Goal: Task Accomplishment & Management: Complete application form

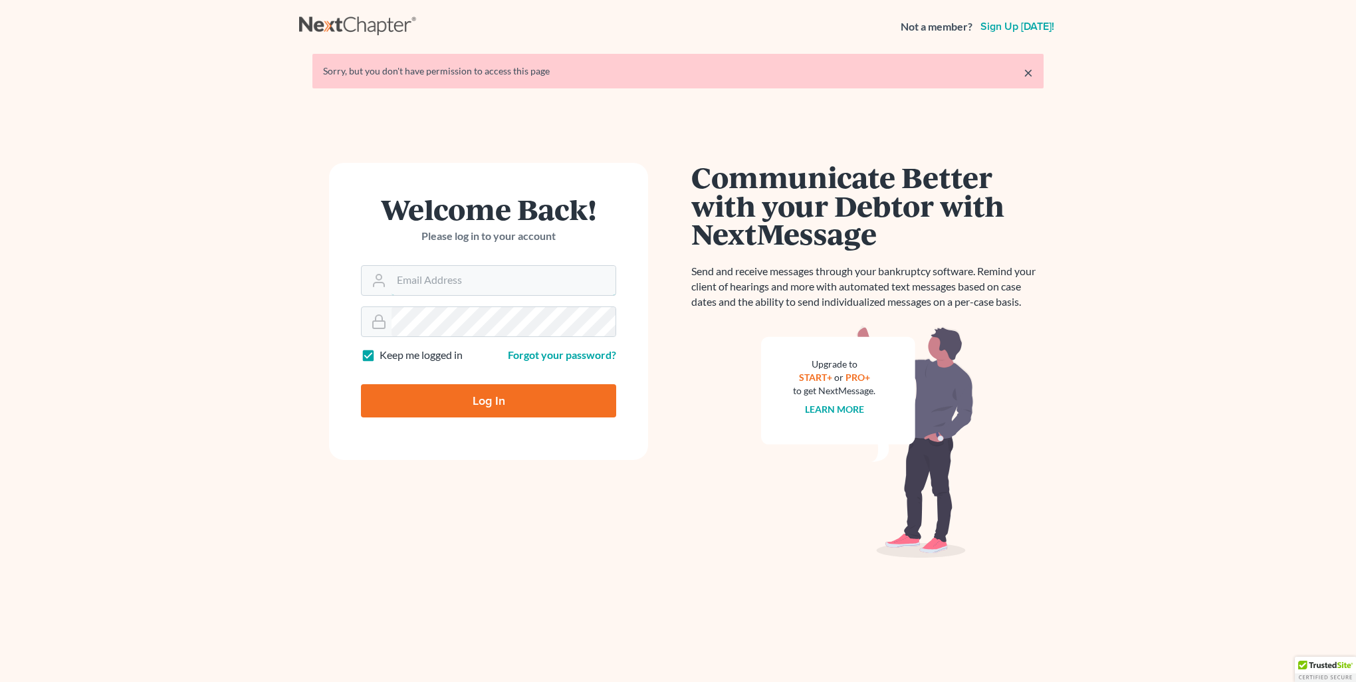
type input "[PERSON_NAME][EMAIL_ADDRESS][DOMAIN_NAME]"
click at [481, 407] on input "Log In" at bounding box center [488, 400] width 255 height 33
type input "Thinking..."
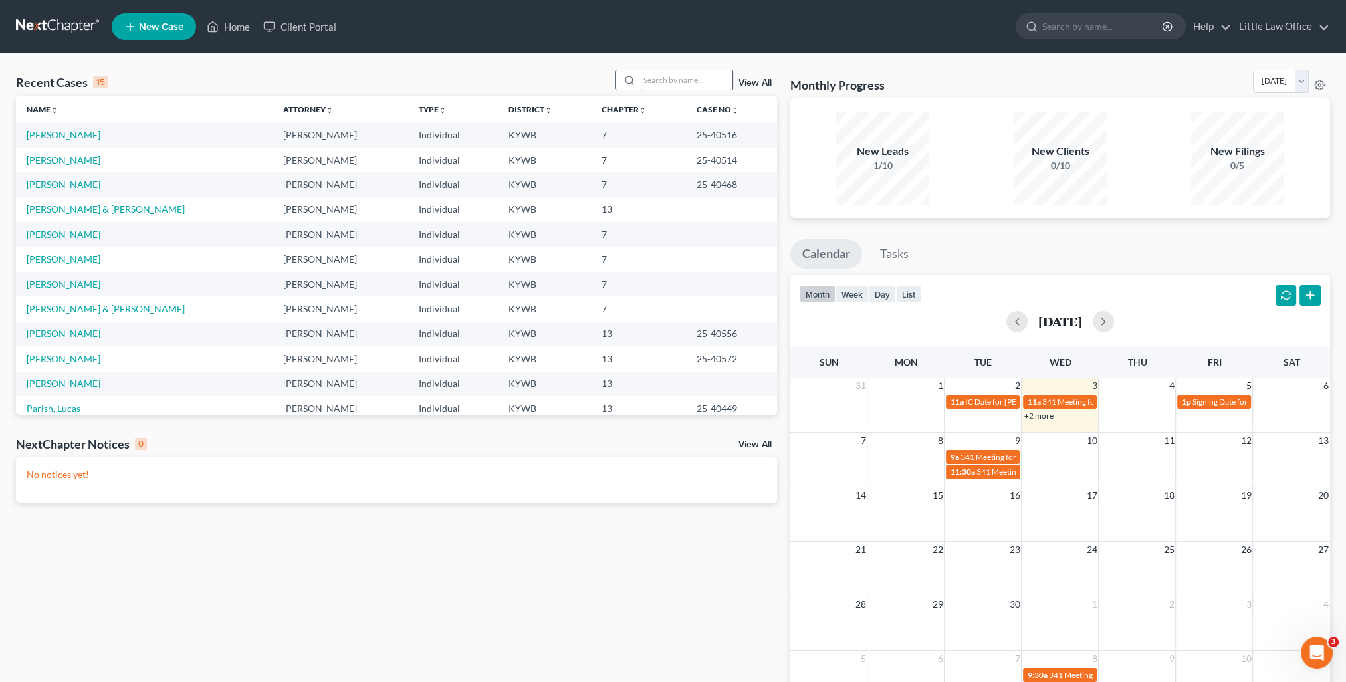
click at [662, 70] on input "search" at bounding box center [686, 79] width 93 height 19
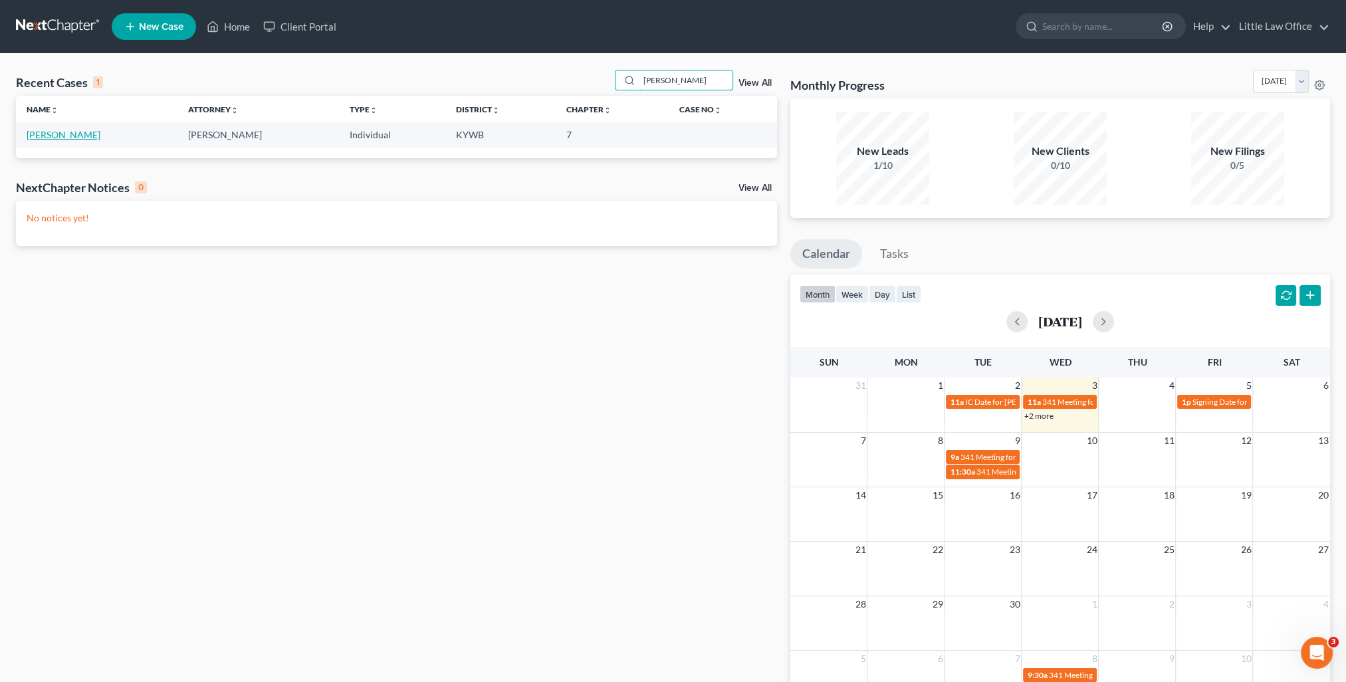
type input "todd"
click at [31, 135] on link "Travis, Todd" at bounding box center [64, 134] width 74 height 11
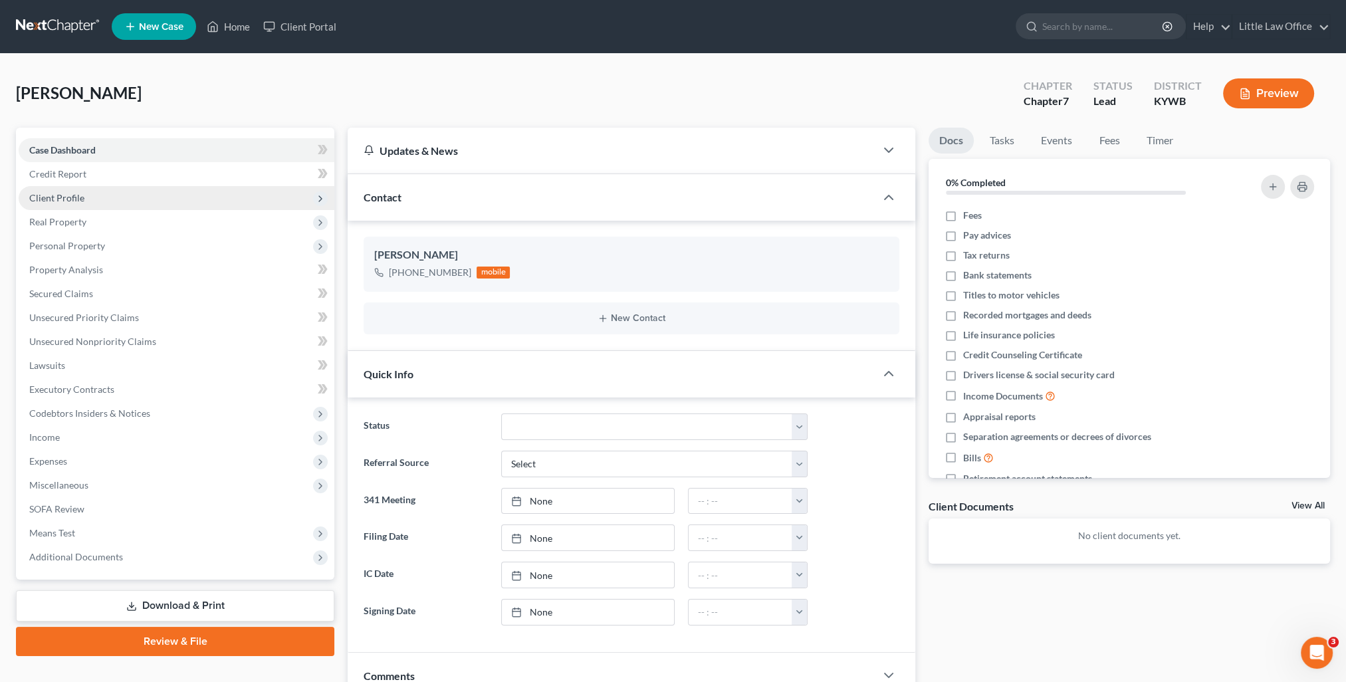
click at [60, 202] on span "Client Profile" at bounding box center [56, 197] width 55 height 11
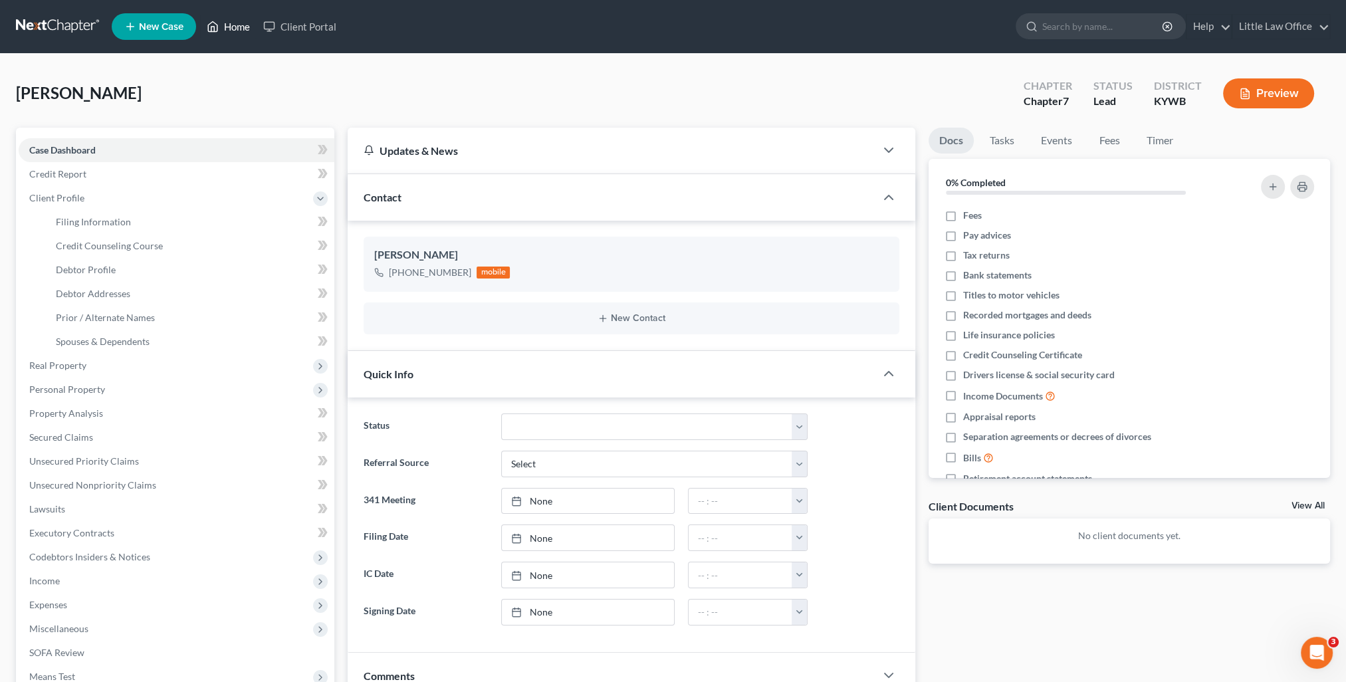
click at [226, 29] on link "Home" at bounding box center [228, 27] width 57 height 24
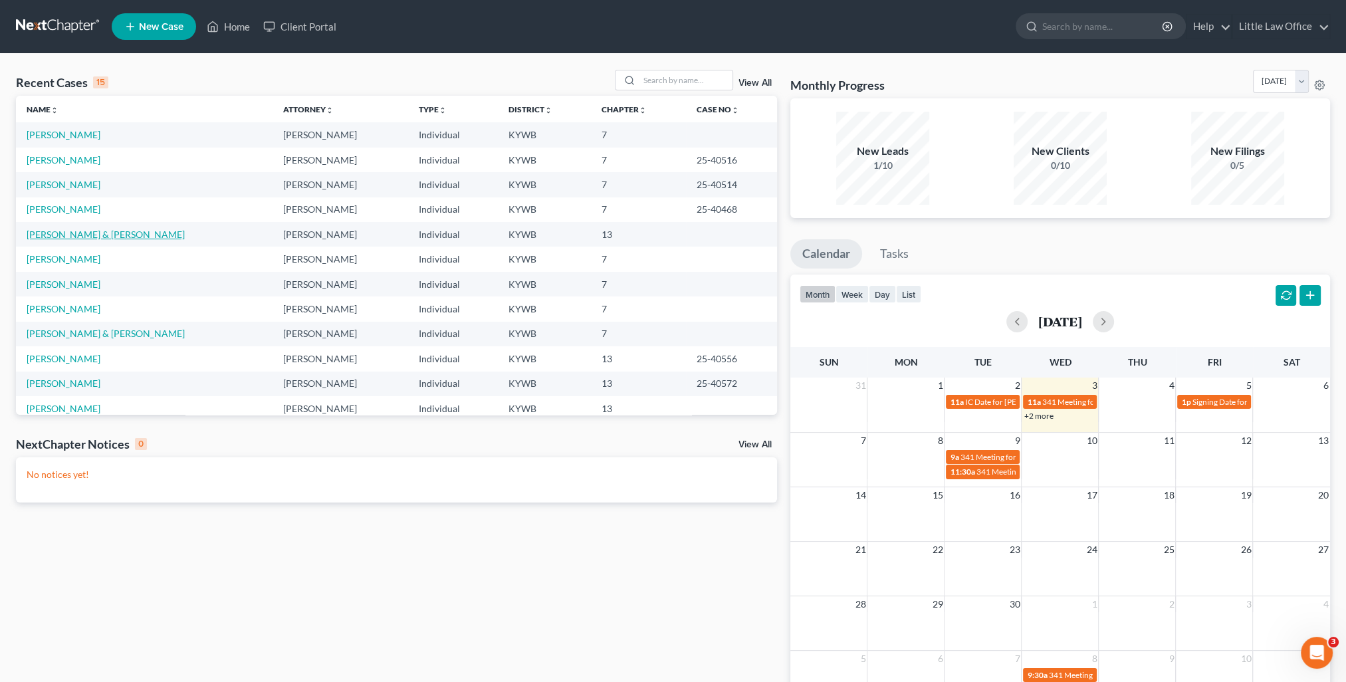
click at [84, 229] on link "Woodruff, Michael & Crystal" at bounding box center [106, 234] width 158 height 11
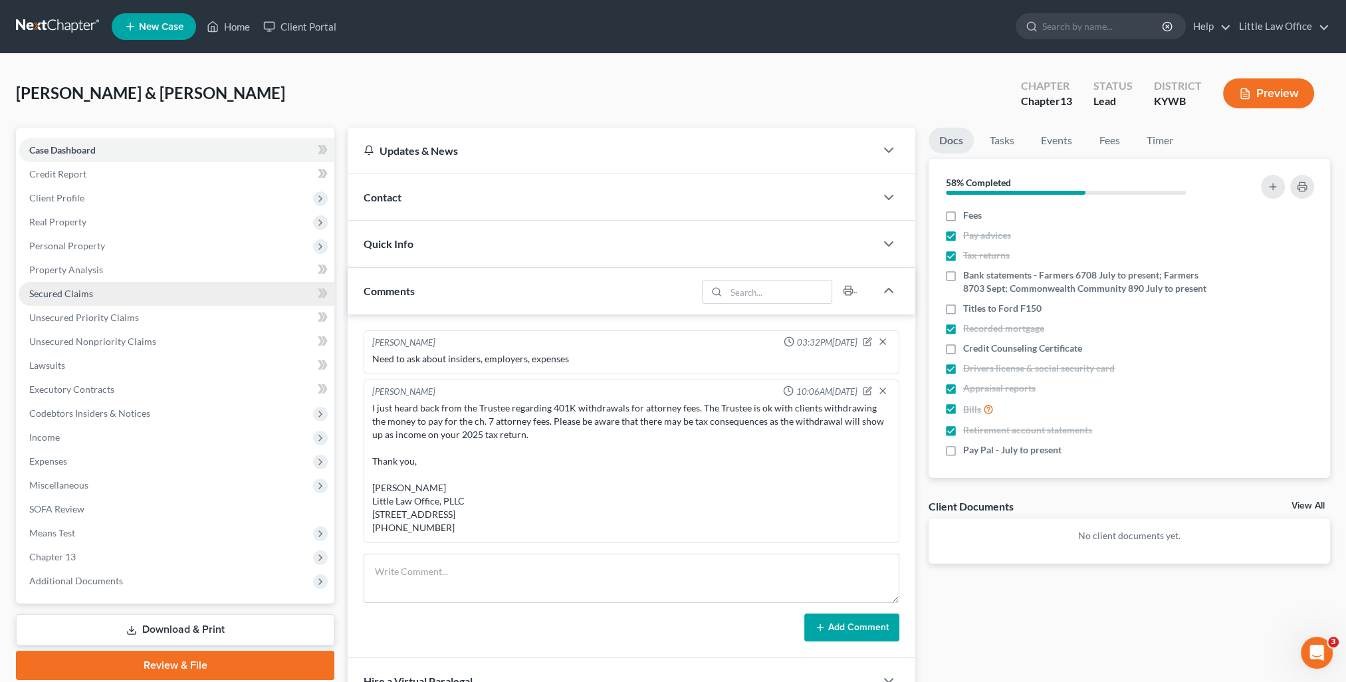
scroll to position [403, 0]
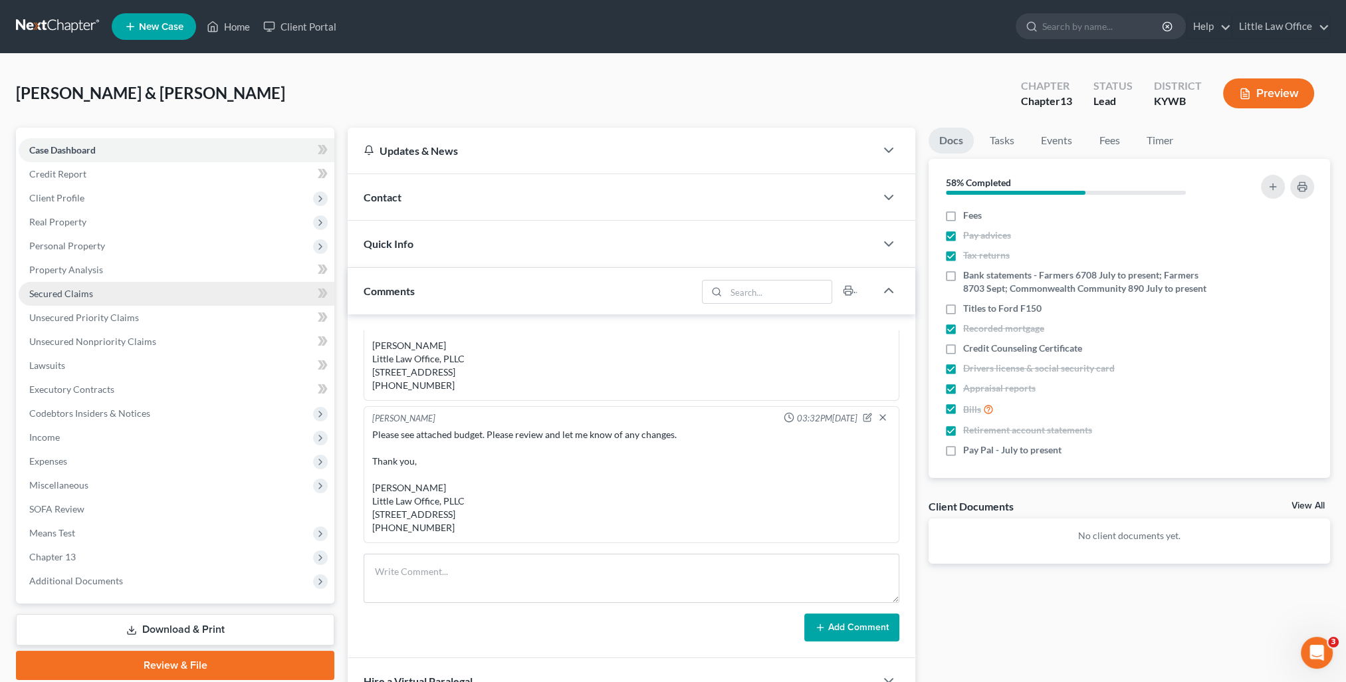
click at [95, 289] on link "Secured Claims" at bounding box center [177, 294] width 316 height 24
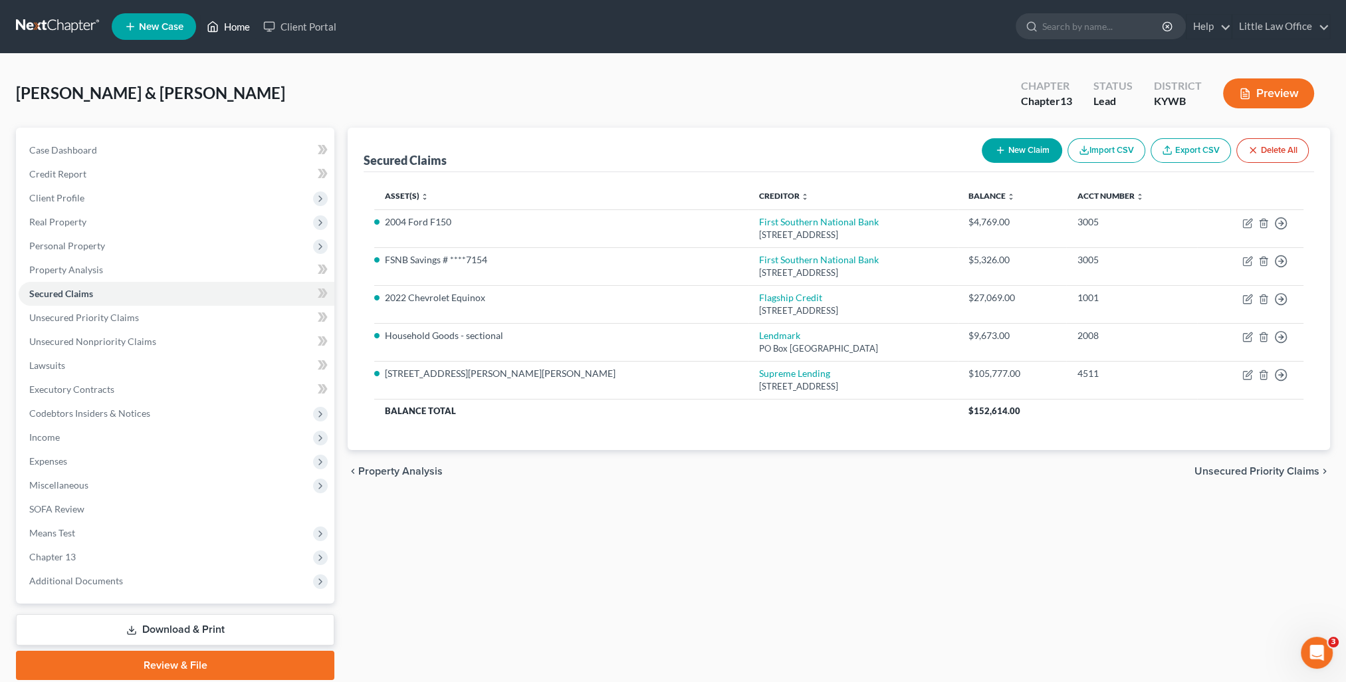
click at [229, 32] on link "Home" at bounding box center [228, 27] width 57 height 24
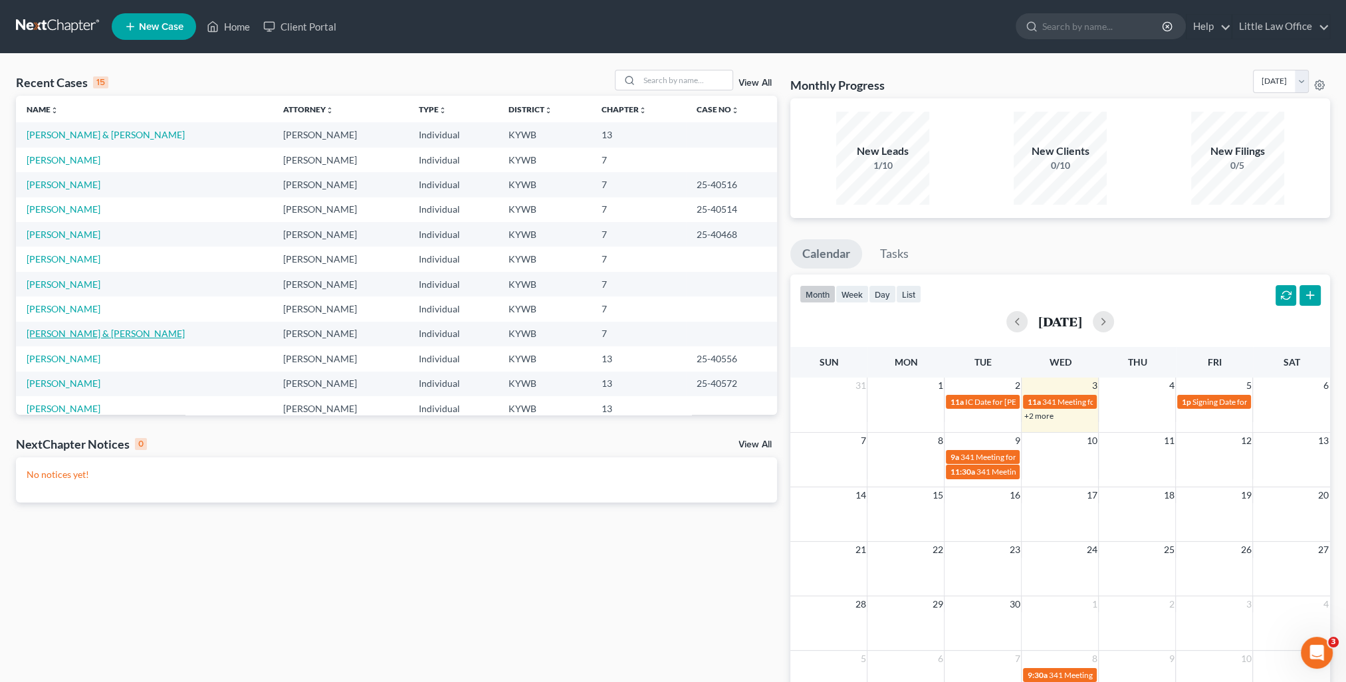
click at [66, 331] on link "Braden, Rodney & Donna" at bounding box center [106, 333] width 158 height 11
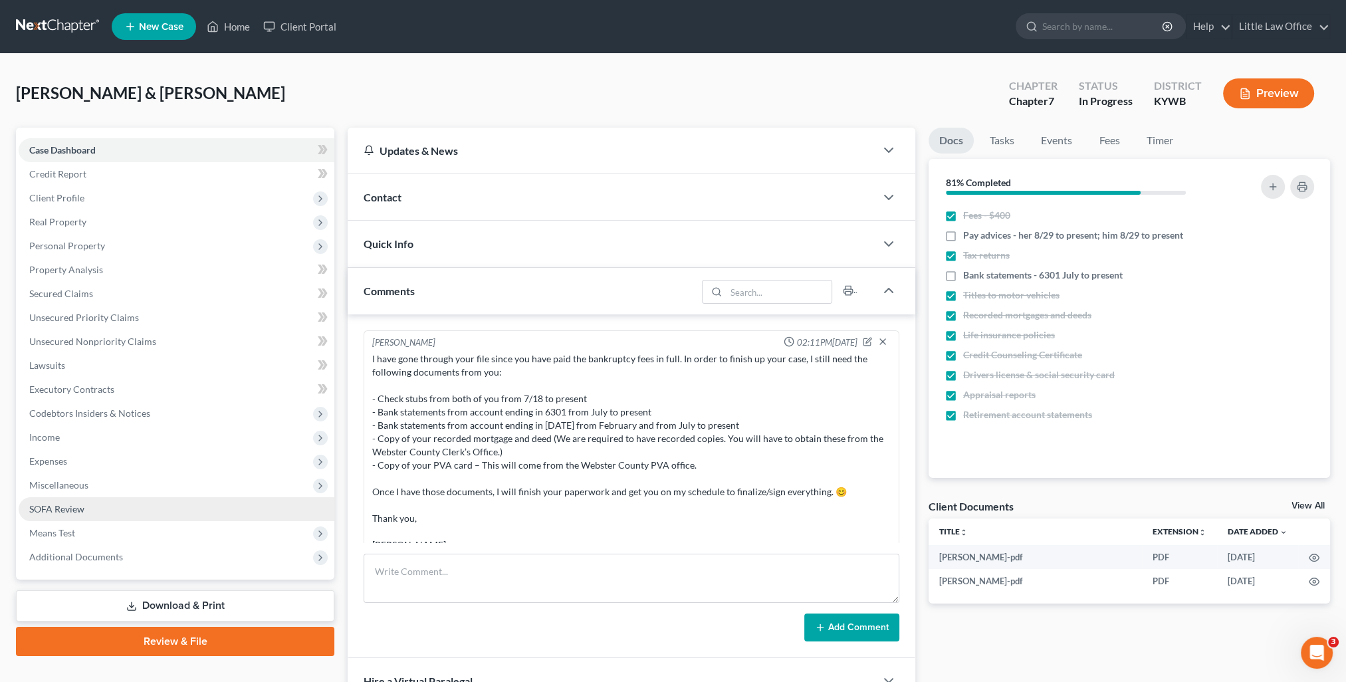
scroll to position [385, 0]
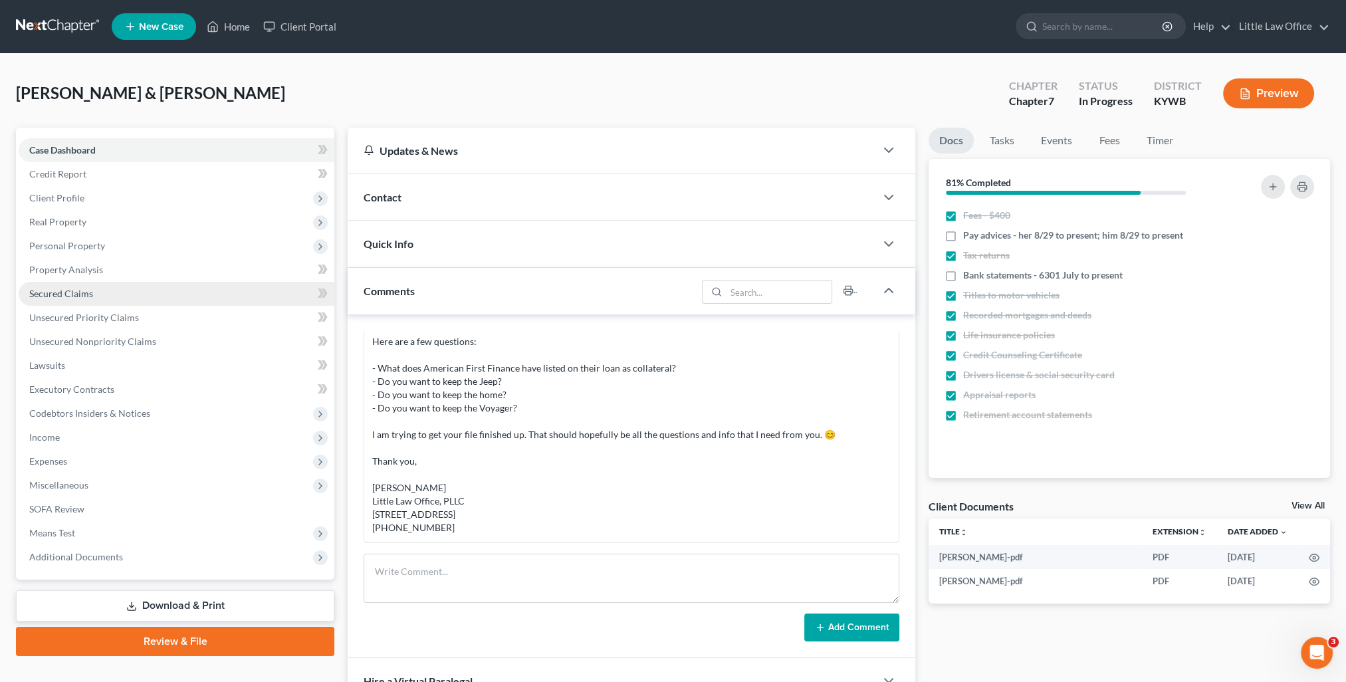
click at [105, 300] on link "Secured Claims" at bounding box center [177, 294] width 316 height 24
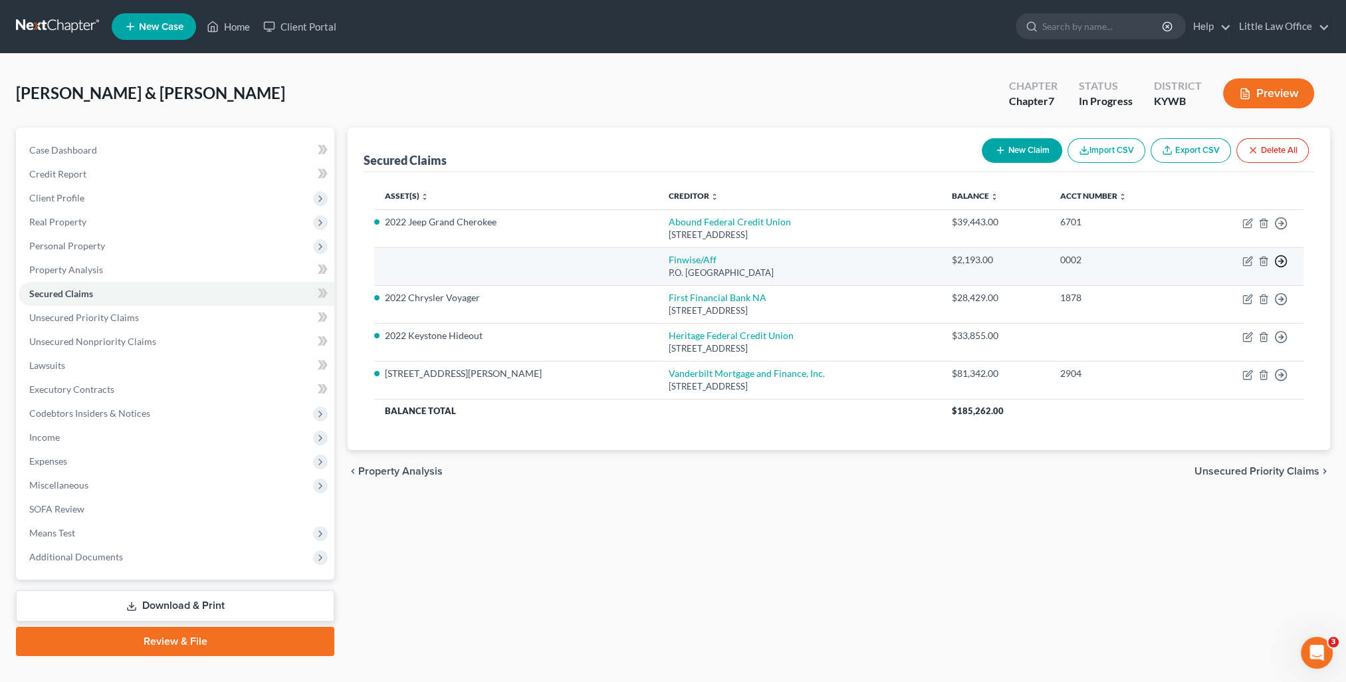
click at [1280, 230] on icon "button" at bounding box center [1280, 223] width 13 height 13
click at [1189, 299] on link "Move to F" at bounding box center [1220, 294] width 111 height 23
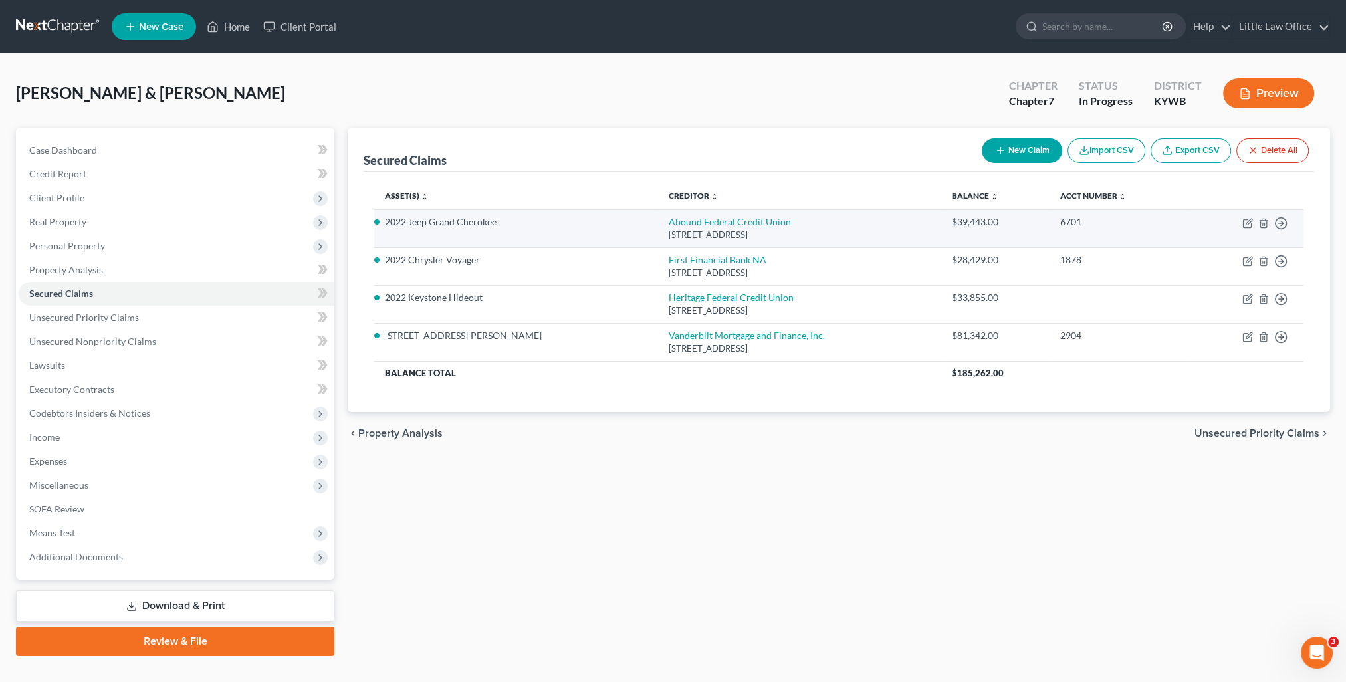
click at [1248, 229] on td "Move to E Move to F Move to G Move to Notice Only" at bounding box center [1246, 228] width 114 height 38
click at [1248, 225] on icon "button" at bounding box center [1247, 223] width 11 height 11
select select "18"
select select "2"
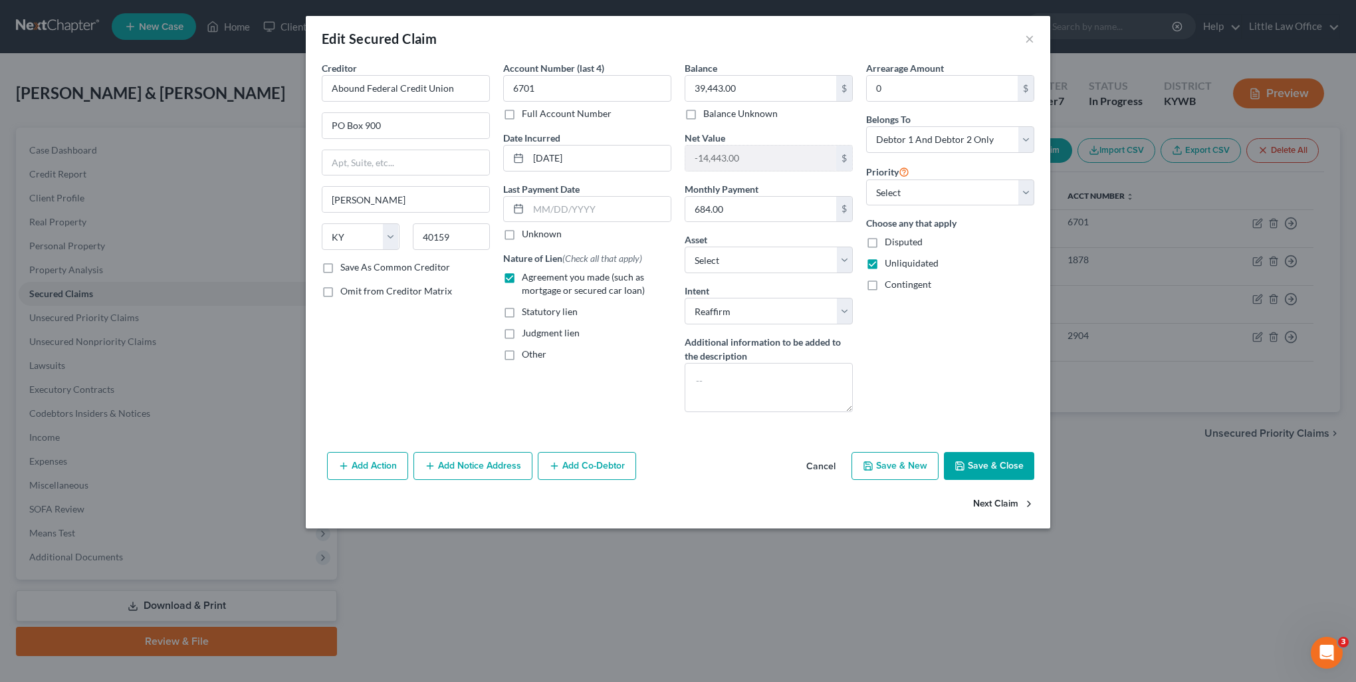
click at [1001, 512] on button "Next Claim" at bounding box center [1003, 505] width 61 height 28
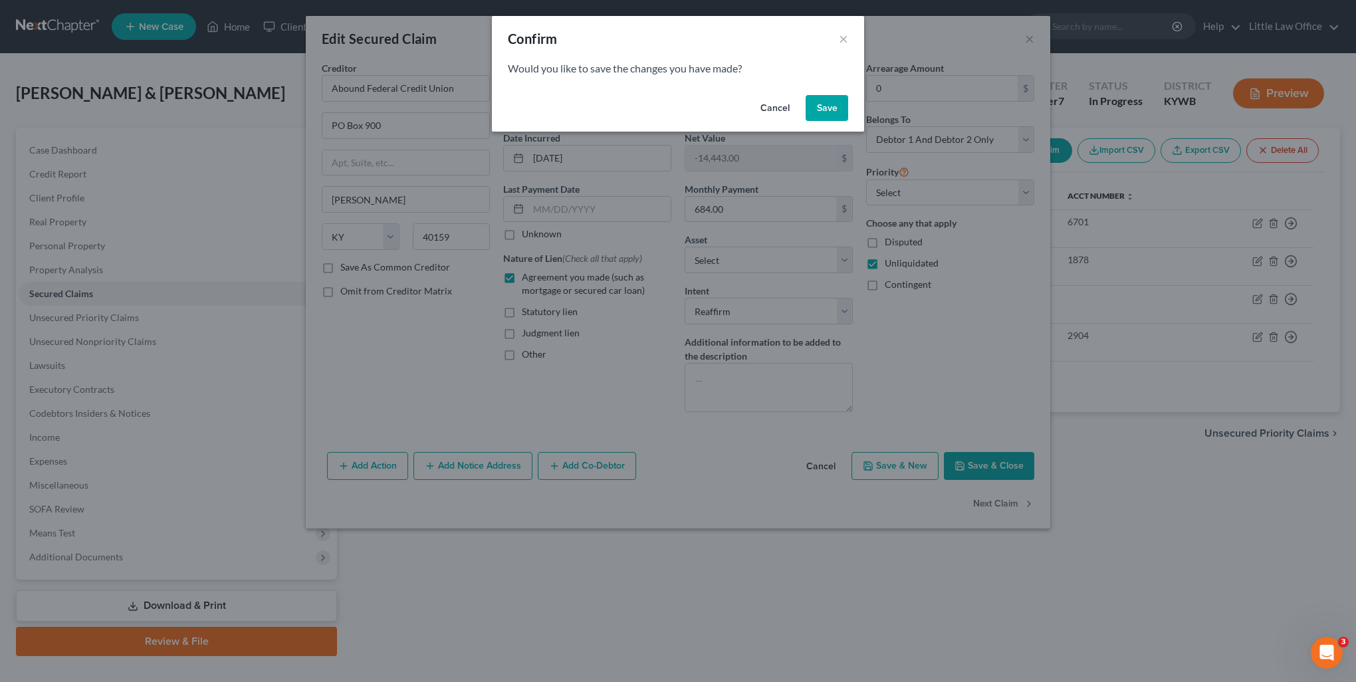
click at [838, 118] on button "Save" at bounding box center [827, 108] width 43 height 27
select select "2"
select select "36"
select select "11"
select select "2"
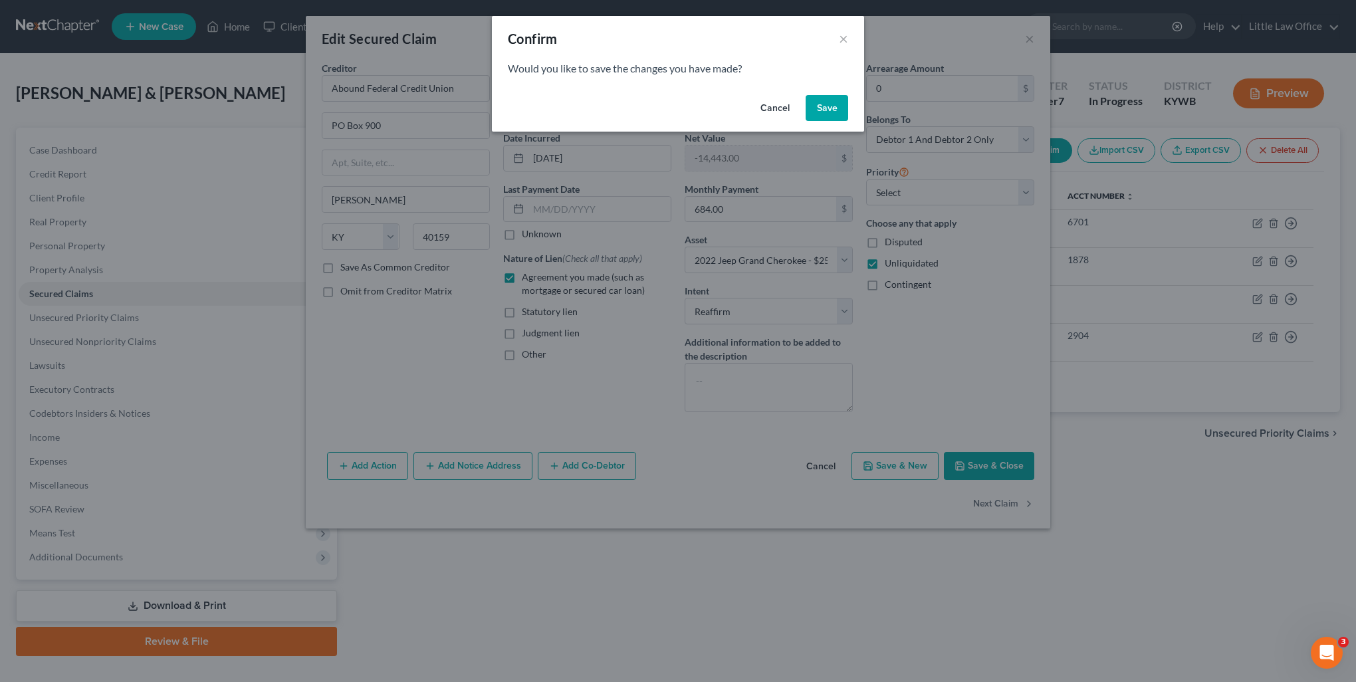
select select "2"
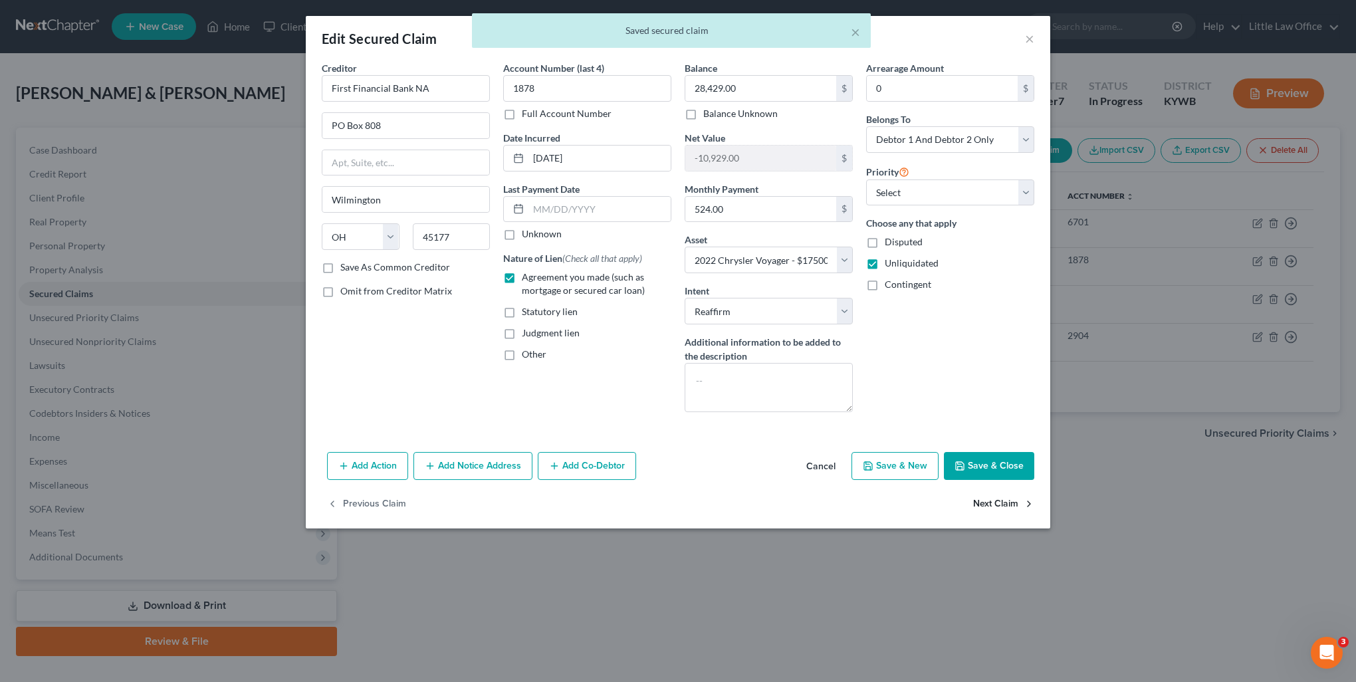
click at [980, 504] on button "Next Claim" at bounding box center [1003, 505] width 61 height 28
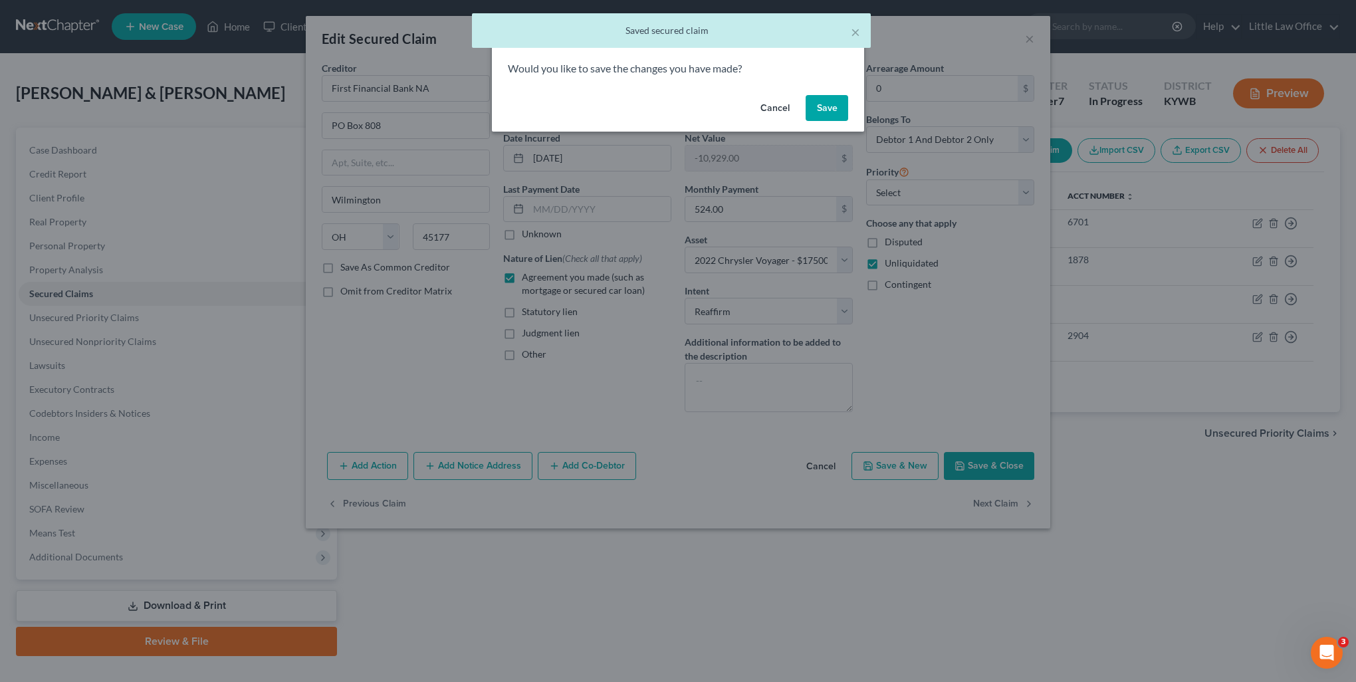
click at [824, 110] on button "Save" at bounding box center [827, 108] width 43 height 27
select select "11"
select select "15"
select select "4"
select select "3"
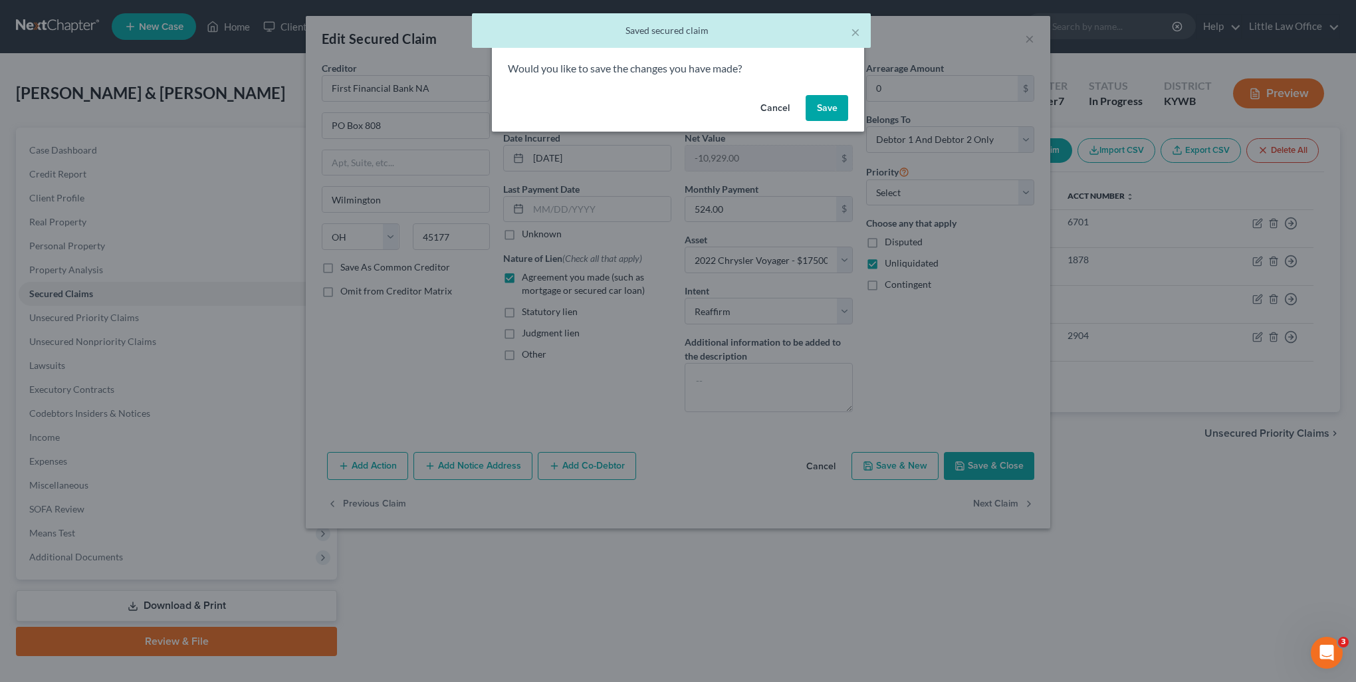
select select "0"
select select "2"
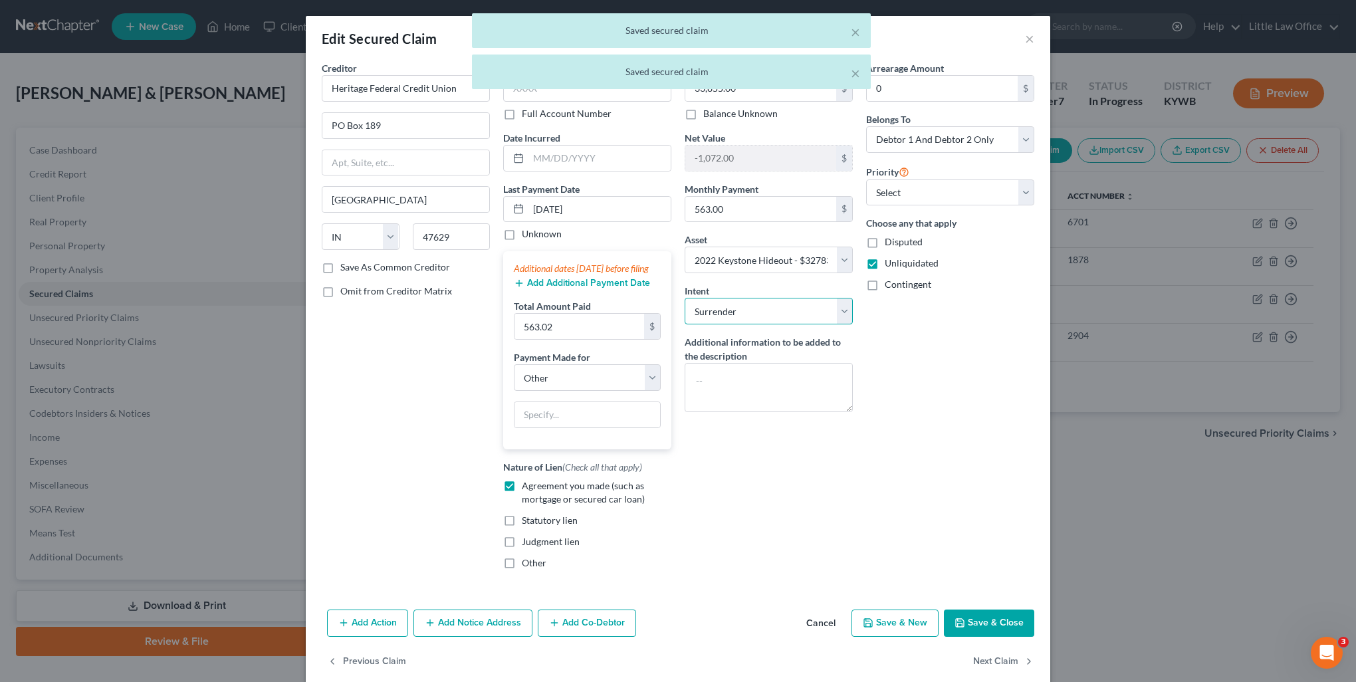
click at [722, 308] on select "Select Surrender Redeem Reaffirm Avoid Other" at bounding box center [769, 311] width 168 height 27
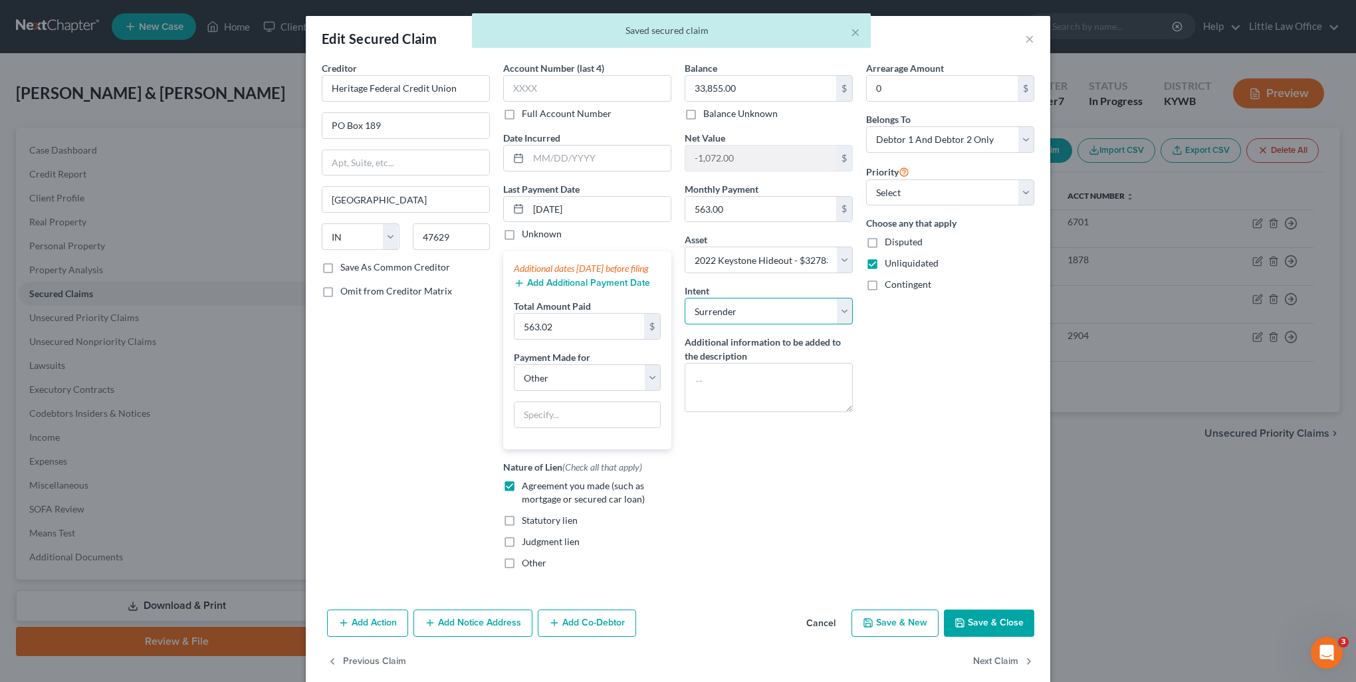
select select "2"
click at [685, 298] on select "Select Surrender Redeem Reaffirm Avoid Other" at bounding box center [769, 311] width 168 height 27
click at [985, 672] on button "Next Claim" at bounding box center [1003, 661] width 61 height 28
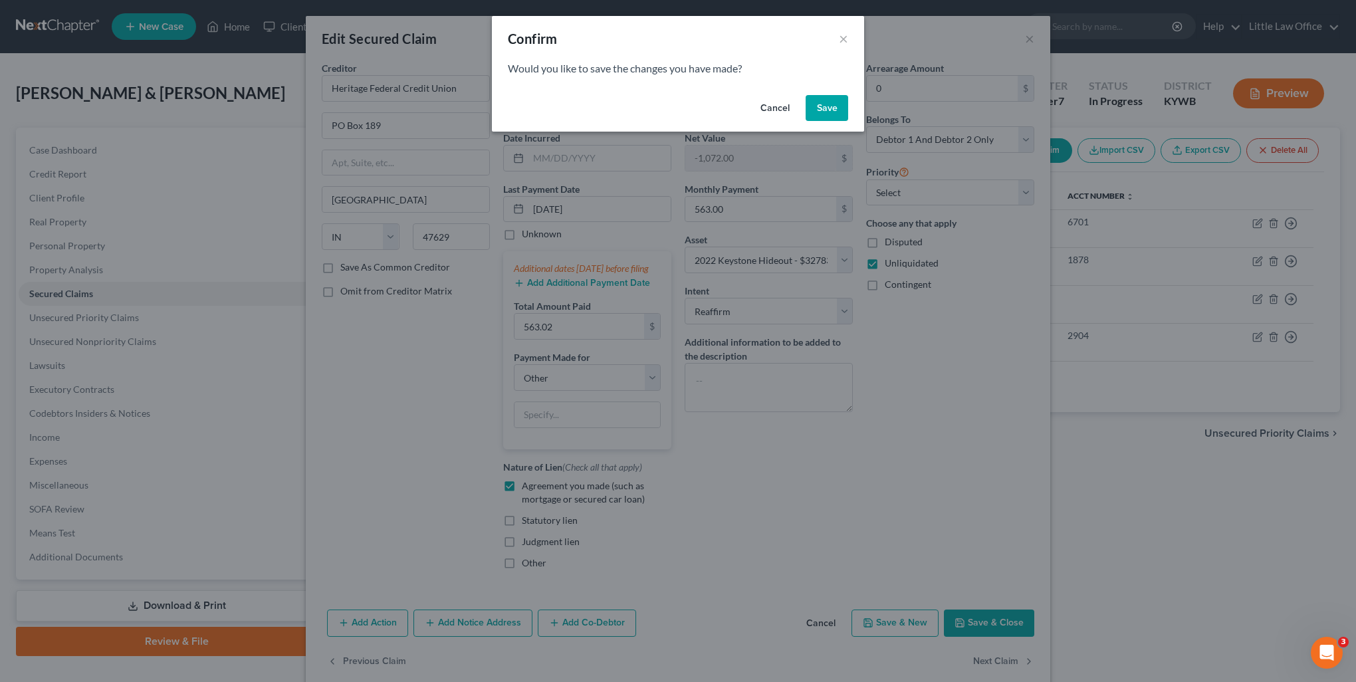
click at [822, 118] on button "Save" at bounding box center [827, 108] width 43 height 27
select select "3"
select select "44"
select select "9"
select select "2"
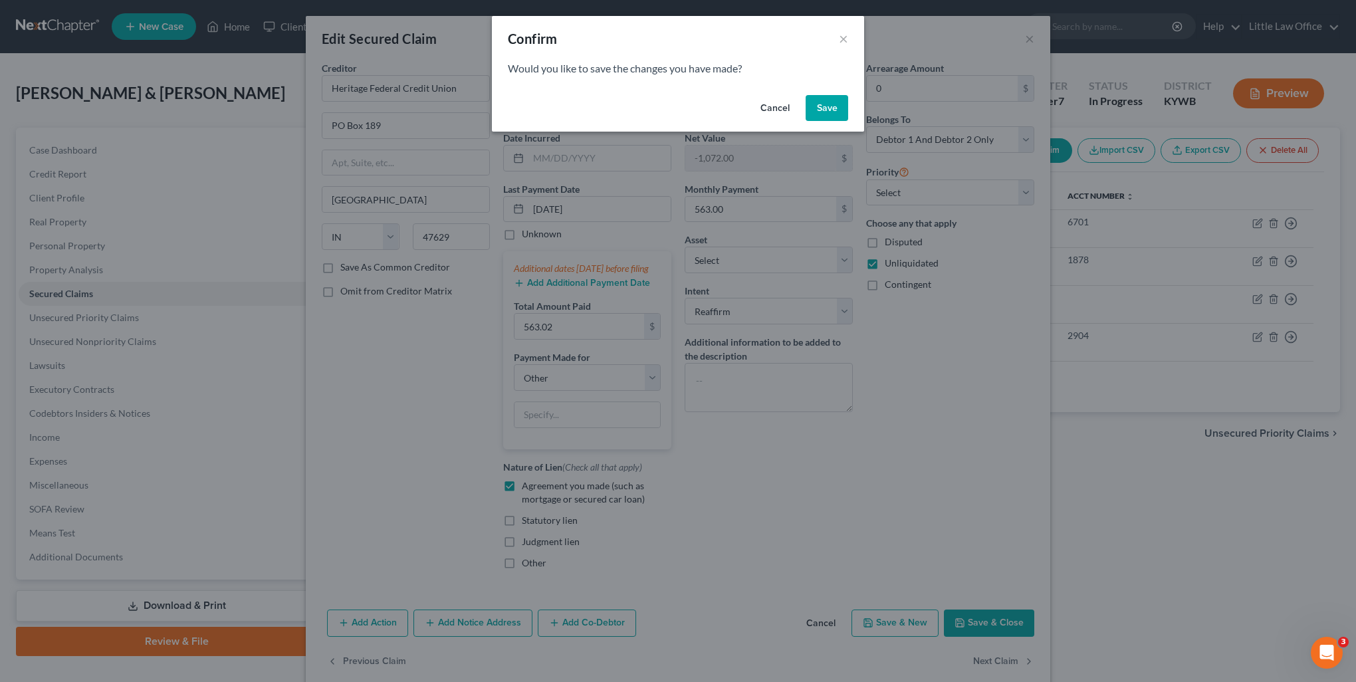
select select "2"
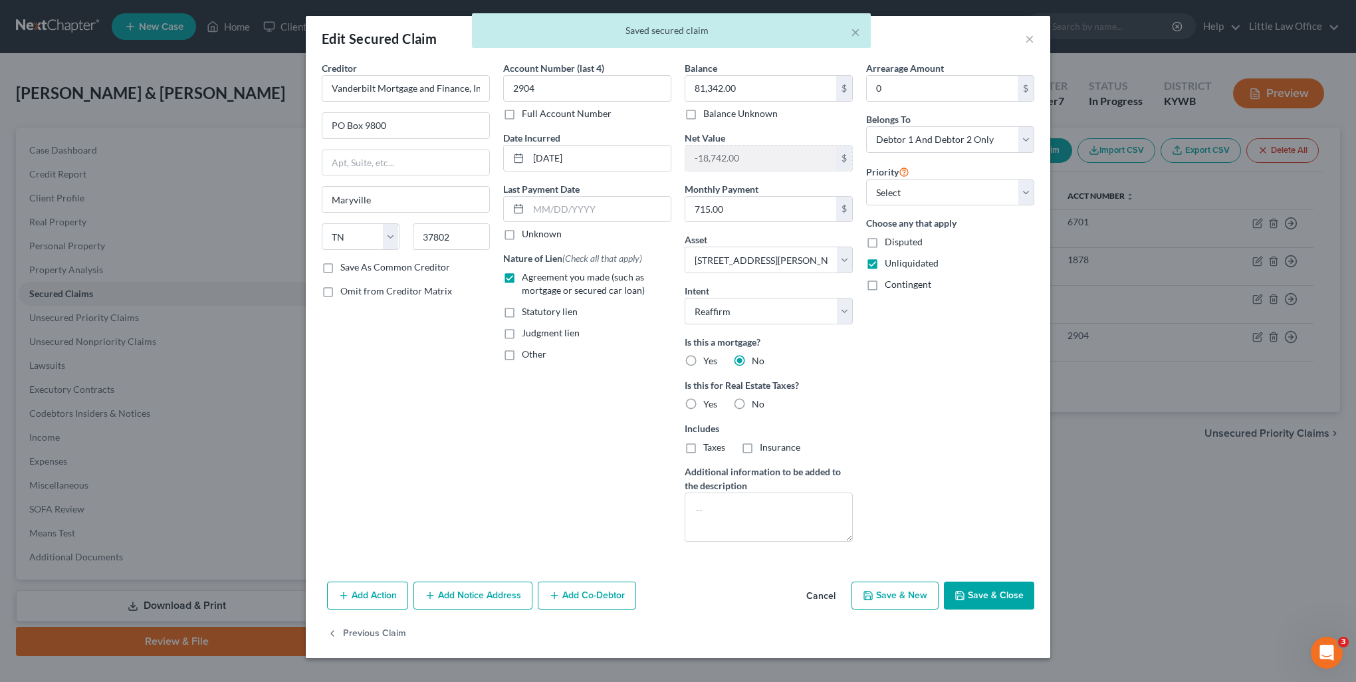
click at [985, 590] on button "Save & Close" at bounding box center [989, 596] width 90 height 28
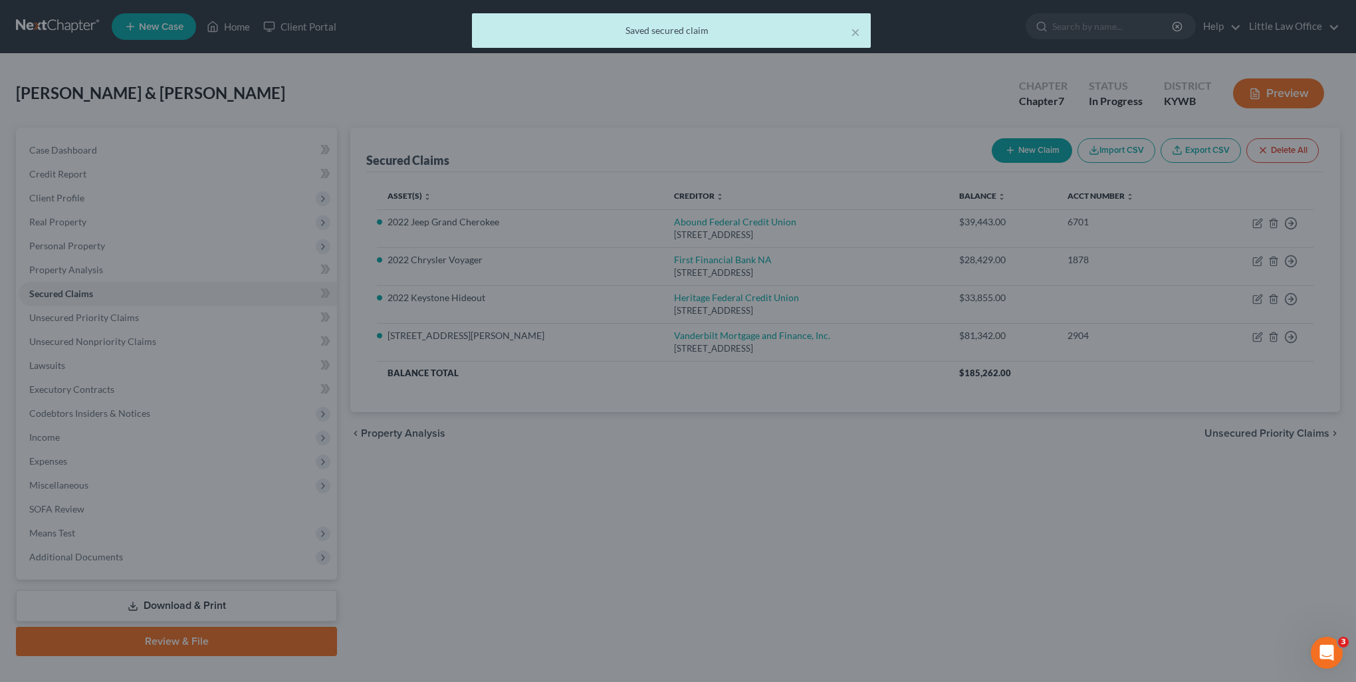
select select "9"
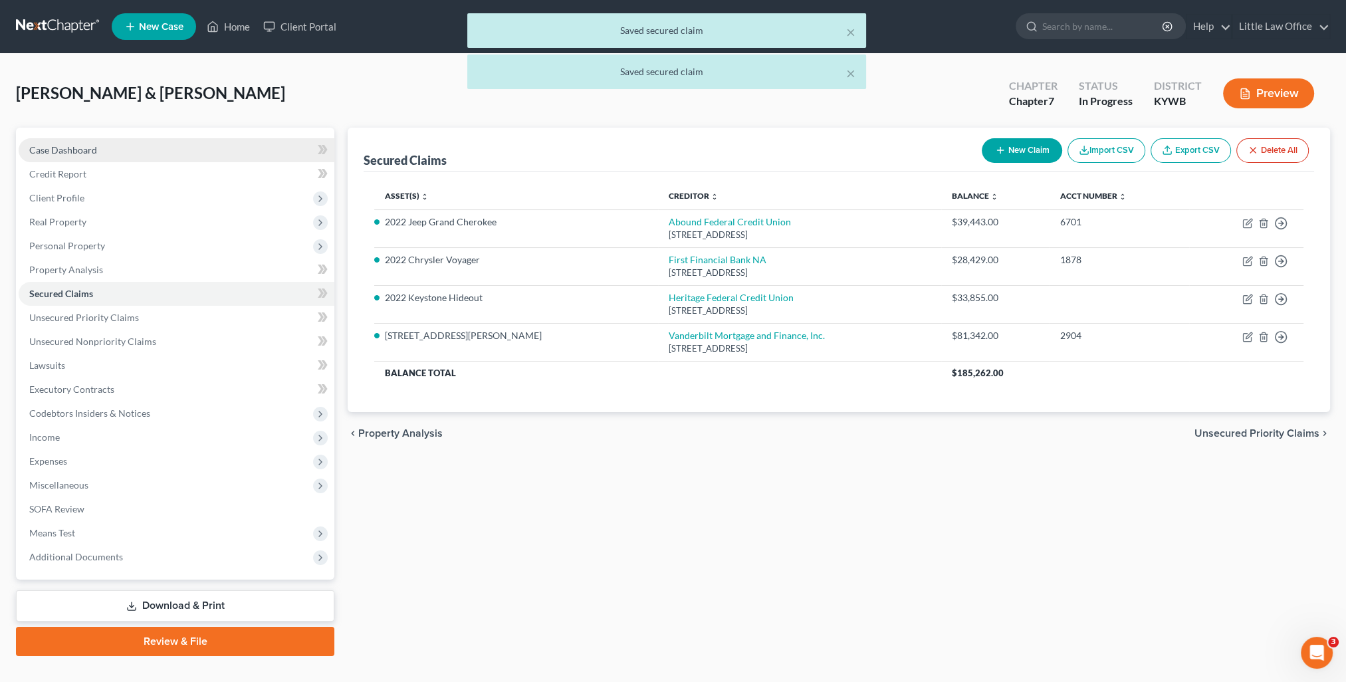
click at [99, 146] on link "Case Dashboard" at bounding box center [177, 150] width 316 height 24
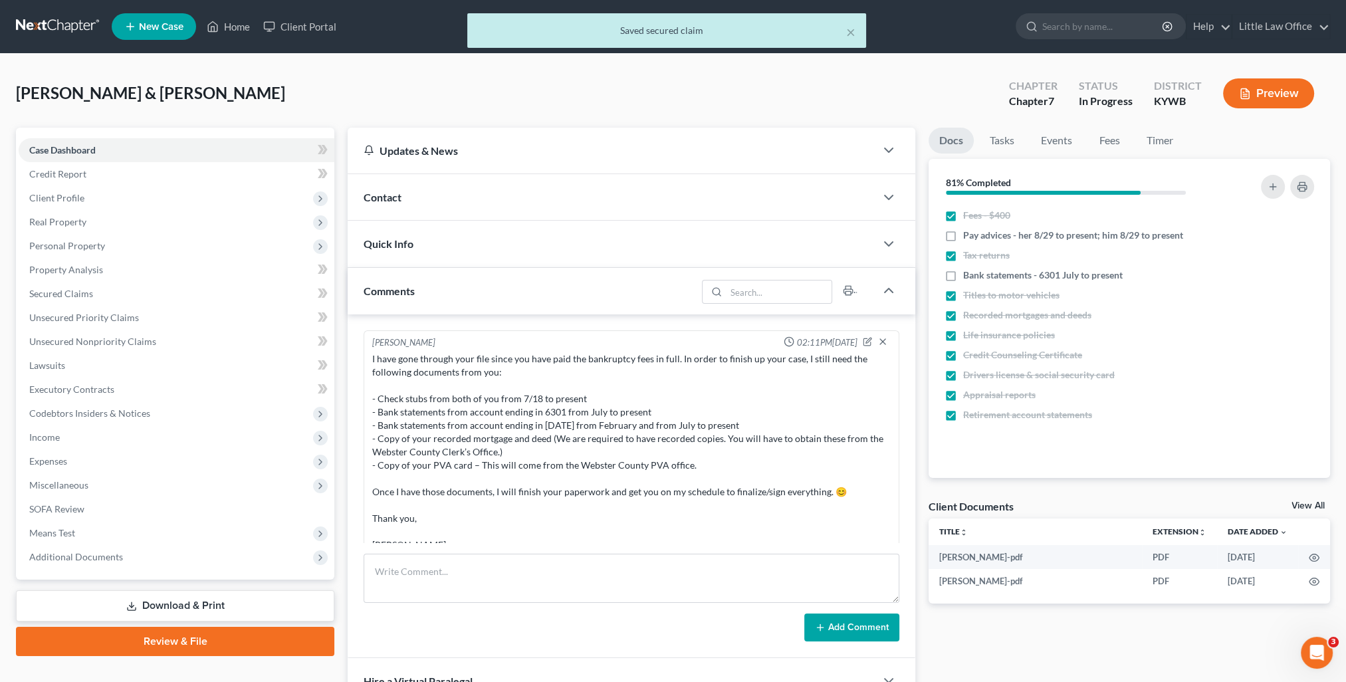
scroll to position [385, 0]
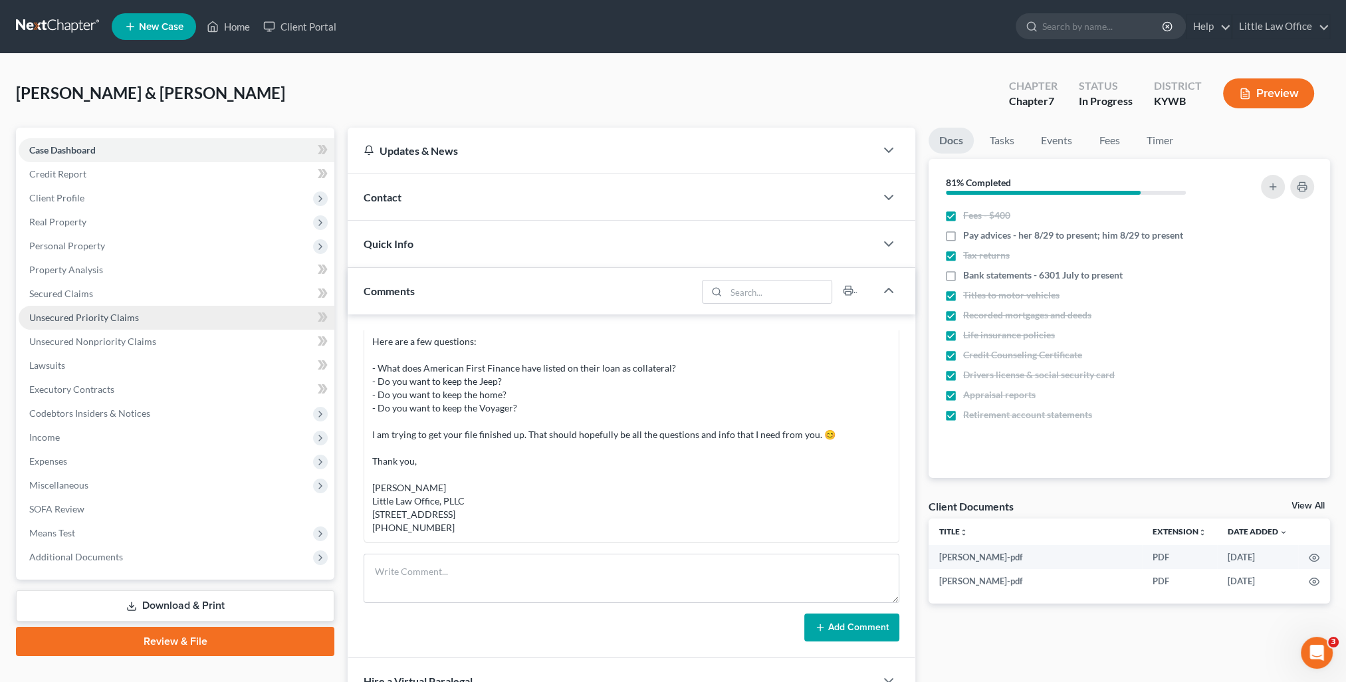
click at [73, 306] on link "Unsecured Priority Claims" at bounding box center [177, 318] width 316 height 24
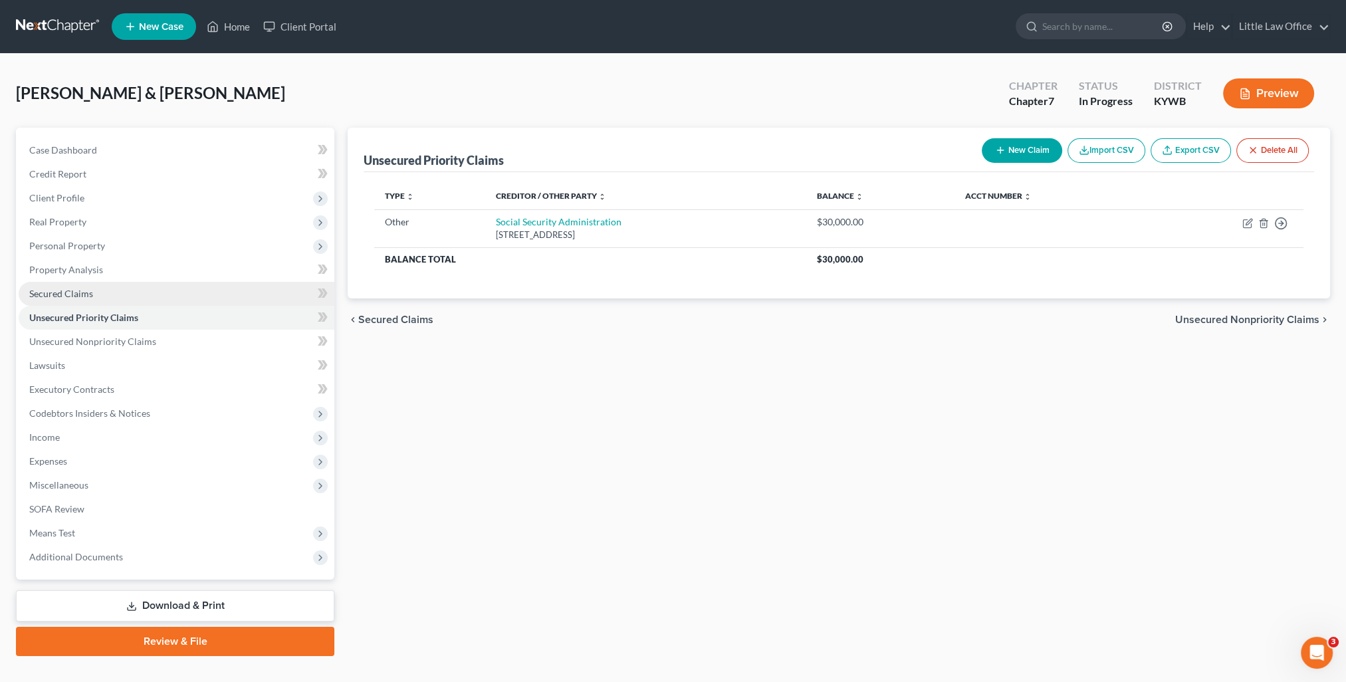
click at [68, 291] on span "Secured Claims" at bounding box center [61, 293] width 64 height 11
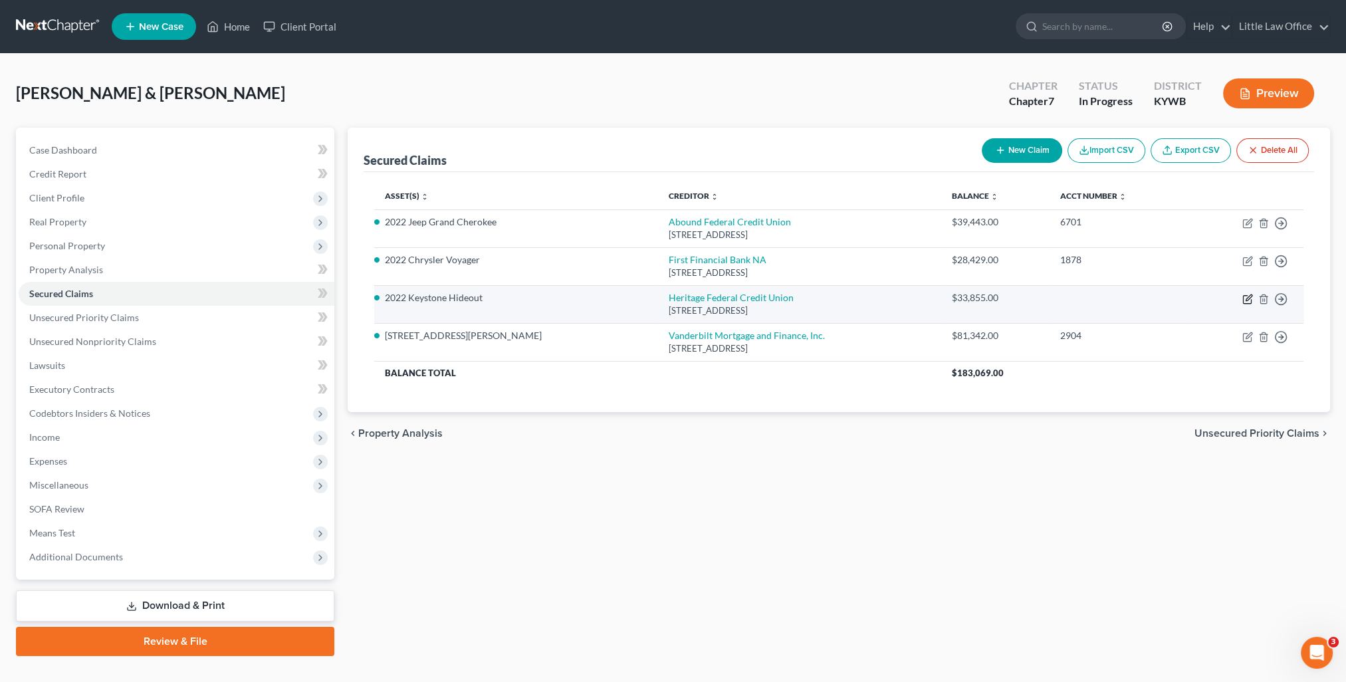
click at [1248, 296] on icon "button" at bounding box center [1249, 297] width 6 height 6
select select "15"
select select "4"
select select "2"
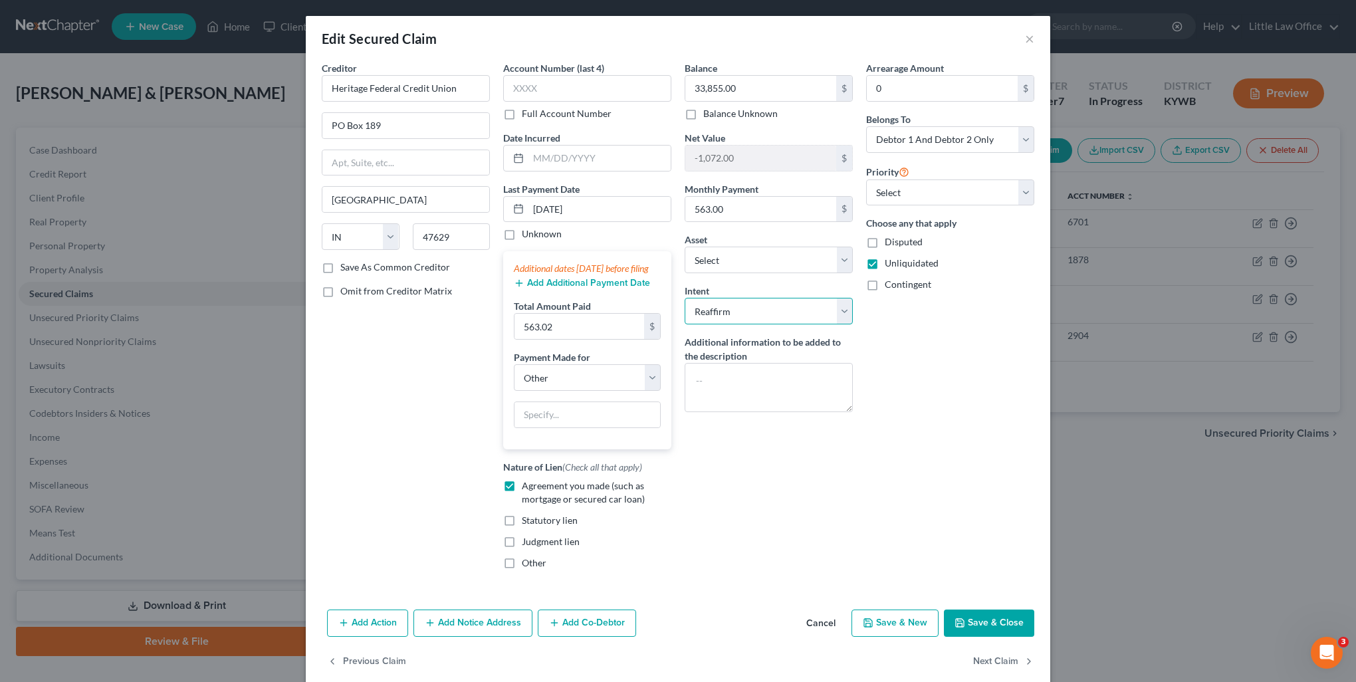
click at [759, 308] on select "Select Surrender Redeem Reaffirm Avoid Other" at bounding box center [769, 311] width 168 height 27
select select "0"
click at [685, 298] on select "Select Surrender Redeem Reaffirm Avoid Other" at bounding box center [769, 311] width 168 height 27
click at [971, 633] on button "Save & Close" at bounding box center [989, 624] width 90 height 28
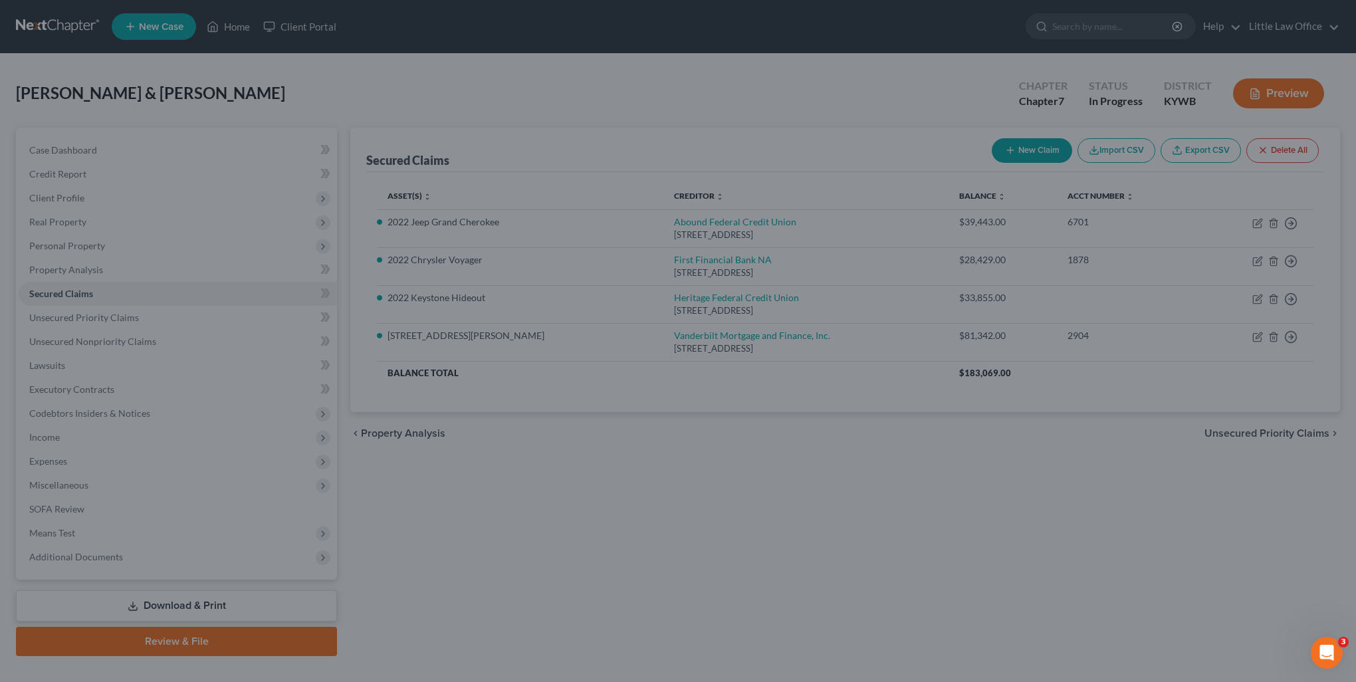
select select "3"
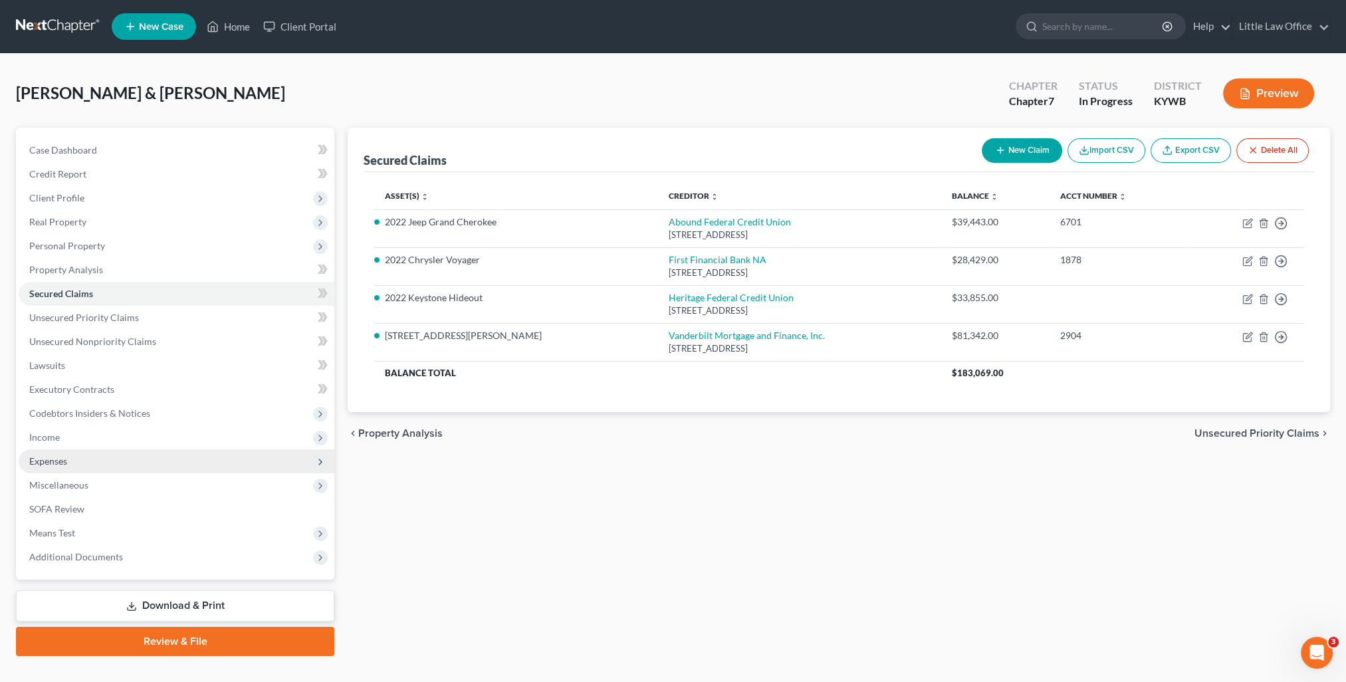
click at [87, 463] on span "Expenses" at bounding box center [177, 461] width 316 height 24
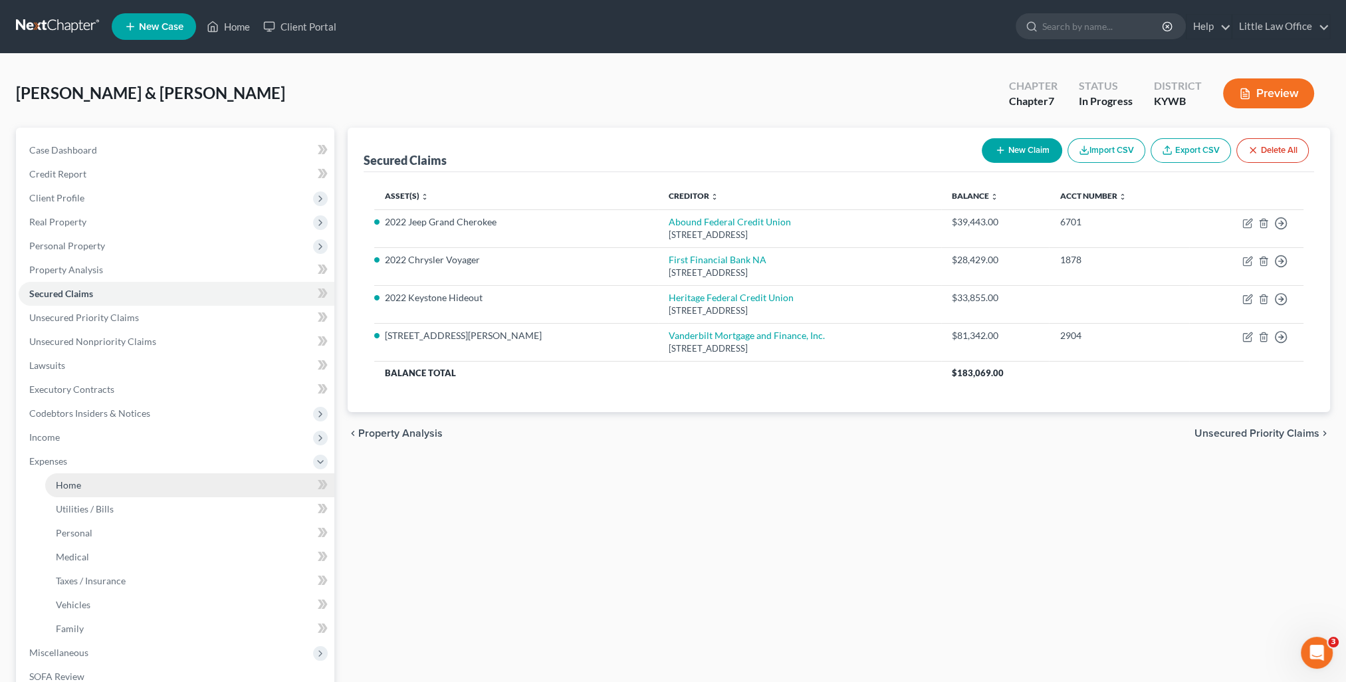
click at [96, 479] on link "Home" at bounding box center [189, 485] width 289 height 24
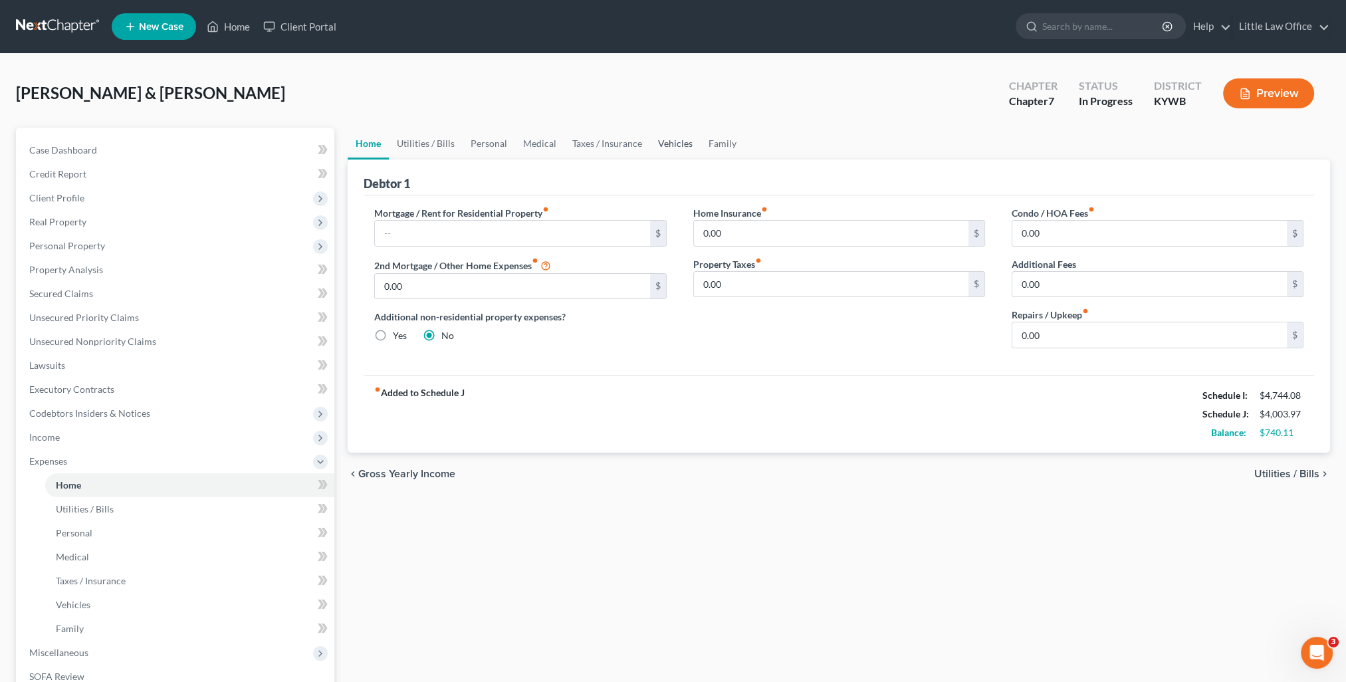
click at [666, 142] on link "Vehicles" at bounding box center [675, 144] width 51 height 32
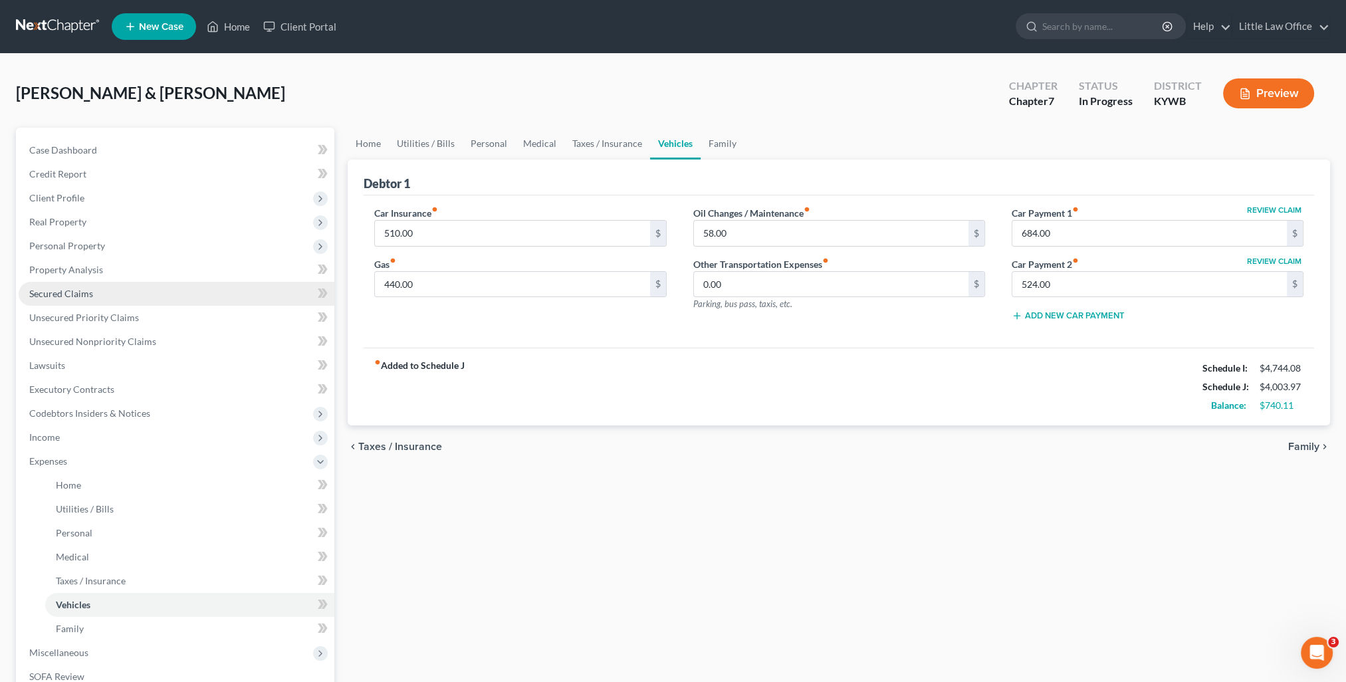
click at [82, 286] on link "Secured Claims" at bounding box center [177, 294] width 316 height 24
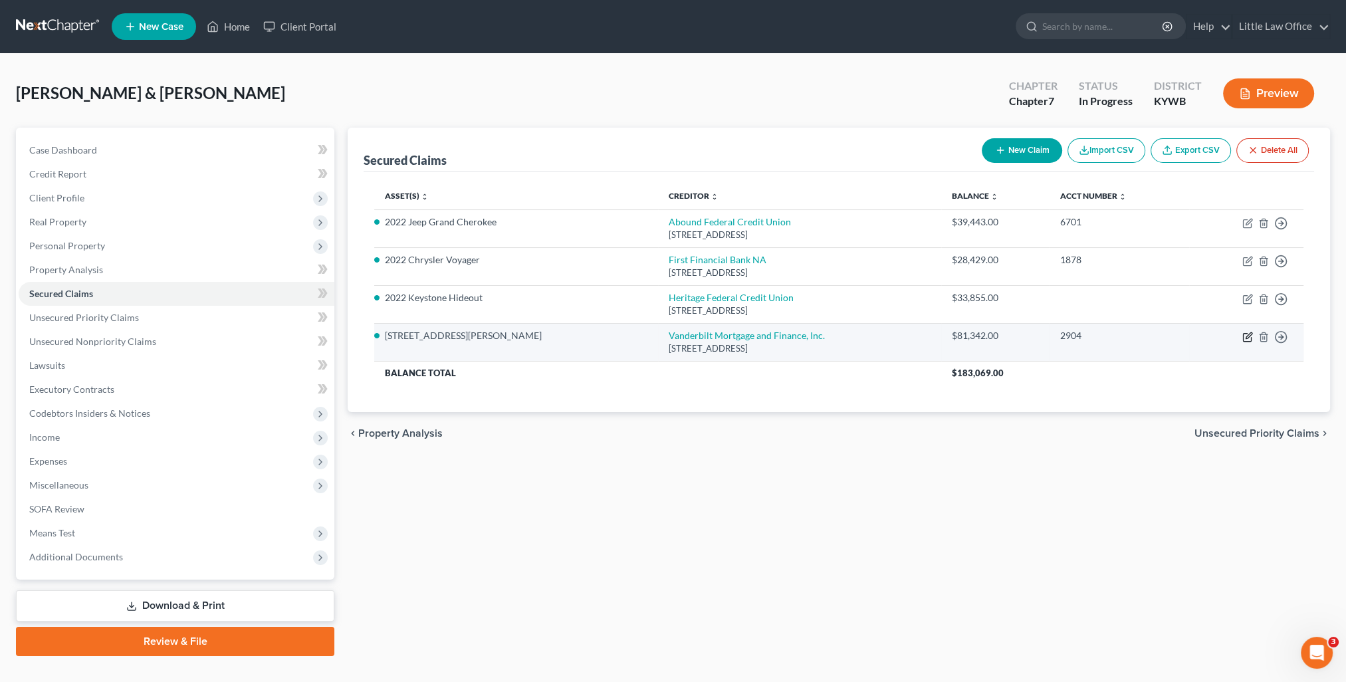
click at [1246, 336] on icon "button" at bounding box center [1249, 335] width 6 height 6
select select "44"
select select "2"
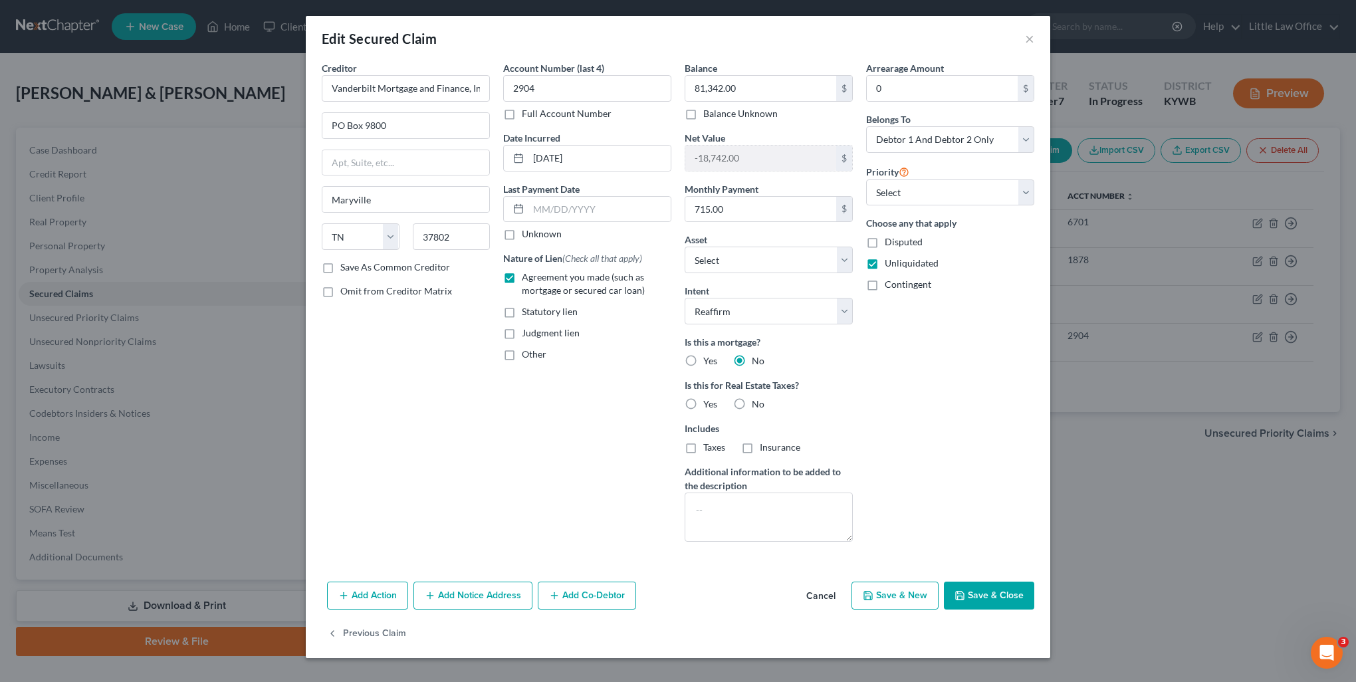
click at [752, 402] on label "No" at bounding box center [758, 404] width 13 height 13
click at [757, 402] on input "No" at bounding box center [761, 402] width 9 height 9
radio input "true"
click at [995, 592] on button "Save & Close" at bounding box center [989, 596] width 90 height 28
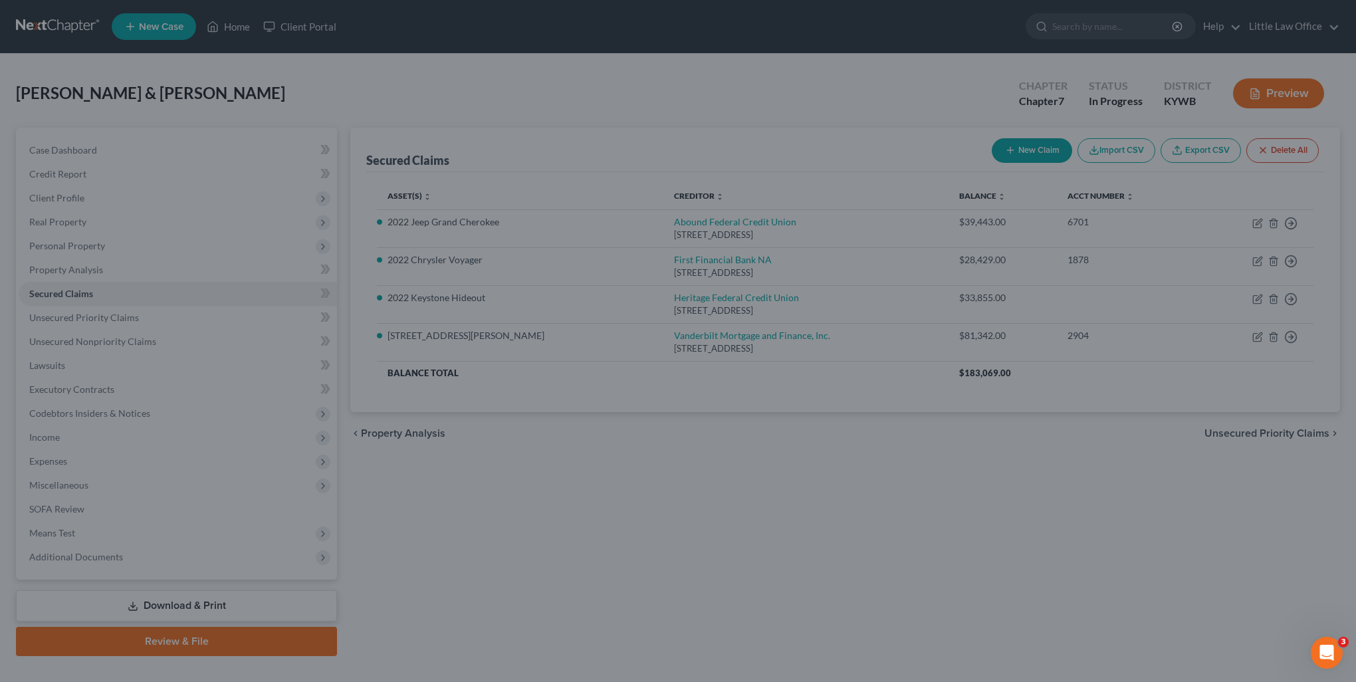
select select "9"
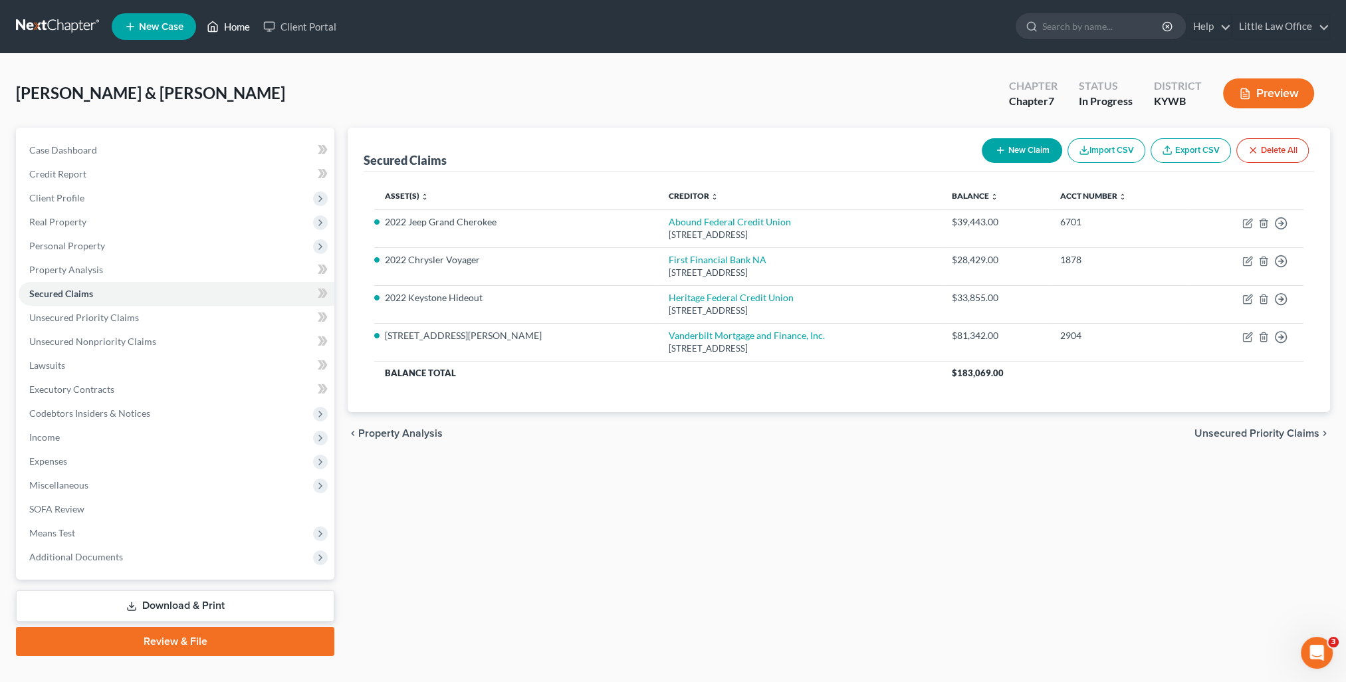
click at [231, 19] on link "Home" at bounding box center [228, 27] width 57 height 24
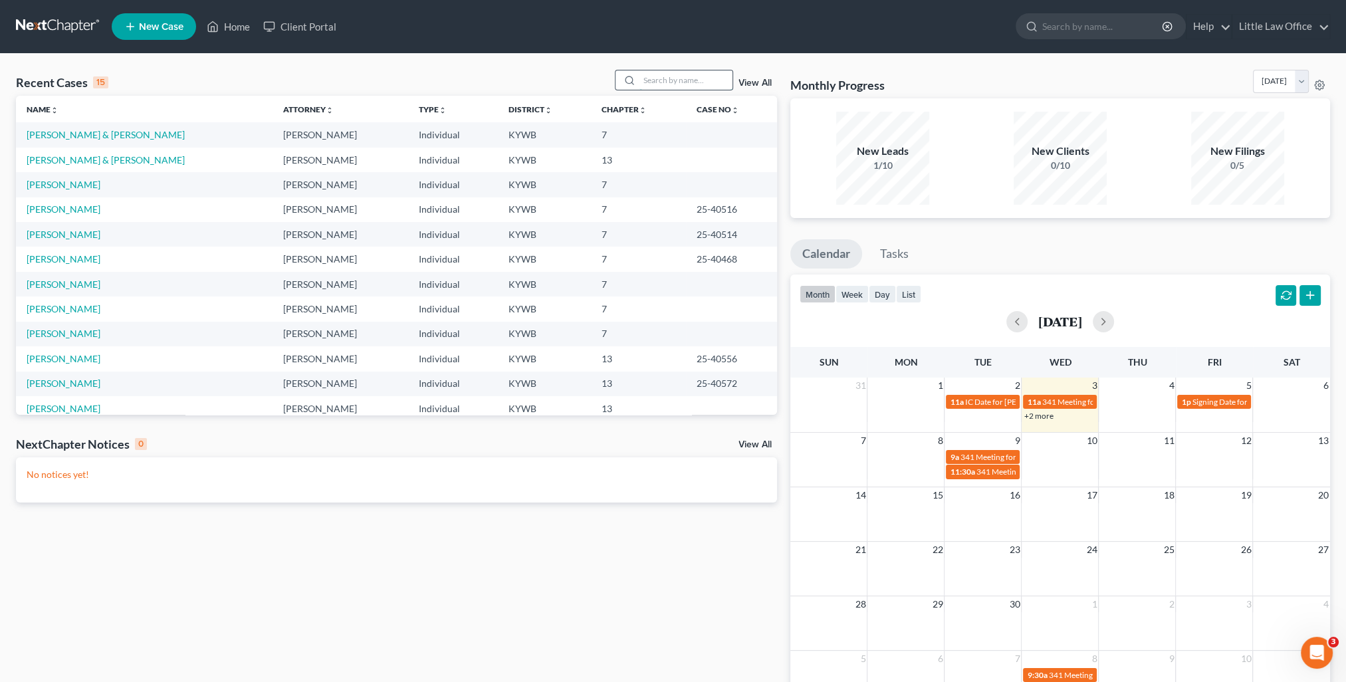
click at [661, 86] on input "search" at bounding box center [686, 79] width 93 height 19
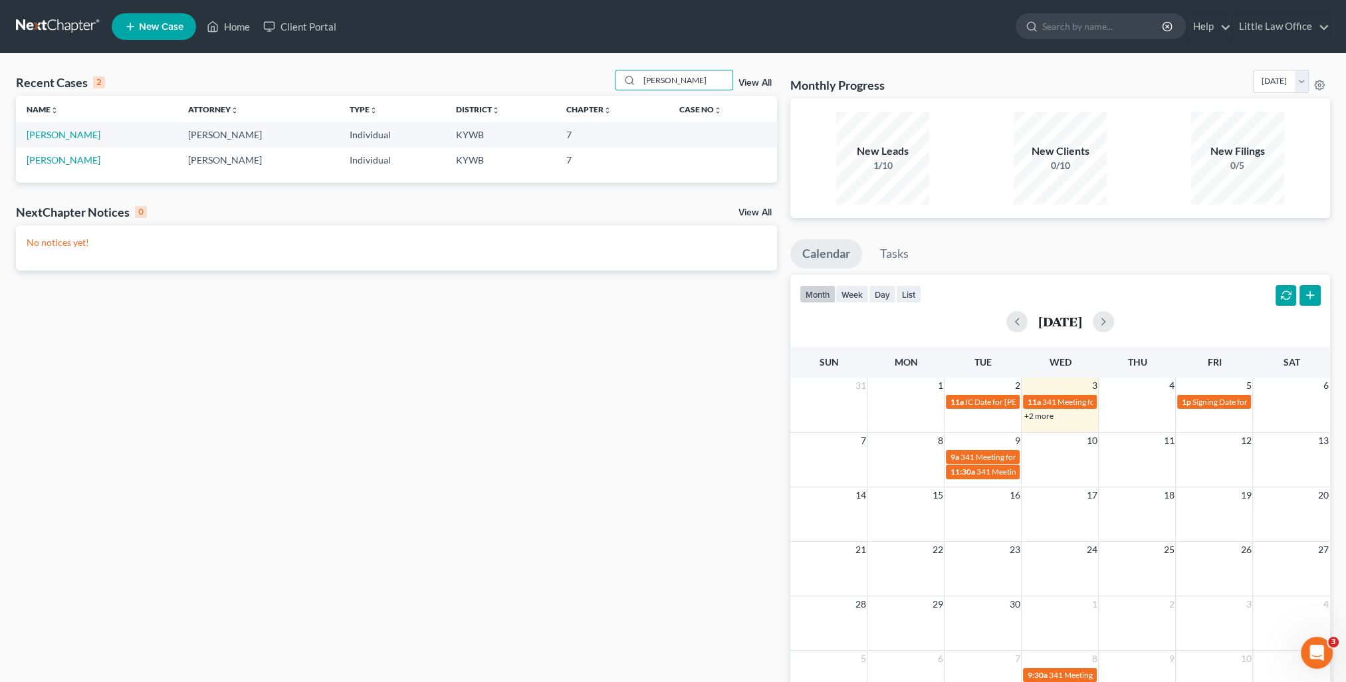
type input "jackson"
click at [86, 134] on link "Jackson, Mikayla" at bounding box center [64, 134] width 74 height 11
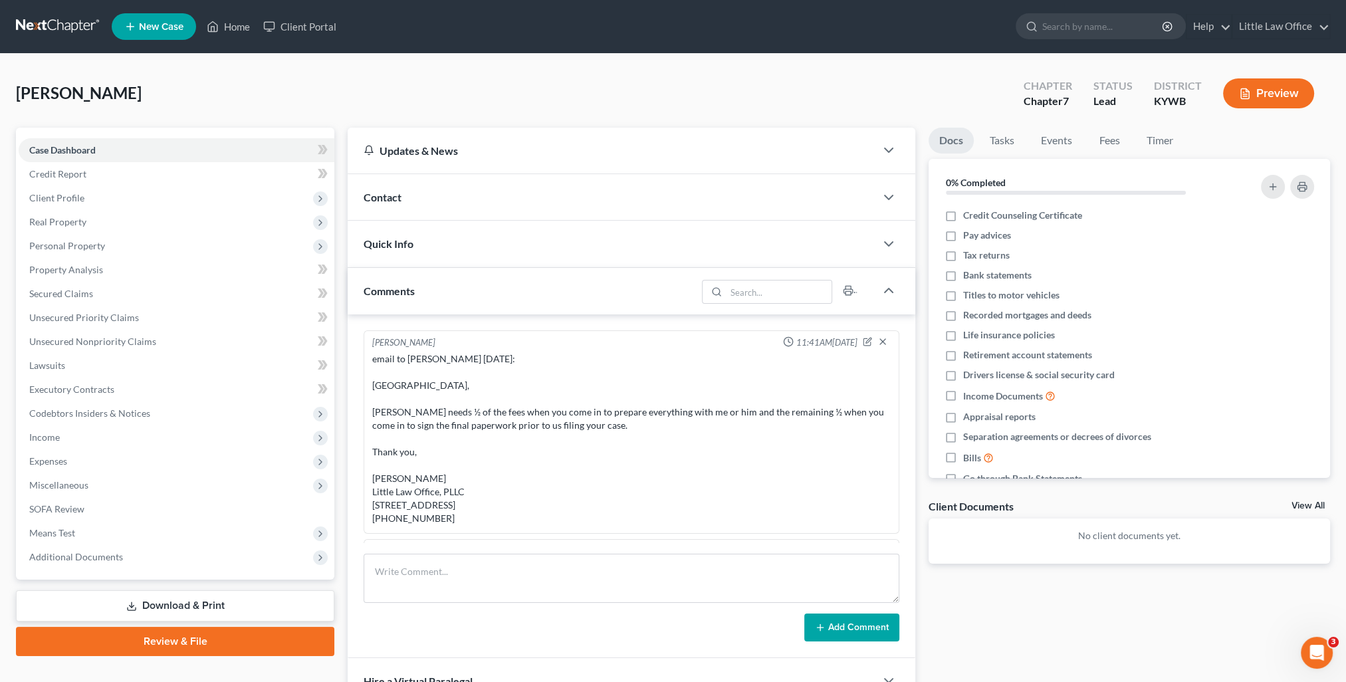
scroll to position [358, 0]
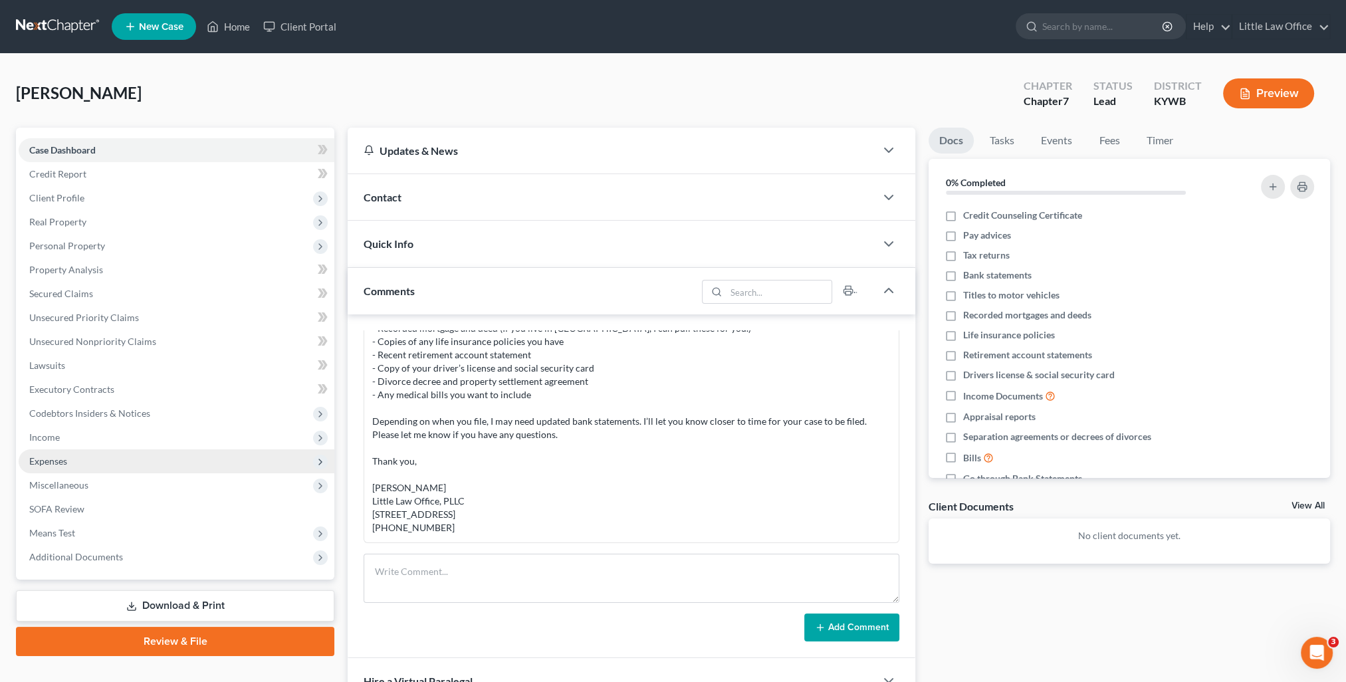
click at [91, 467] on span "Expenses" at bounding box center [177, 461] width 316 height 24
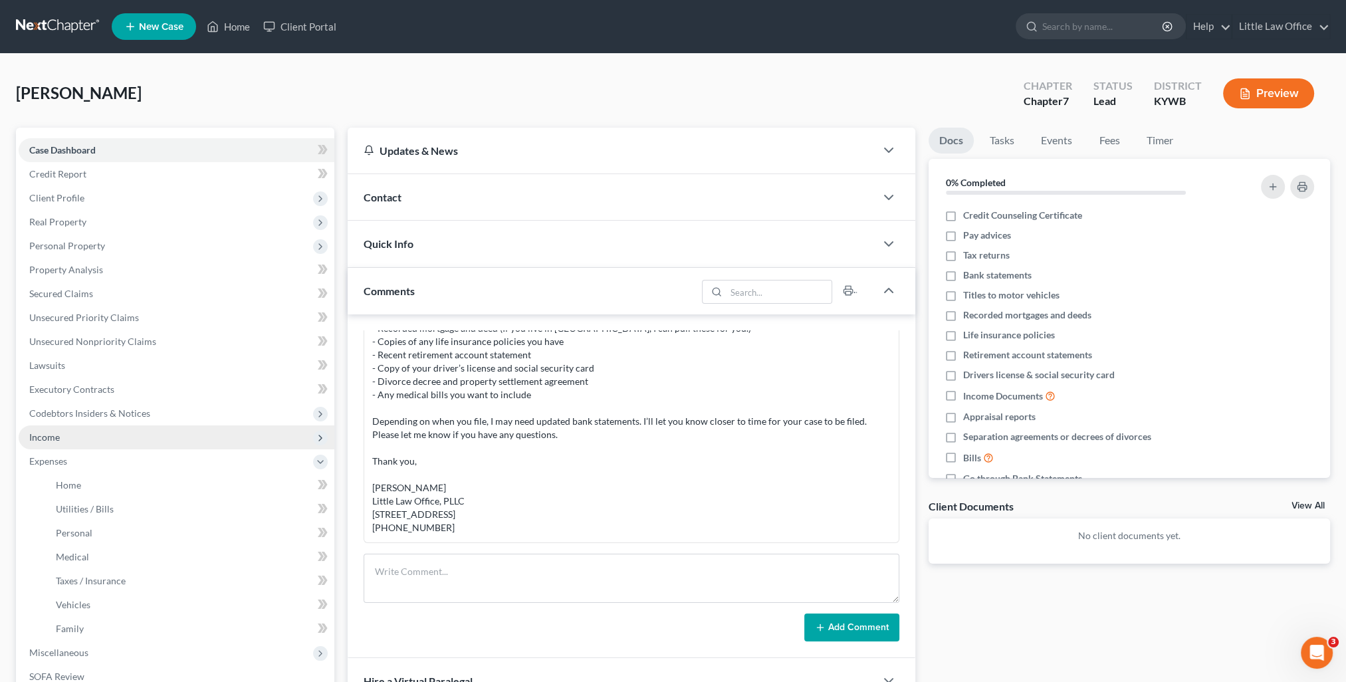
click at [37, 443] on span "Income" at bounding box center [177, 437] width 316 height 24
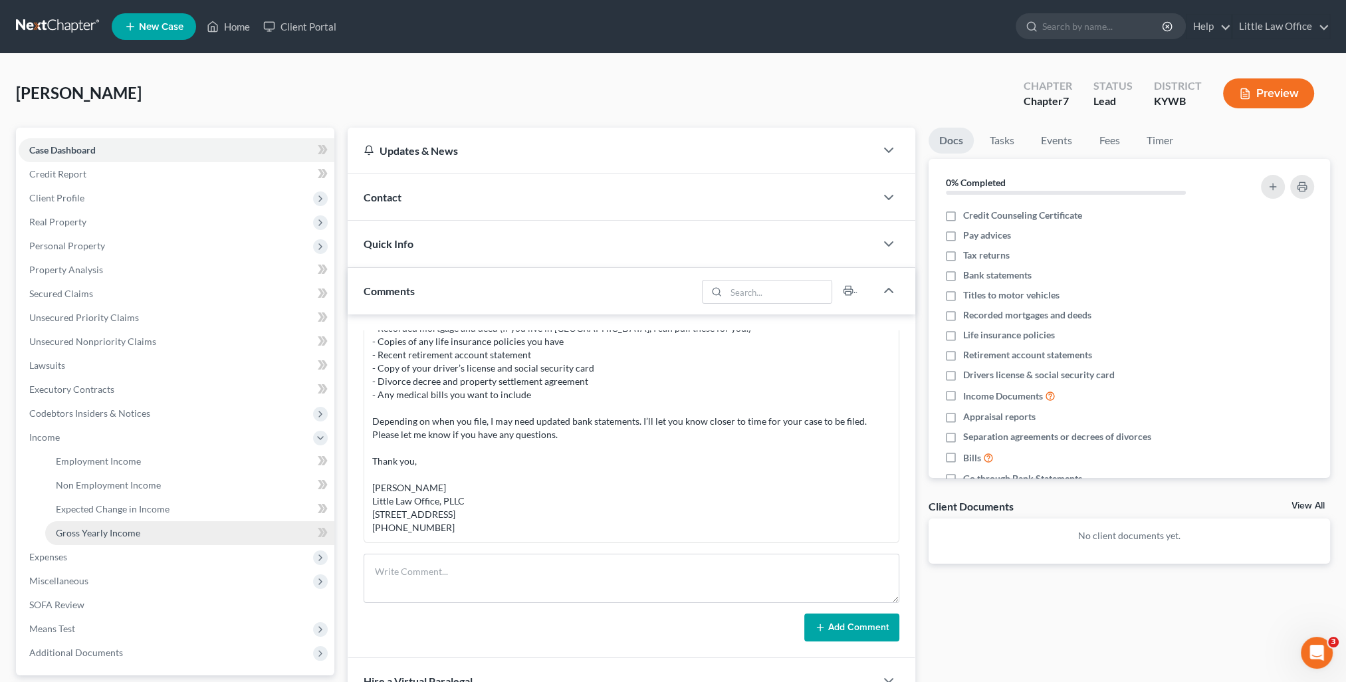
click at [79, 532] on span "Gross Yearly Income" at bounding box center [98, 532] width 84 height 11
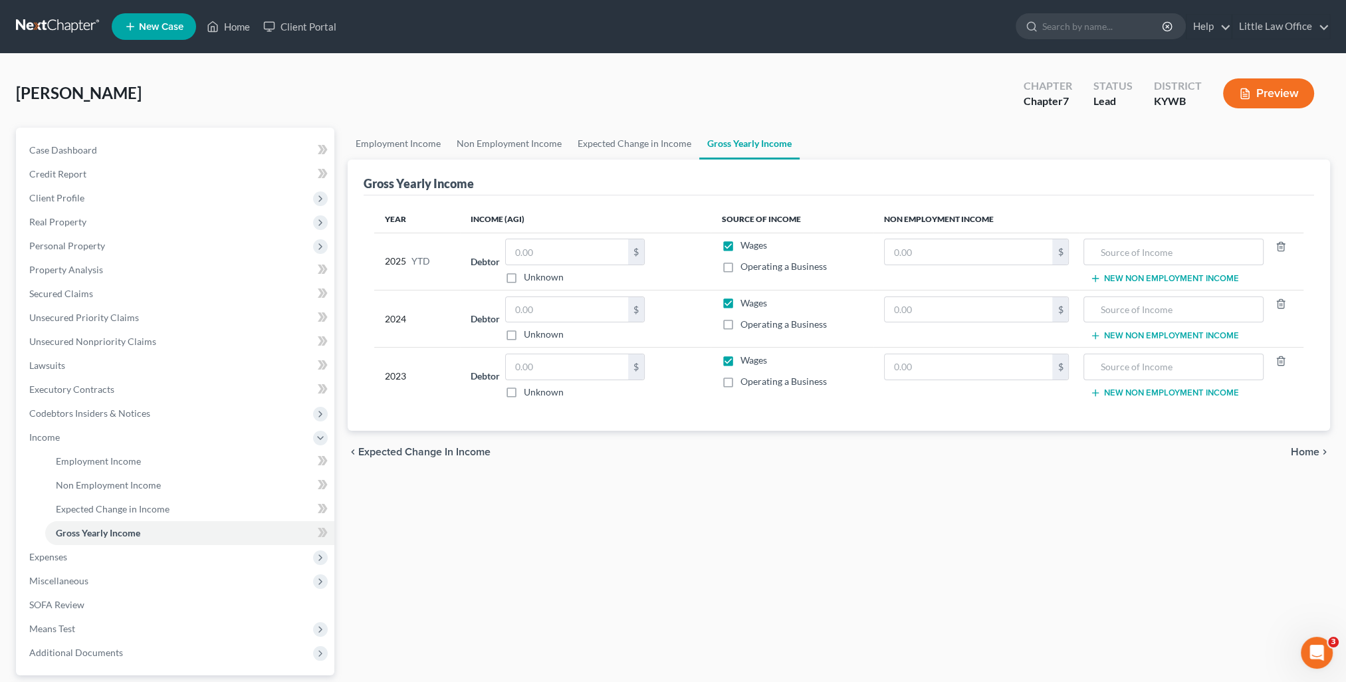
click at [574, 329] on div "Unknown" at bounding box center [575, 334] width 140 height 13
click at [572, 308] on input "text" at bounding box center [567, 309] width 122 height 25
type input "39,204"
click at [565, 361] on input "text" at bounding box center [567, 366] width 122 height 25
type input "39,058"
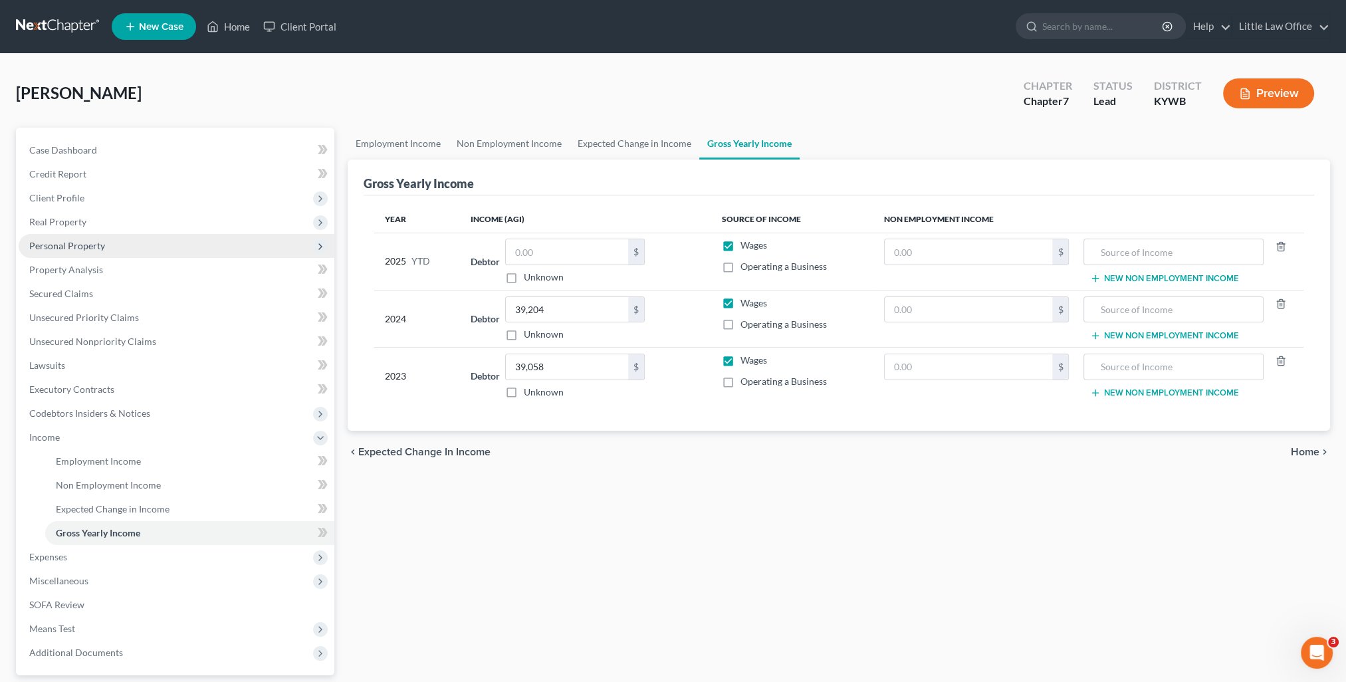
click at [51, 252] on span "Personal Property" at bounding box center [177, 246] width 316 height 24
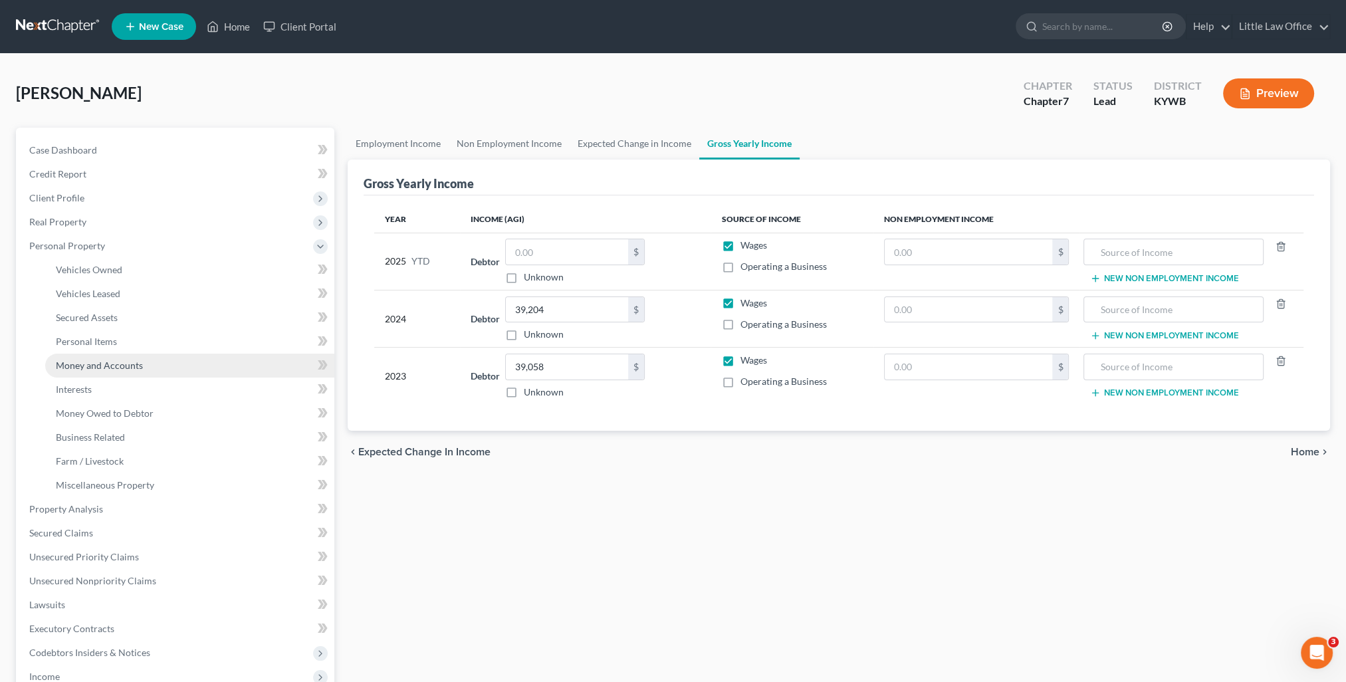
click at [90, 368] on span "Money and Accounts" at bounding box center [99, 365] width 87 height 11
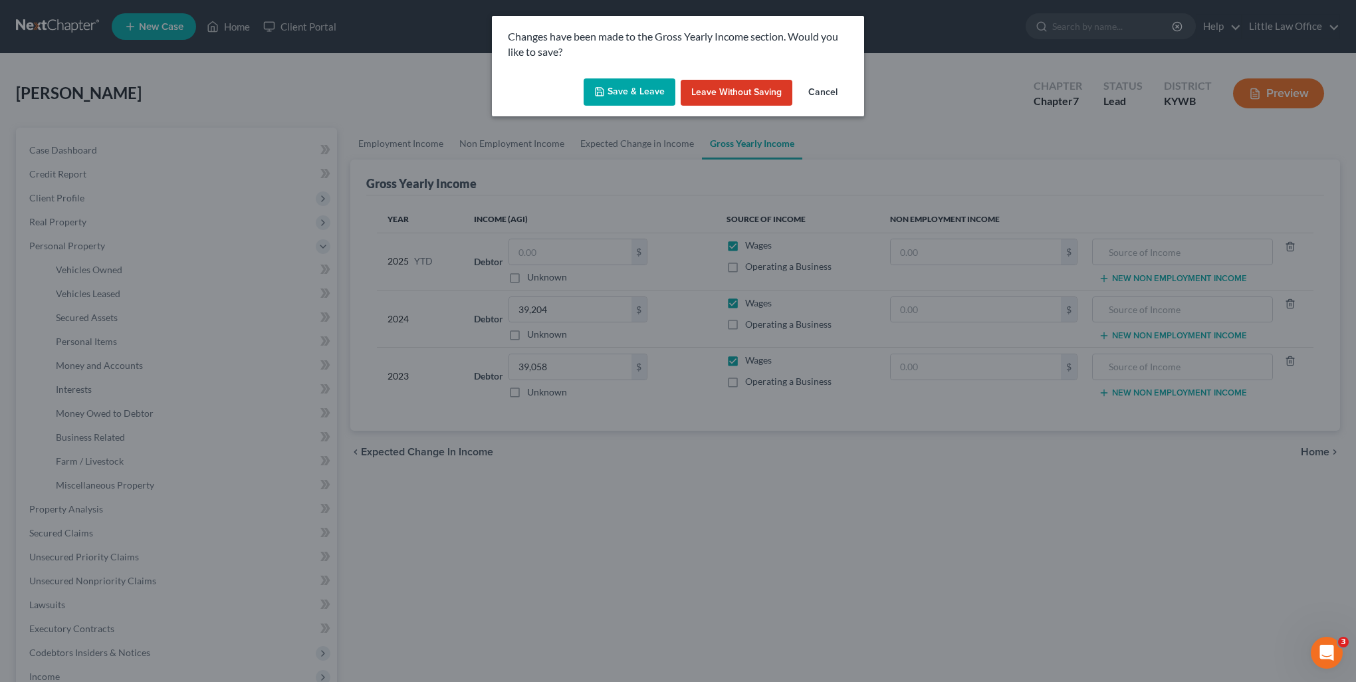
click at [614, 95] on button "Save & Leave" at bounding box center [630, 92] width 92 height 28
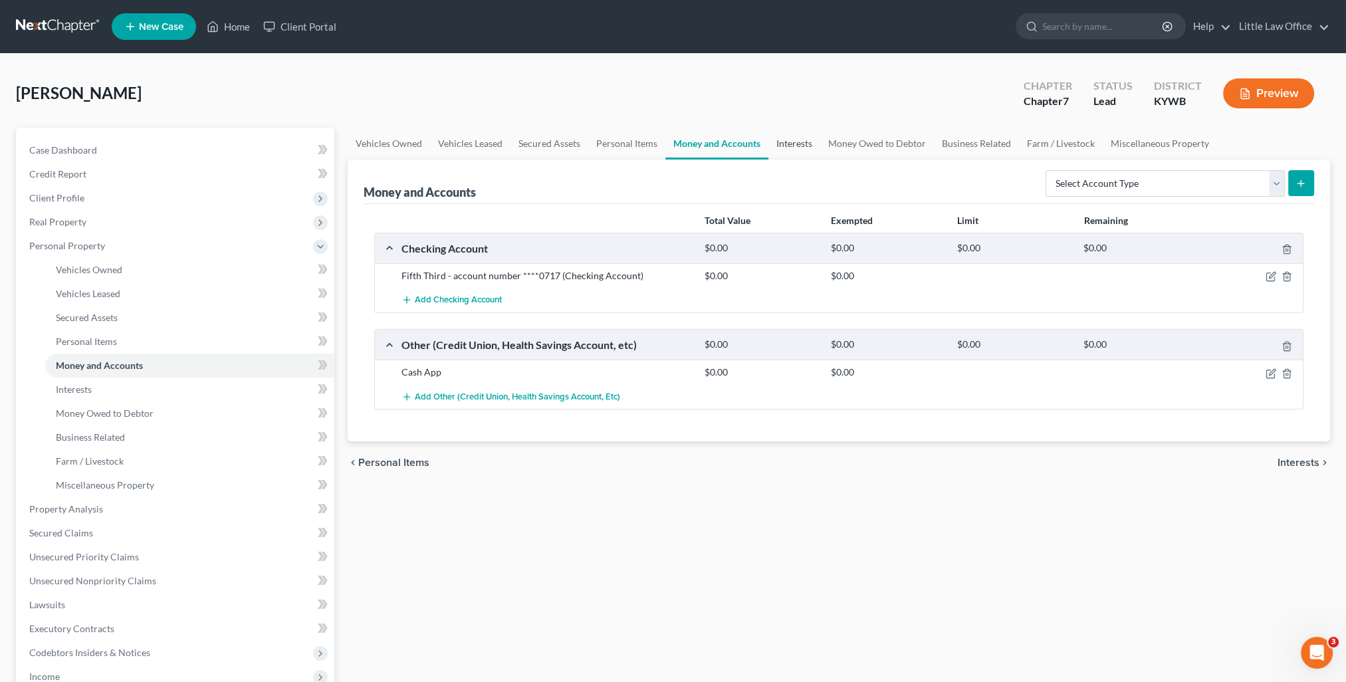
click at [783, 134] on link "Interests" at bounding box center [794, 144] width 52 height 32
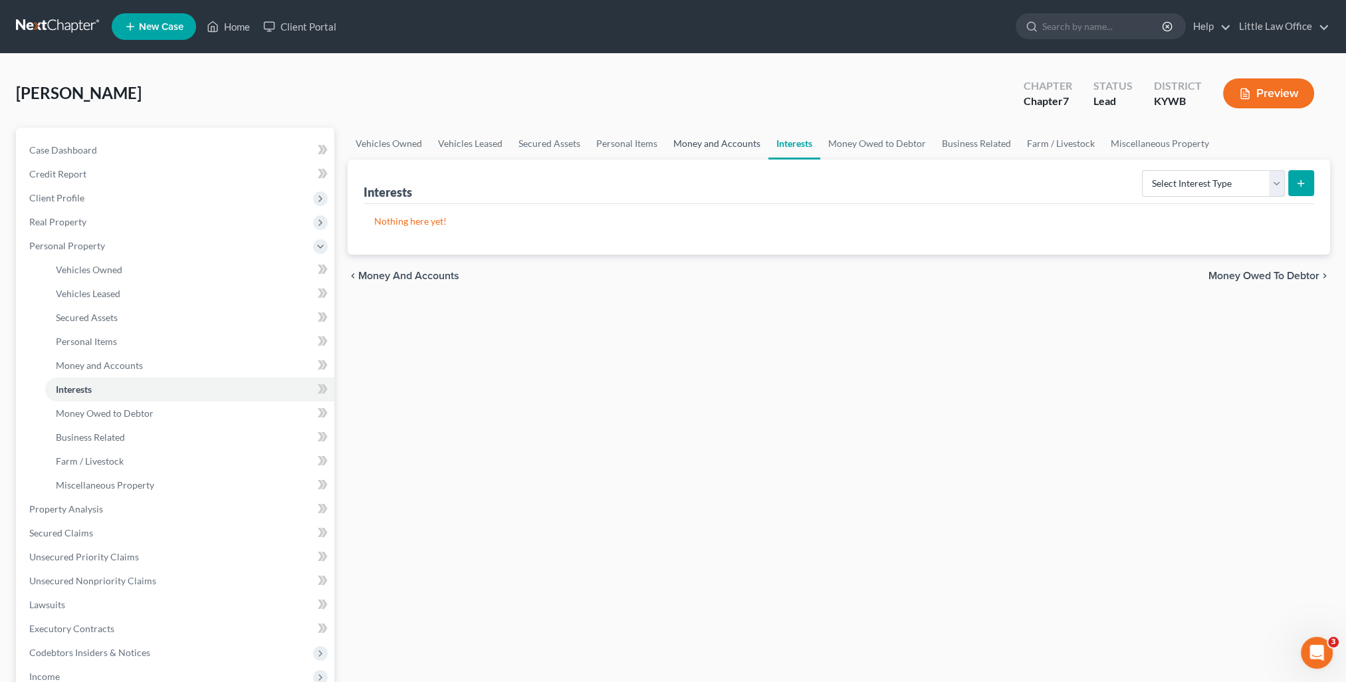
click at [734, 142] on link "Money and Accounts" at bounding box center [716, 144] width 103 height 32
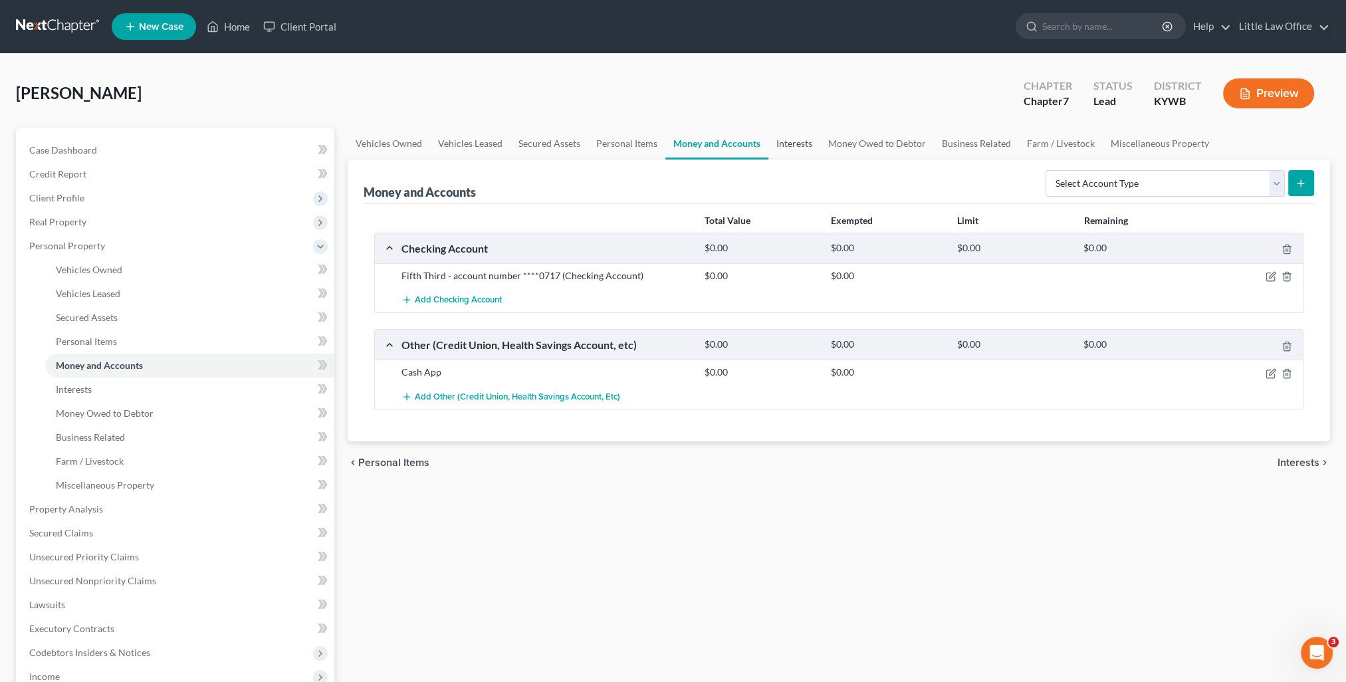
click at [773, 149] on link "Interests" at bounding box center [794, 144] width 52 height 32
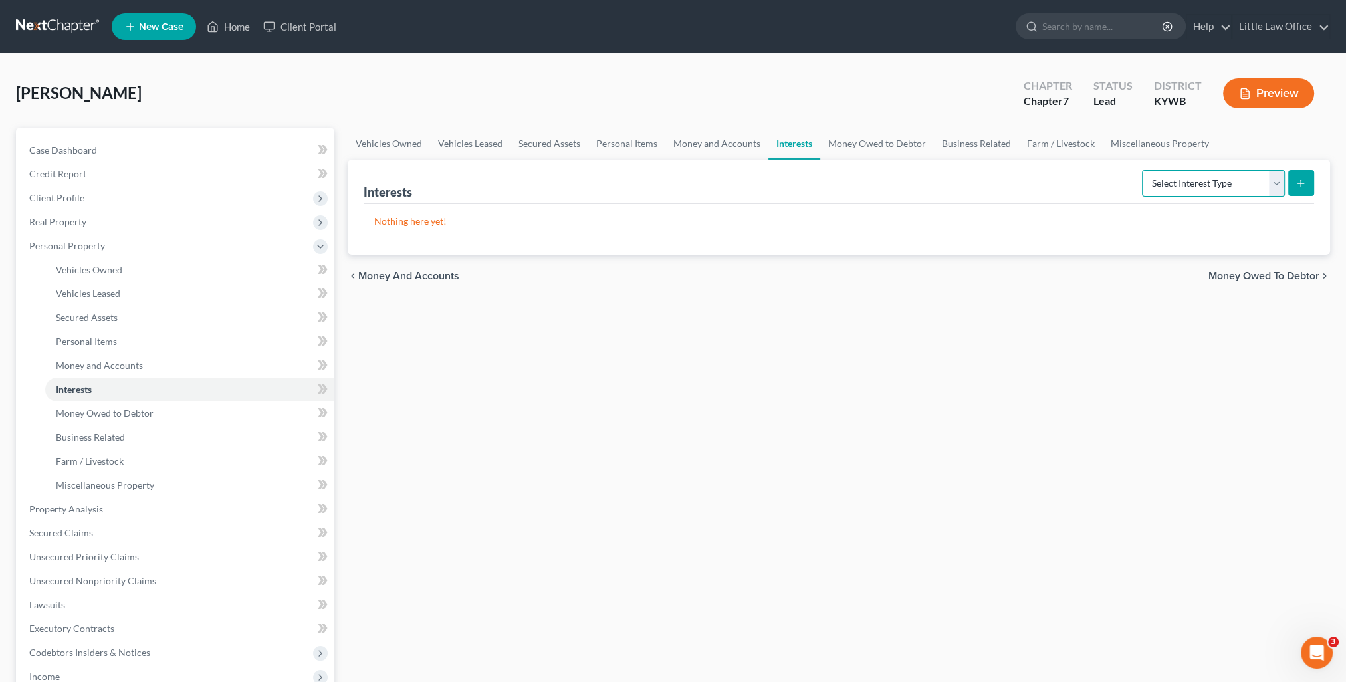
click at [1167, 193] on select "Select Interest Type 401K Annuity Bond Education IRA Government Bond Government…" at bounding box center [1213, 183] width 143 height 27
select select "401k"
click at [1143, 170] on select "Select Interest Type 401K Annuity Bond Education IRA Government Bond Government…" at bounding box center [1213, 183] width 143 height 27
click at [1302, 185] on icon "submit" at bounding box center [1301, 183] width 11 height 11
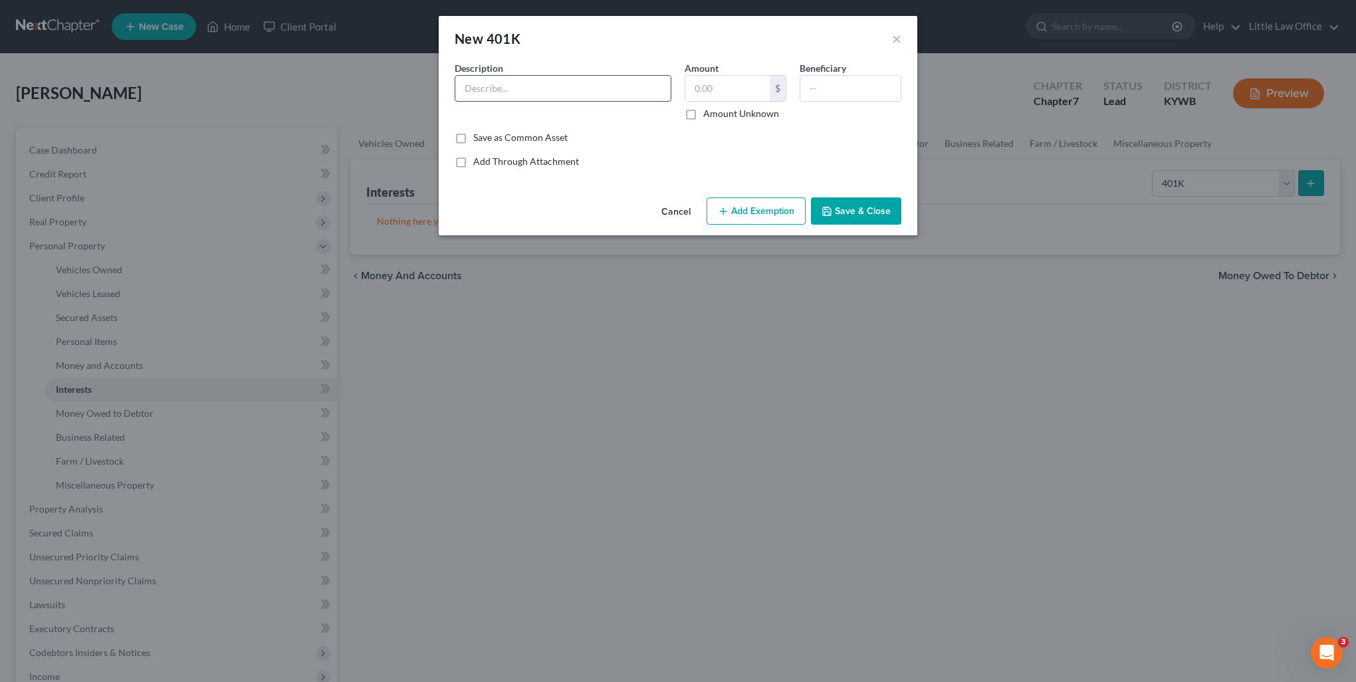
click at [527, 77] on input "text" at bounding box center [562, 88] width 215 height 25
type input "Empower Retirement"
type input "10,470.43"
click at [776, 217] on button "Add Exemption" at bounding box center [756, 211] width 99 height 28
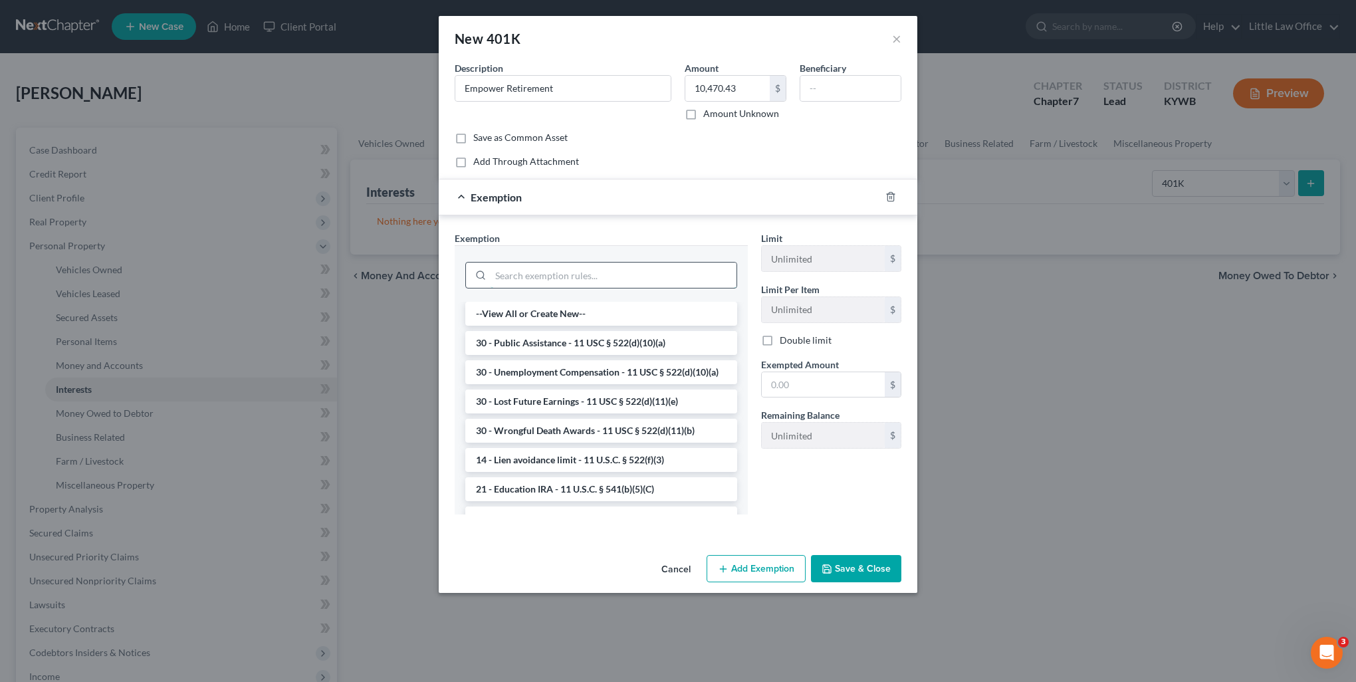
click at [547, 282] on input "search" at bounding box center [614, 275] width 246 height 25
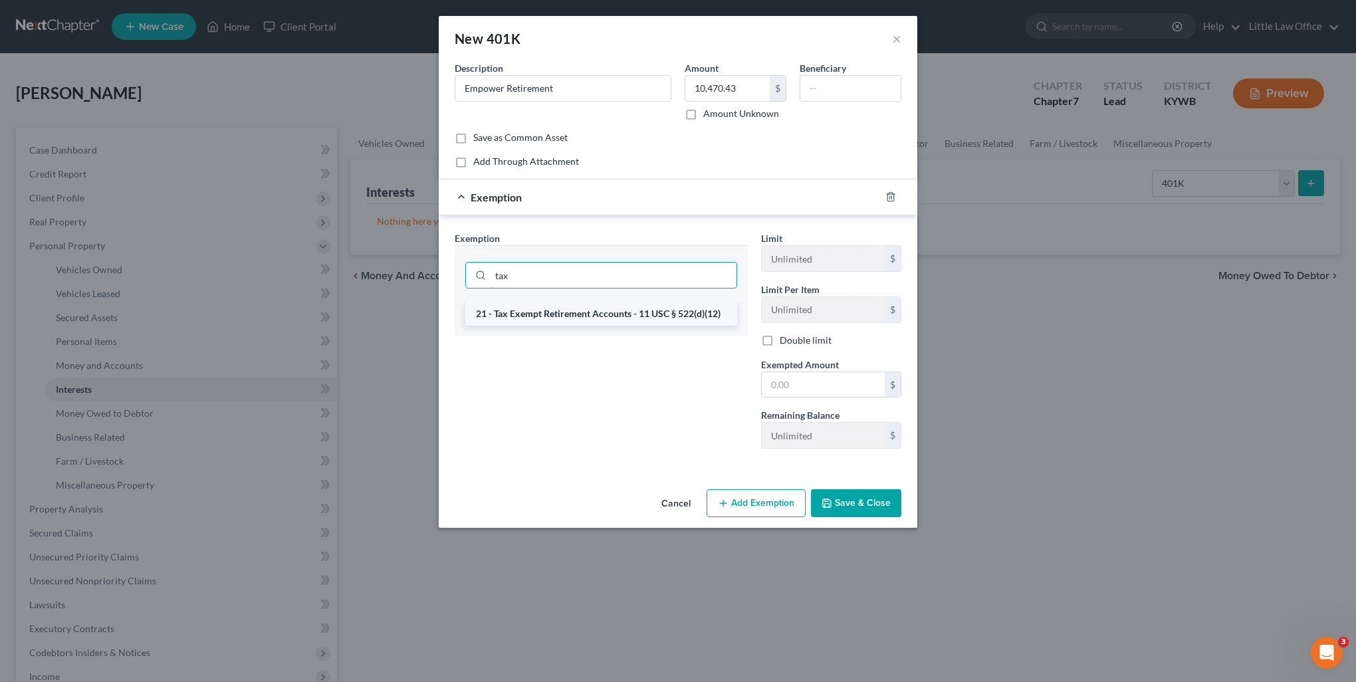
type input "tax"
click at [551, 317] on li "21 - Tax Exempt Retirement Accounts - 11 USC § 522(d)(12)" at bounding box center [601, 314] width 272 height 24
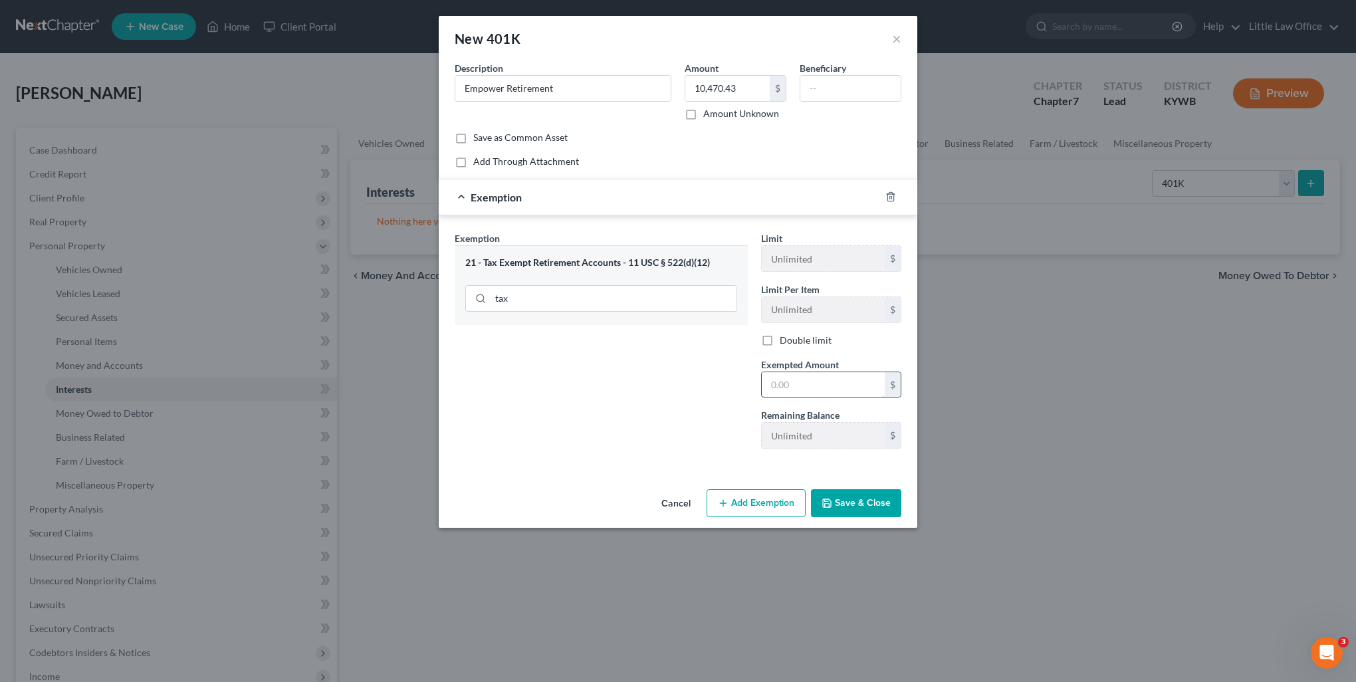
click at [806, 393] on input "text" at bounding box center [823, 384] width 123 height 25
type input "10,470.43"
click at [861, 497] on button "Save & Close" at bounding box center [856, 503] width 90 height 28
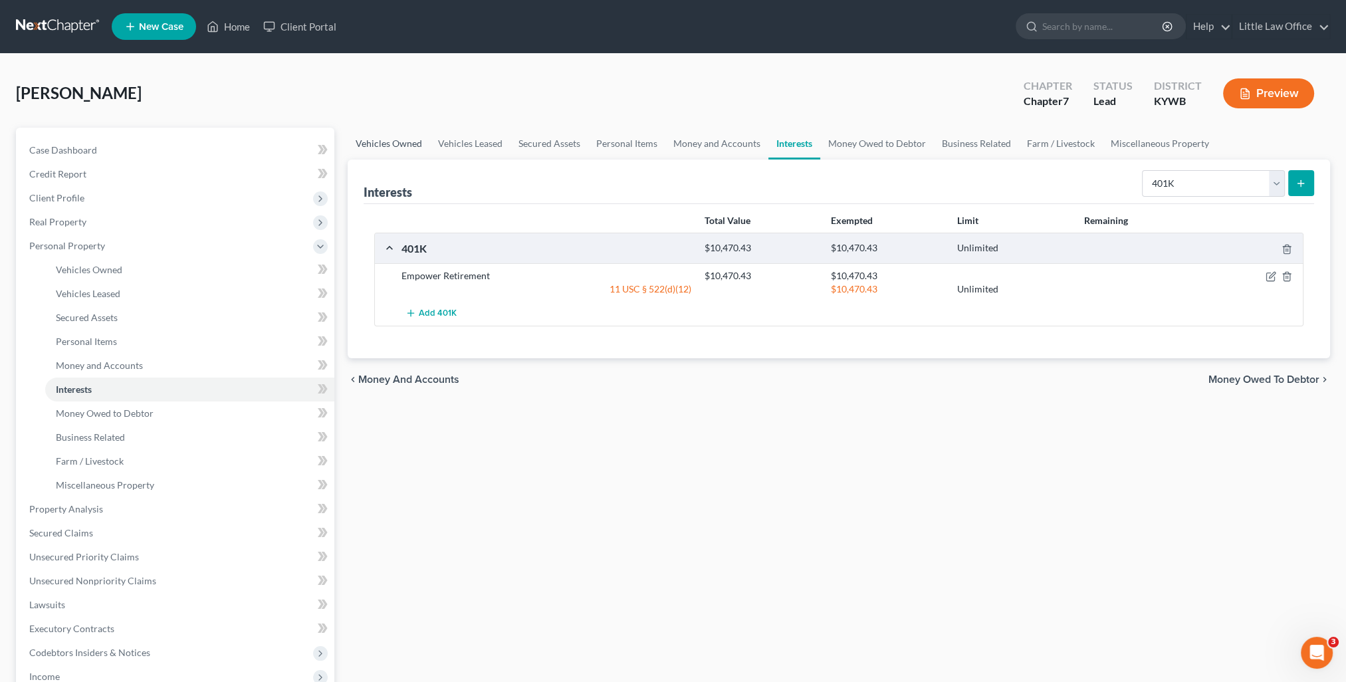
click at [396, 147] on link "Vehicles Owned" at bounding box center [389, 144] width 82 height 32
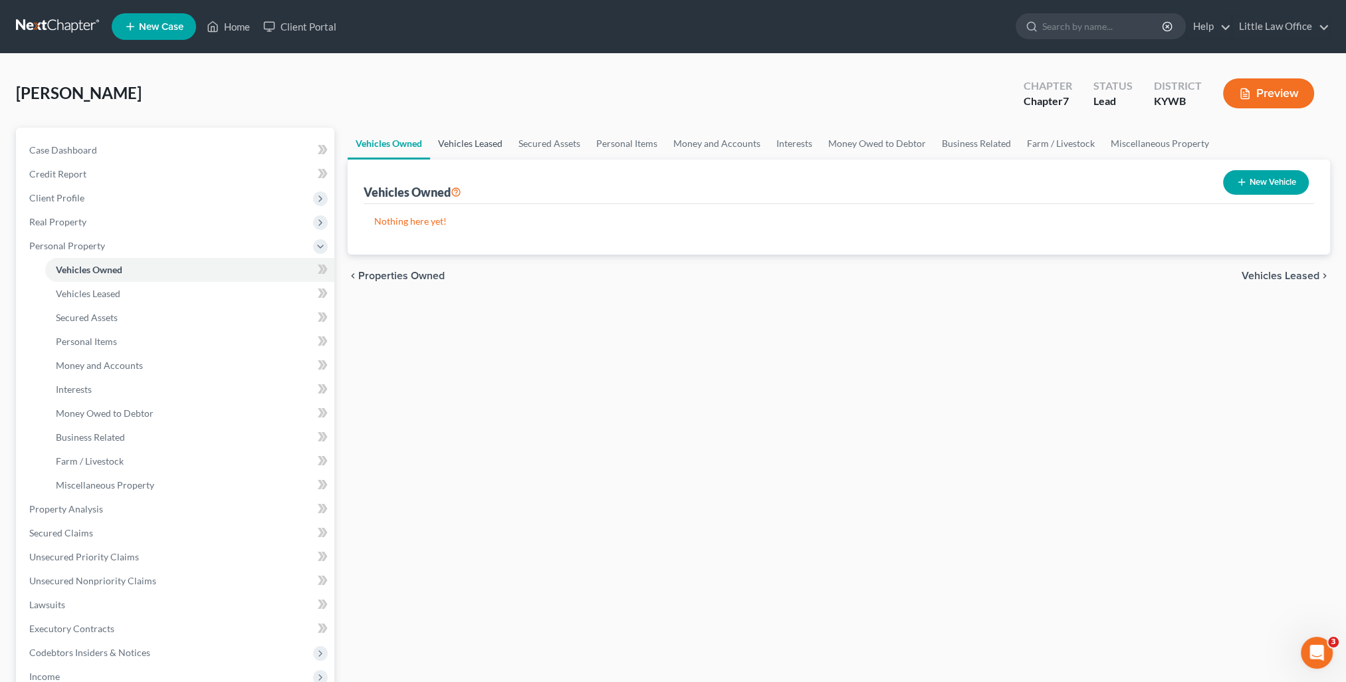
click at [477, 146] on link "Vehicles Leased" at bounding box center [470, 144] width 80 height 32
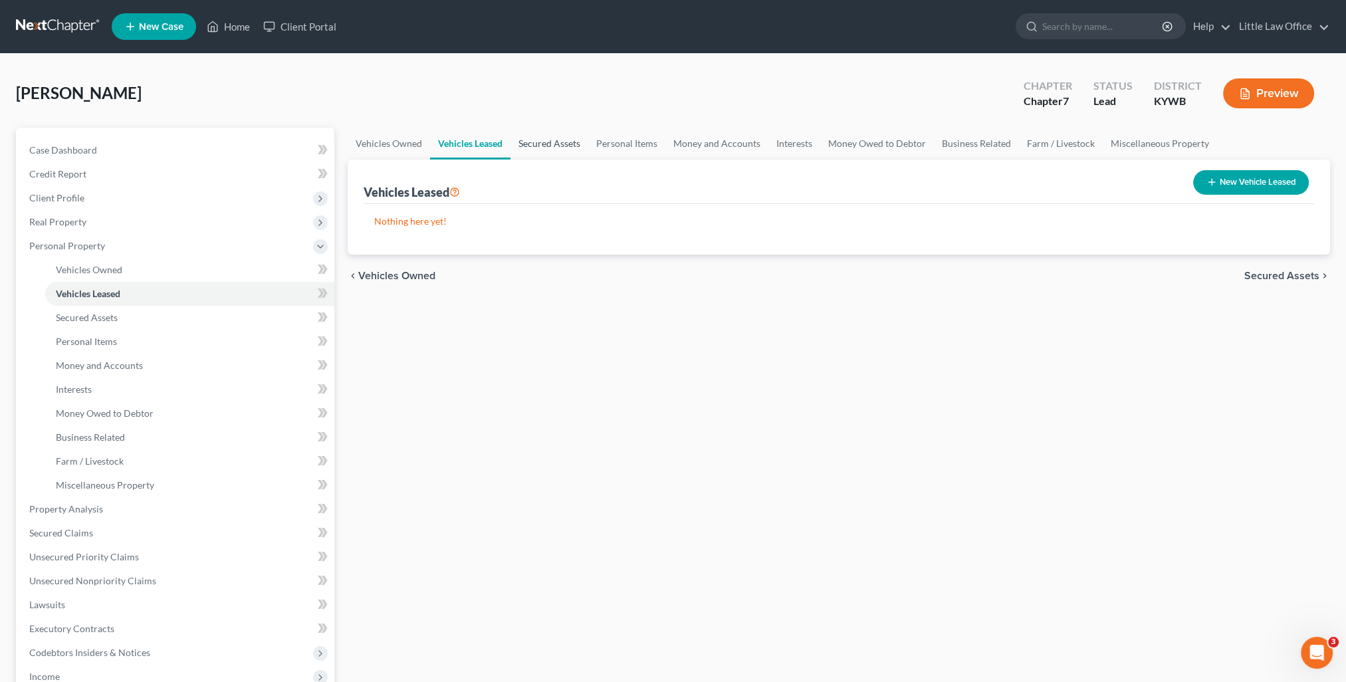
click at [549, 145] on link "Secured Assets" at bounding box center [550, 144] width 78 height 32
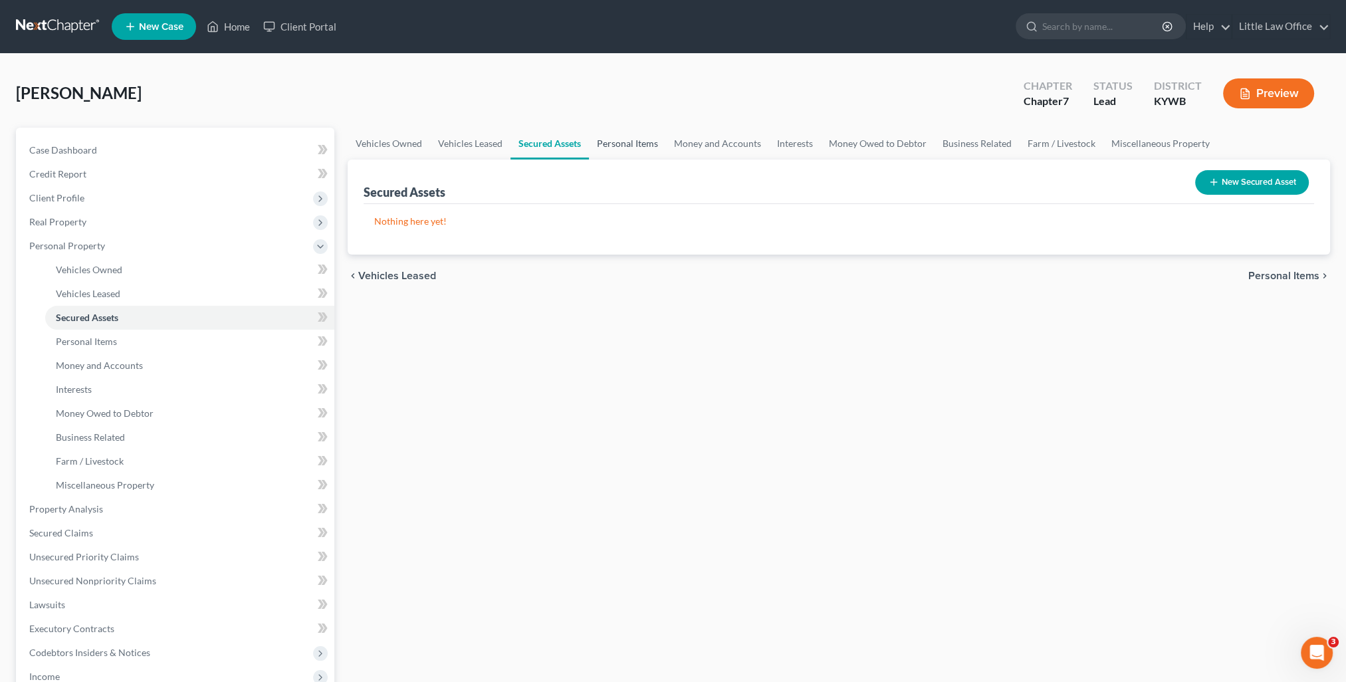
click at [624, 142] on link "Personal Items" at bounding box center [627, 144] width 77 height 32
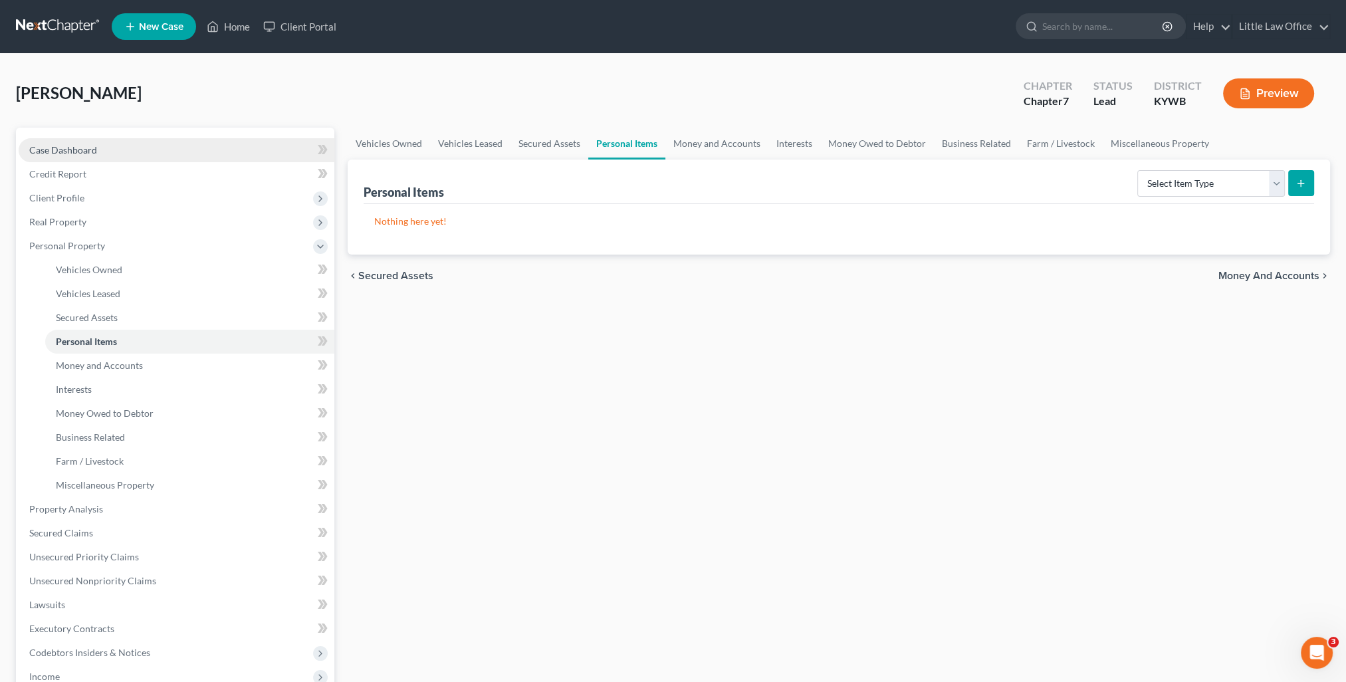
click at [146, 141] on link "Case Dashboard" at bounding box center [177, 150] width 316 height 24
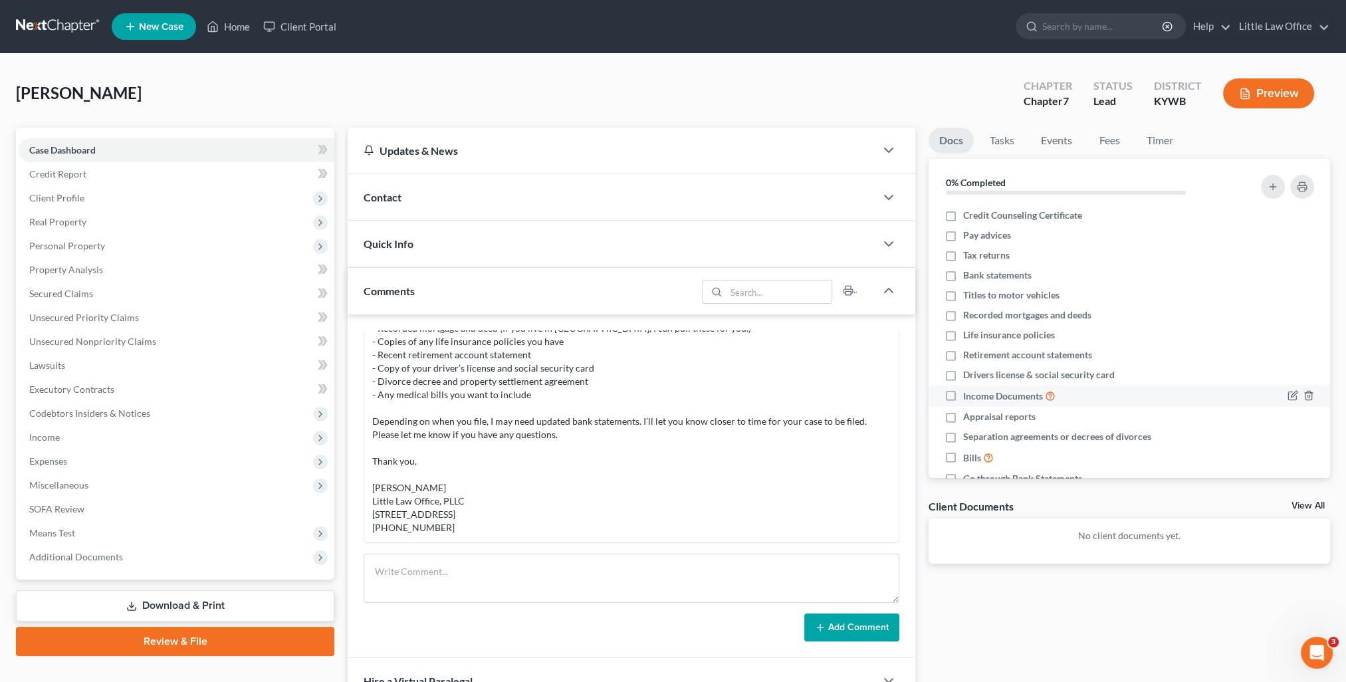
scroll to position [32, 0]
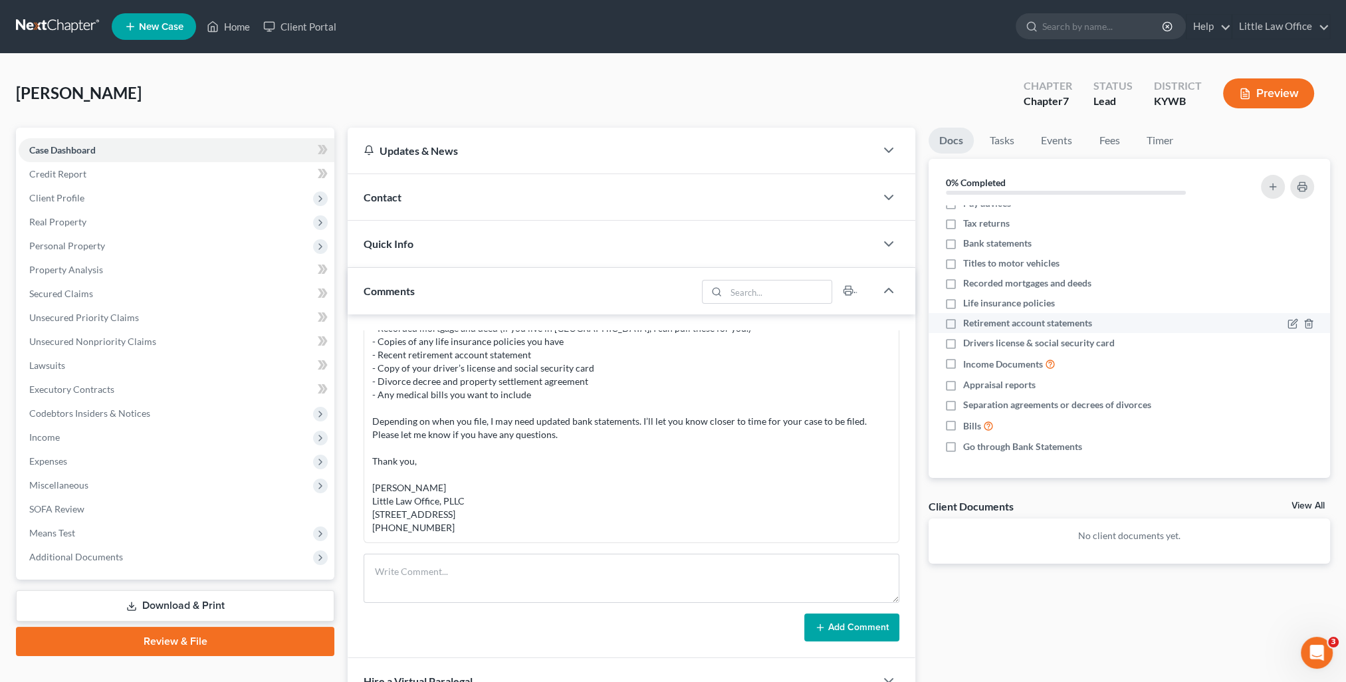
click at [963, 327] on label "Retirement account statements" at bounding box center [1027, 322] width 129 height 13
click at [969, 325] on input "Retirement account statements" at bounding box center [973, 320] width 9 height 9
checkbox input "true"
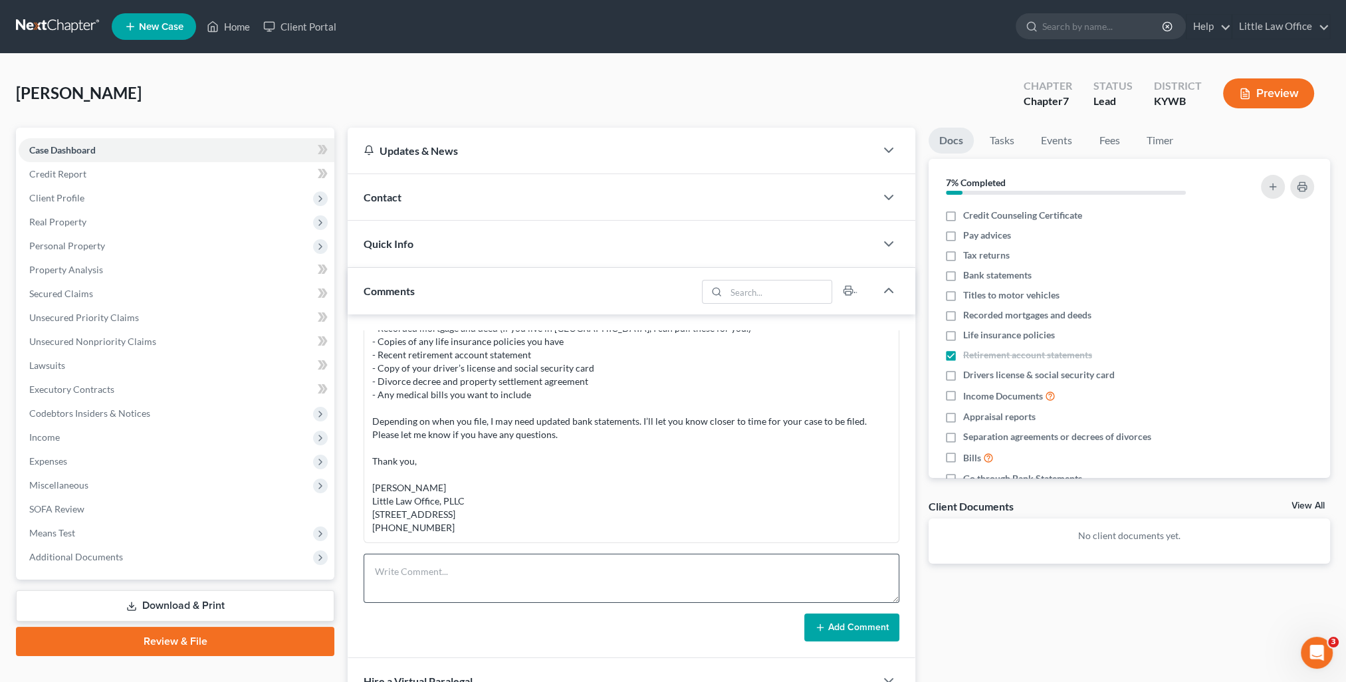
drag, startPoint x: 535, startPoint y: 548, endPoint x: 562, endPoint y: 565, distance: 31.7
click at [535, 548] on div "Kristi Fulkerson 11:41AM, 06/16/2025 email to Mikayla 6.16.25: Mikayla, Marcus …" at bounding box center [632, 486] width 568 height 344
click at [575, 573] on textarea at bounding box center [632, 578] width 536 height 49
paste textarea "Mikayla, Thank you for sending those documents to me. Do you have half of the f…"
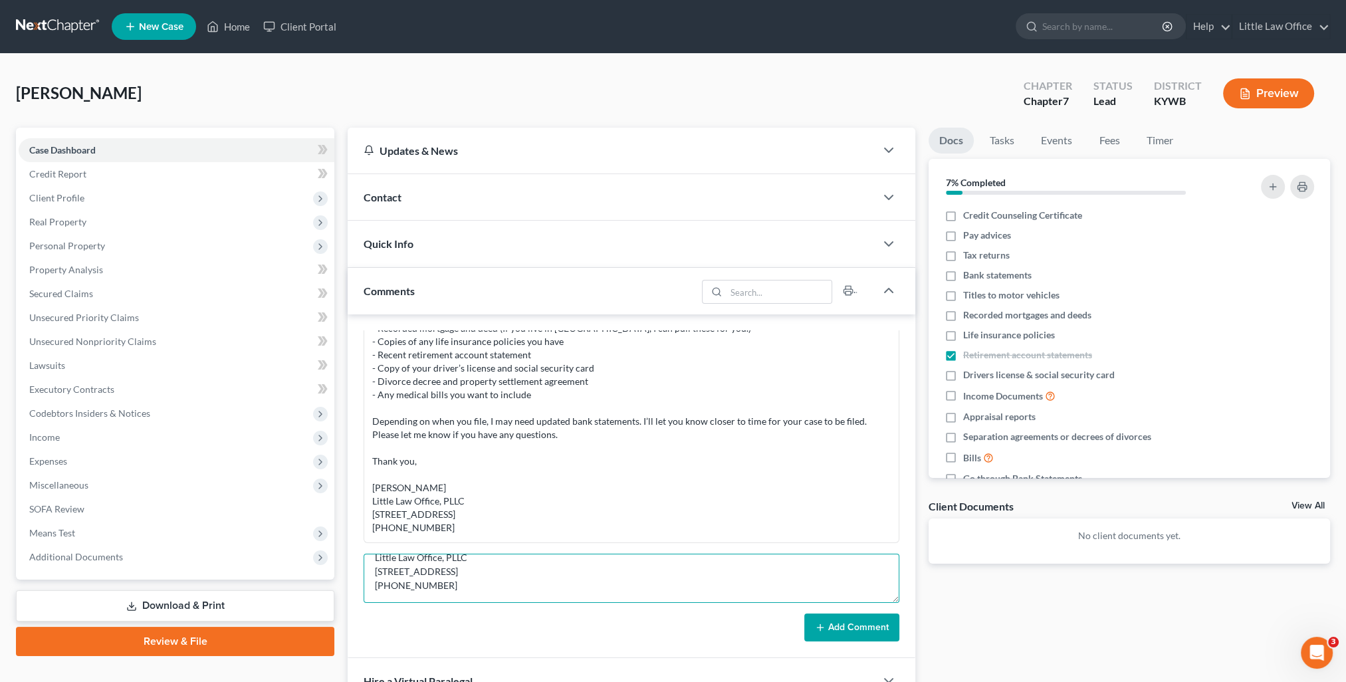
type textarea "Mikayla, Thank you for sending those documents to me. Do you have half of the f…"
click at [884, 622] on button "Add Comment" at bounding box center [851, 628] width 95 height 28
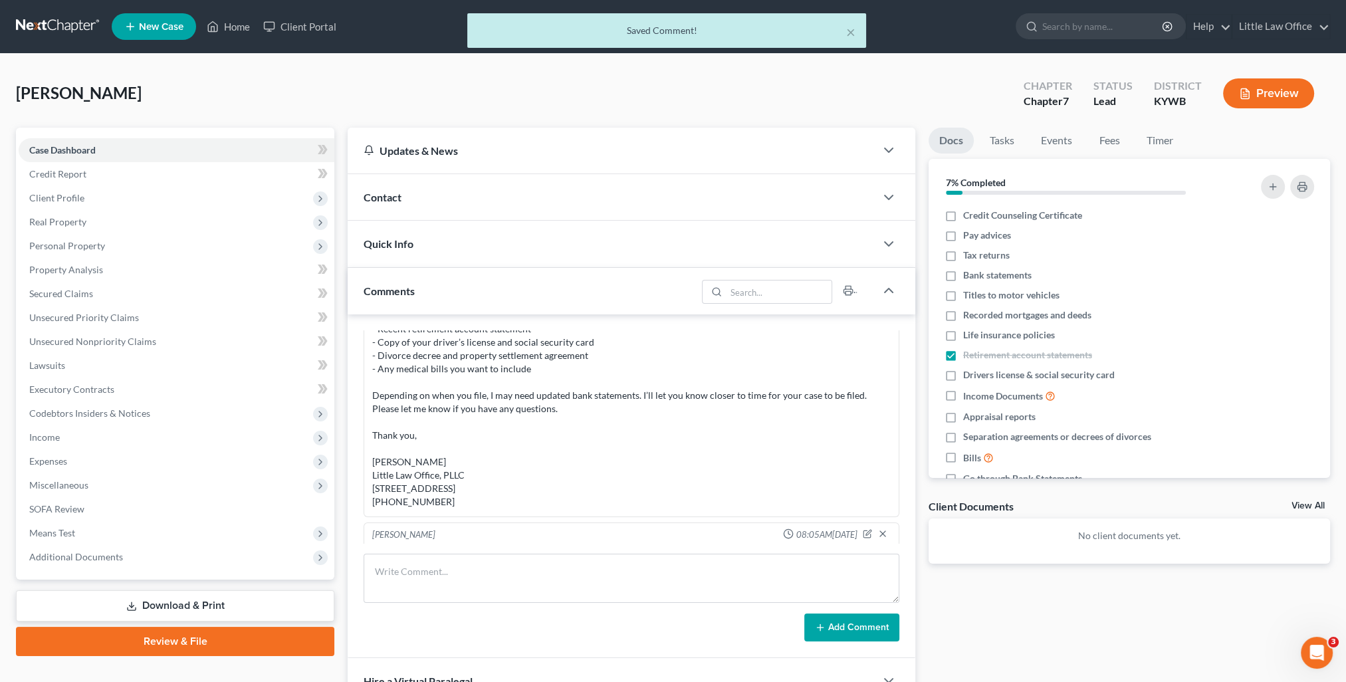
scroll to position [553, 0]
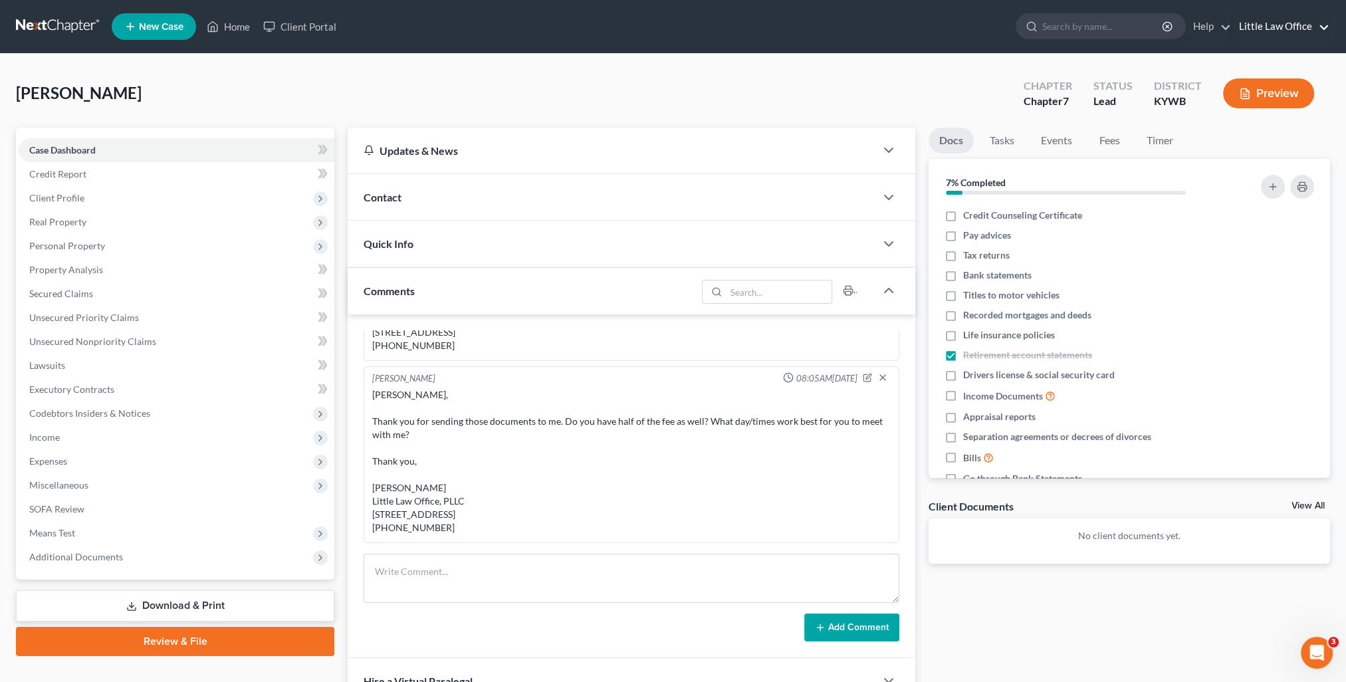
click at [1258, 27] on link "Little Law Office" at bounding box center [1280, 27] width 97 height 24
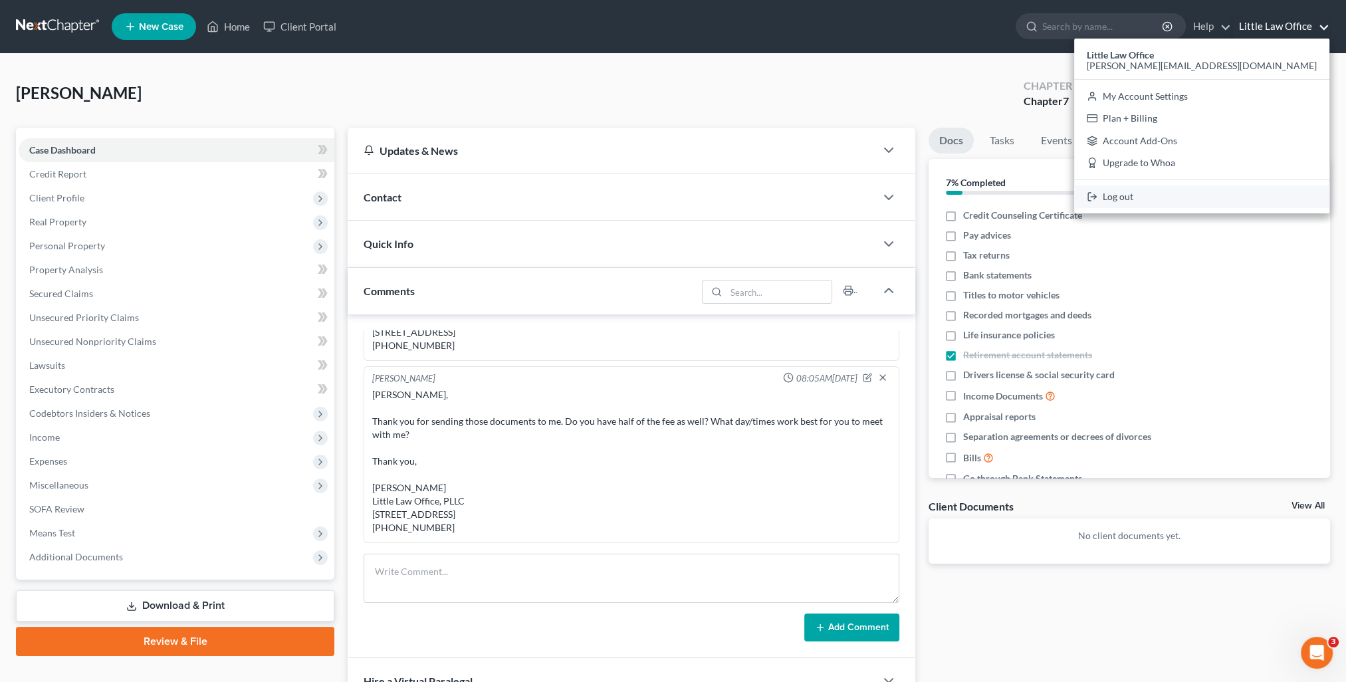
click at [1256, 203] on link "Log out" at bounding box center [1201, 196] width 255 height 23
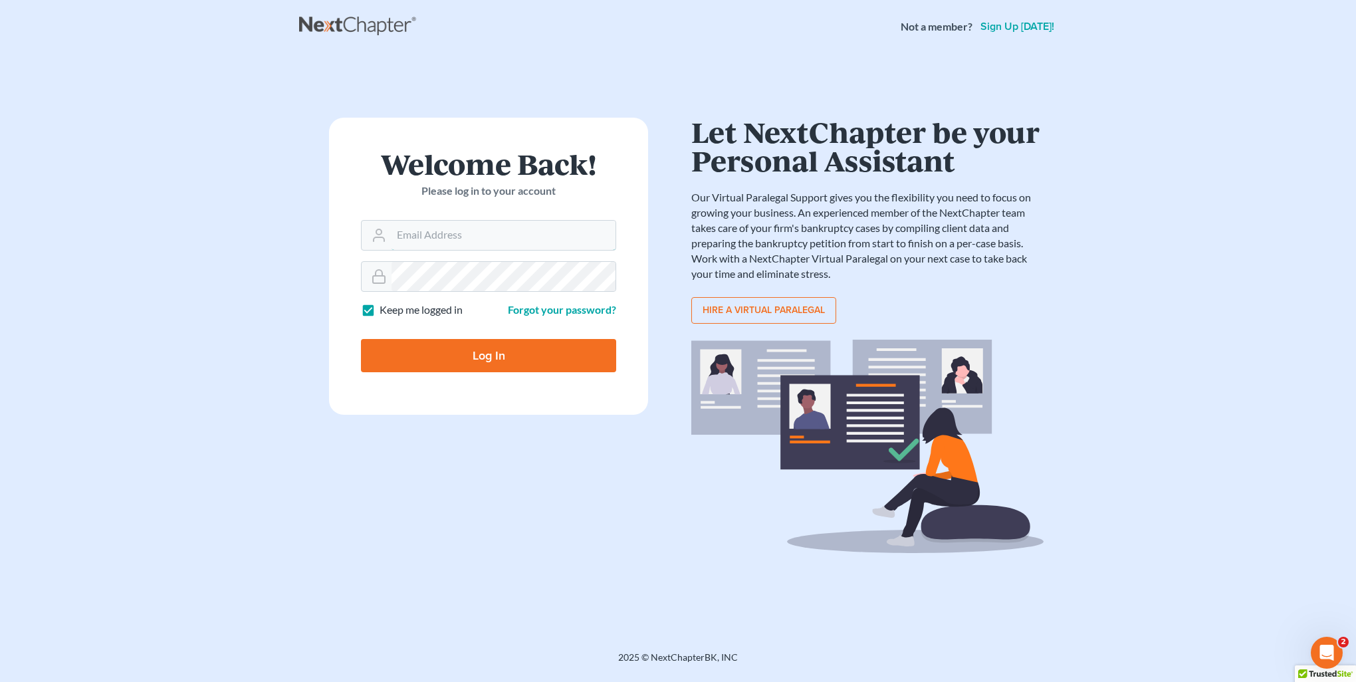
type input "[PERSON_NAME][EMAIL_ADDRESS][DOMAIN_NAME]"
click at [519, 356] on input "Log In" at bounding box center [488, 355] width 255 height 33
type input "Thinking..."
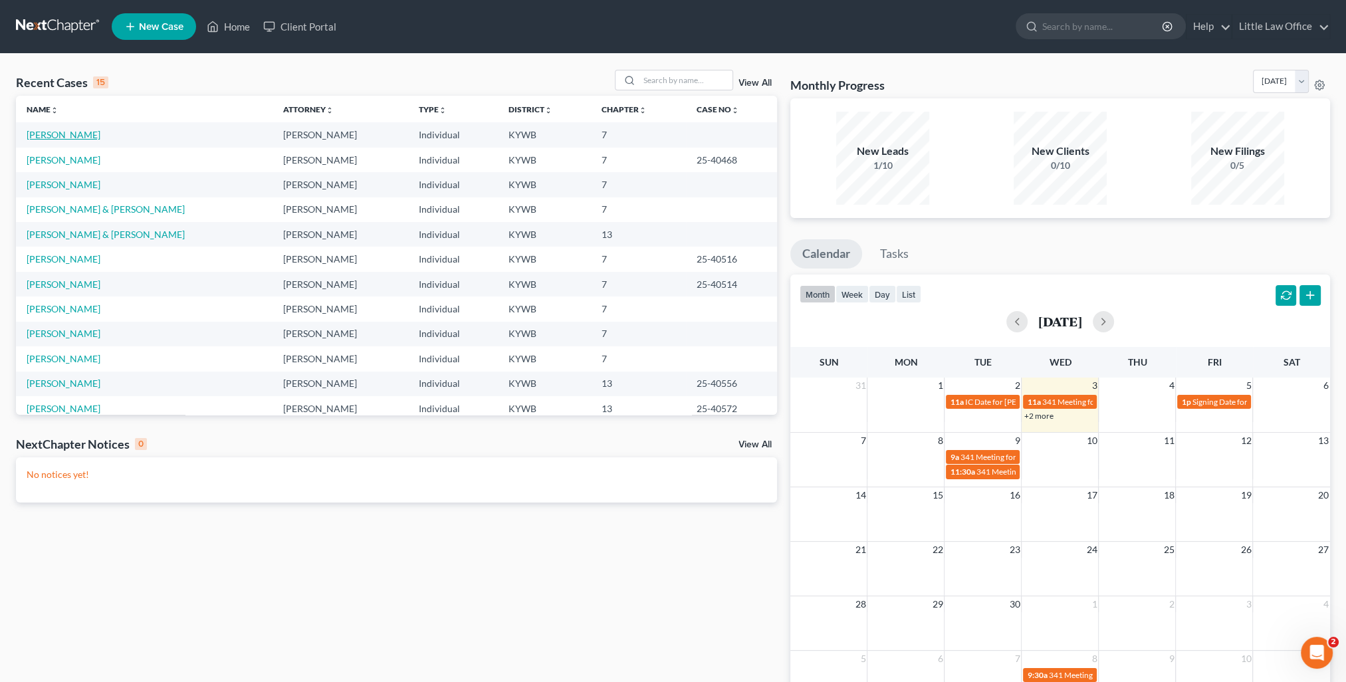
click at [53, 133] on link "Travis, Todd" at bounding box center [64, 134] width 74 height 11
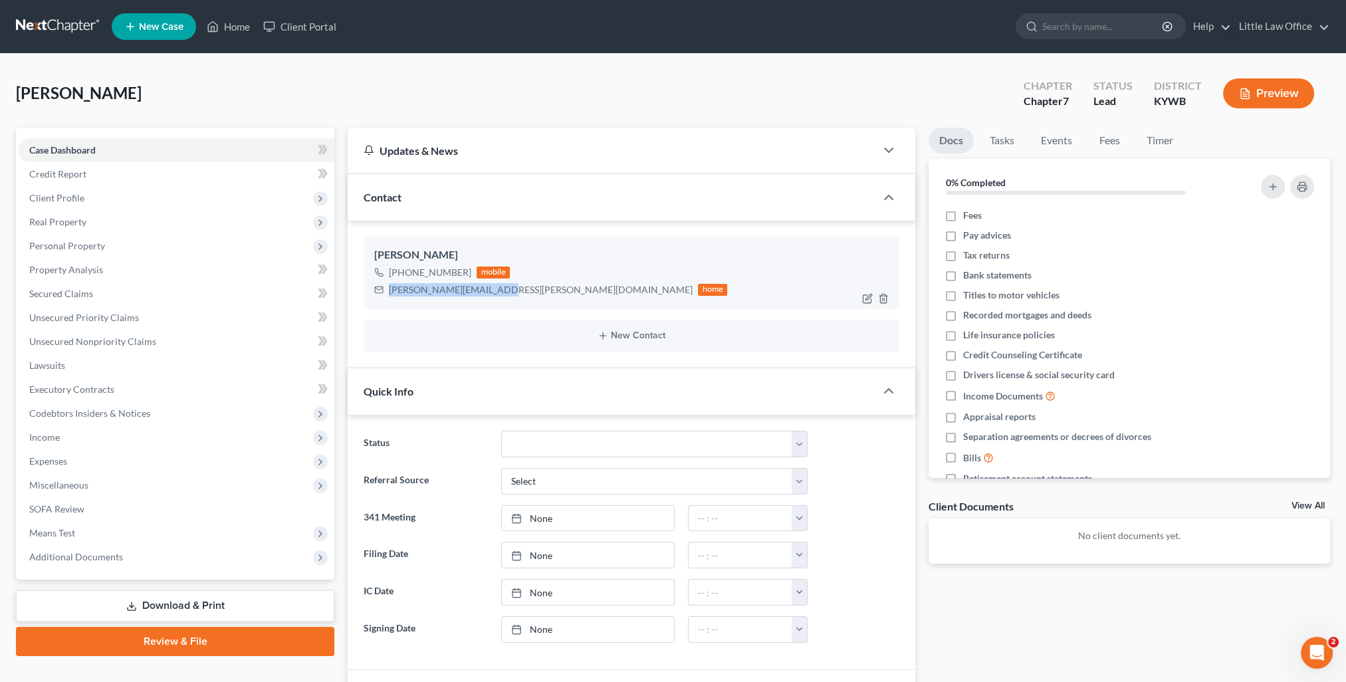
drag, startPoint x: 390, startPoint y: 289, endPoint x: 488, endPoint y: 296, distance: 98.0
click at [488, 296] on div "todd.c.travis@gmail.com home" at bounding box center [550, 289] width 353 height 17
click at [1304, 332] on icon "button" at bounding box center [1309, 335] width 11 height 11
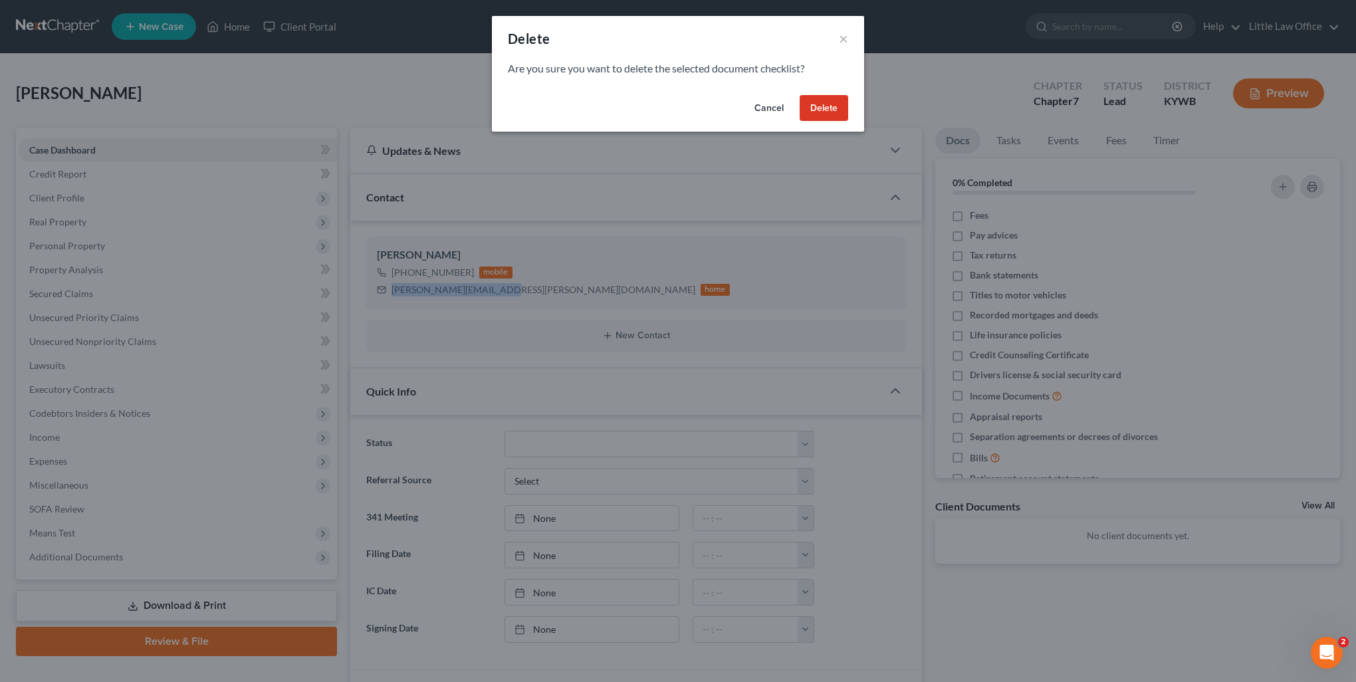
click at [843, 106] on button "Delete" at bounding box center [824, 108] width 49 height 27
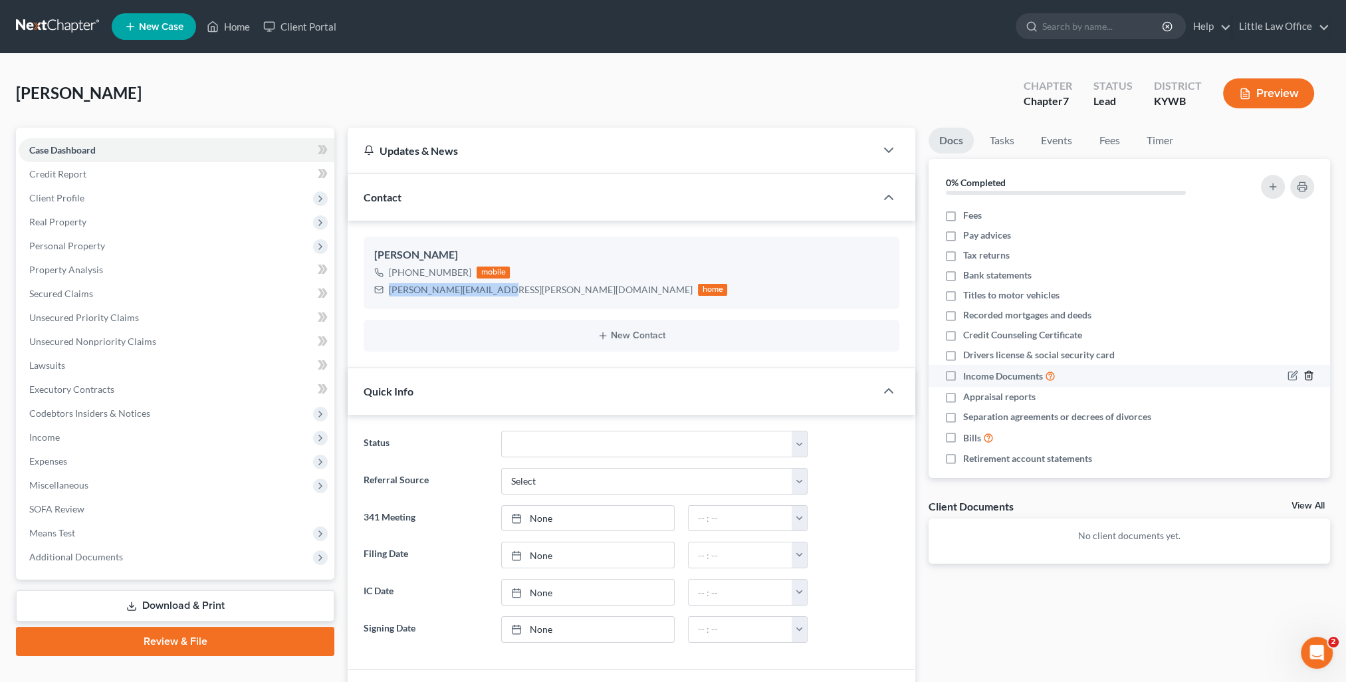
click at [1308, 376] on line "button" at bounding box center [1308, 377] width 0 height 3
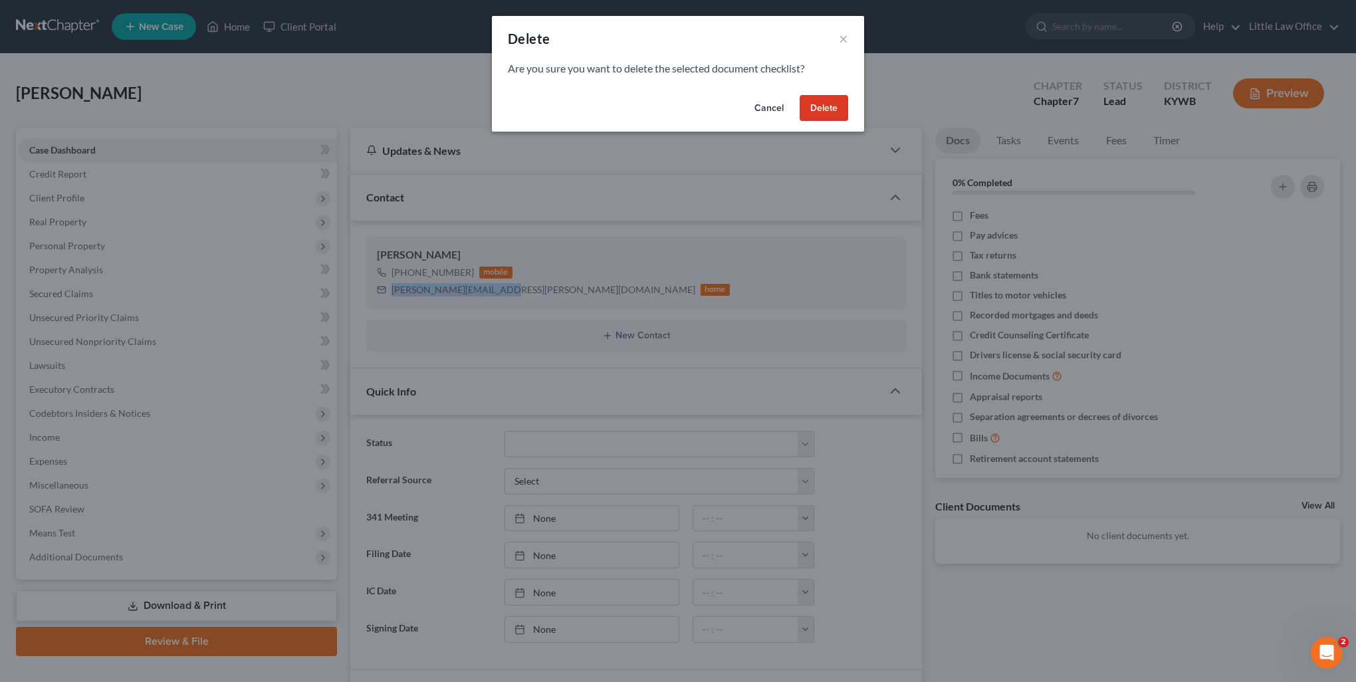
click at [832, 110] on button "Delete" at bounding box center [824, 108] width 49 height 27
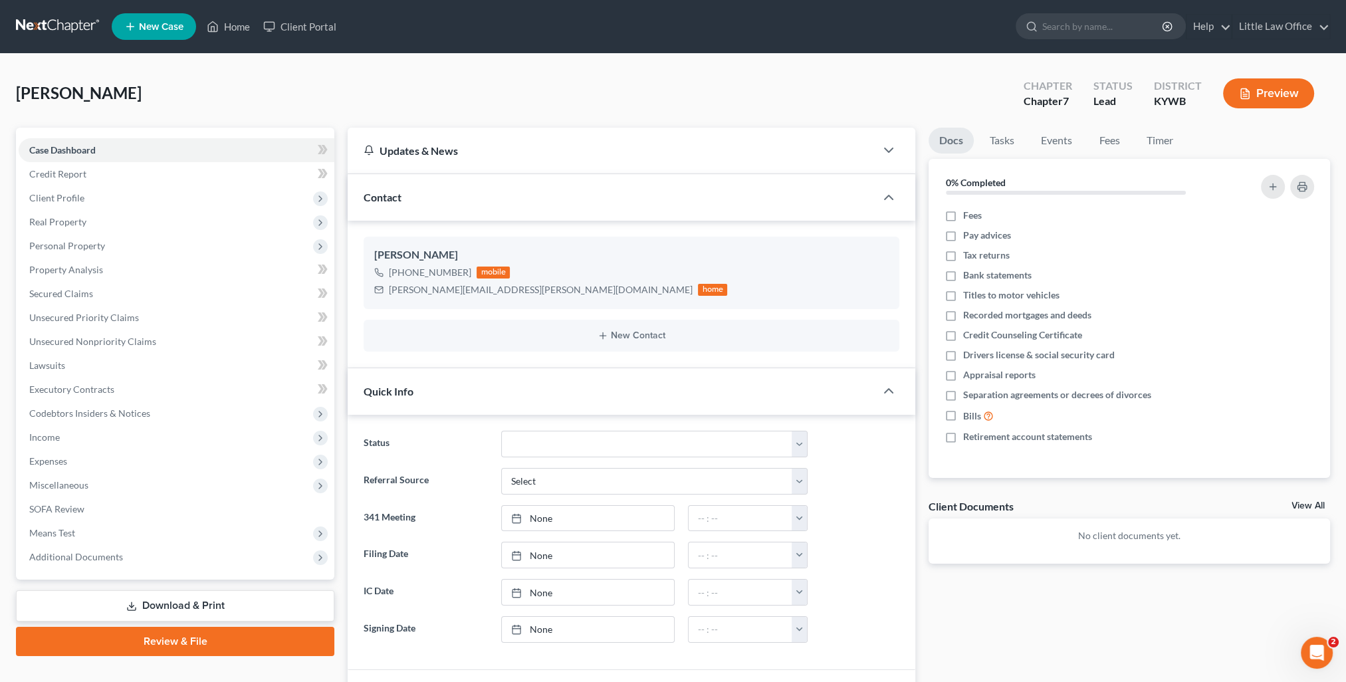
click at [479, 386] on div "Quick Info" at bounding box center [612, 391] width 528 height 46
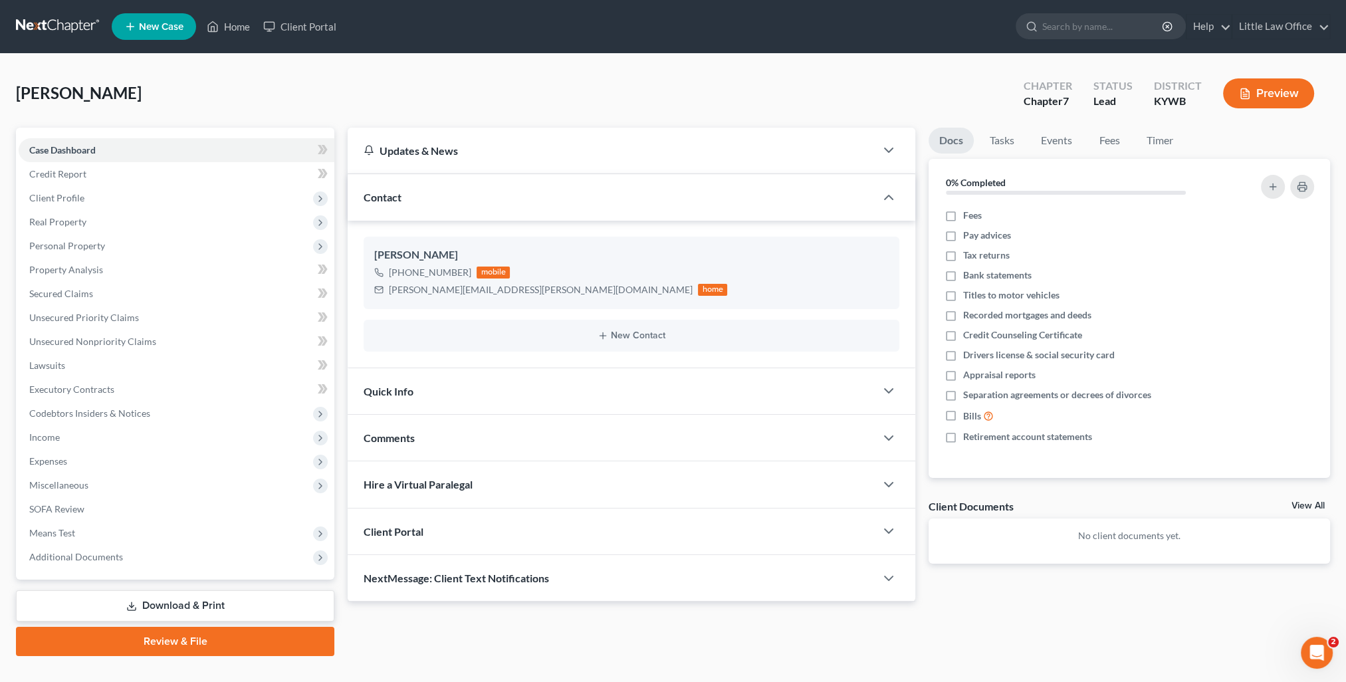
scroll to position [23, 0]
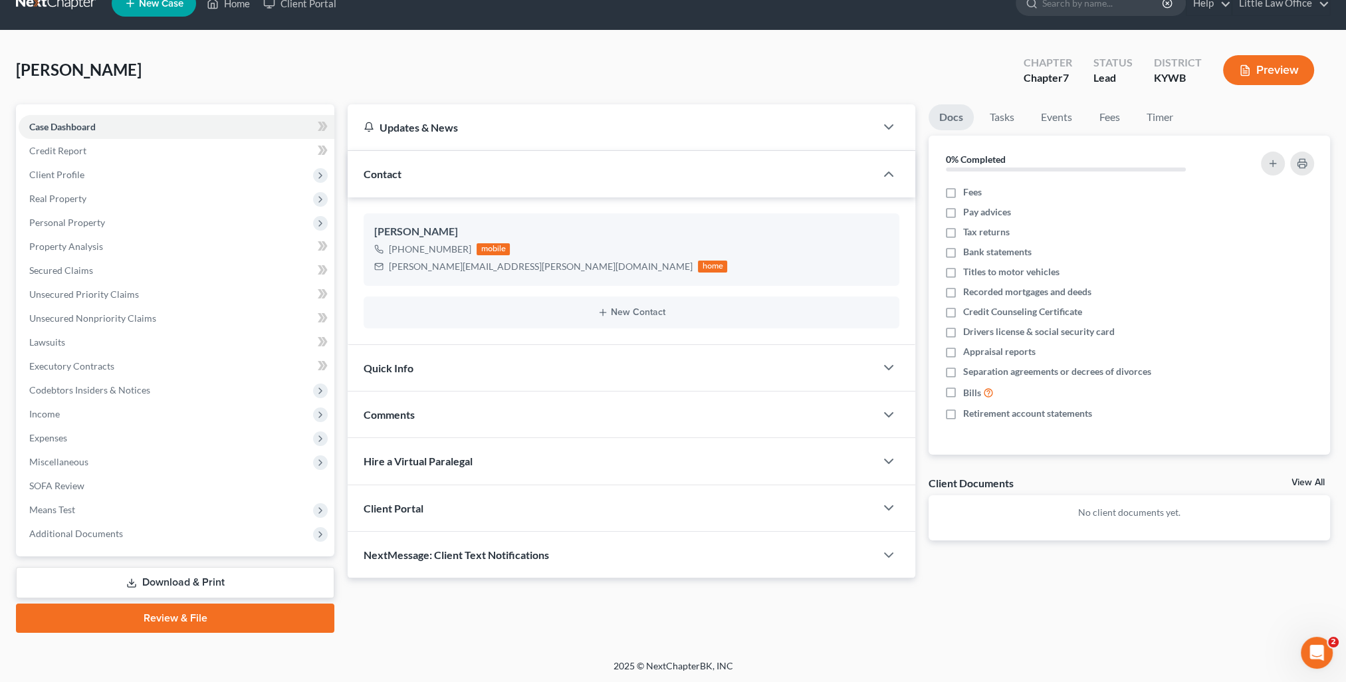
click at [479, 411] on div "Comments" at bounding box center [612, 415] width 528 height 46
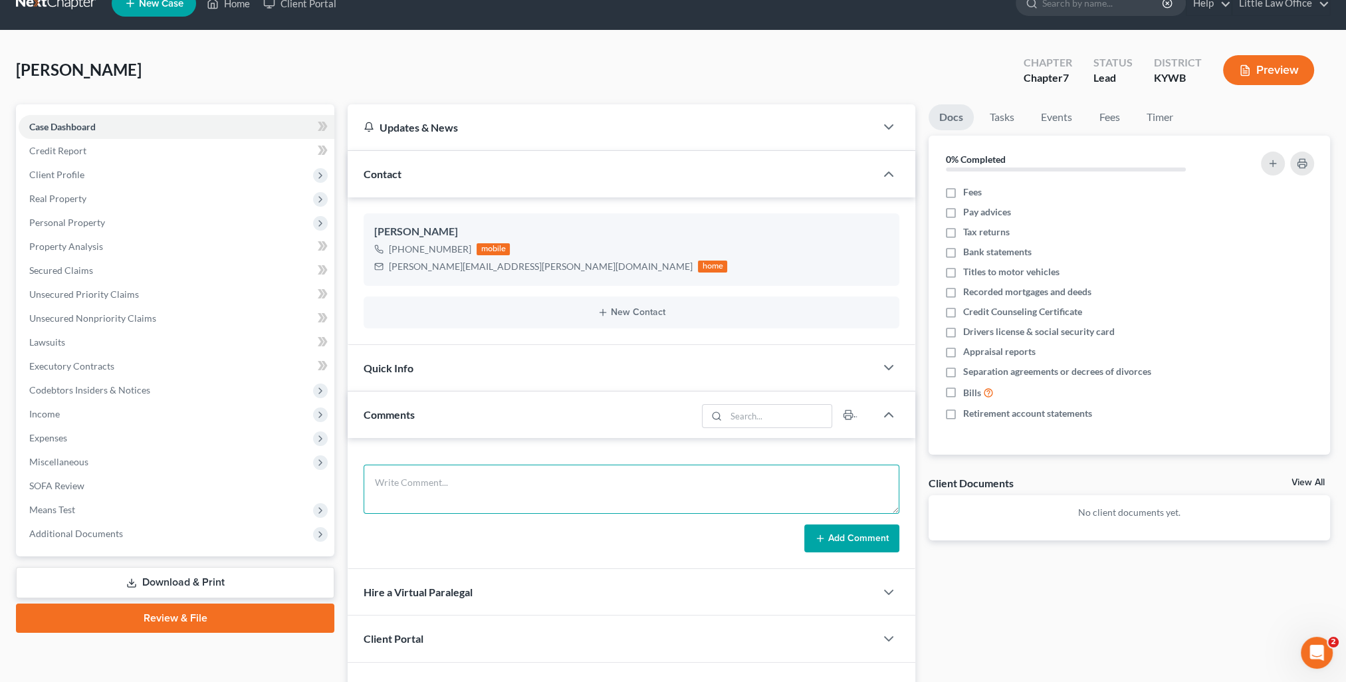
click at [527, 473] on textarea at bounding box center [632, 489] width 536 height 49
paste textarea "Todd, In order to finish your bankruptcy petition, I will need the following do…"
type textarea "Todd, In order to finish your bankruptcy petition, I will need the following do…"
click at [848, 536] on button "Add Comment" at bounding box center [851, 539] width 95 height 28
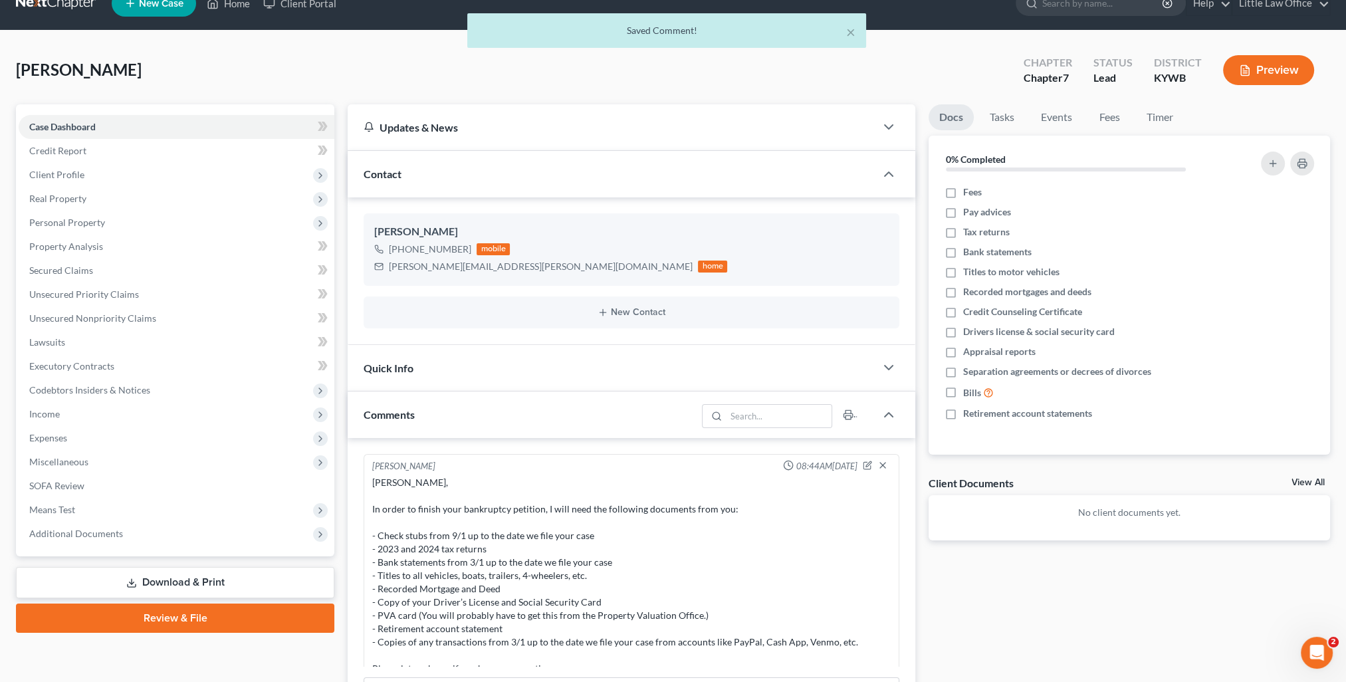
scroll to position [123, 0]
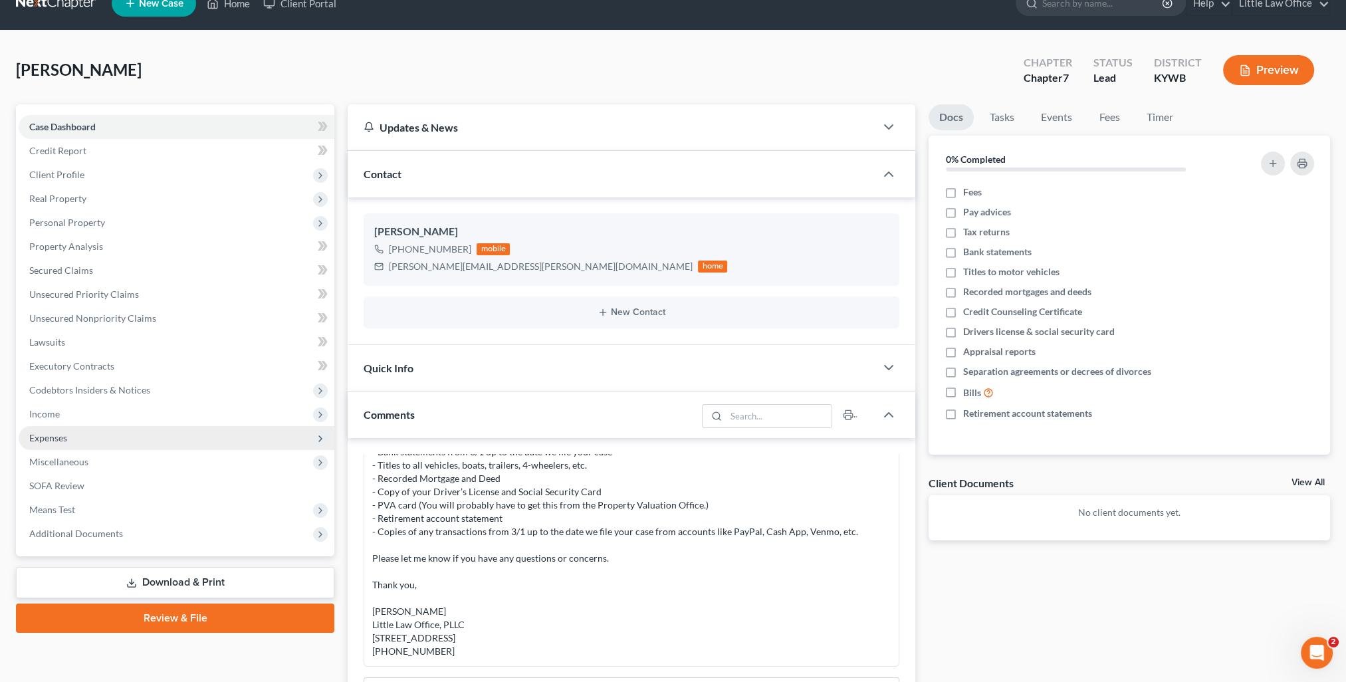
click at [57, 437] on span "Expenses" at bounding box center [48, 437] width 38 height 11
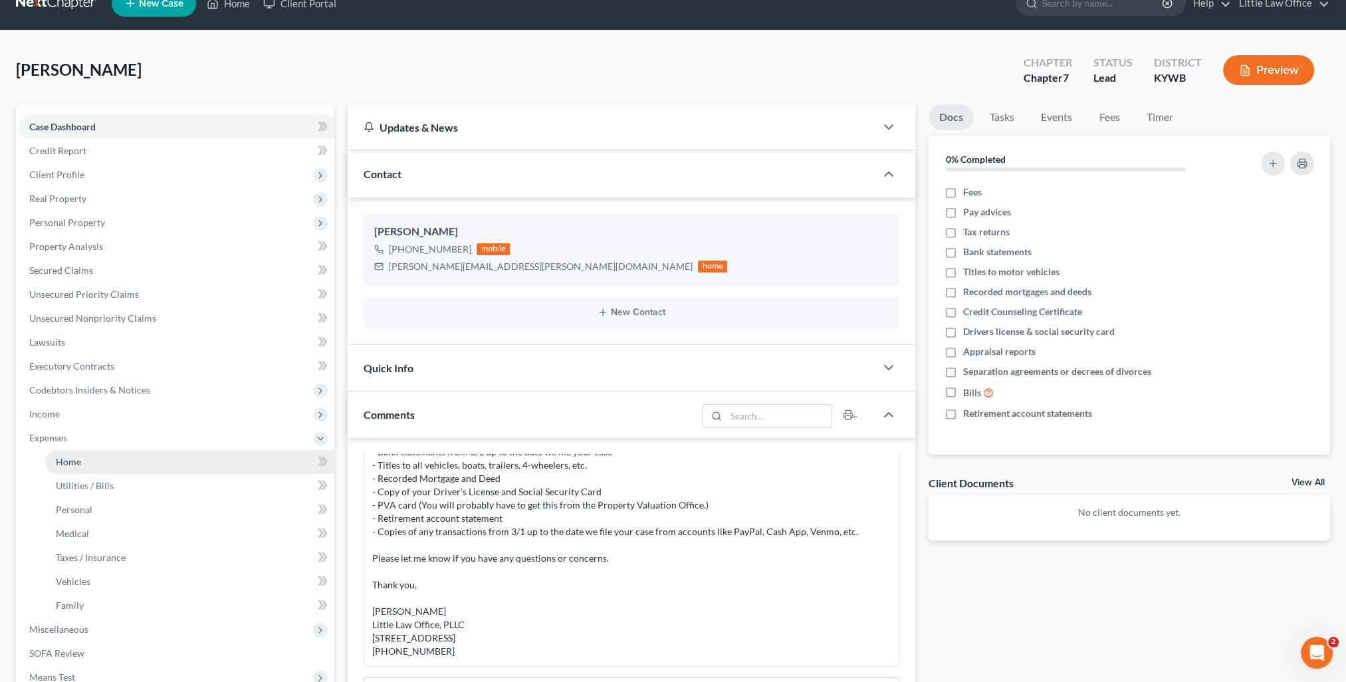
click at [70, 456] on span "Home" at bounding box center [68, 461] width 25 height 11
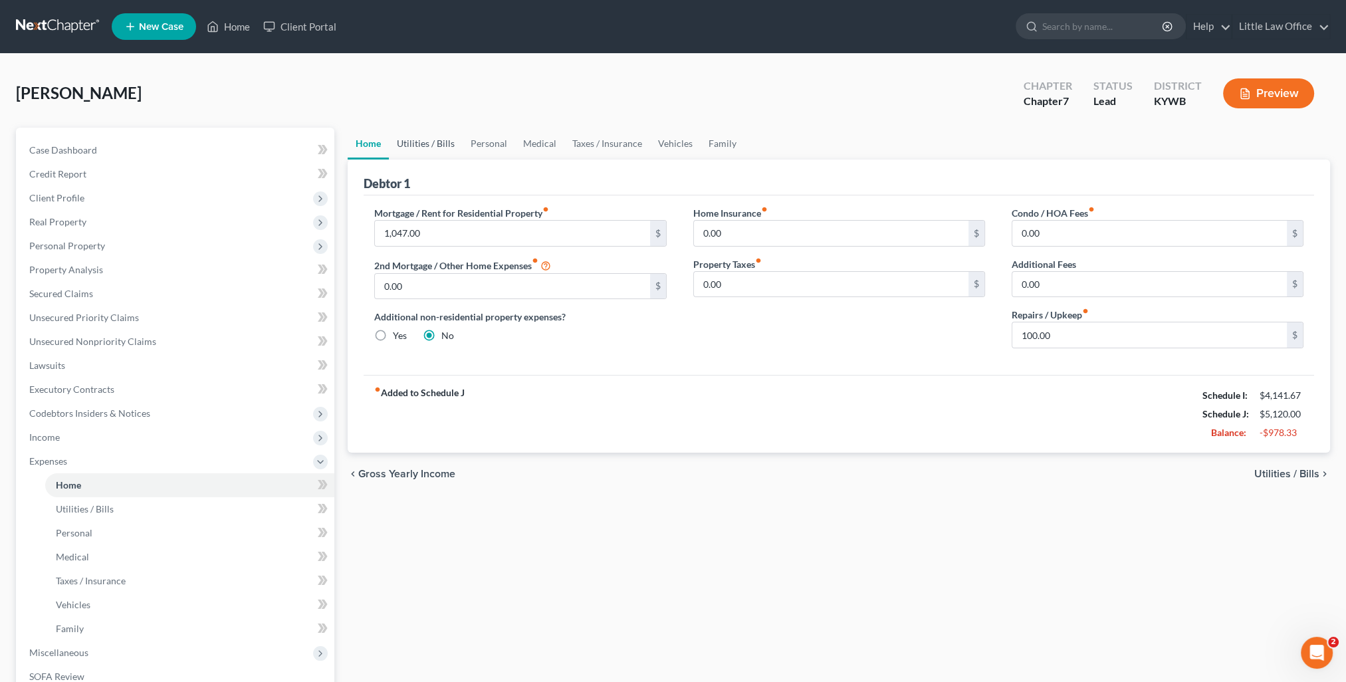
click at [442, 142] on link "Utilities / Bills" at bounding box center [426, 144] width 74 height 32
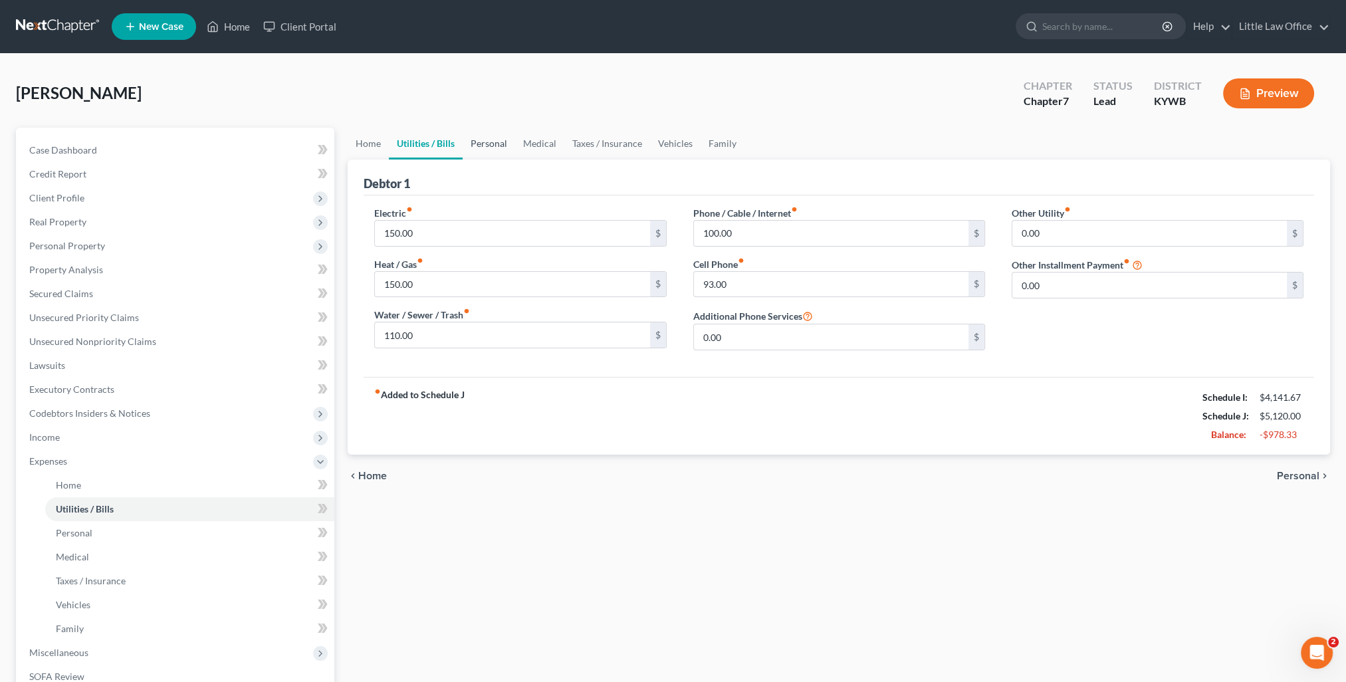
click at [481, 148] on link "Personal" at bounding box center [489, 144] width 53 height 32
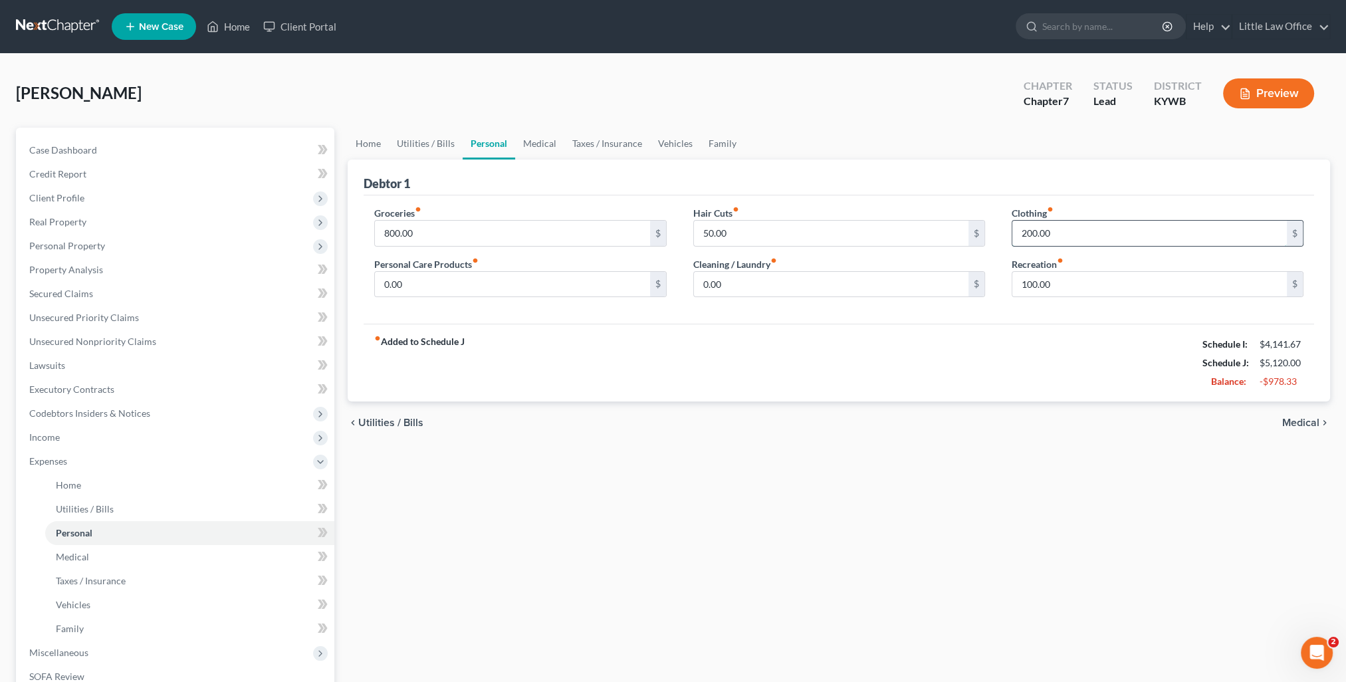
click at [1054, 228] on input "200.00" at bounding box center [1149, 233] width 275 height 25
type input "100"
click at [463, 284] on input "0.00" at bounding box center [512, 284] width 275 height 25
type input "50"
click at [879, 427] on div "chevron_left Utilities / Bills Medical chevron_right" at bounding box center [839, 423] width 983 height 43
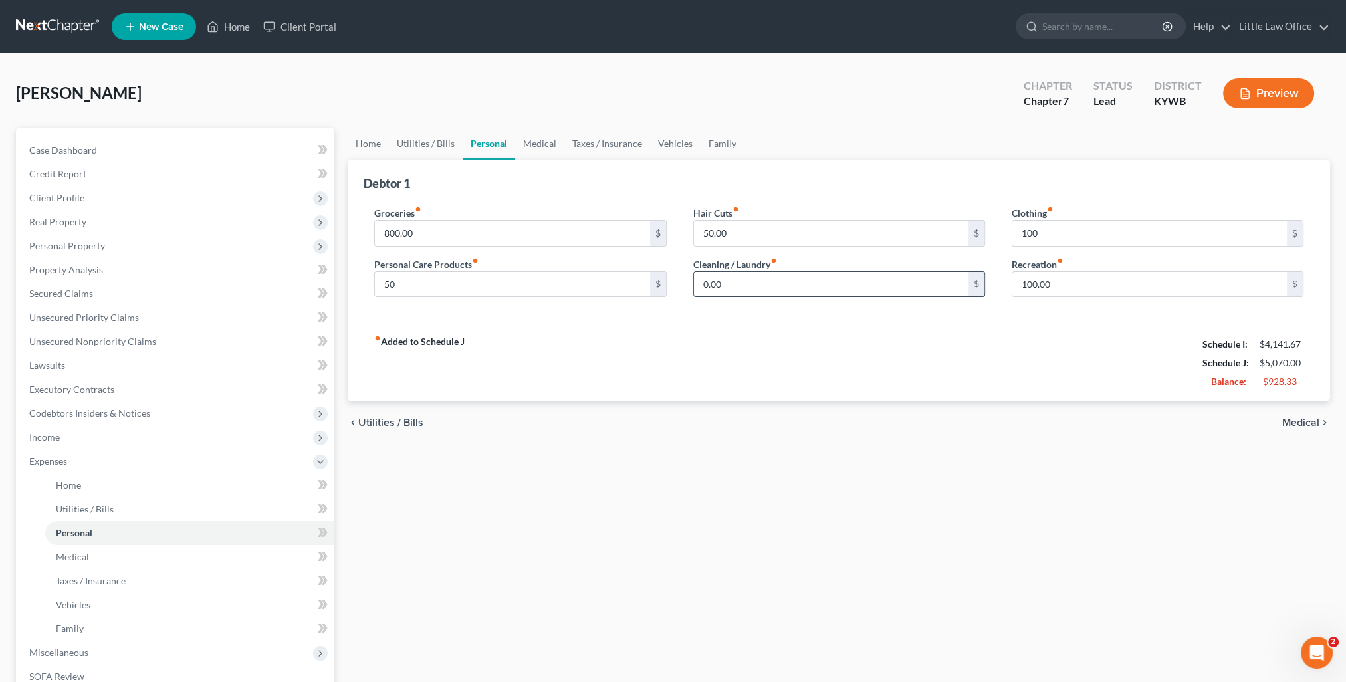
click at [759, 274] on input "0.00" at bounding box center [831, 284] width 275 height 25
type input "25"
click at [526, 144] on link "Medical" at bounding box center [539, 144] width 49 height 32
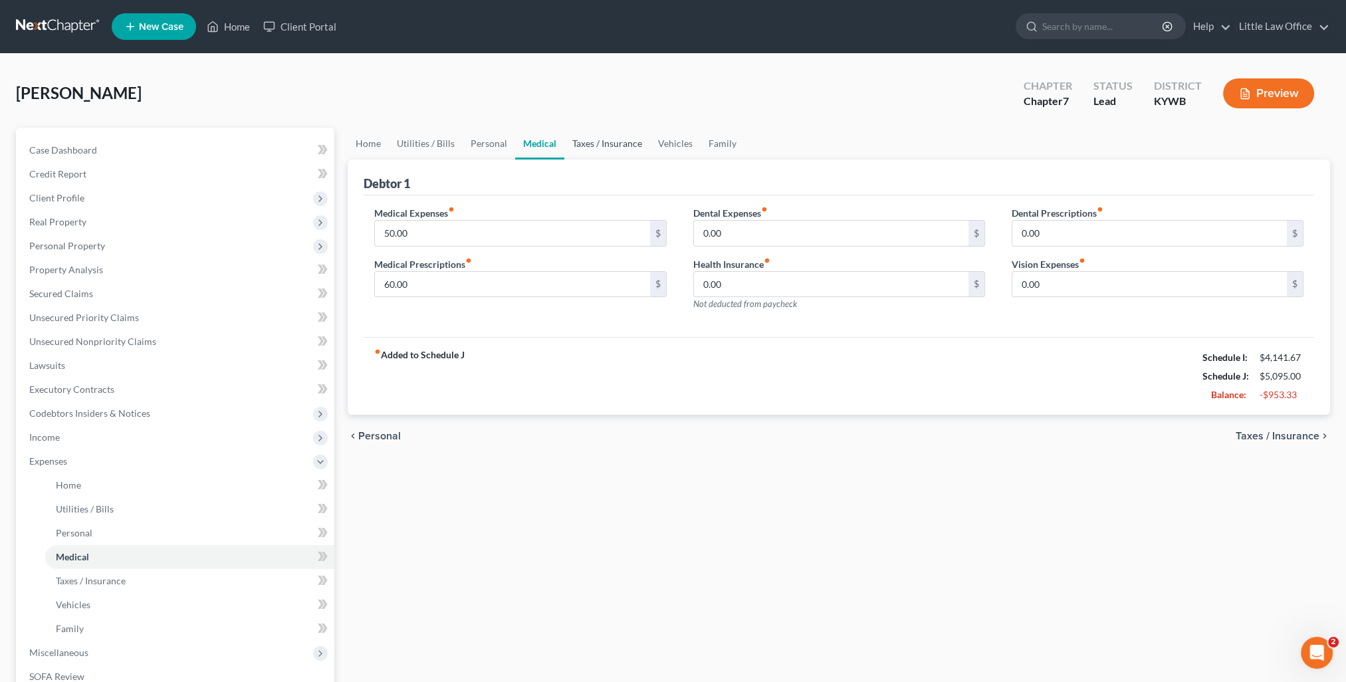
click at [580, 146] on link "Taxes / Insurance" at bounding box center [607, 144] width 86 height 32
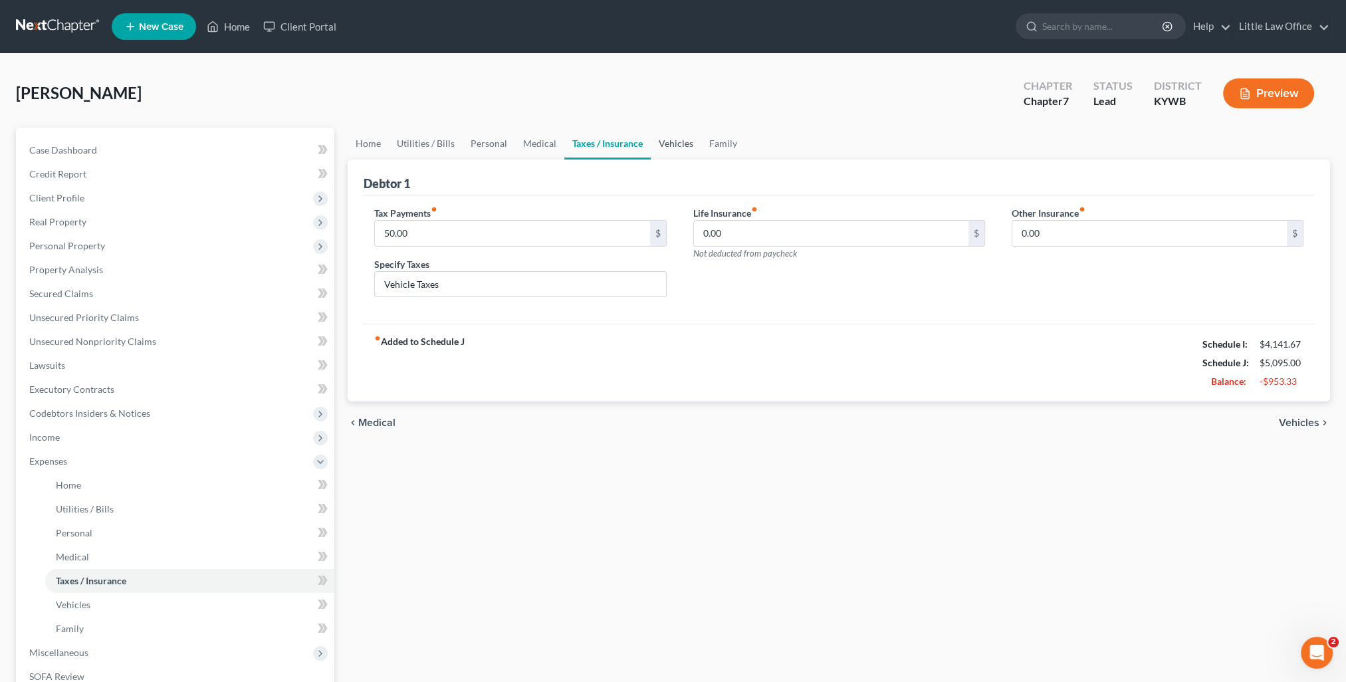
click at [673, 142] on link "Vehicles" at bounding box center [676, 144] width 51 height 32
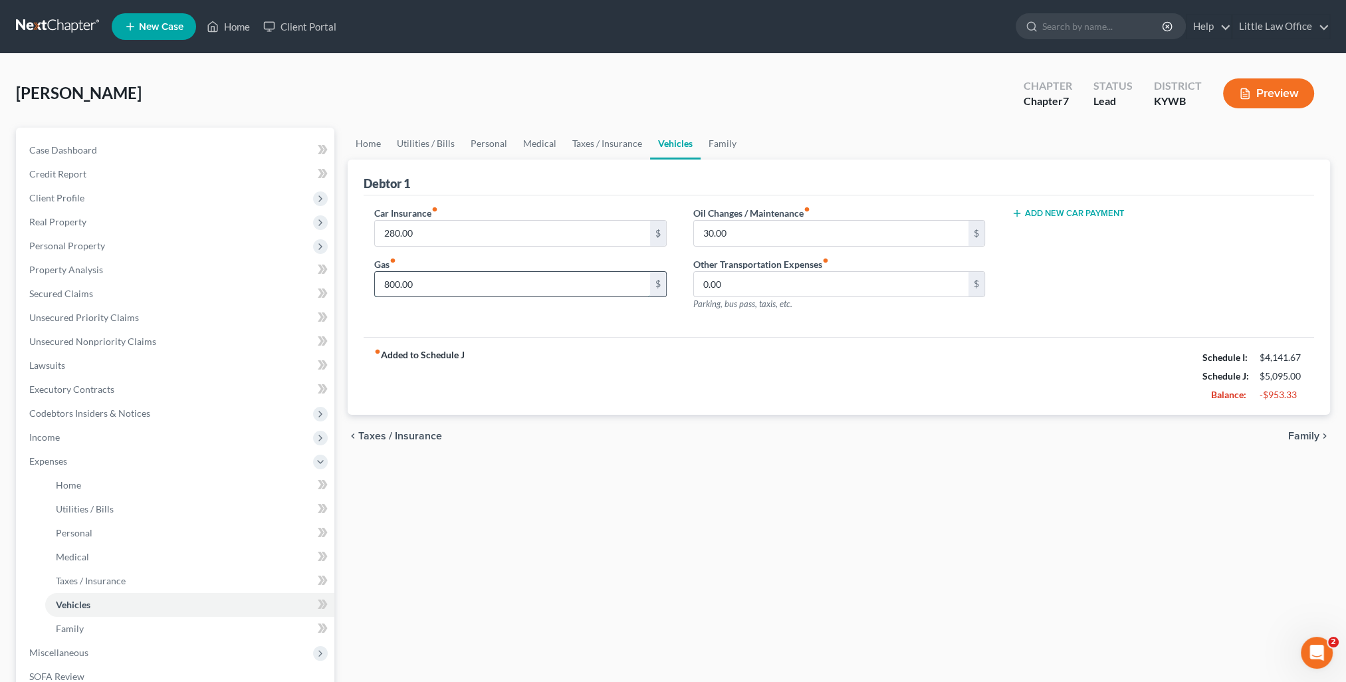
click at [480, 287] on input "800.00" at bounding box center [512, 284] width 275 height 25
type input "600"
click at [663, 366] on div "fiber_manual_record Added to Schedule J Schedule I: $4,141.67 Schedule J: $4,89…" at bounding box center [839, 376] width 951 height 78
click at [723, 137] on link "Family" at bounding box center [723, 144] width 44 height 32
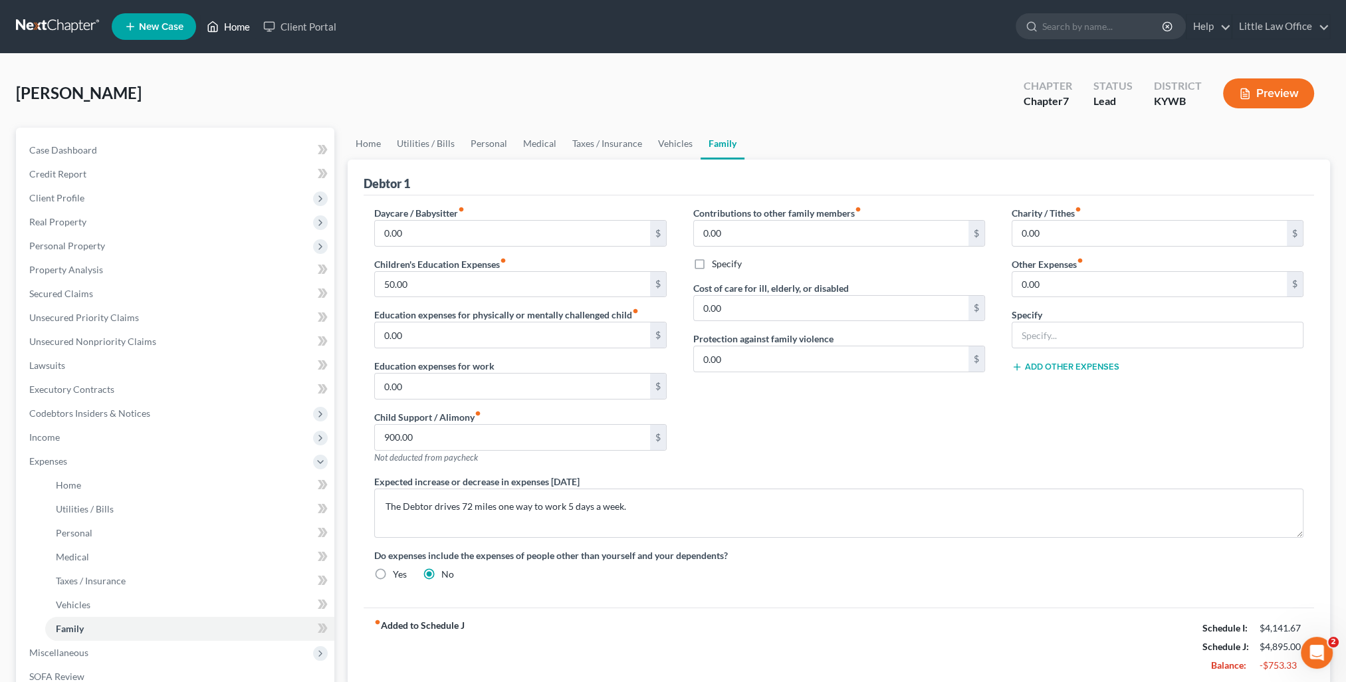
click at [235, 23] on link "Home" at bounding box center [228, 27] width 57 height 24
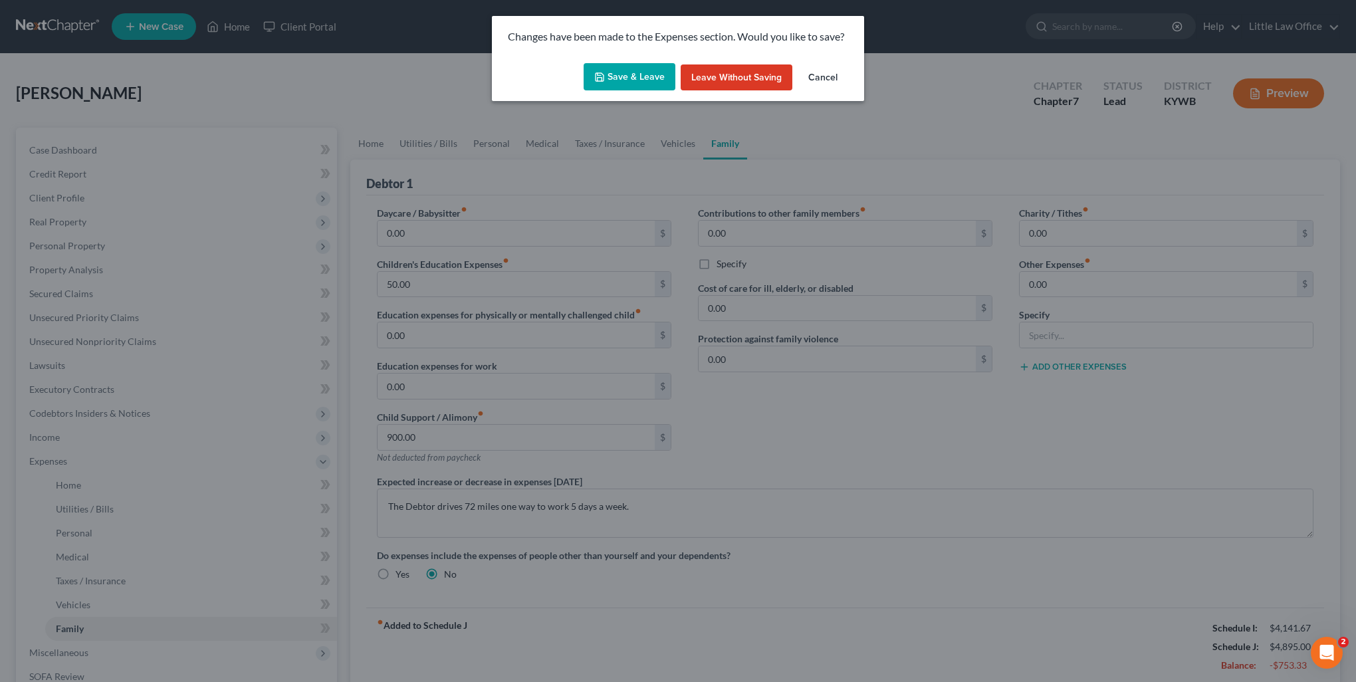
click at [620, 74] on button "Save & Leave" at bounding box center [630, 77] width 92 height 28
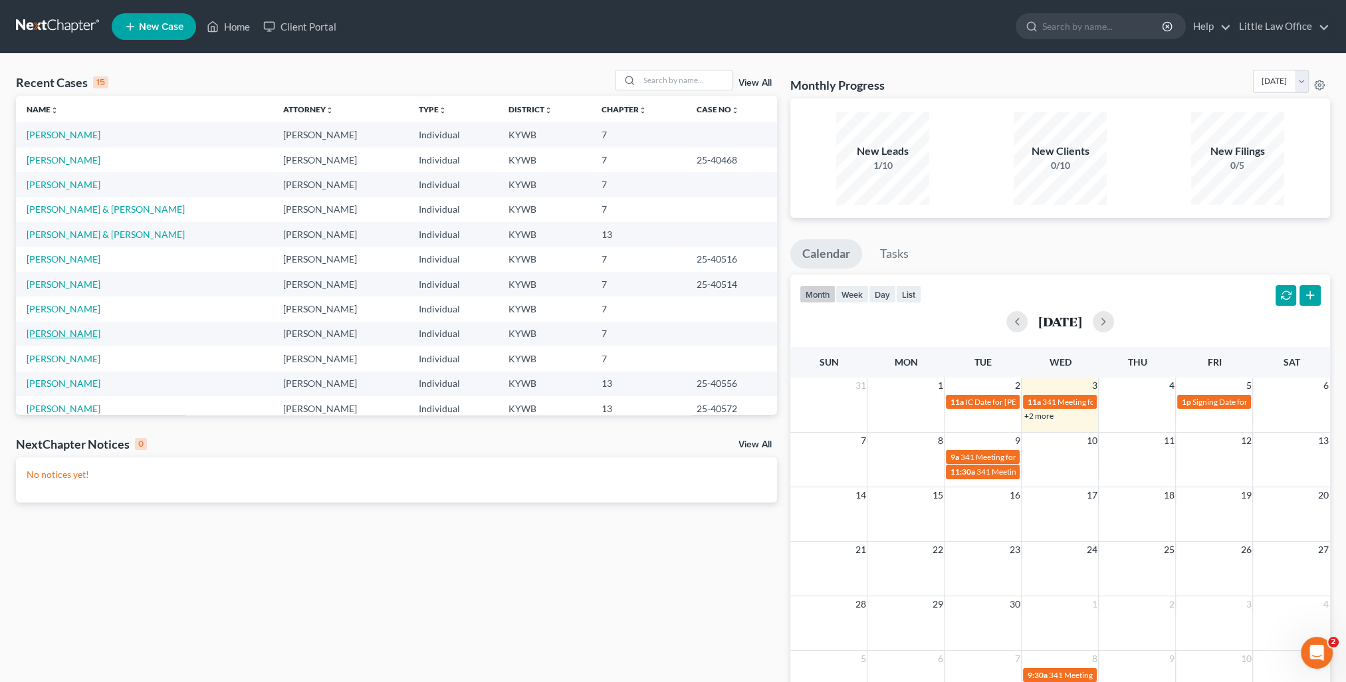
click at [84, 336] on link "Snyder, Angelica" at bounding box center [64, 333] width 74 height 11
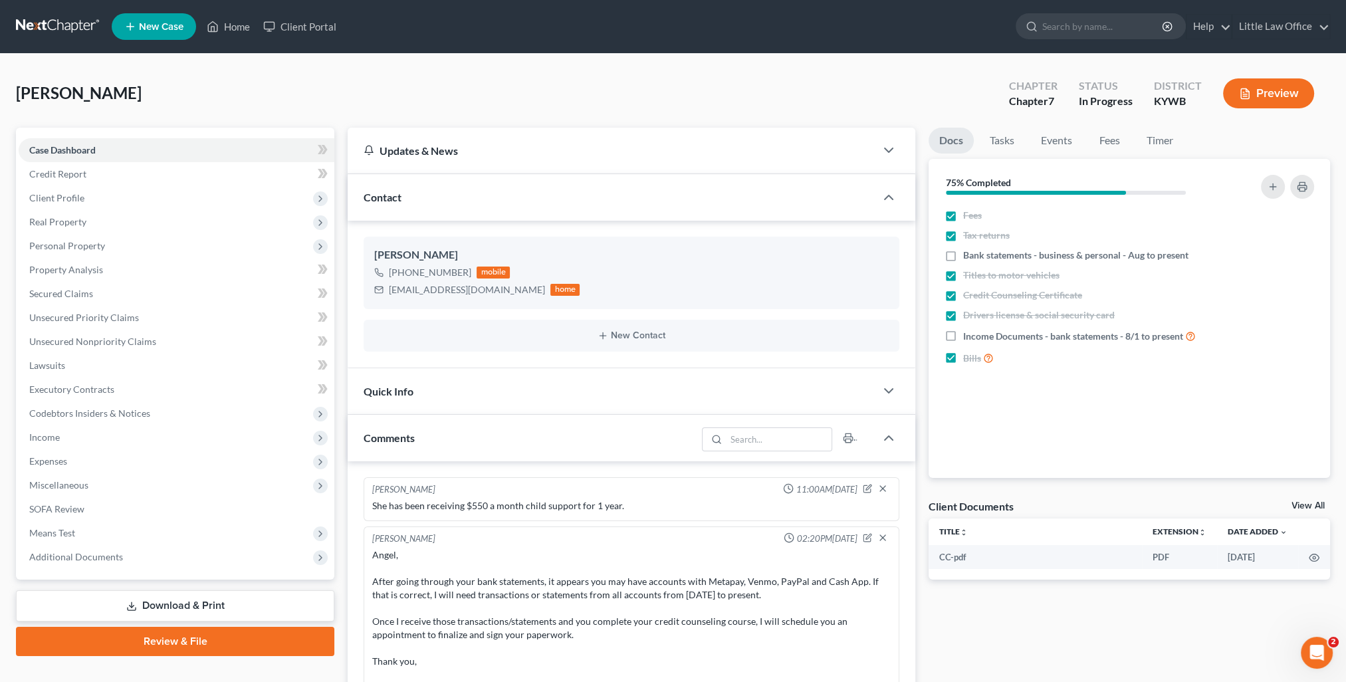
scroll to position [221, 0]
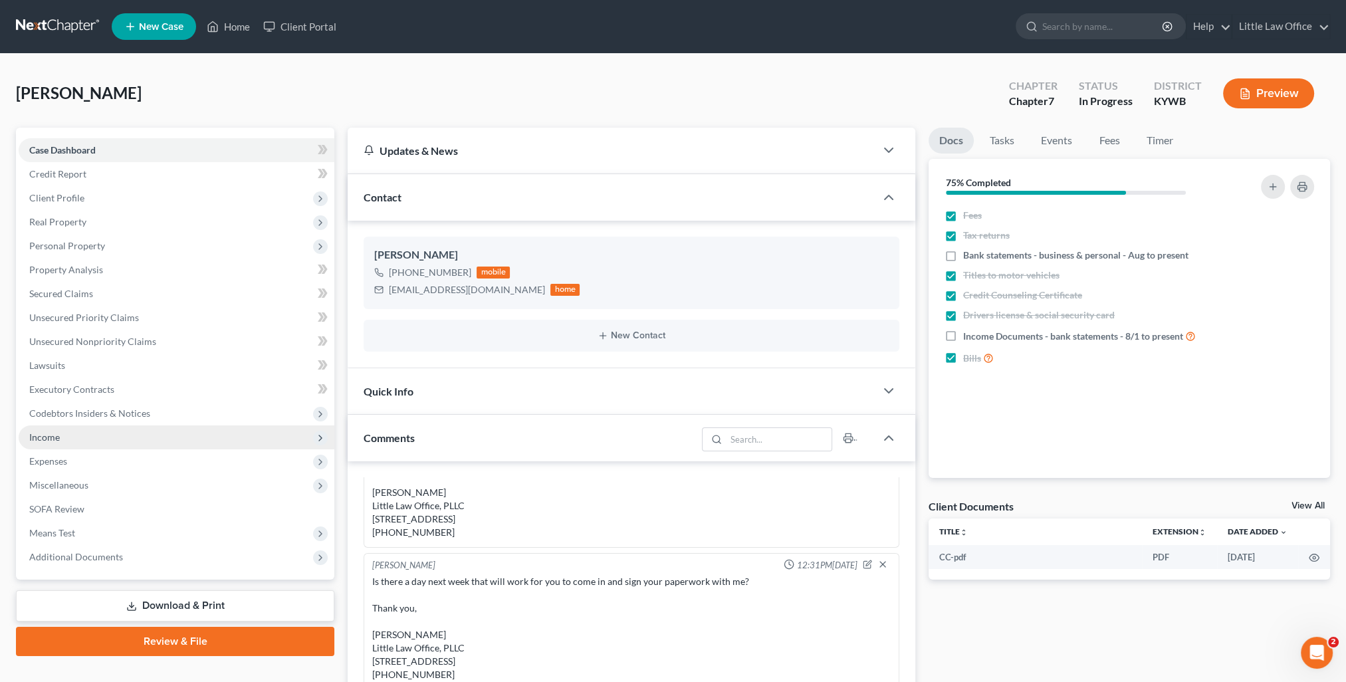
click at [47, 438] on span "Income" at bounding box center [44, 436] width 31 height 11
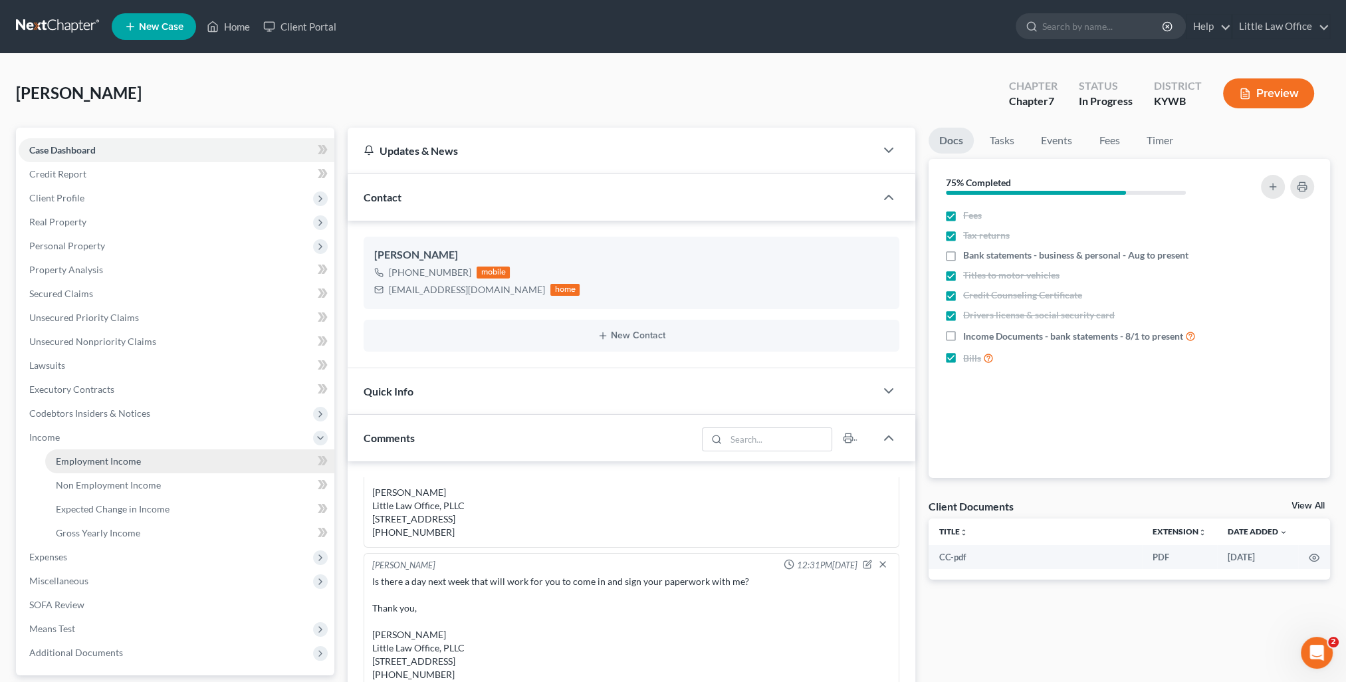
click at [131, 463] on span "Employment Income" at bounding box center [98, 460] width 85 height 11
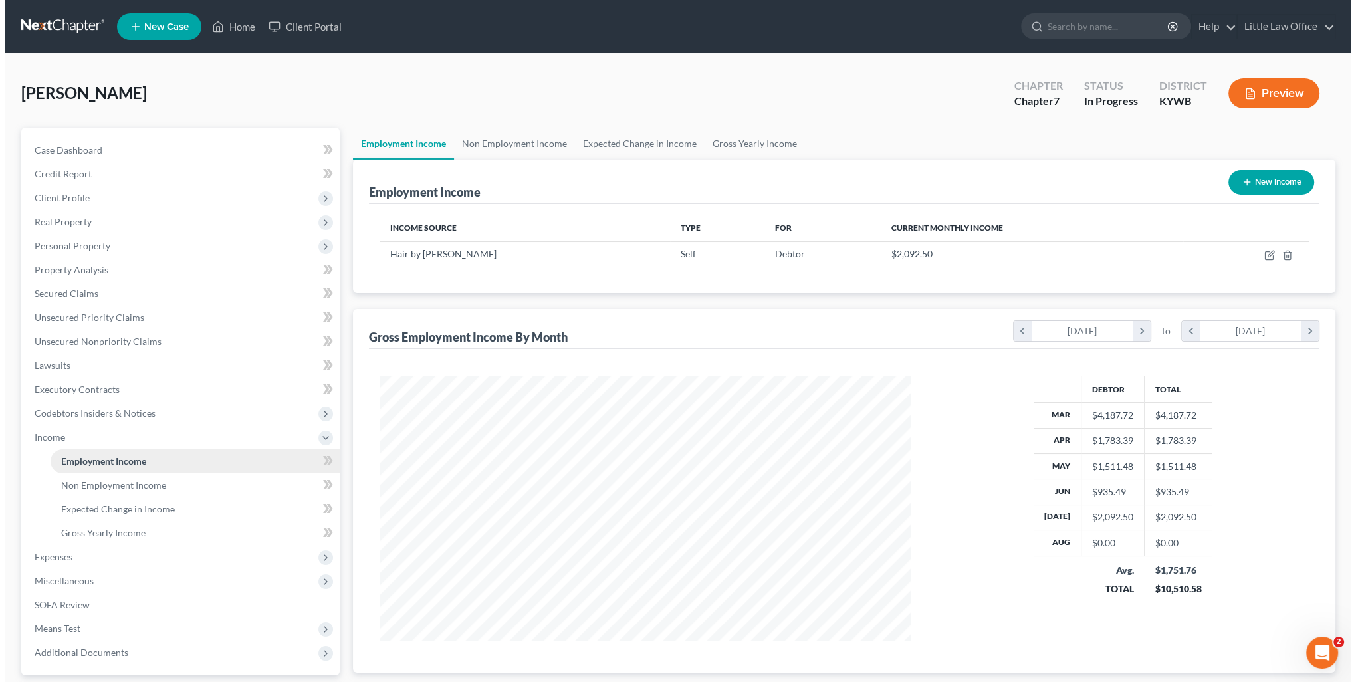
scroll to position [265, 558]
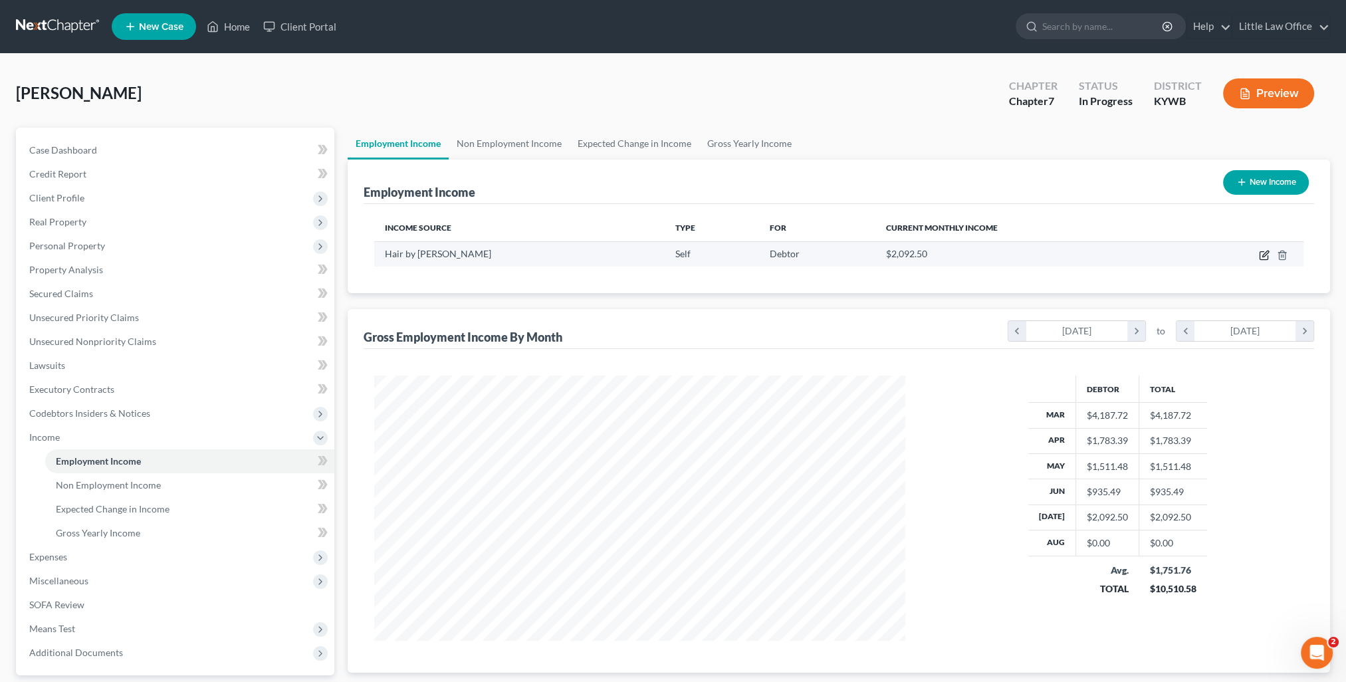
click at [1262, 258] on icon "button" at bounding box center [1264, 255] width 11 height 11
select select "1"
select select "0"
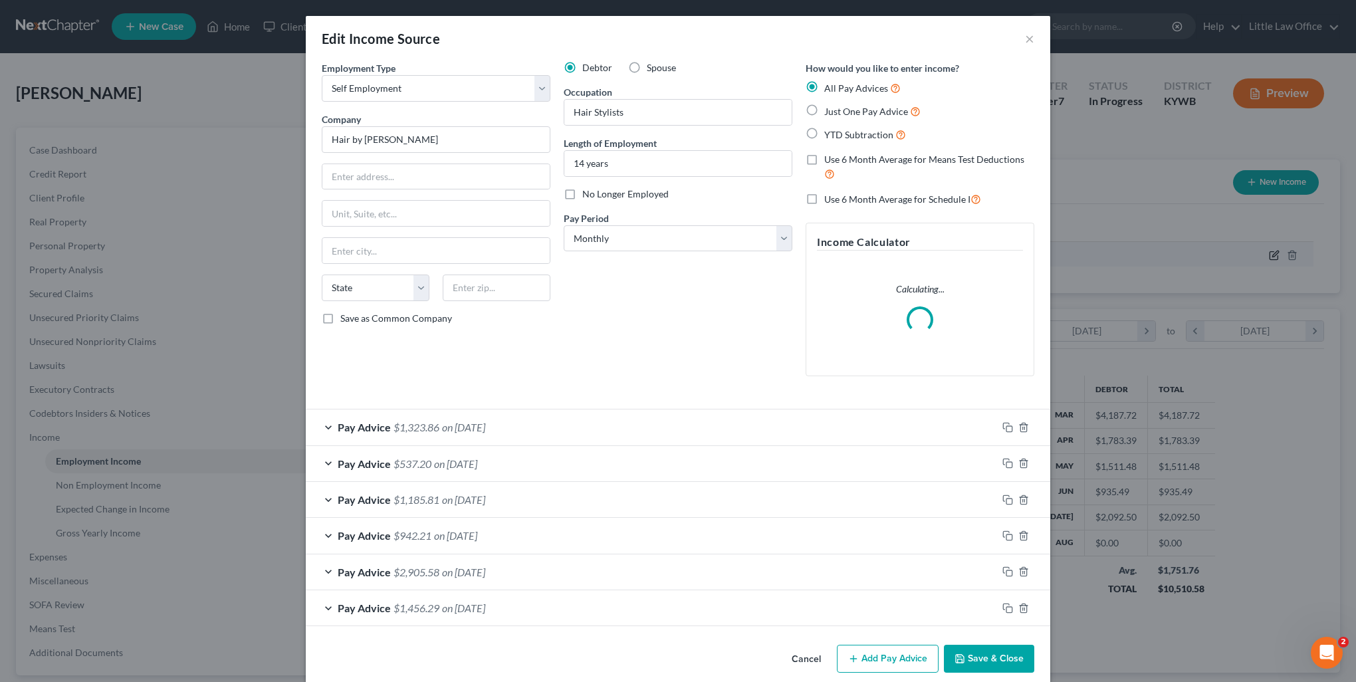
scroll to position [267, 561]
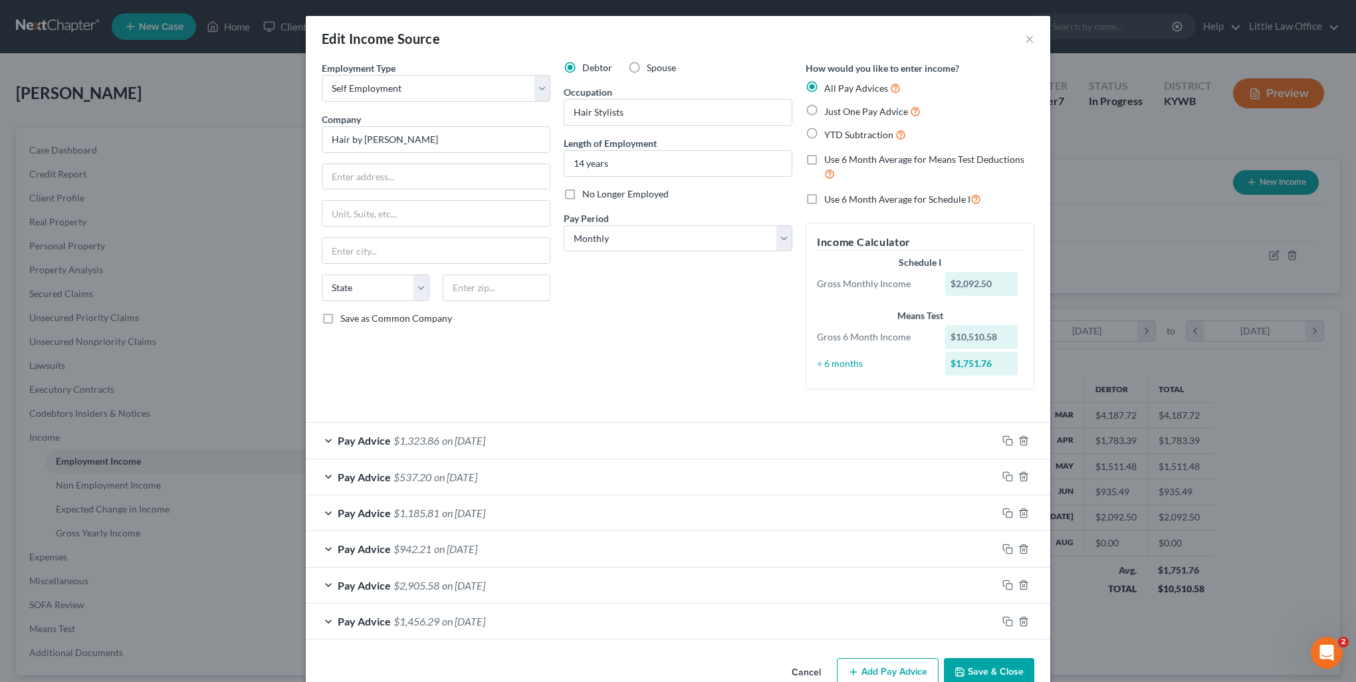
click at [890, 669] on button "Add Pay Advice" at bounding box center [888, 672] width 102 height 28
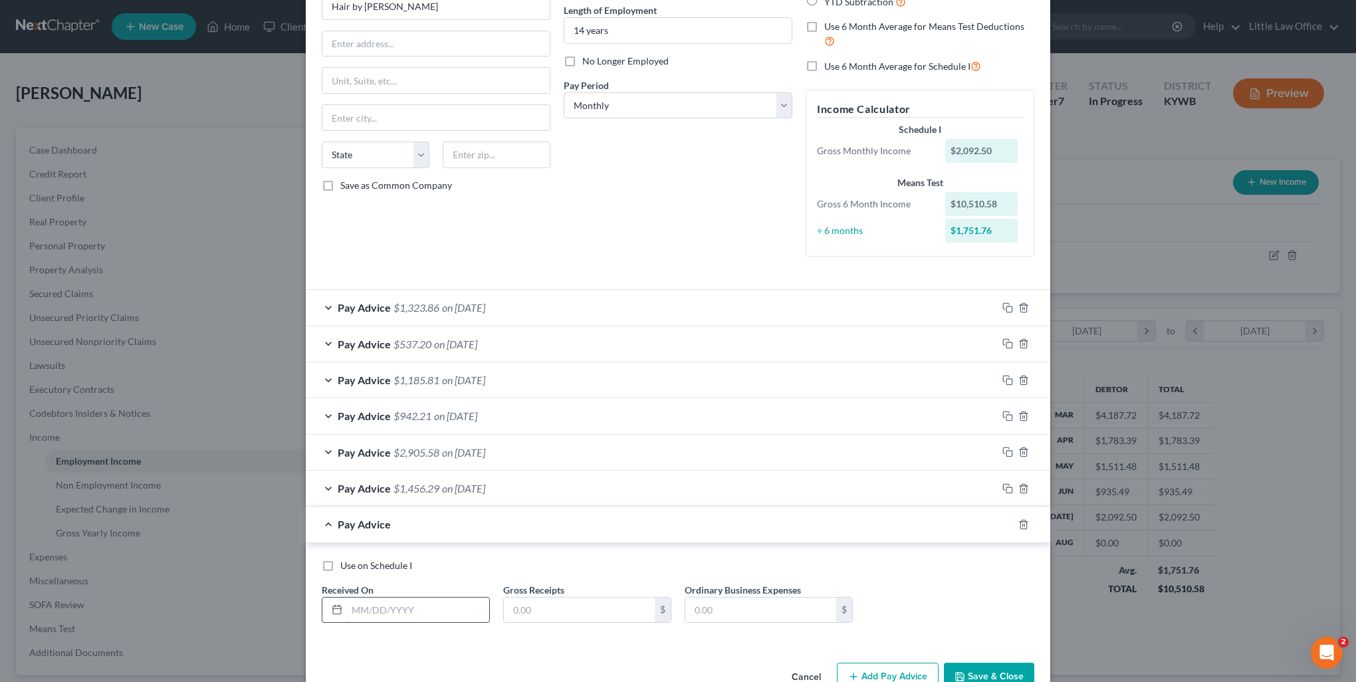
click at [447, 602] on input "text" at bounding box center [418, 610] width 142 height 25
type input "08/31/2025"
click at [540, 615] on input "text" at bounding box center [579, 610] width 151 height 25
type input "1,814.18"
click at [741, 601] on input "text" at bounding box center [760, 610] width 151 height 25
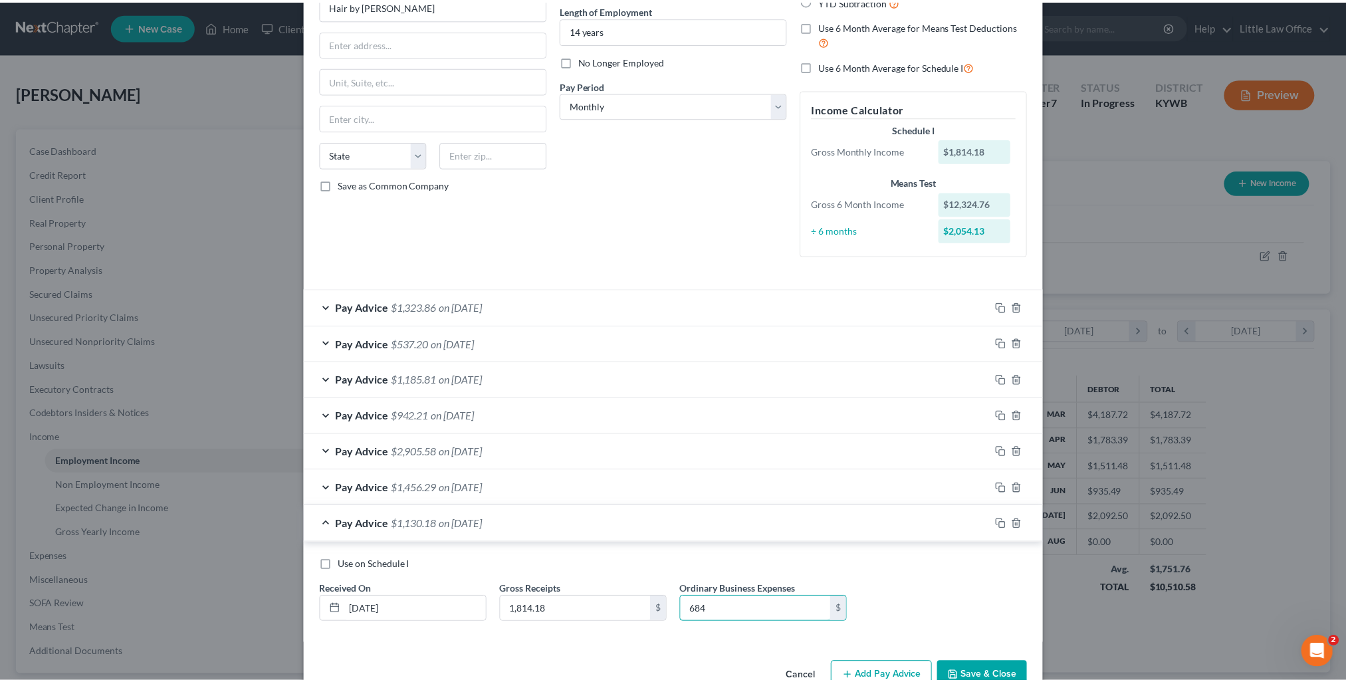
scroll to position [166, 0]
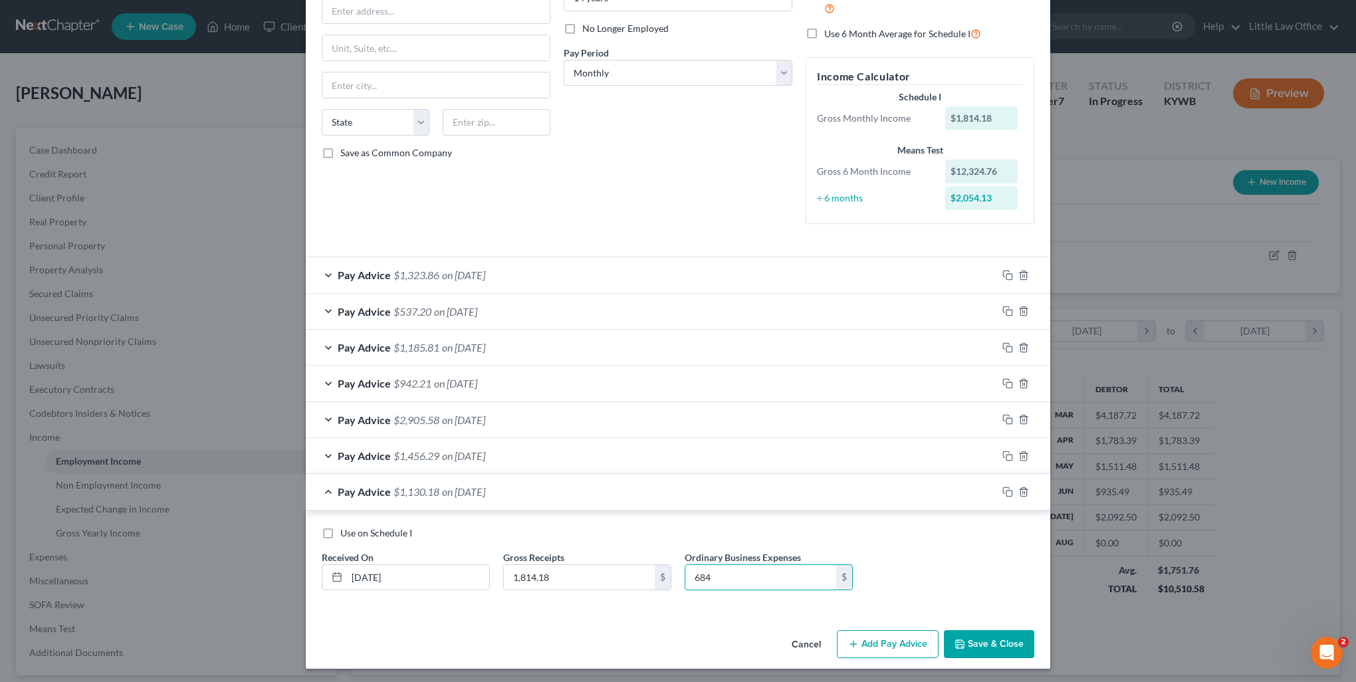
type input "684"
click at [1013, 651] on button "Save & Close" at bounding box center [989, 644] width 90 height 28
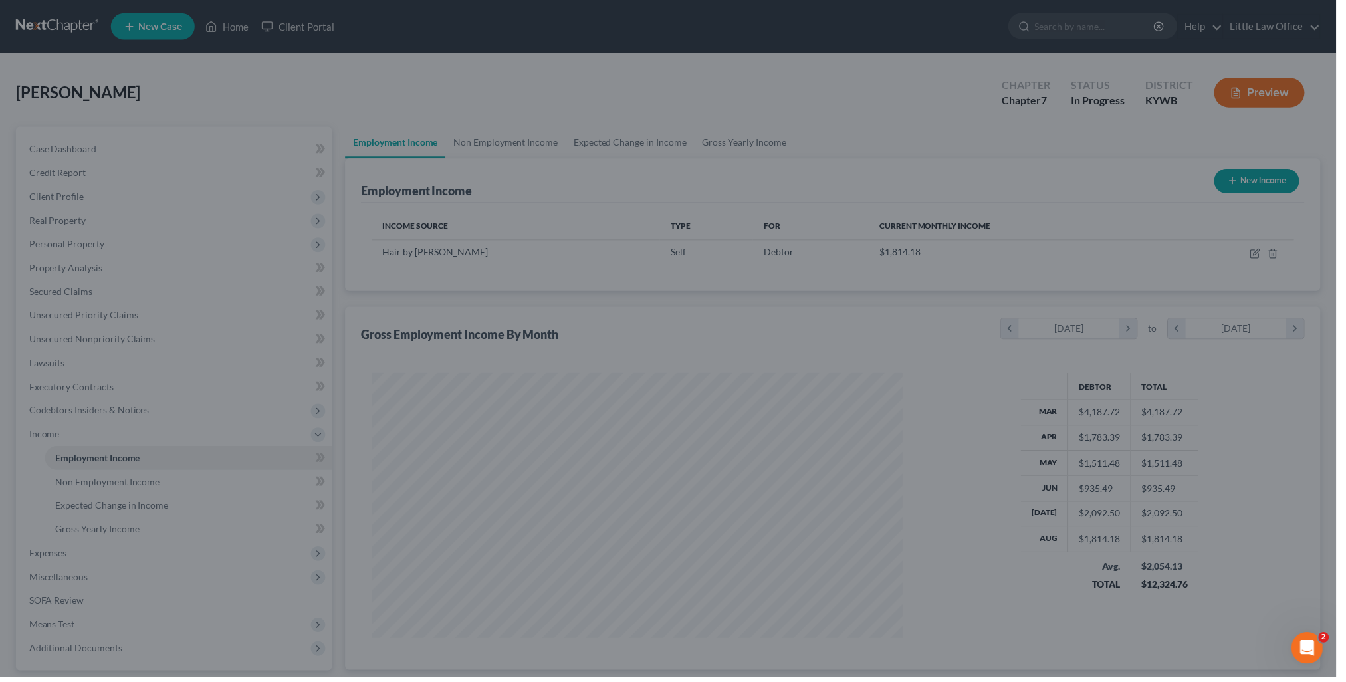
scroll to position [664509, 664217]
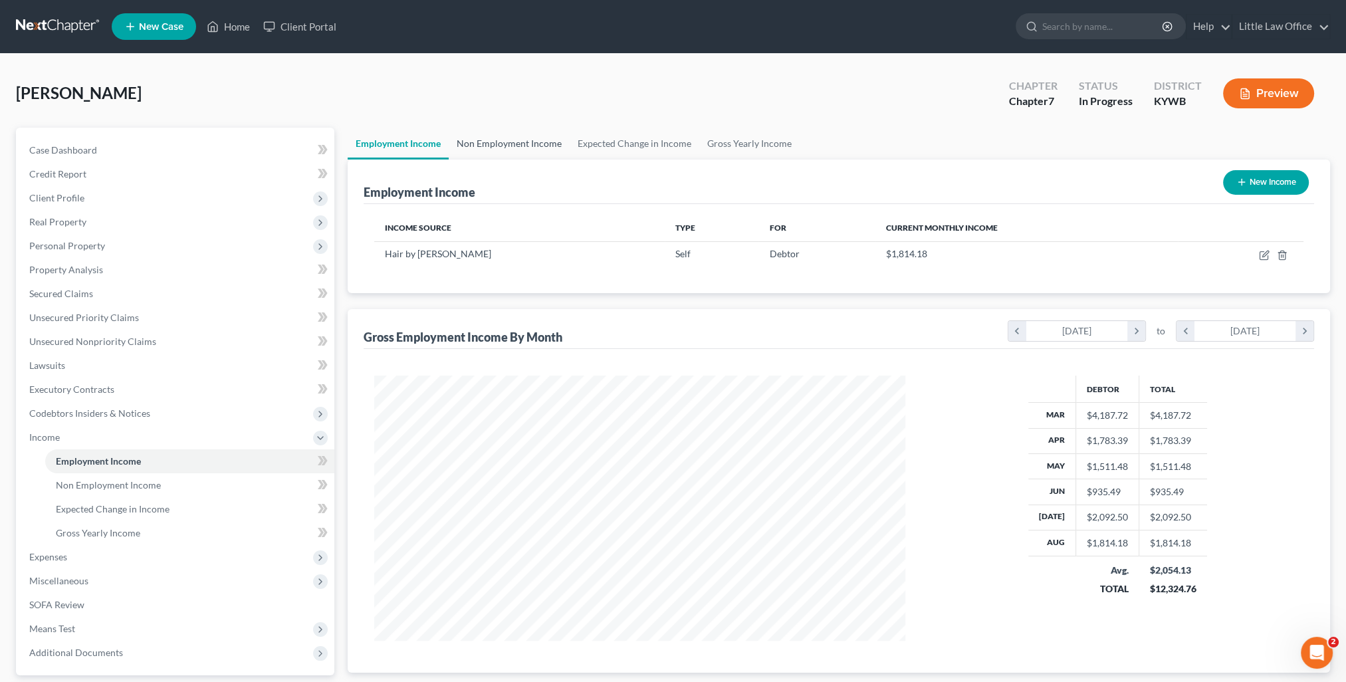
click at [497, 149] on link "Non Employment Income" at bounding box center [509, 144] width 121 height 32
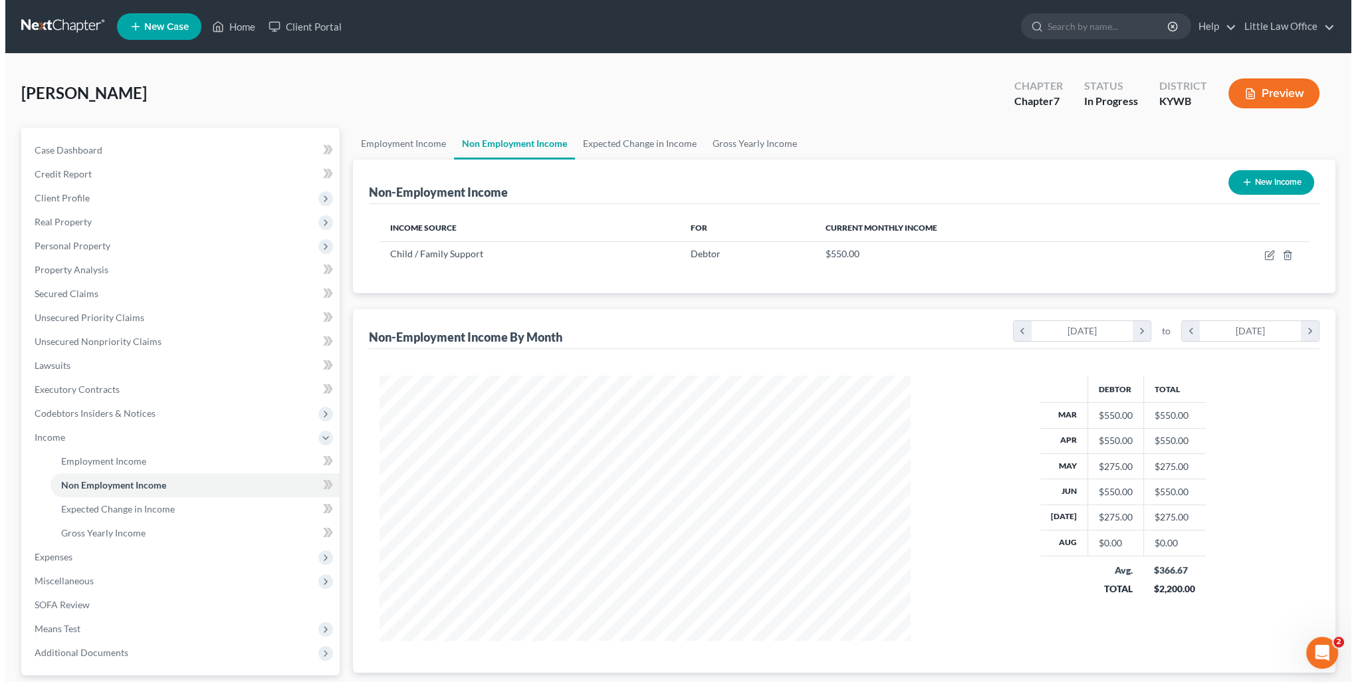
scroll to position [265, 558]
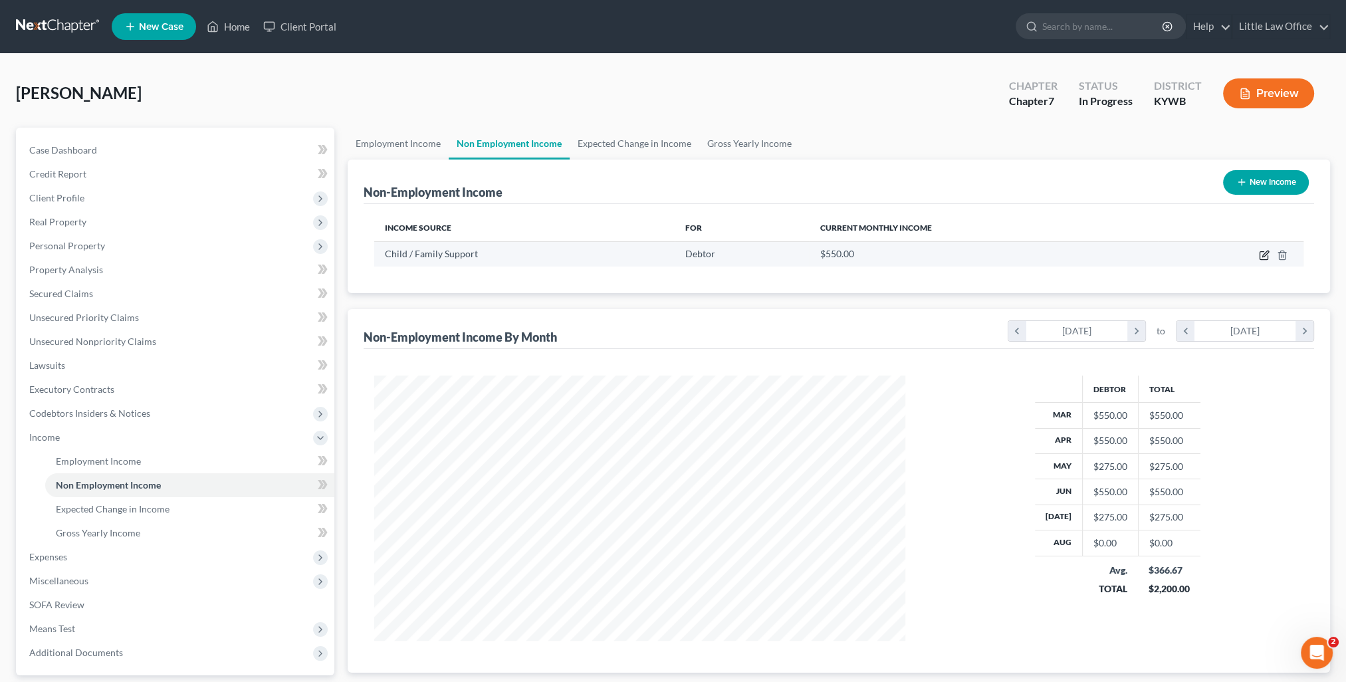
click at [1265, 257] on icon "button" at bounding box center [1264, 255] width 11 height 11
select select "7"
select select "0"
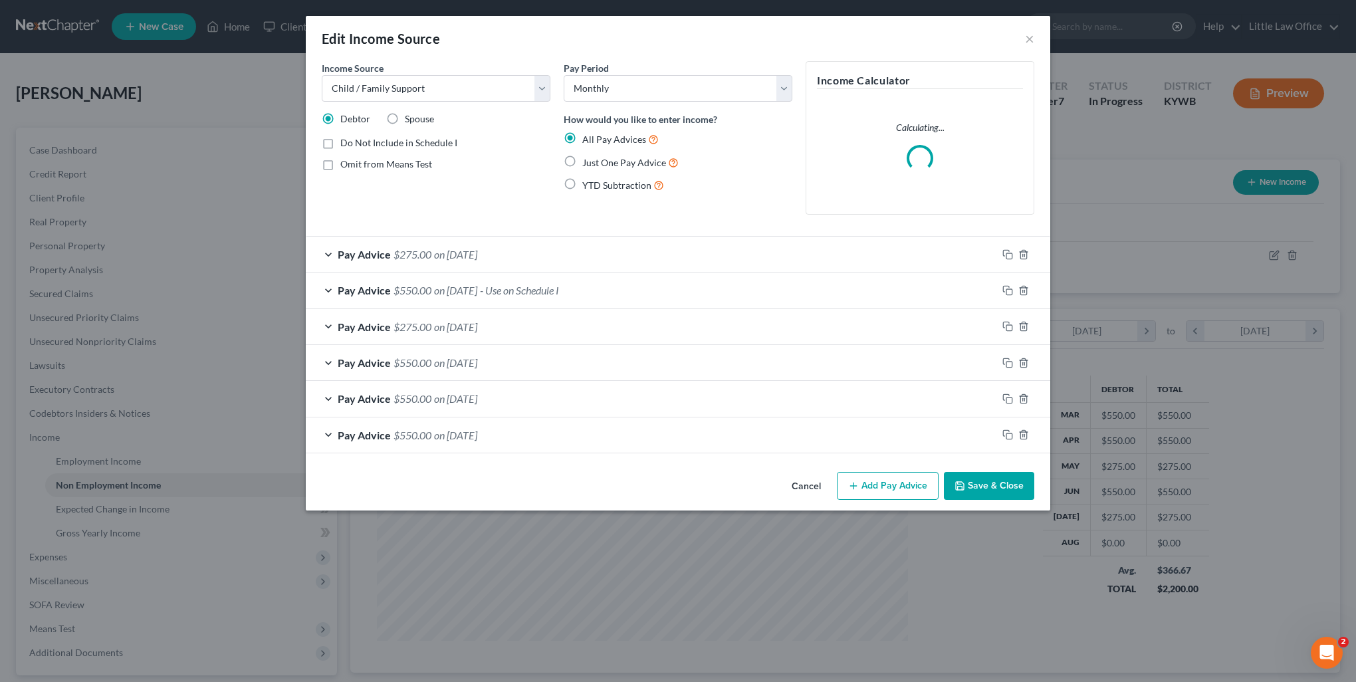
scroll to position [267, 561]
click at [917, 491] on button "Add Pay Advice" at bounding box center [888, 486] width 102 height 28
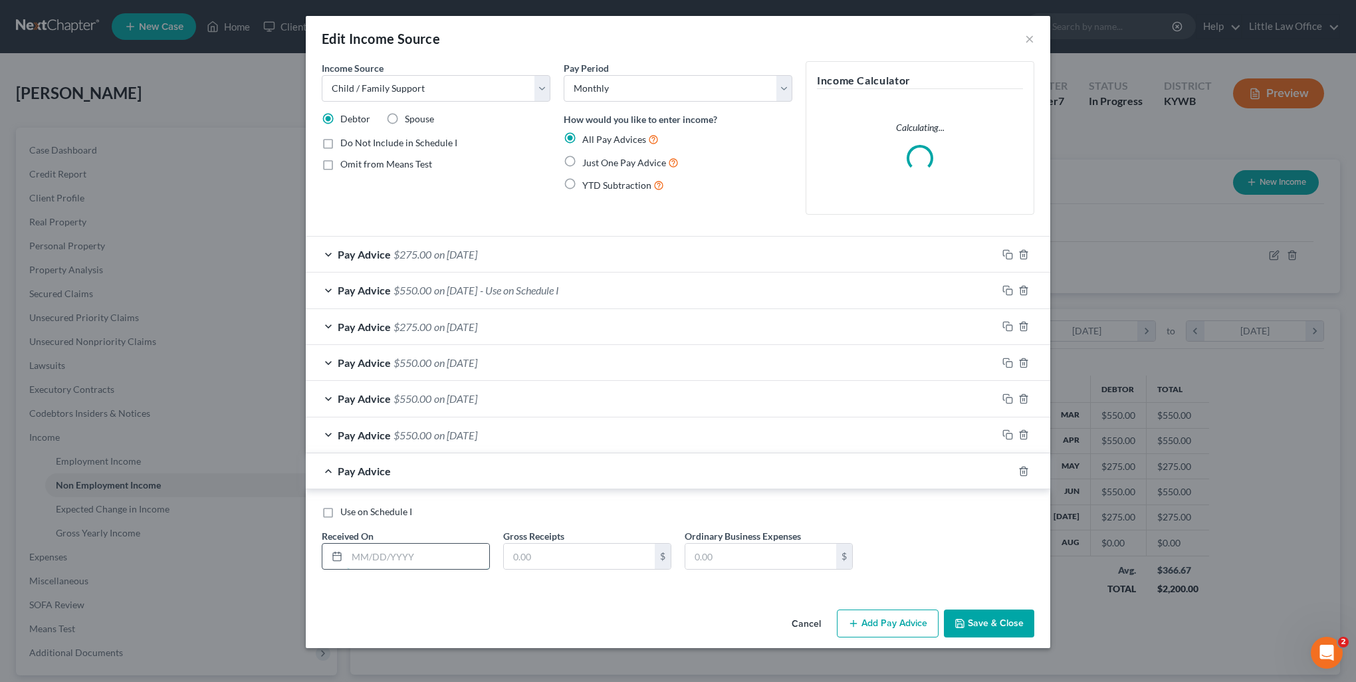
click at [447, 564] on input "text" at bounding box center [418, 556] width 142 height 25
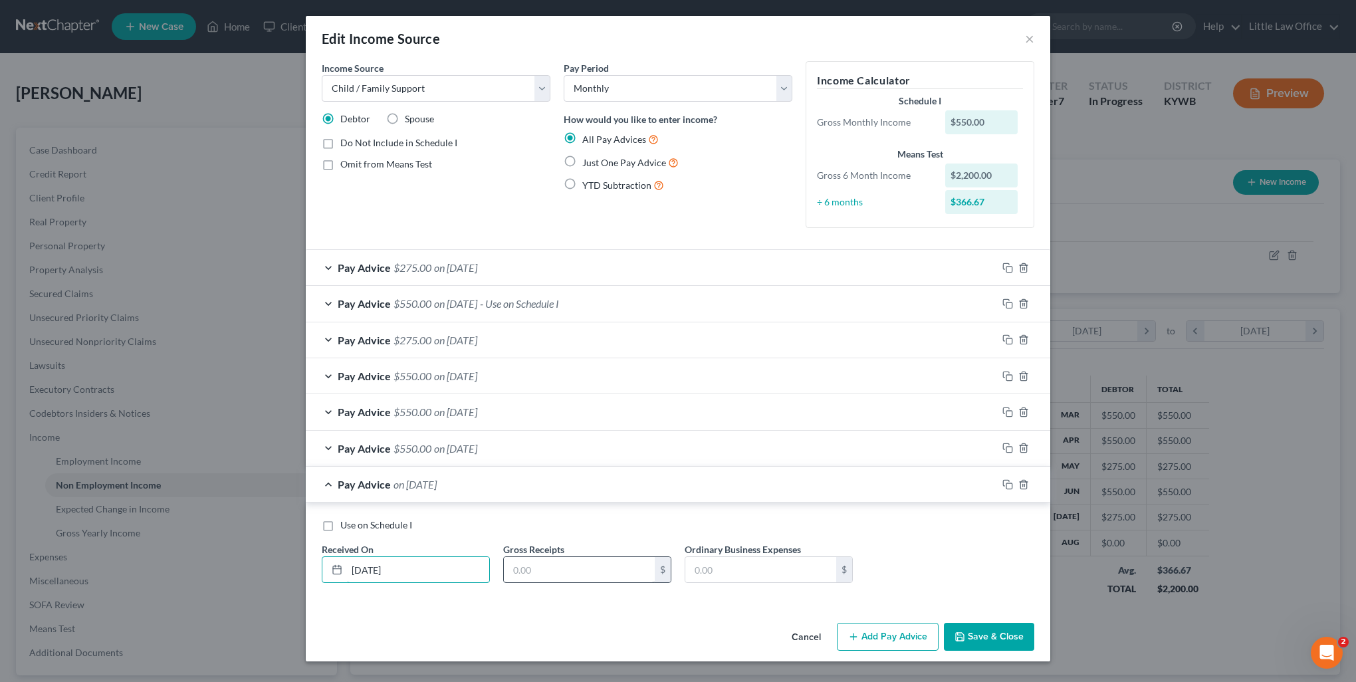
type input "07/17/2025"
click at [578, 570] on input "text" at bounding box center [579, 569] width 151 height 25
type input "275"
click at [885, 644] on button "Add Pay Advice" at bounding box center [888, 637] width 102 height 28
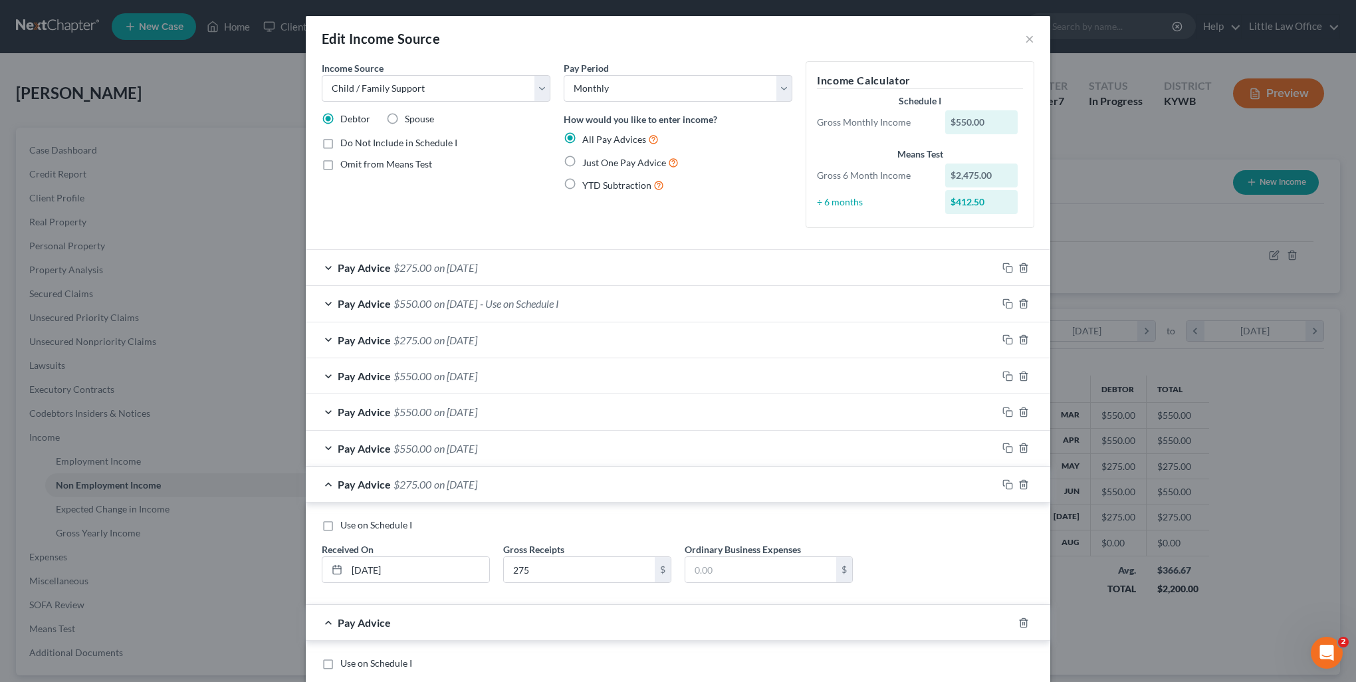
scroll to position [66, 0]
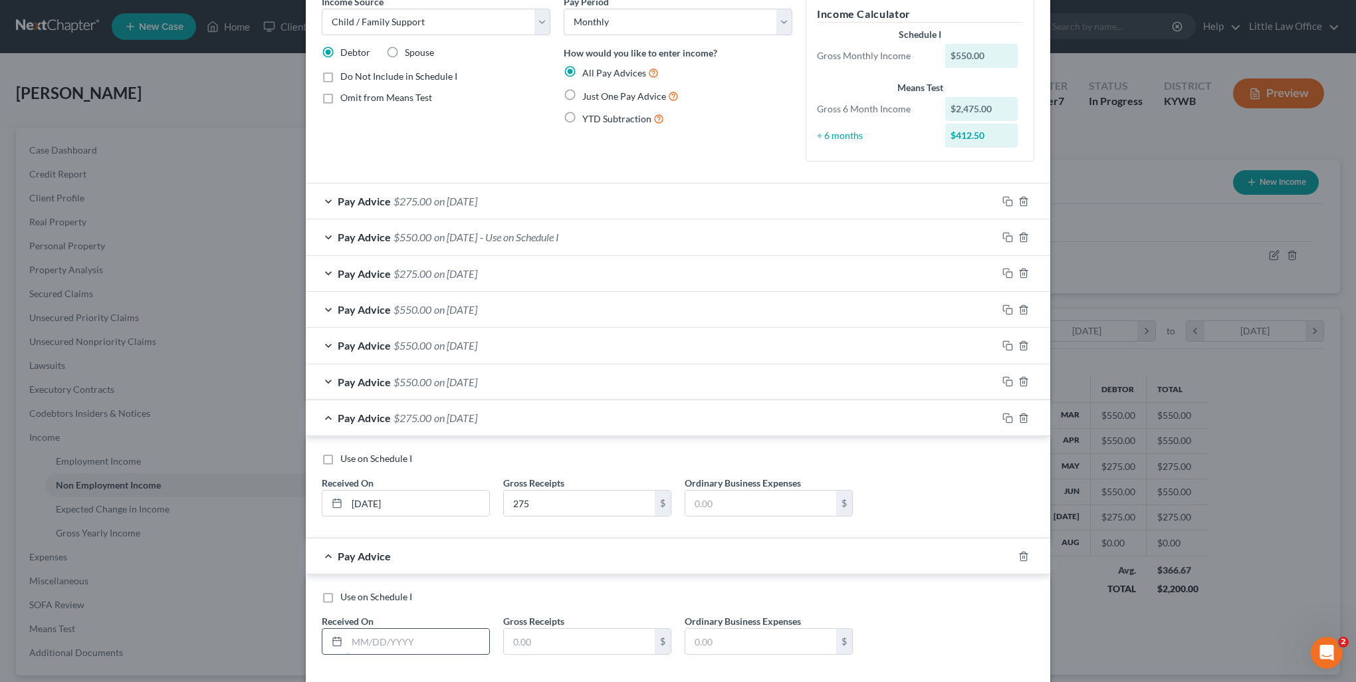
click at [389, 640] on input "text" at bounding box center [418, 641] width 142 height 25
type input "07/30/2025"
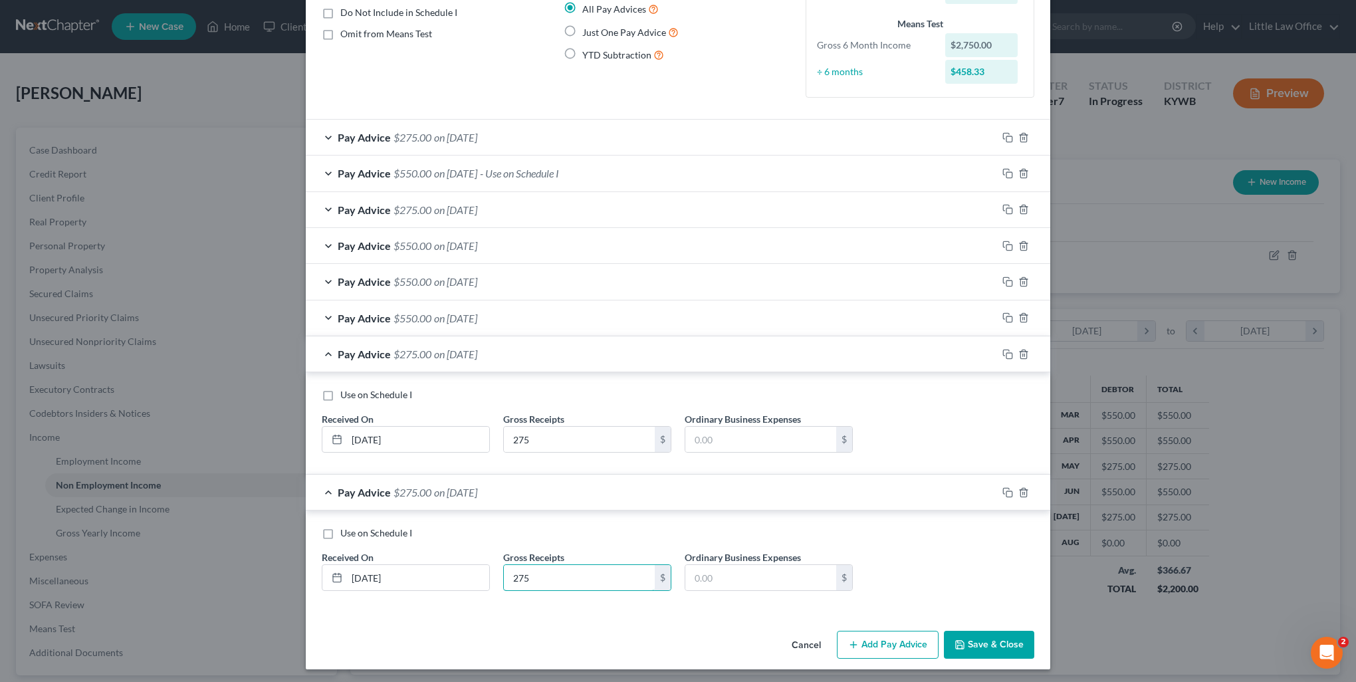
type input "275"
click at [858, 631] on button "Add Pay Advice" at bounding box center [888, 645] width 102 height 28
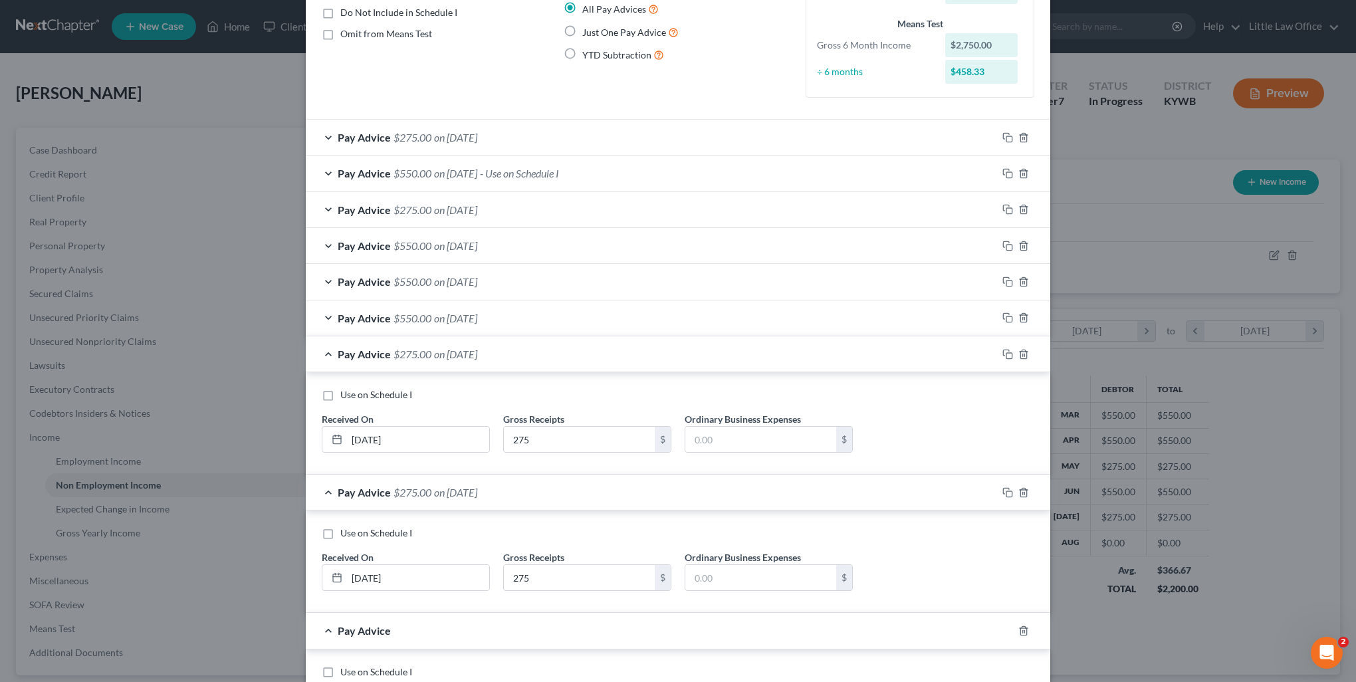
scroll to position [263, 0]
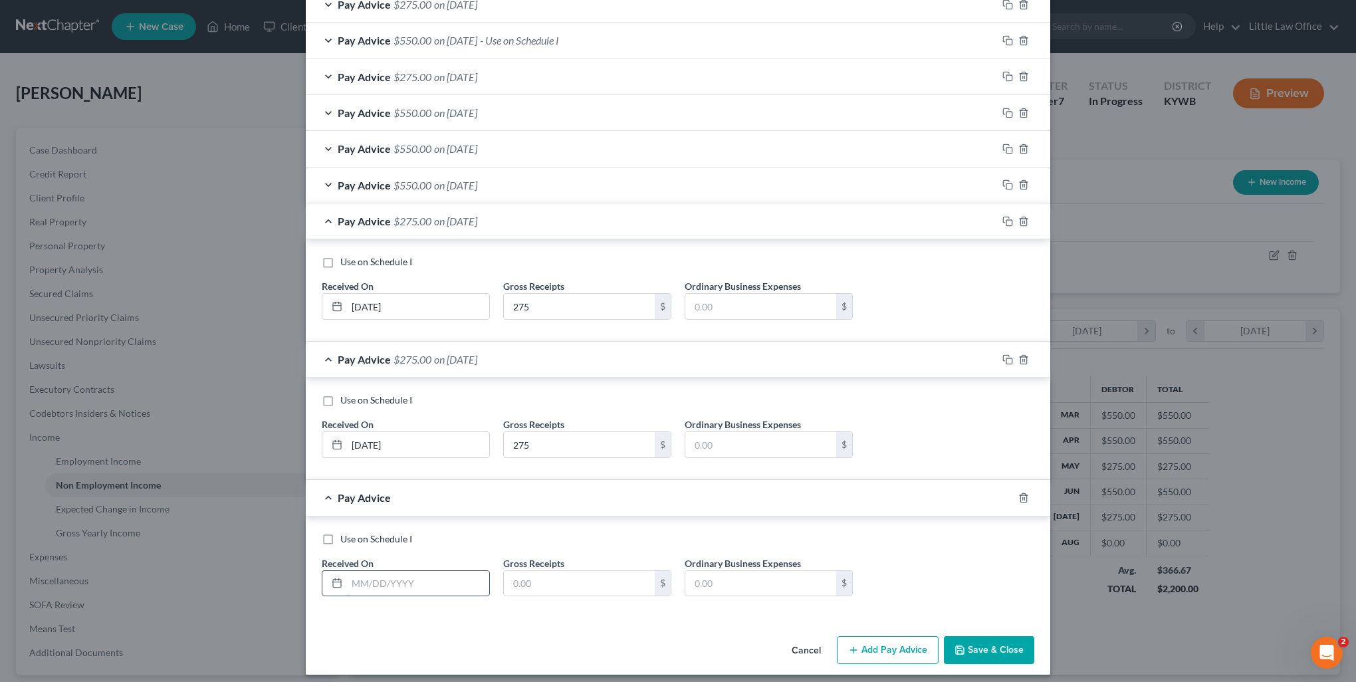
click at [433, 584] on input "text" at bounding box center [418, 583] width 142 height 25
type input "08/13/2025"
type input "275"
click at [888, 645] on button "Add Pay Advice" at bounding box center [888, 650] width 102 height 28
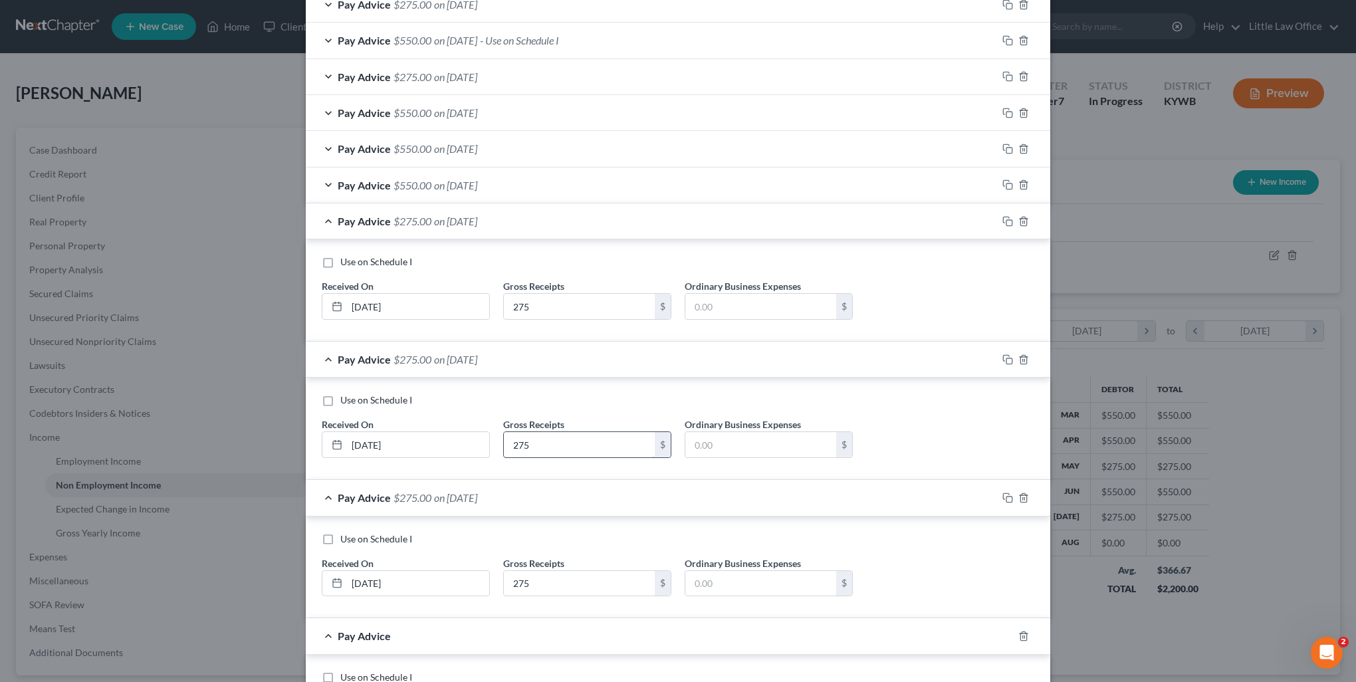
scroll to position [330, 0]
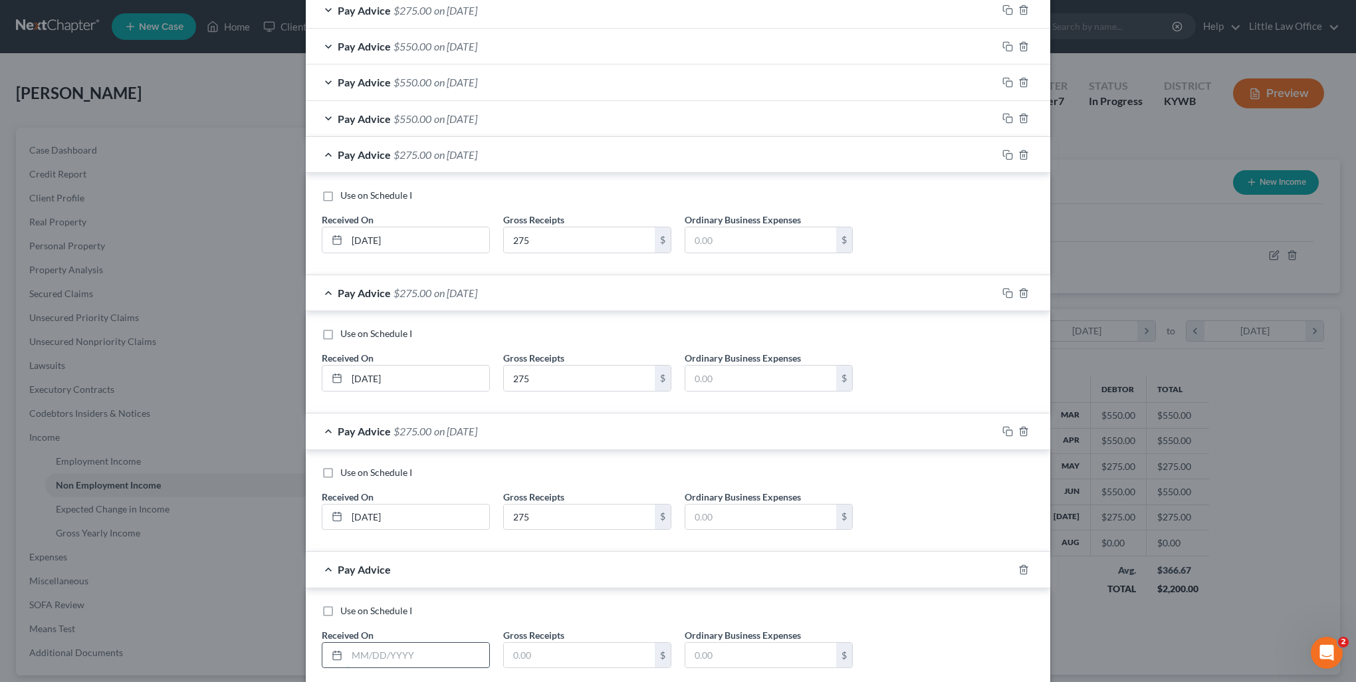
click at [431, 647] on input "text" at bounding box center [418, 655] width 142 height 25
type input "08/27/2025"
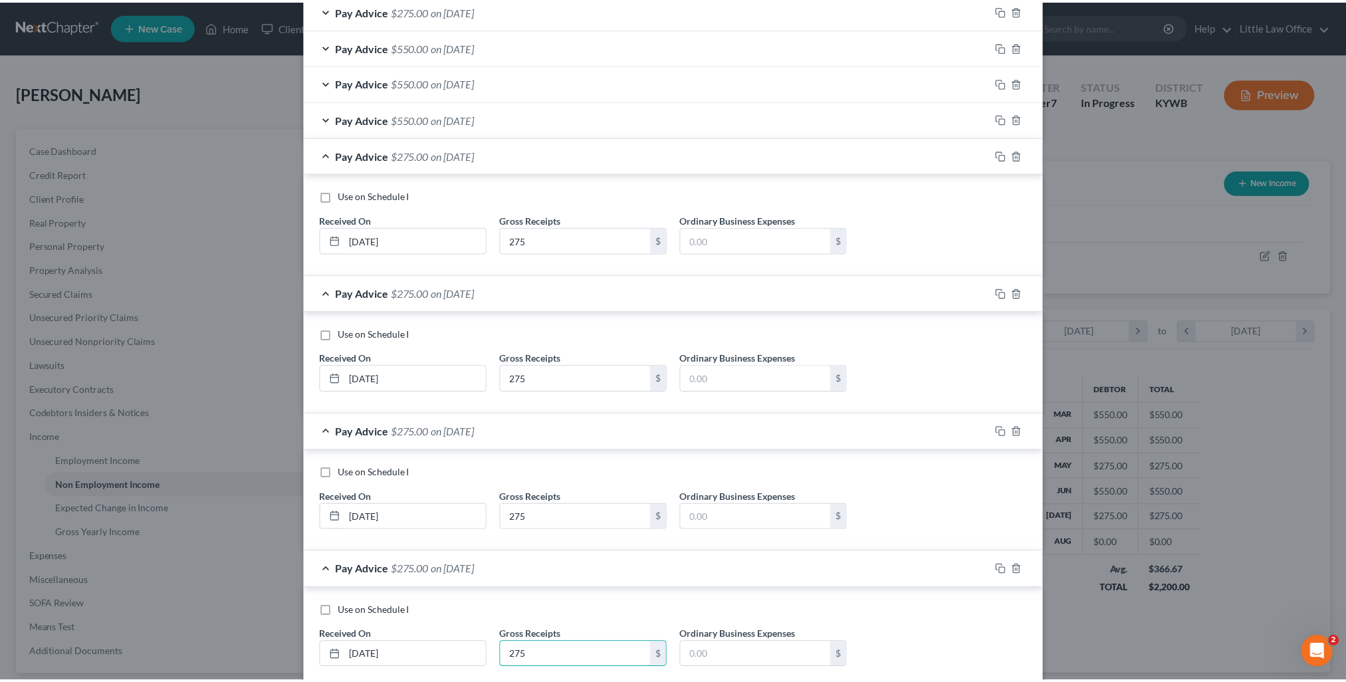
scroll to position [407, 0]
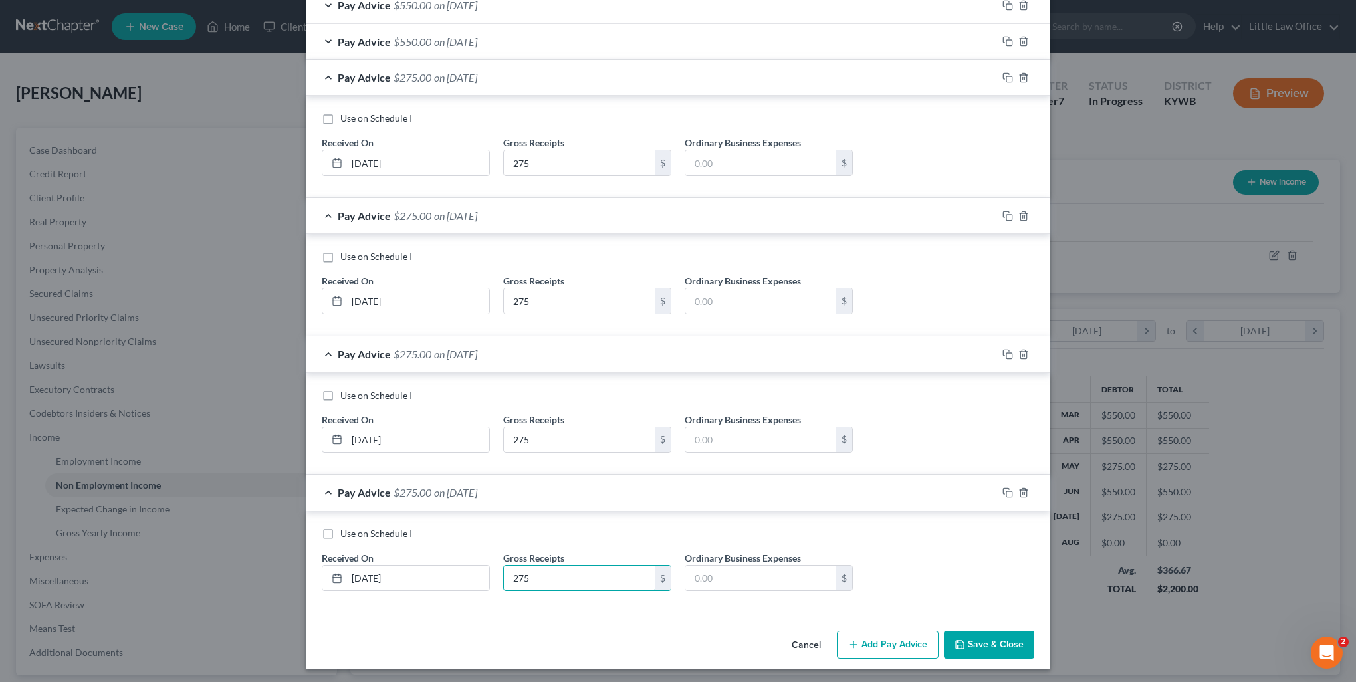
type input "275"
click at [955, 645] on icon "button" at bounding box center [960, 645] width 11 height 11
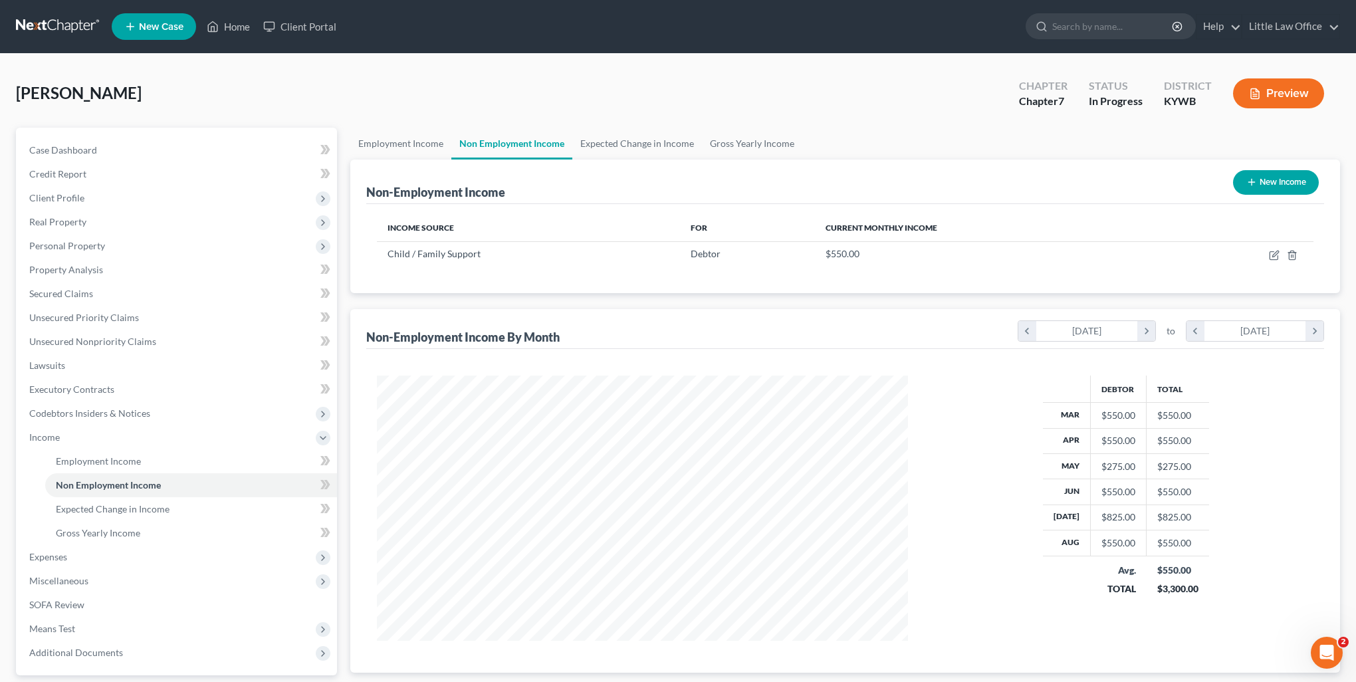
scroll to position [664509, 664217]
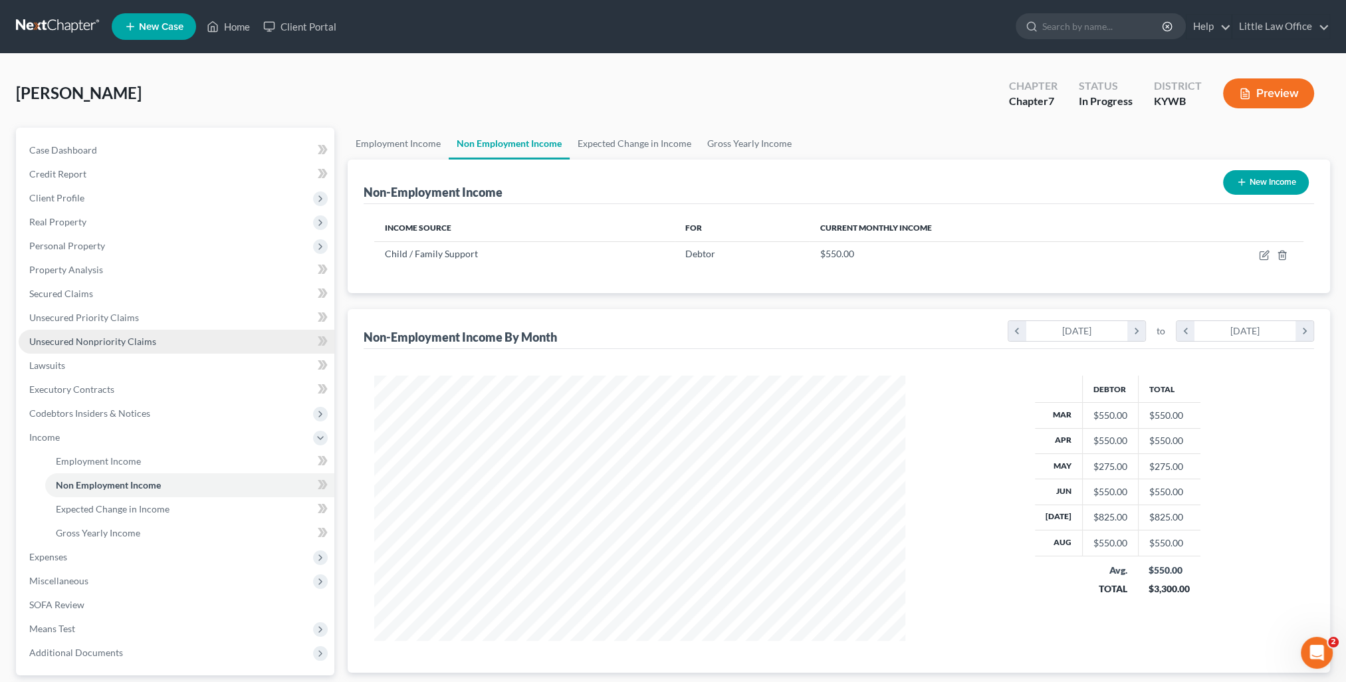
click at [96, 348] on link "Unsecured Nonpriority Claims" at bounding box center [177, 342] width 316 height 24
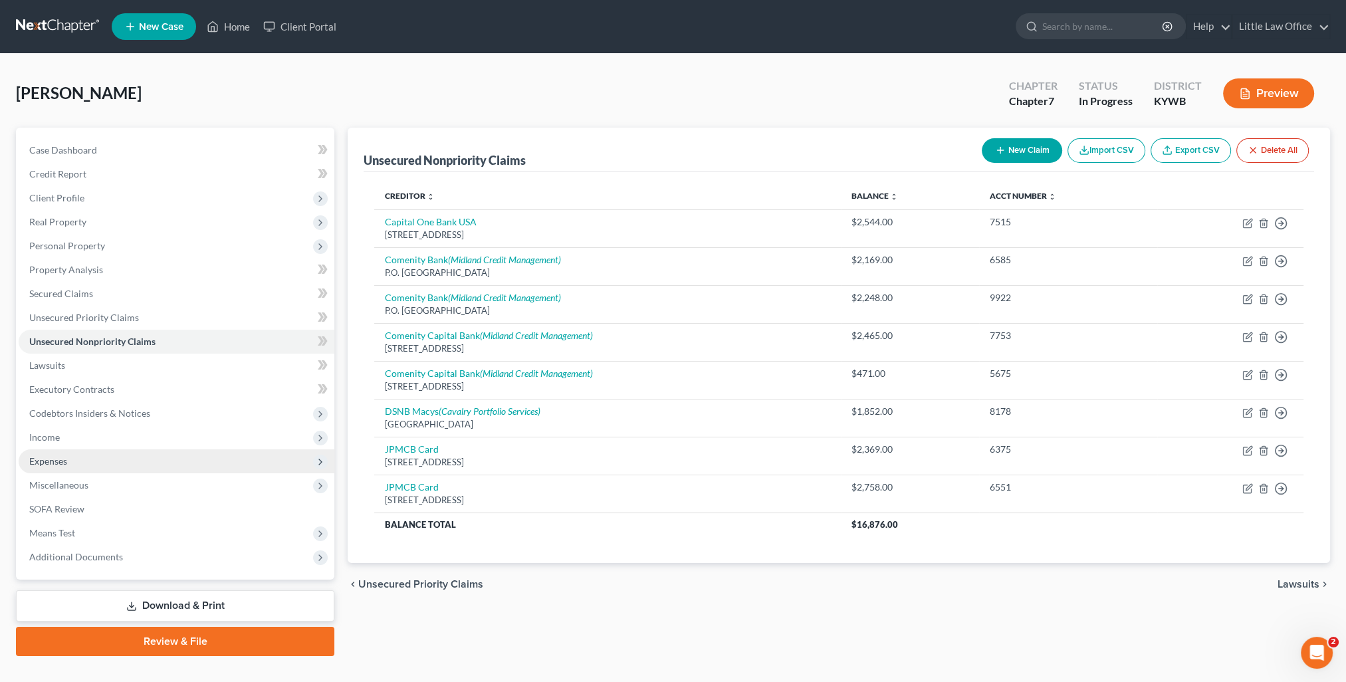
click at [65, 458] on span "Expenses" at bounding box center [48, 460] width 38 height 11
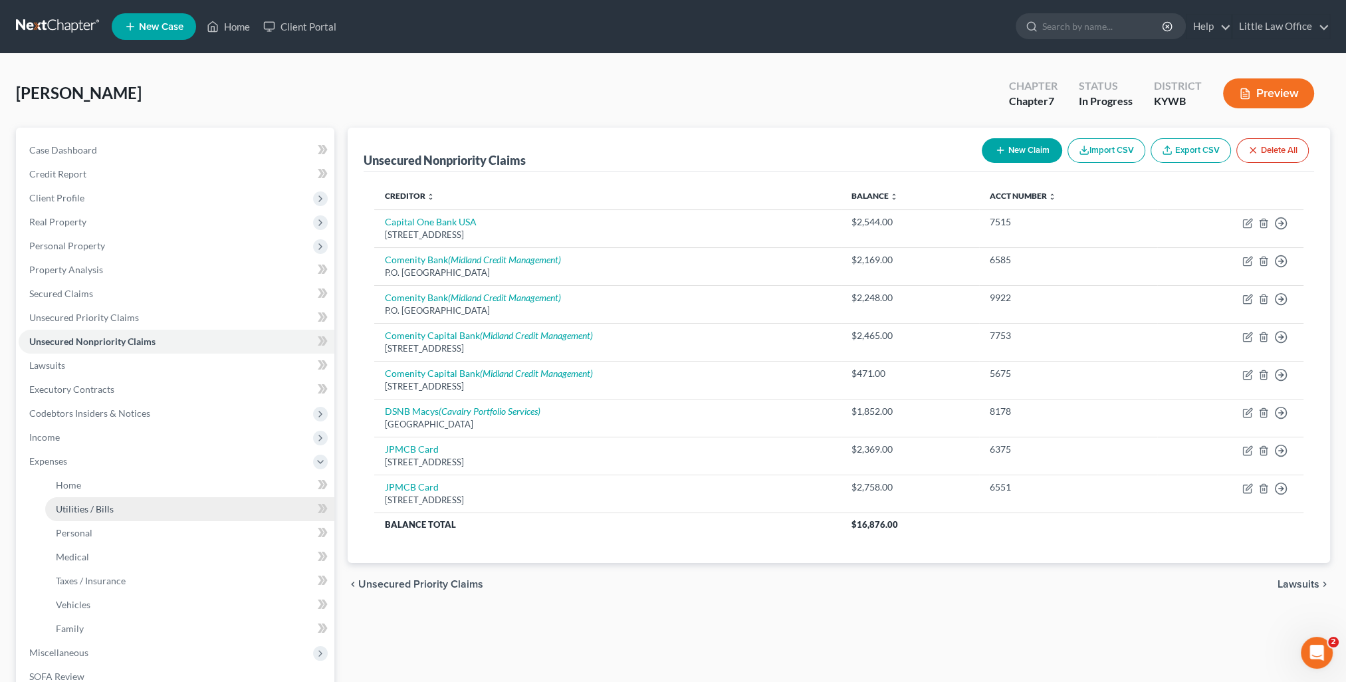
click at [100, 516] on link "Utilities / Bills" at bounding box center [189, 509] width 289 height 24
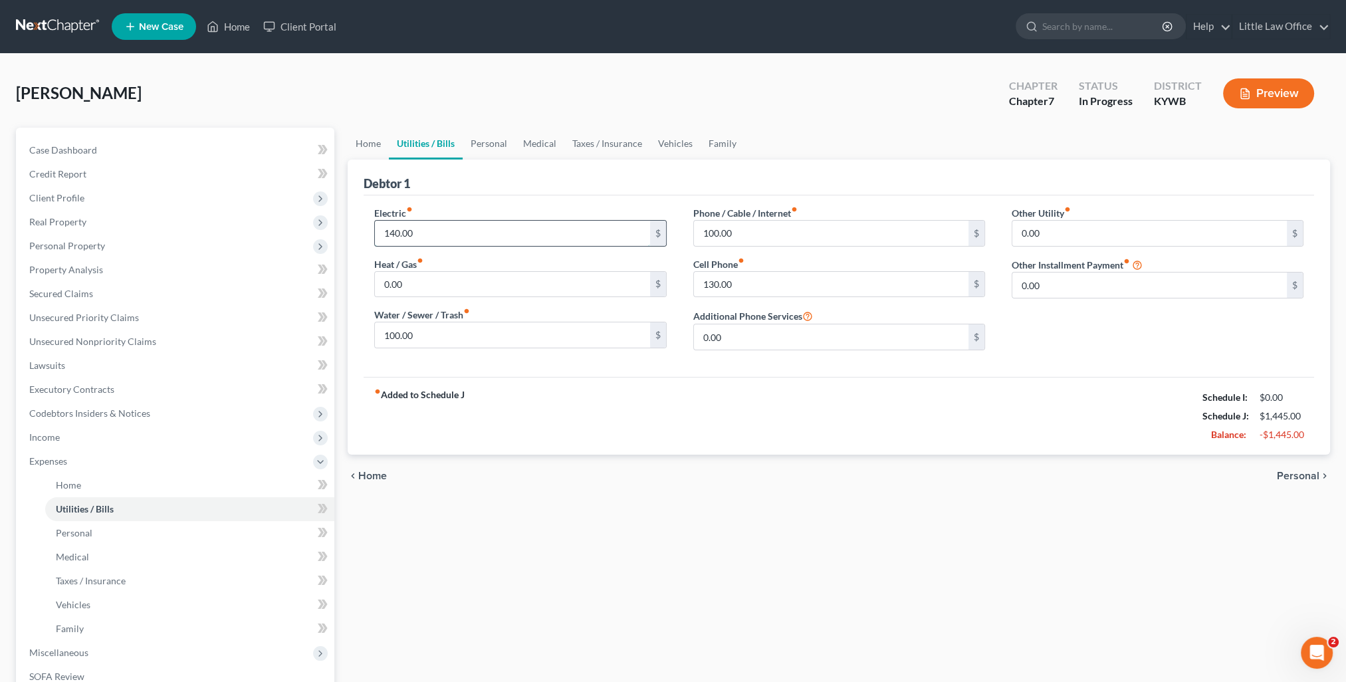
click at [459, 233] on input "140.00" at bounding box center [512, 233] width 275 height 25
click at [117, 298] on link "Secured Claims" at bounding box center [177, 294] width 316 height 24
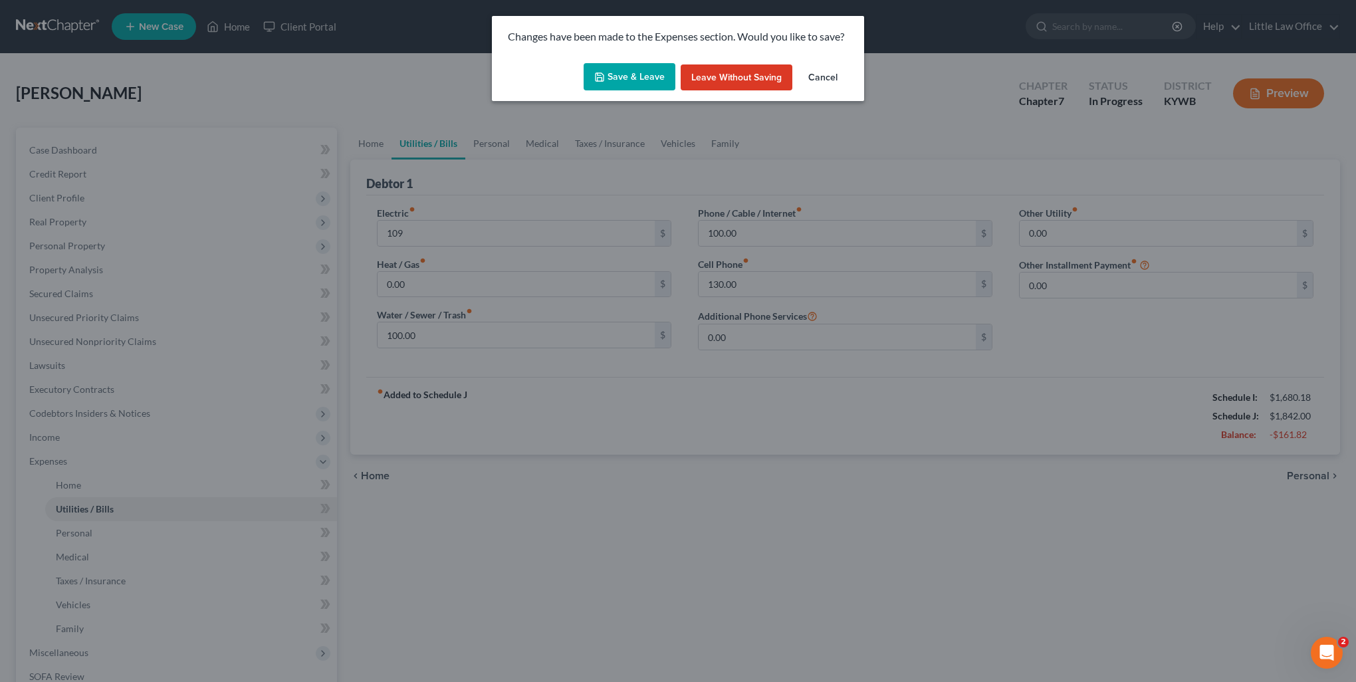
click at [653, 78] on button "Save & Leave" at bounding box center [630, 77] width 92 height 28
type input "109.00"
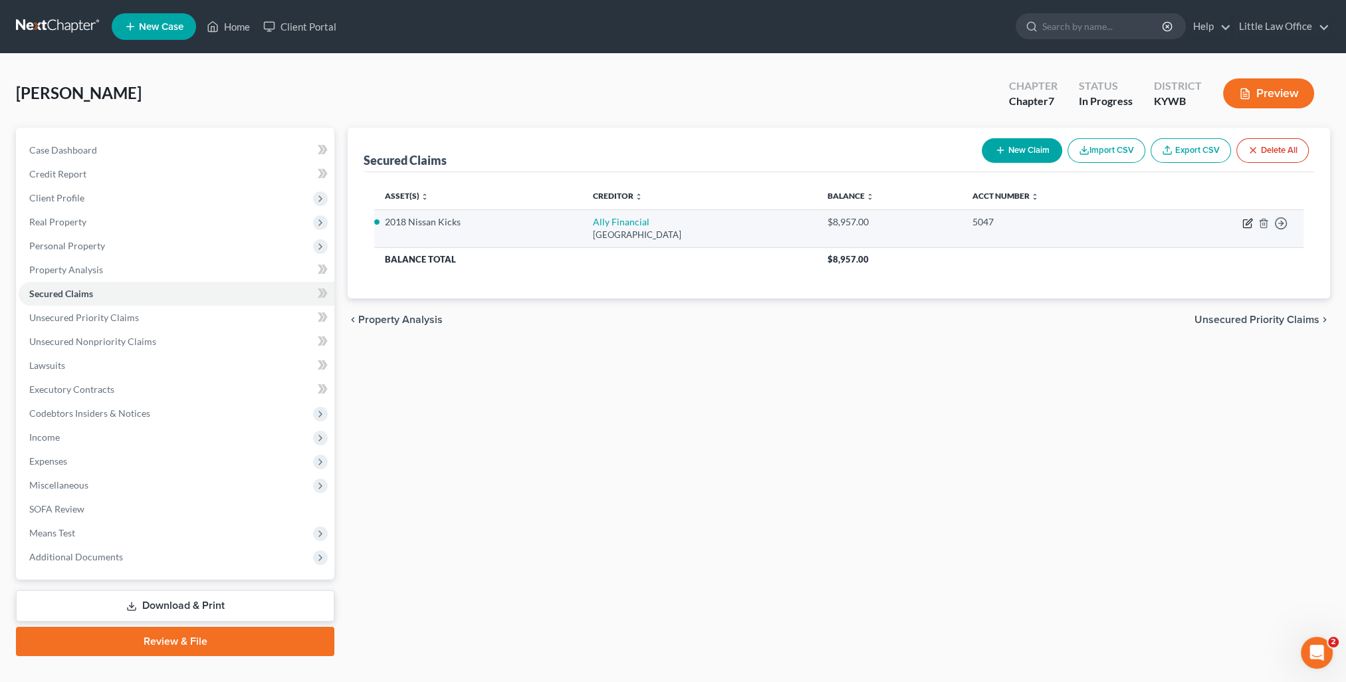
click at [1244, 227] on icon "button" at bounding box center [1247, 223] width 11 height 11
select select "28"
select select "2"
select select "0"
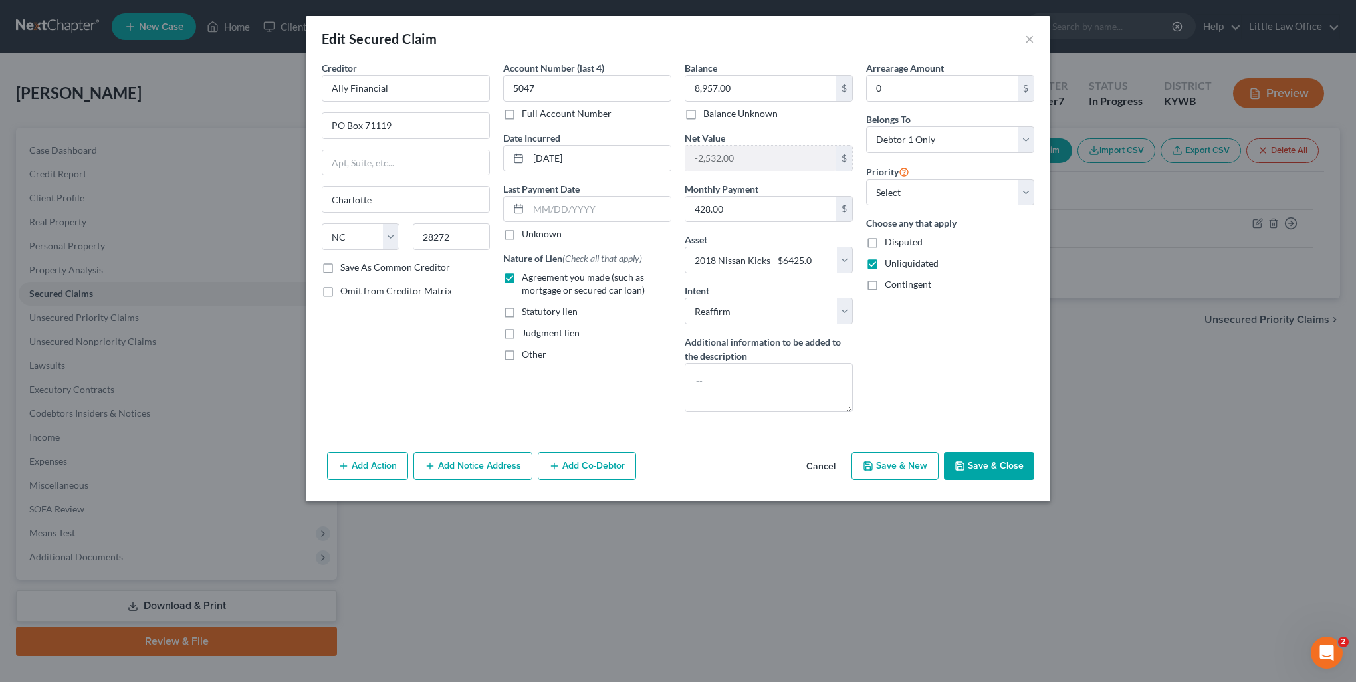
click at [540, 193] on label "Last Payment Date" at bounding box center [541, 189] width 76 height 14
click at [542, 201] on input "text" at bounding box center [599, 209] width 142 height 25
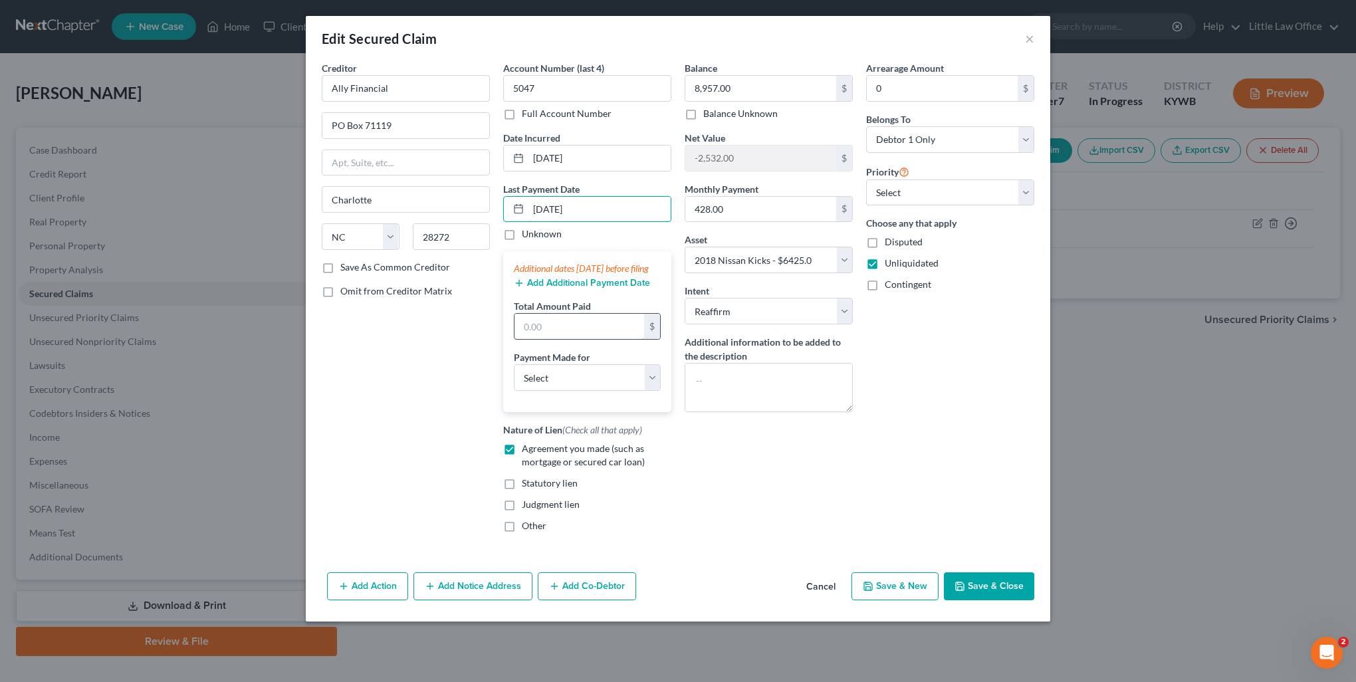
type input "08/08/2025"
click at [580, 336] on input "text" at bounding box center [580, 326] width 130 height 25
type input "299.66"
click at [588, 391] on select "Select Car Credit Card Loan Repayment Mortgage Other Suppliers Or Vendors" at bounding box center [587, 377] width 147 height 27
select select "0"
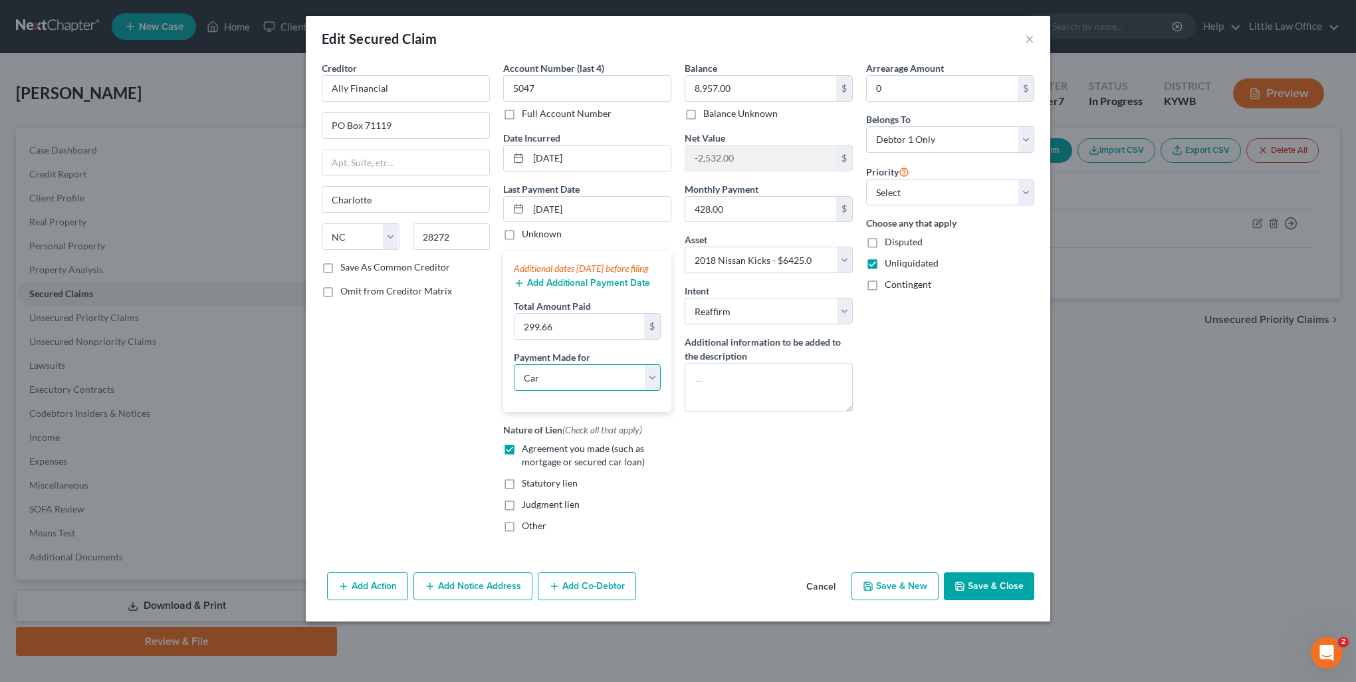
click at [514, 376] on select "Select Car Credit Card Loan Repayment Mortgage Other Suppliers Or Vendors" at bounding box center [587, 377] width 147 height 27
click at [568, 289] on button "Add Additional Payment Date" at bounding box center [582, 283] width 136 height 11
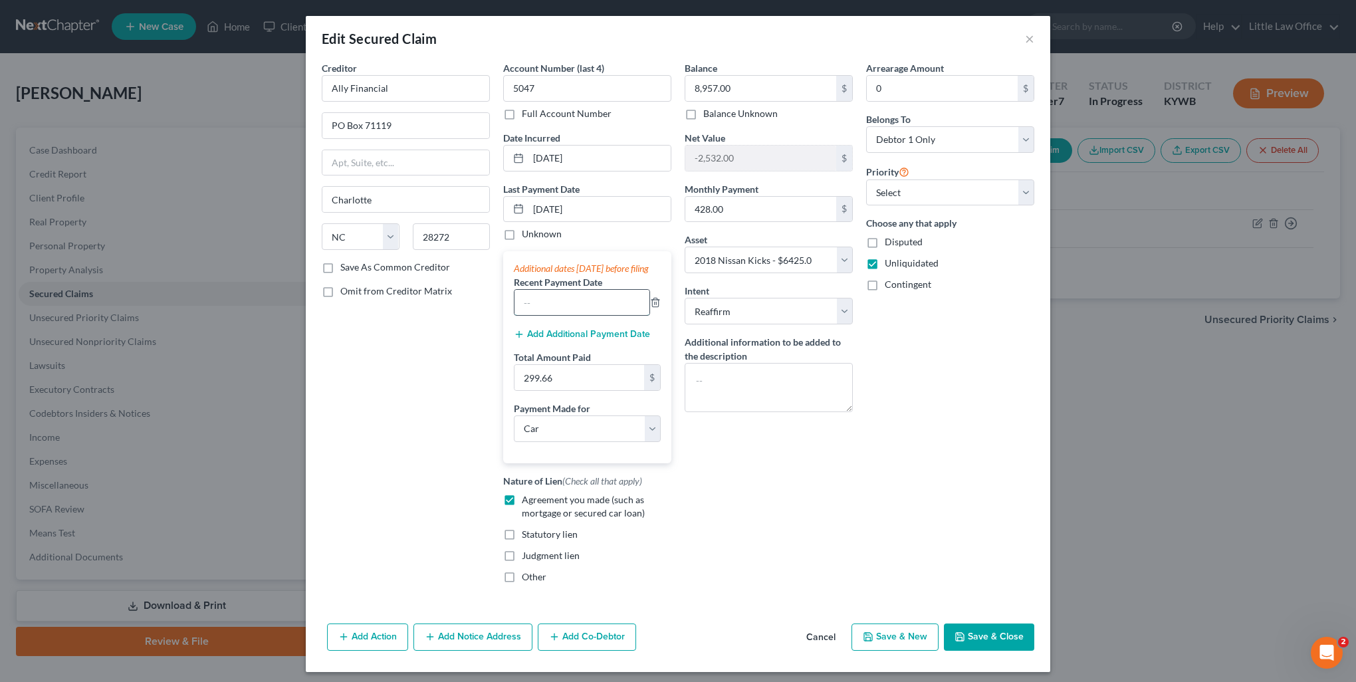
click at [556, 308] on input "text" at bounding box center [582, 302] width 135 height 25
type input "017/14/2025"
click at [568, 383] on input "299.66" at bounding box center [580, 377] width 130 height 25
type input "428.08"
click at [560, 340] on button "Add Additional Payment Date" at bounding box center [582, 334] width 136 height 11
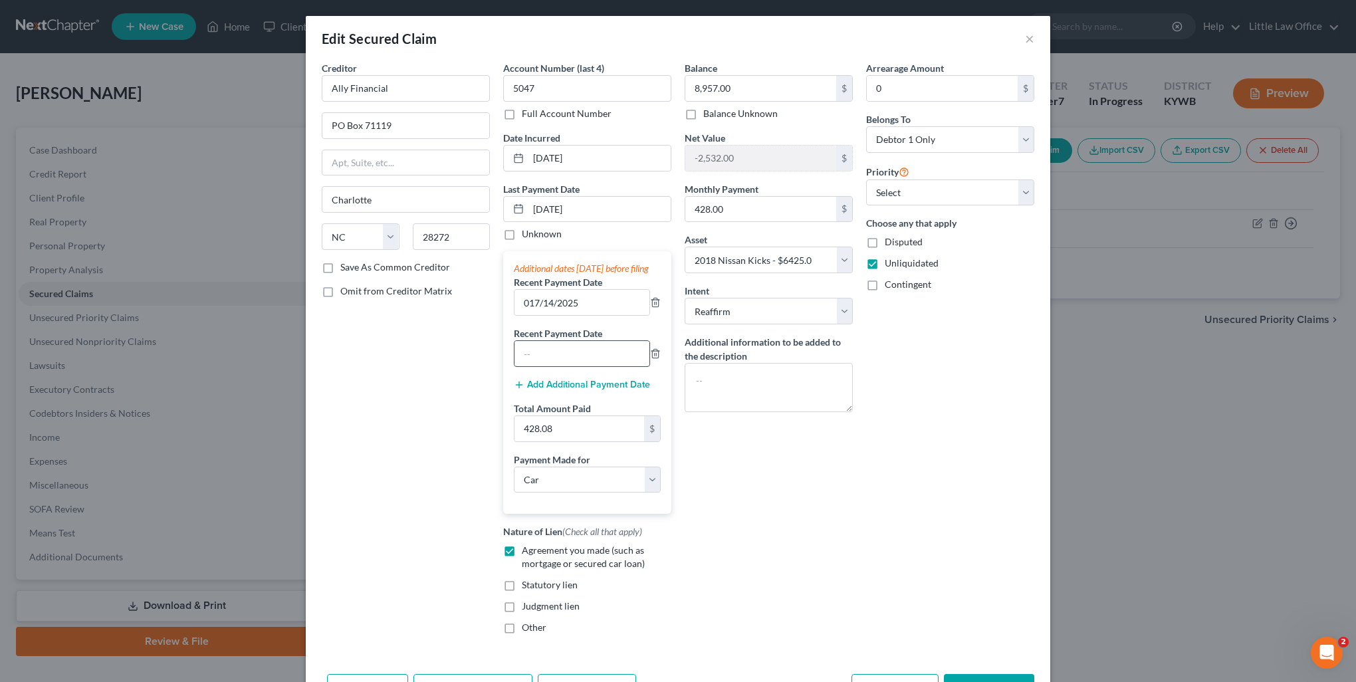
click at [565, 365] on input "text" at bounding box center [582, 353] width 135 height 25
type input "06/24/2025"
click at [527, 312] on input "017/14/2025" at bounding box center [582, 302] width 135 height 25
type input "07/14/2025"
click at [534, 365] on input "06/24/2025" at bounding box center [582, 353] width 135 height 25
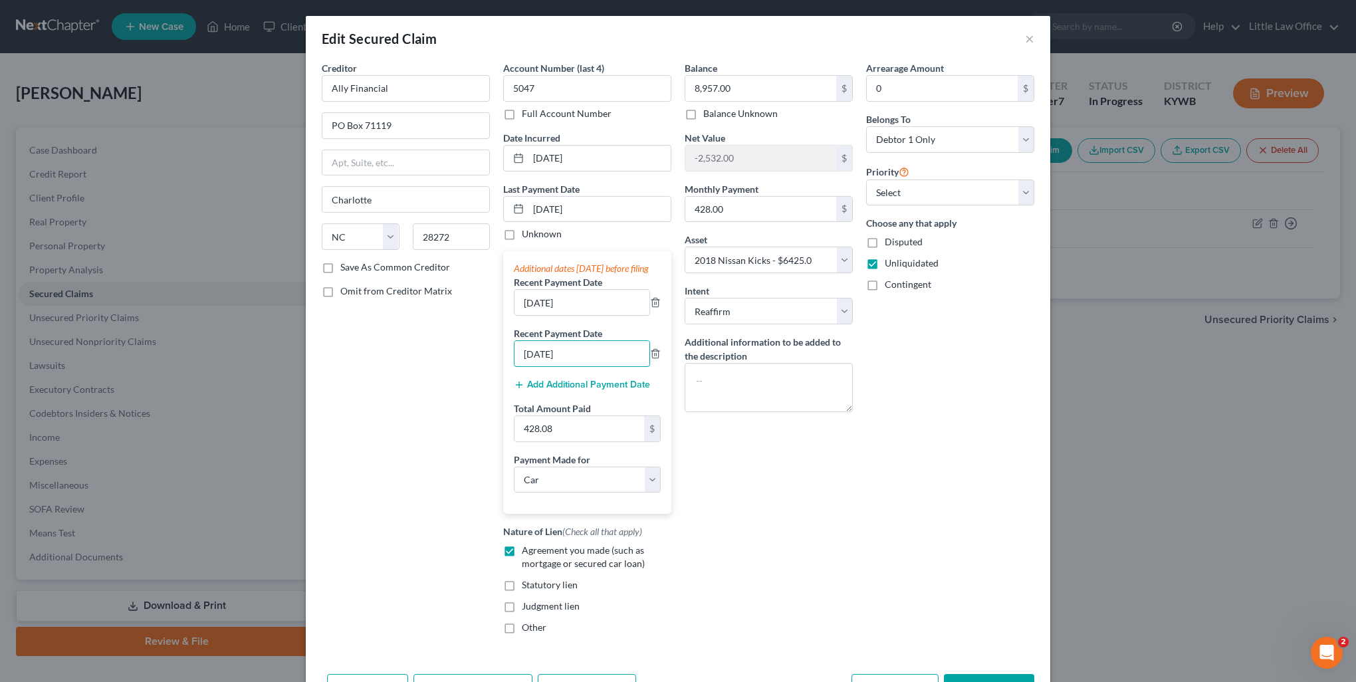
type input "06/11/2025"
click at [582, 440] on input "428.08" at bounding box center [580, 428] width 130 height 25
type input "856.16"
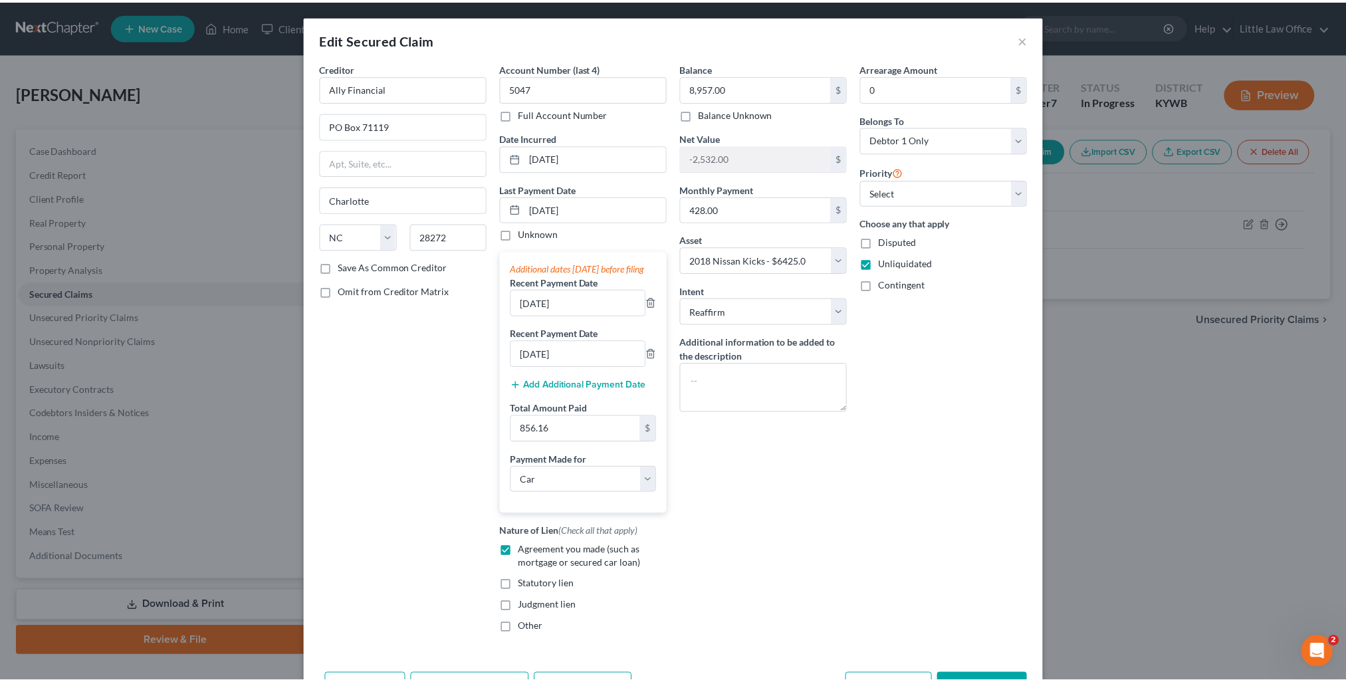
scroll to position [68, 0]
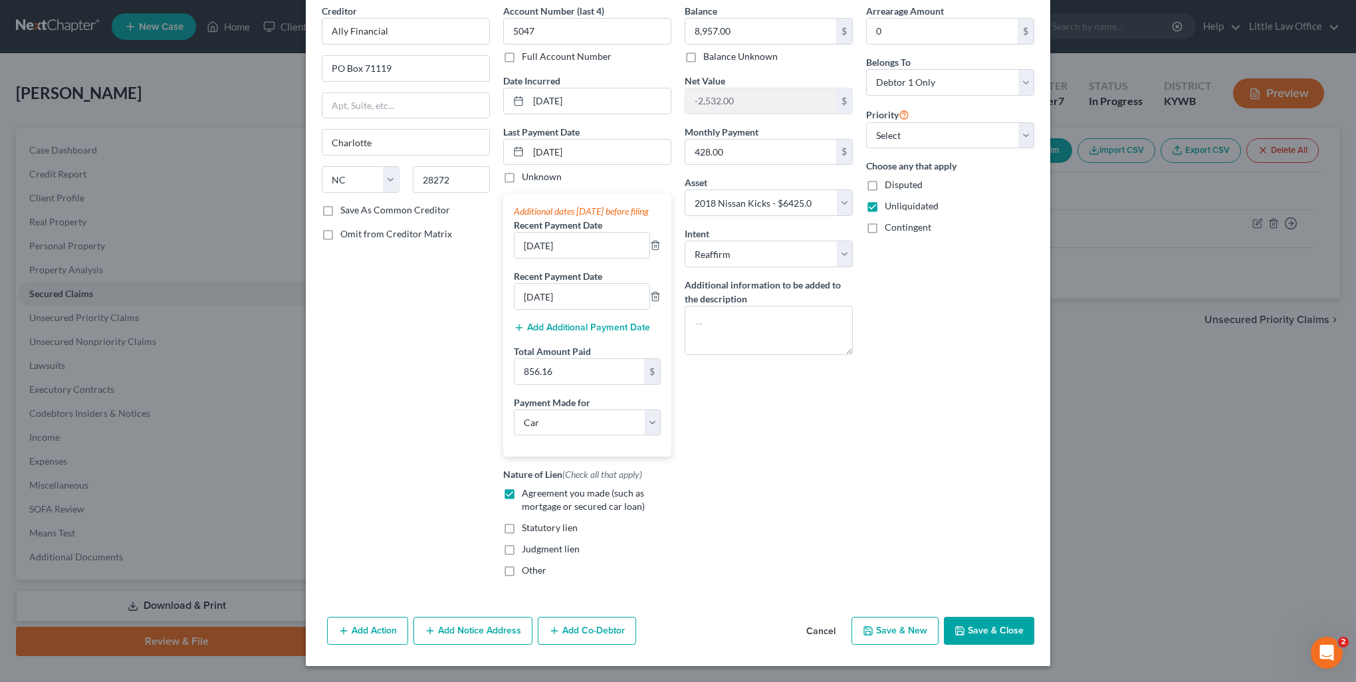
click at [979, 634] on button "Save & Close" at bounding box center [989, 631] width 90 height 28
select select
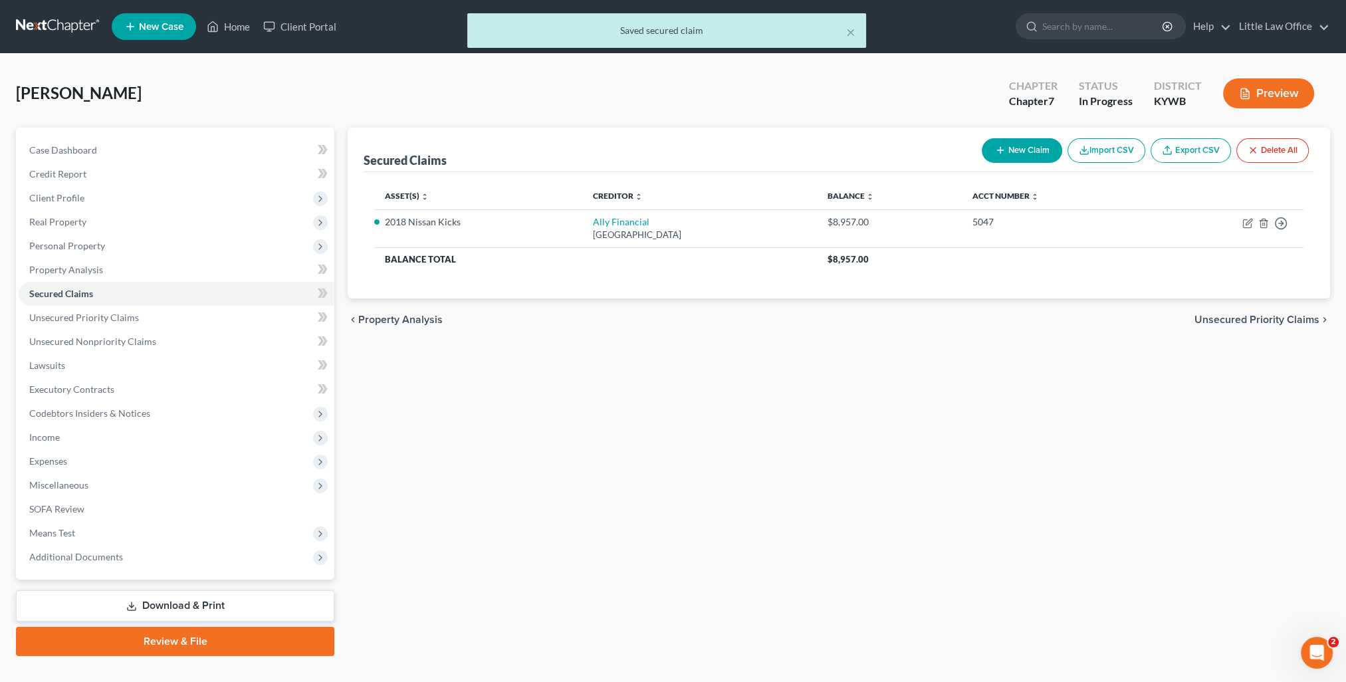
click at [245, 33] on div "× Saved secured claim" at bounding box center [666, 33] width 1346 height 41
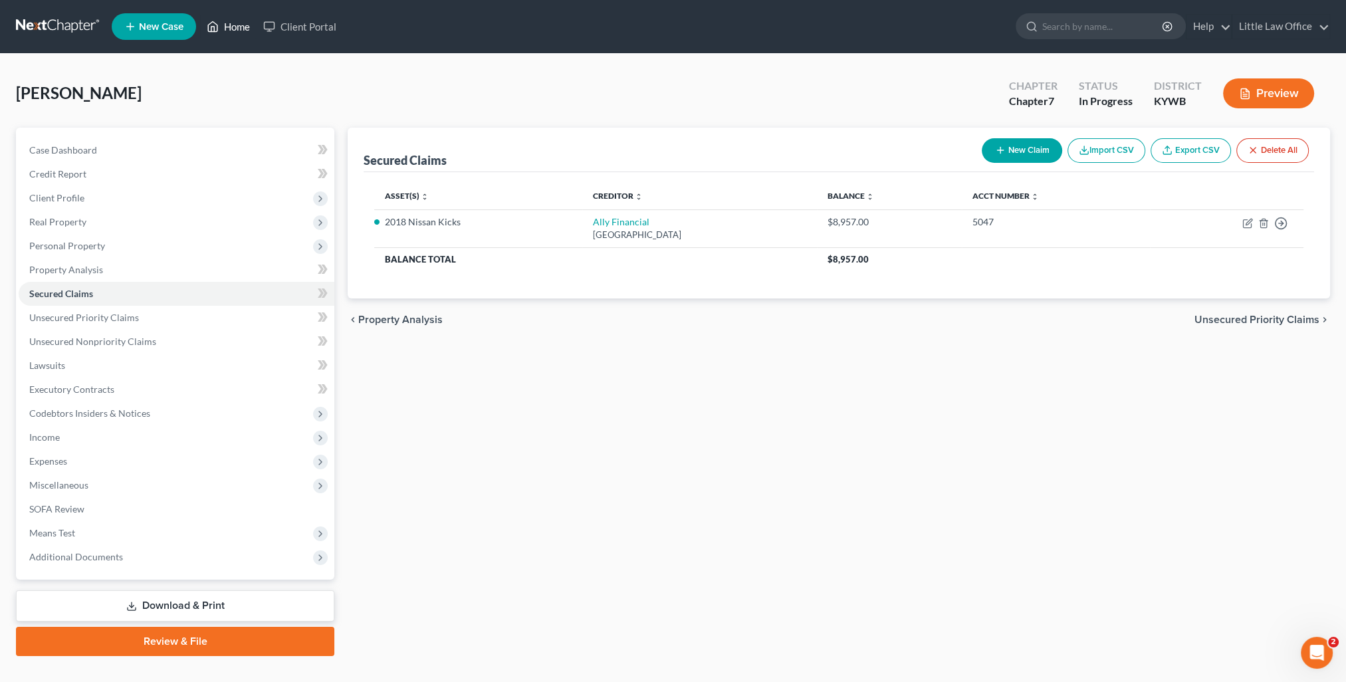
click at [241, 28] on link "Home" at bounding box center [228, 27] width 57 height 24
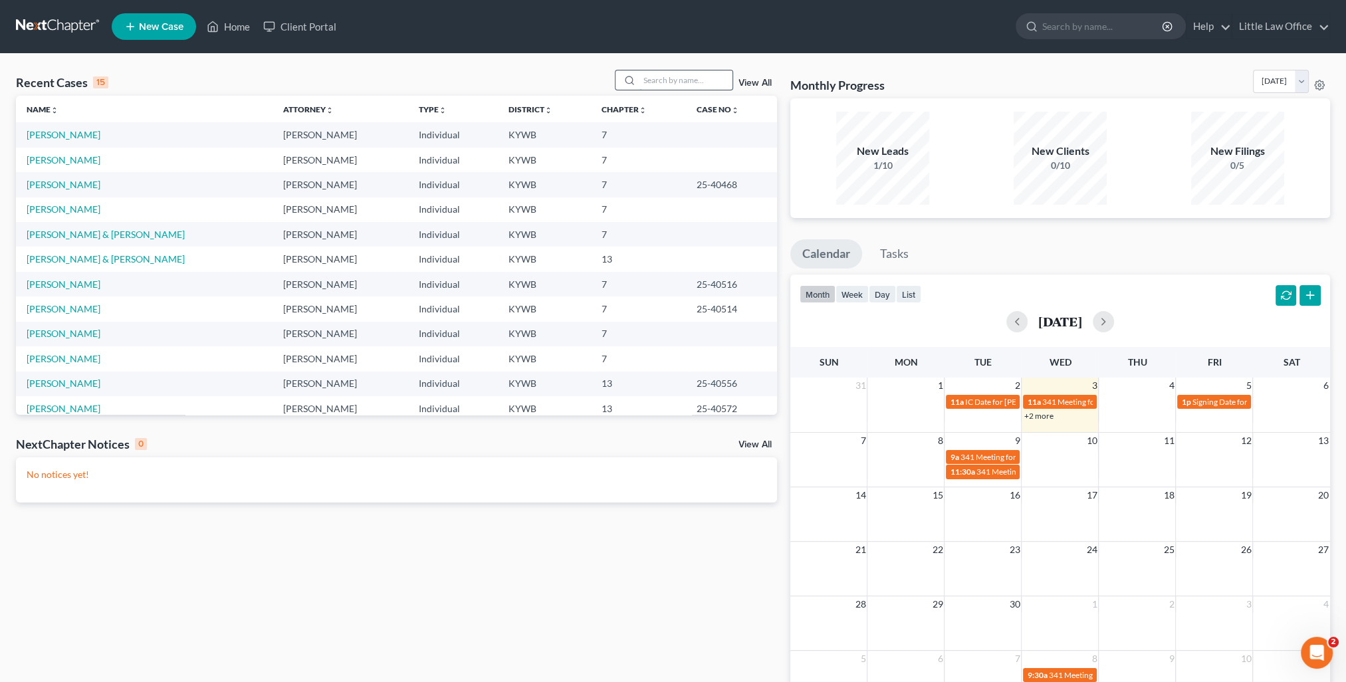
click at [686, 73] on input "search" at bounding box center [686, 79] width 93 height 19
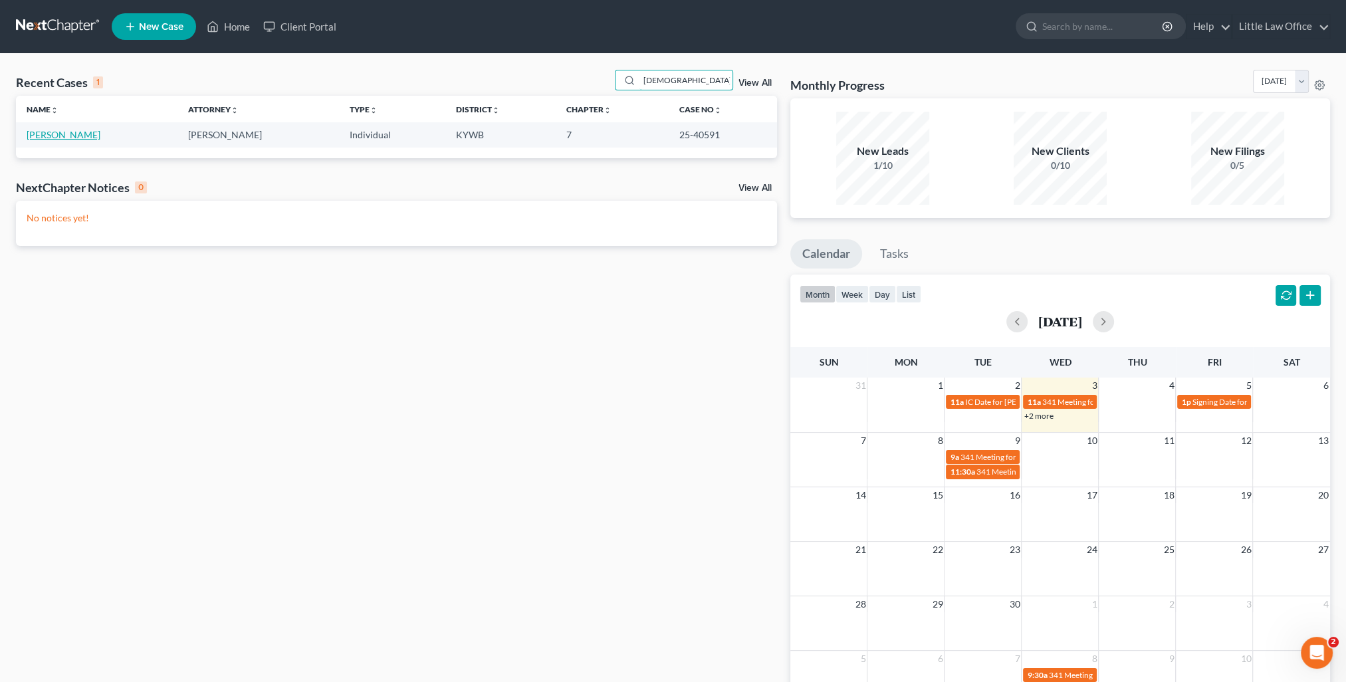
type input "pagano"
click at [64, 140] on link "Pagano, Ryan" at bounding box center [64, 134] width 74 height 11
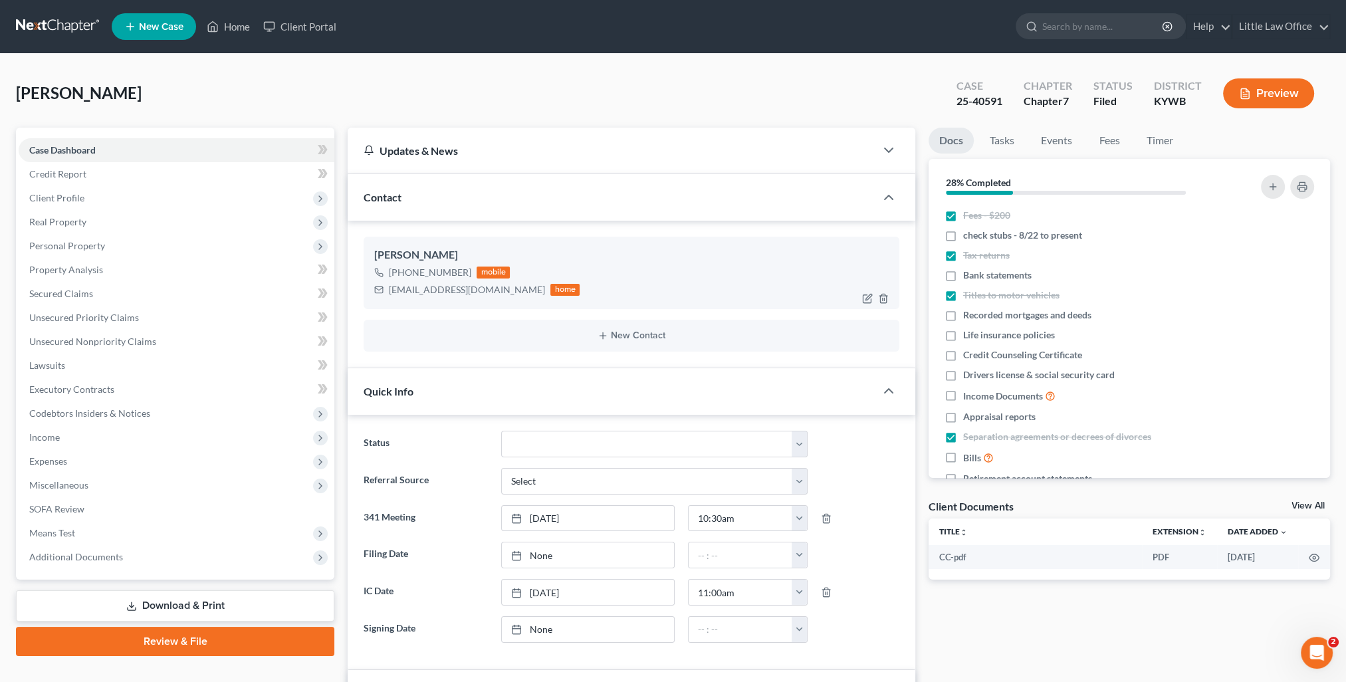
scroll to position [1702, 0]
click at [441, 211] on div "Contact" at bounding box center [612, 197] width 528 height 46
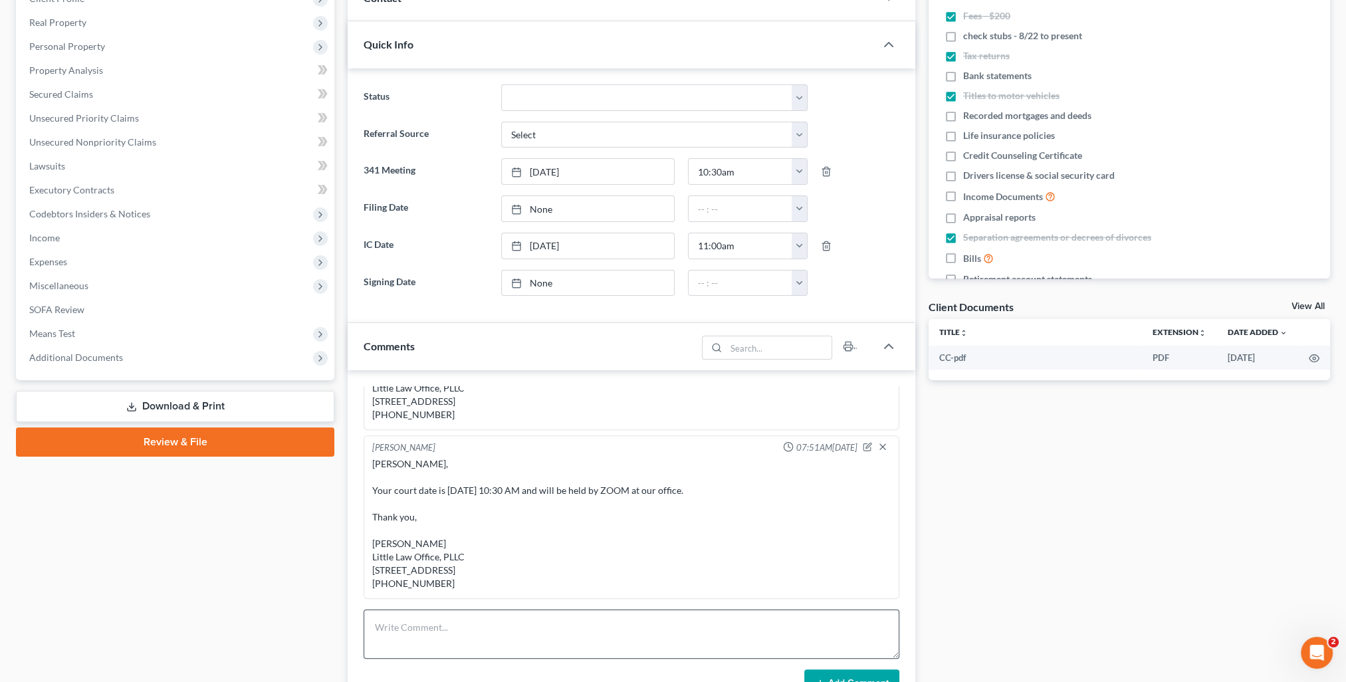
scroll to position [332, 0]
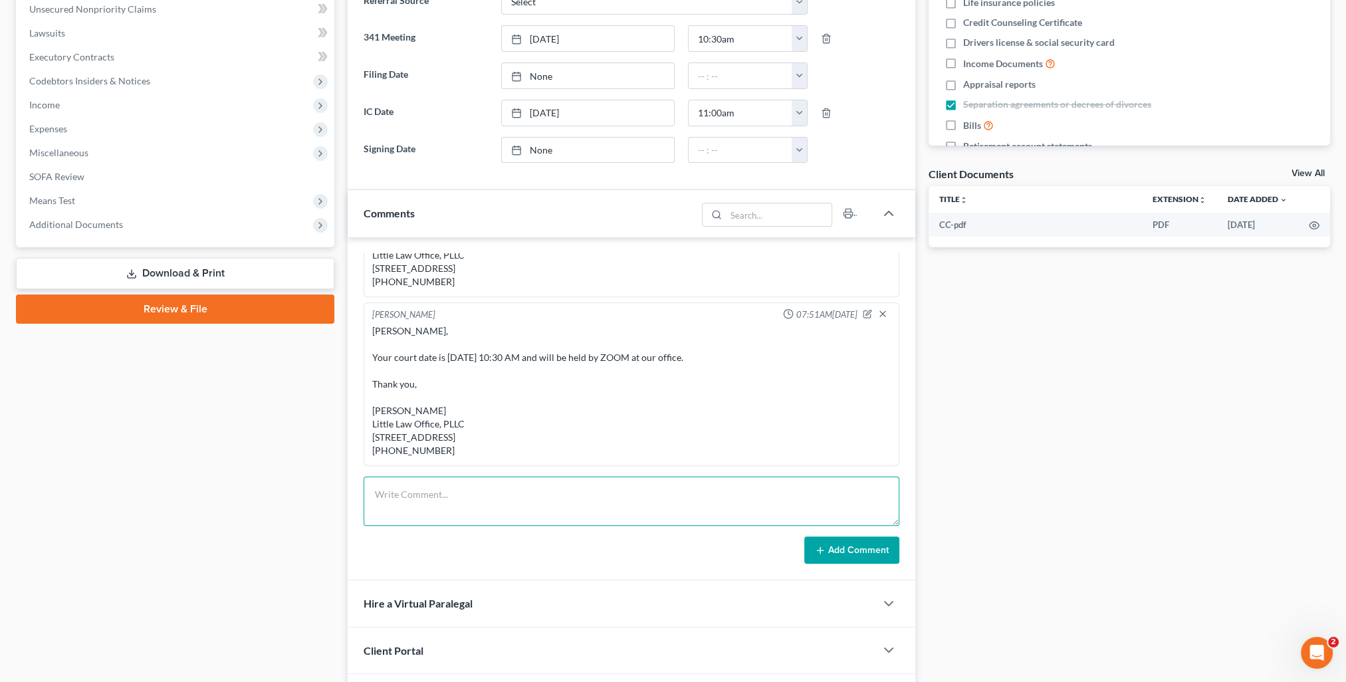
click at [542, 507] on textarea at bounding box center [632, 501] width 536 height 49
paste textarea "Ryan, The Trustee has moved your Court date due to it being set during fall bre…"
type textarea "Ryan, The Trustee has moved your Court date due to it being set during fall bre…"
click at [864, 555] on button "Add Comment" at bounding box center [851, 550] width 95 height 28
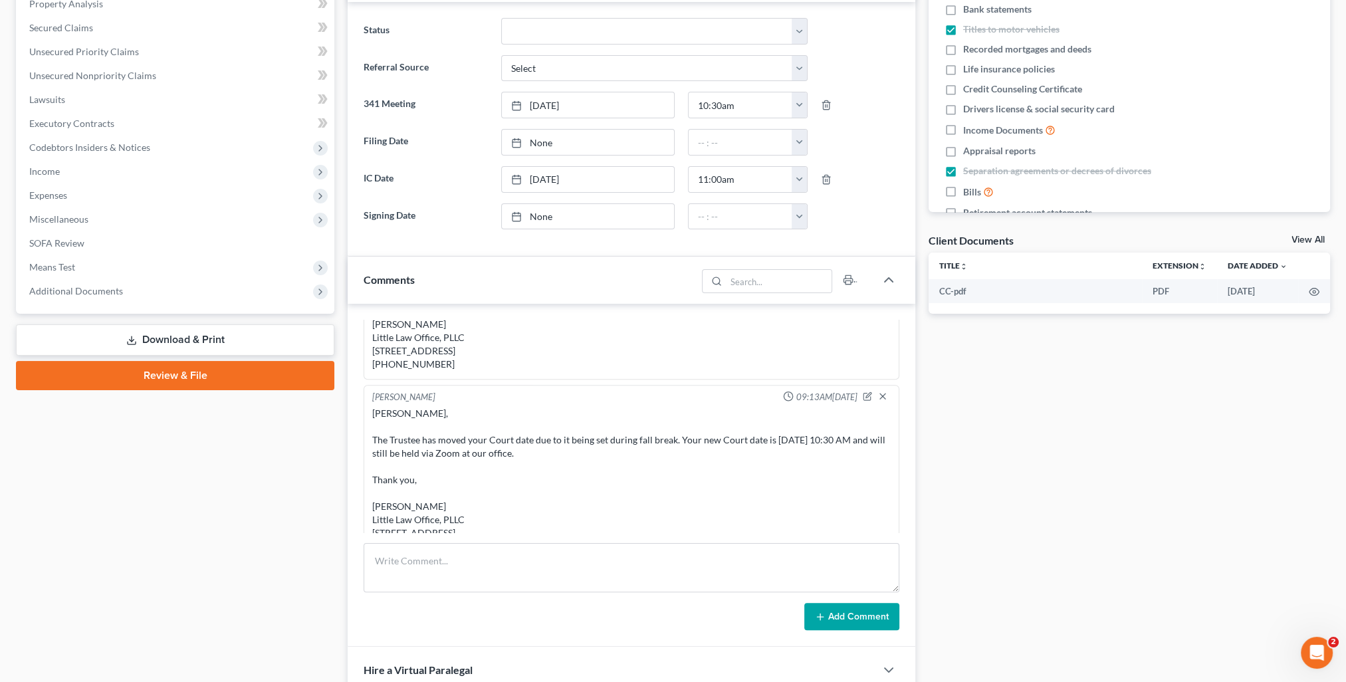
scroll to position [0, 0]
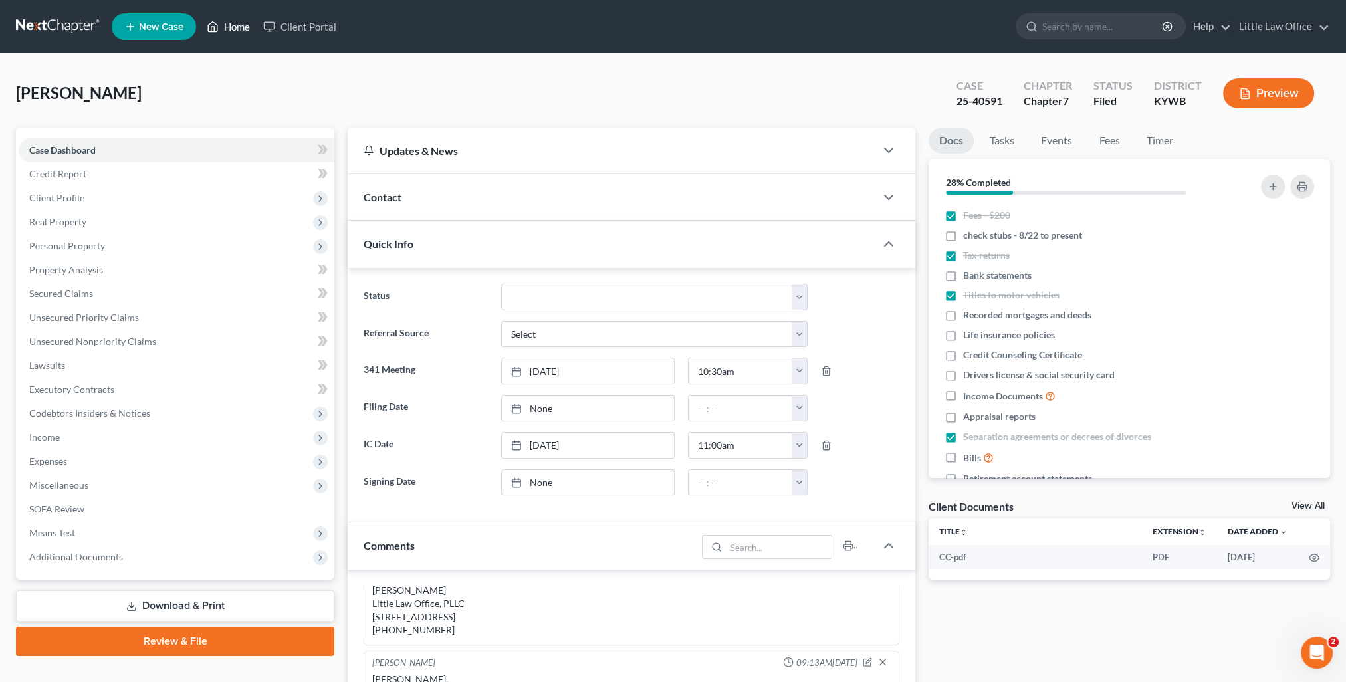
click at [250, 25] on link "Home" at bounding box center [228, 27] width 57 height 24
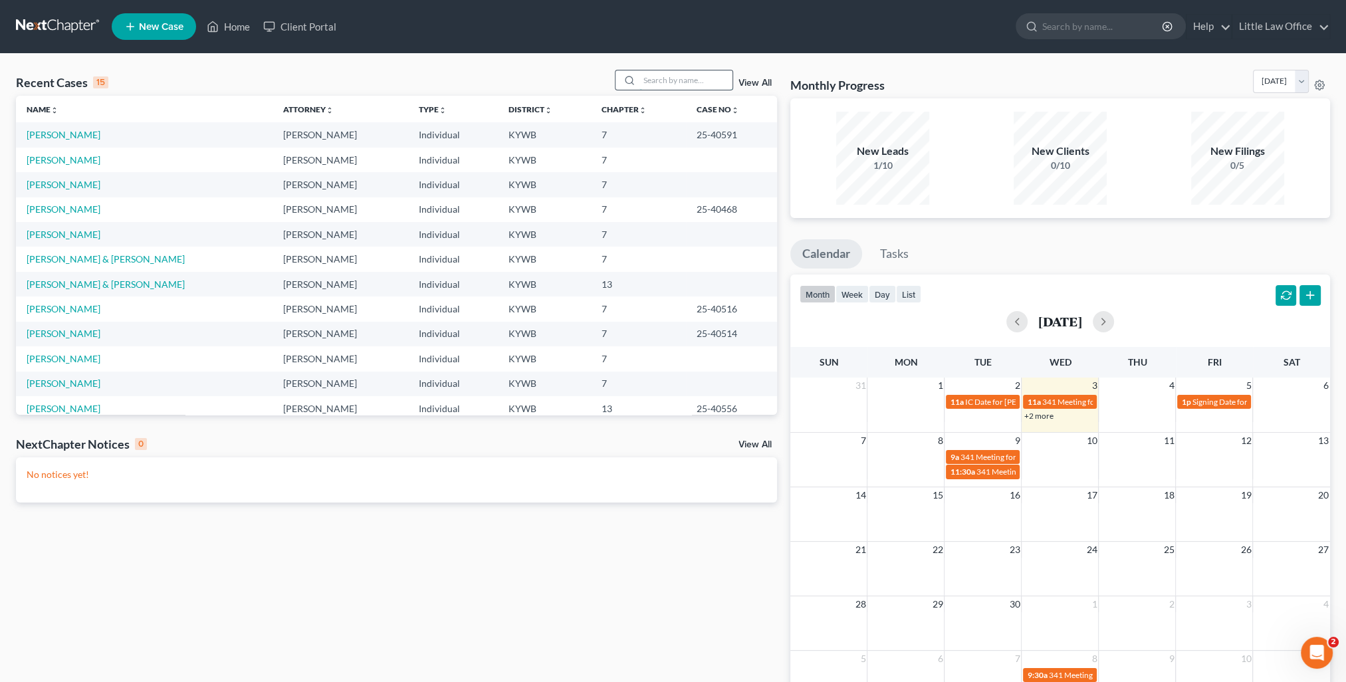
click at [656, 86] on input "search" at bounding box center [686, 79] width 93 height 19
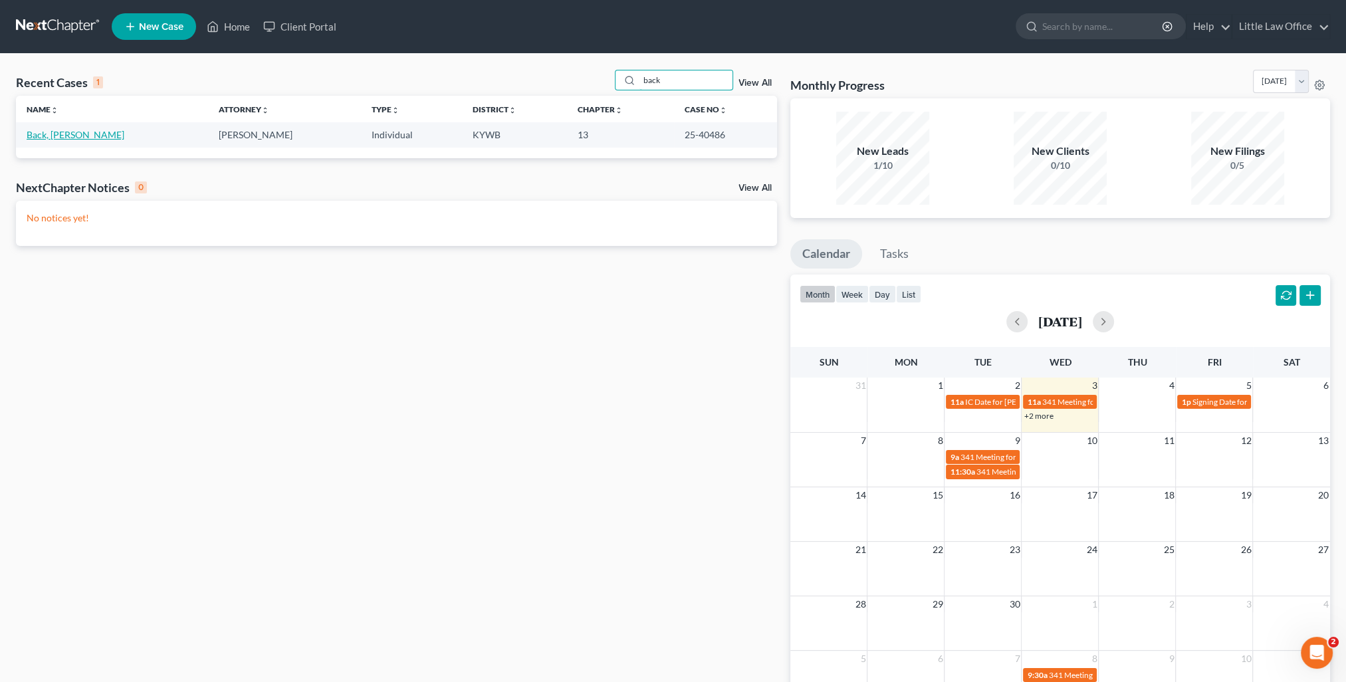
type input "back"
click at [51, 136] on link "Back, Samuel" at bounding box center [76, 134] width 98 height 11
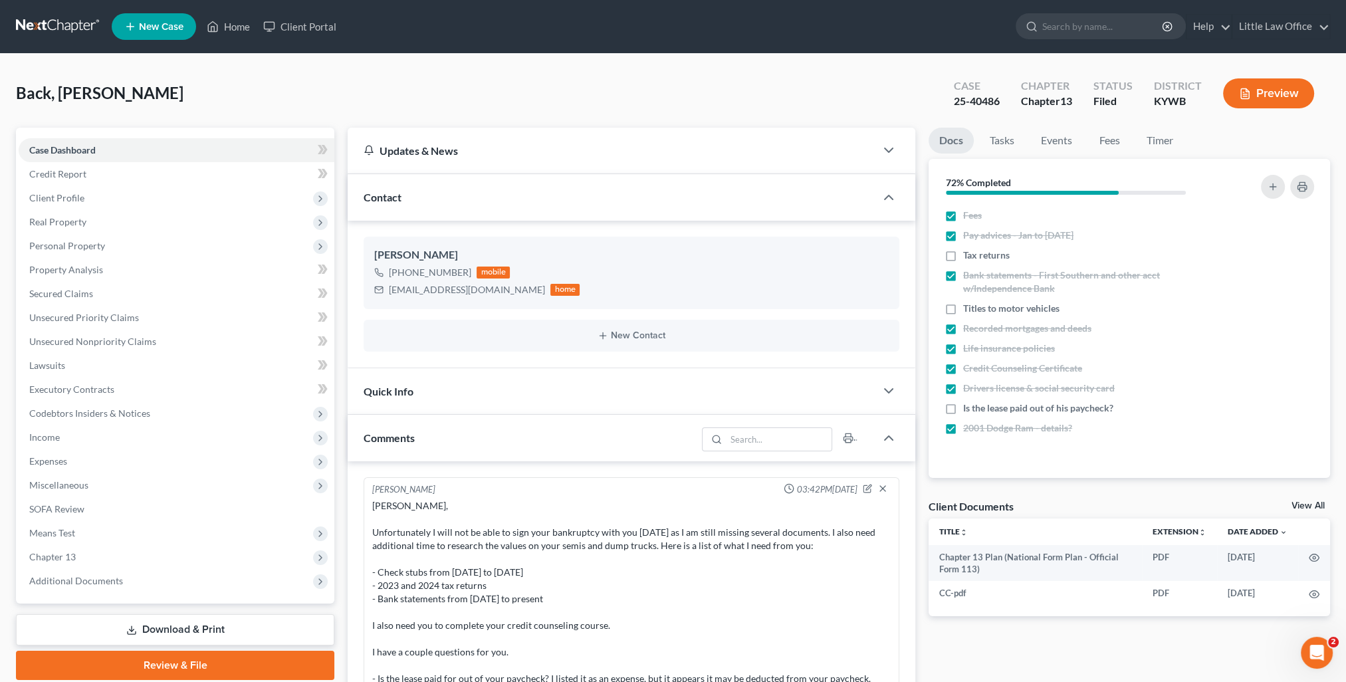
scroll to position [2248, 0]
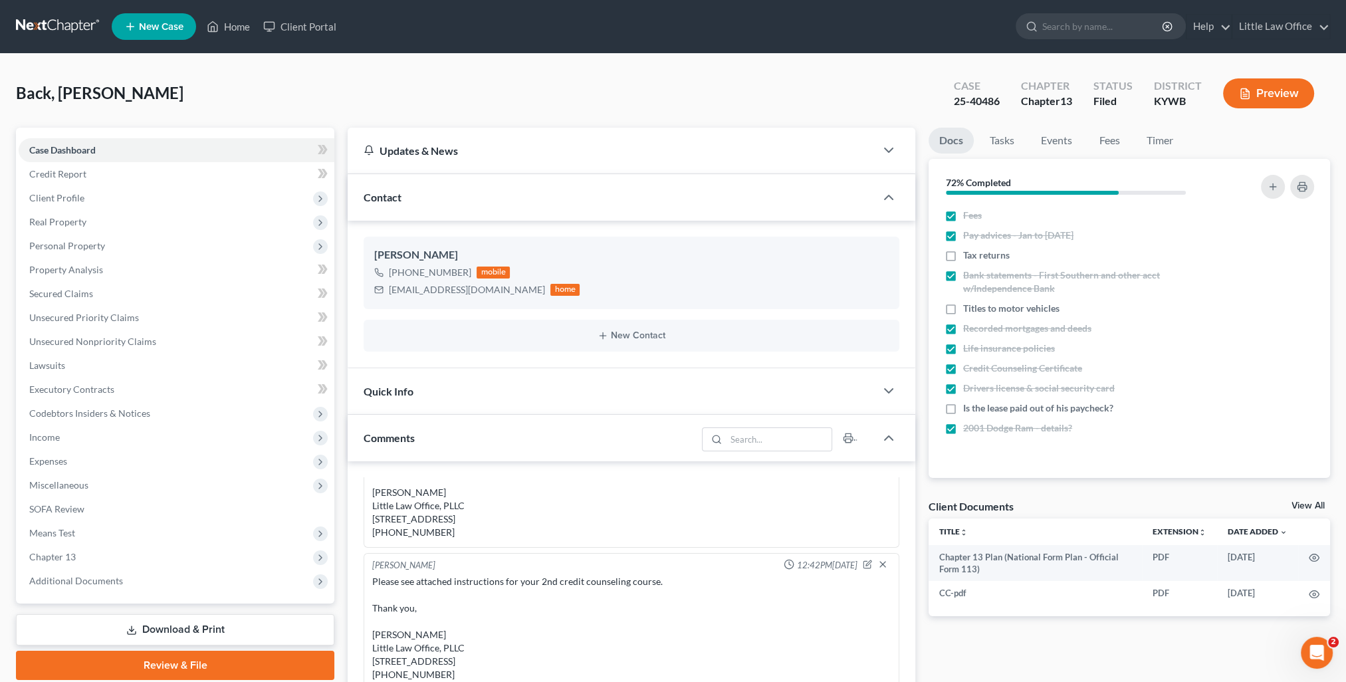
click at [423, 197] on div "Contact" at bounding box center [612, 197] width 528 height 46
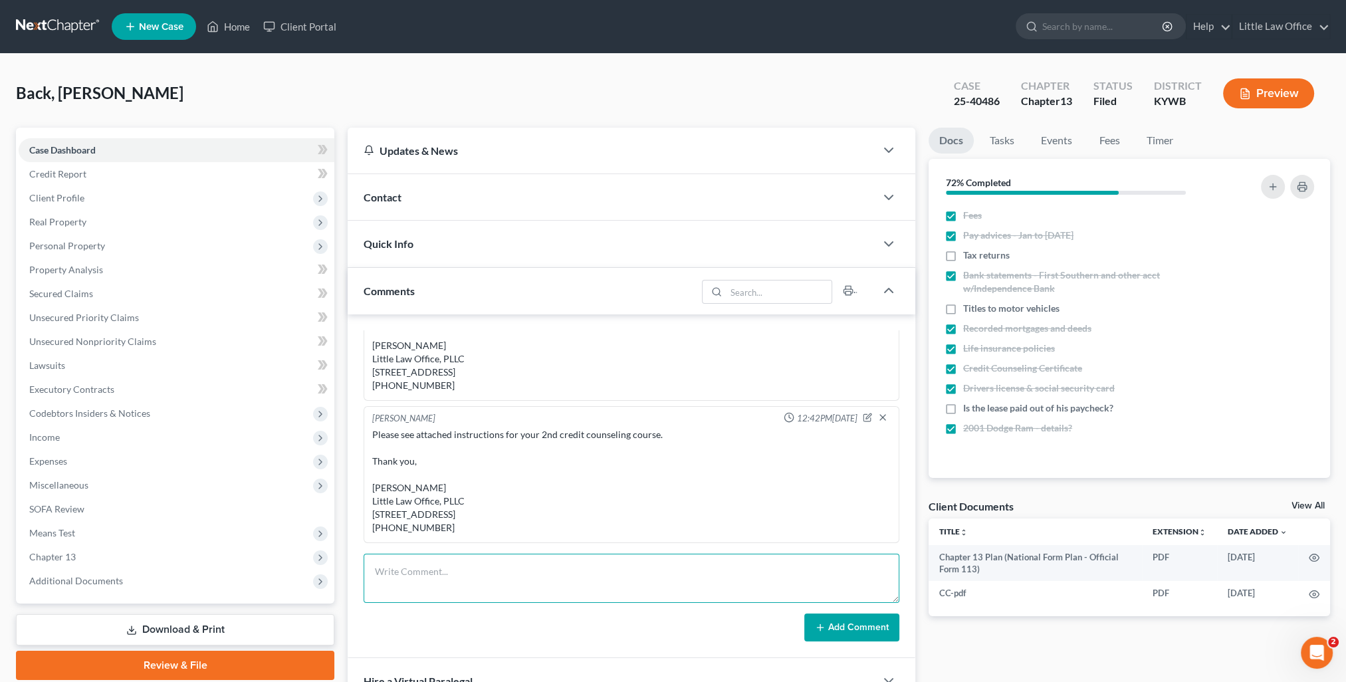
click at [493, 586] on textarea at bounding box center [632, 578] width 536 height 49
click at [138, 584] on span "Additional Documents" at bounding box center [177, 581] width 316 height 24
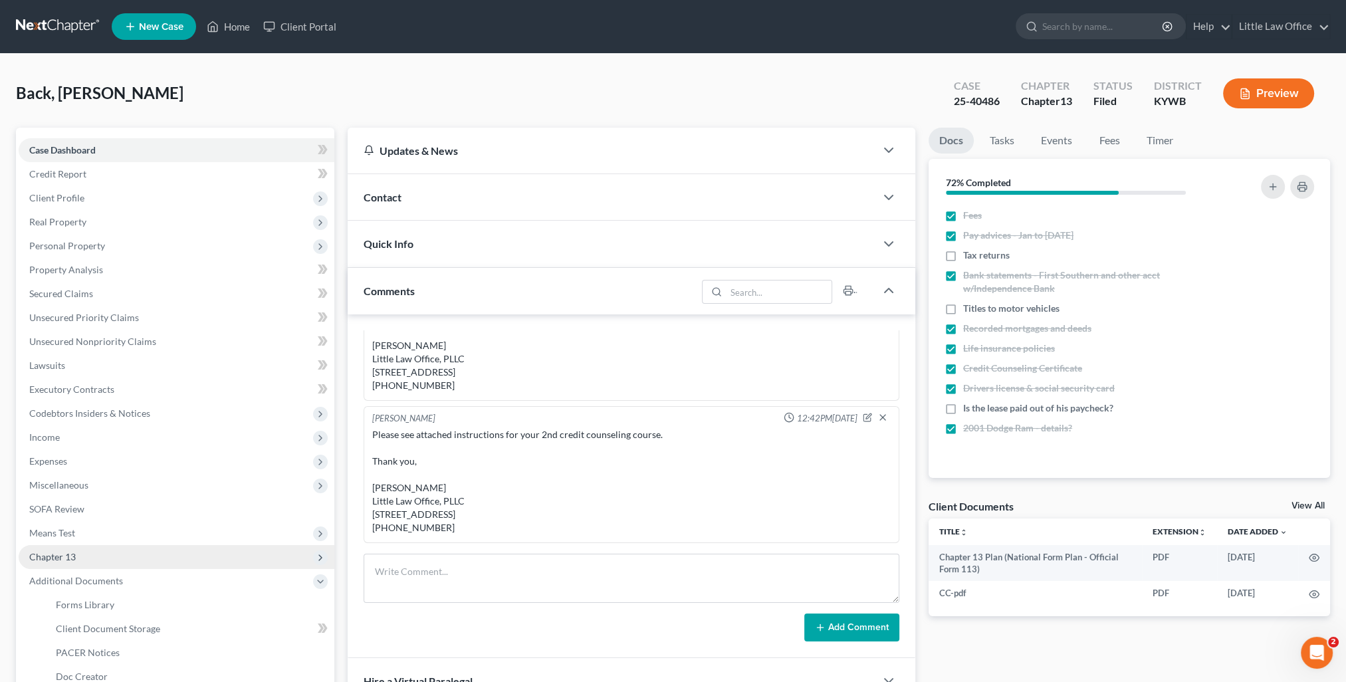
scroll to position [66, 0]
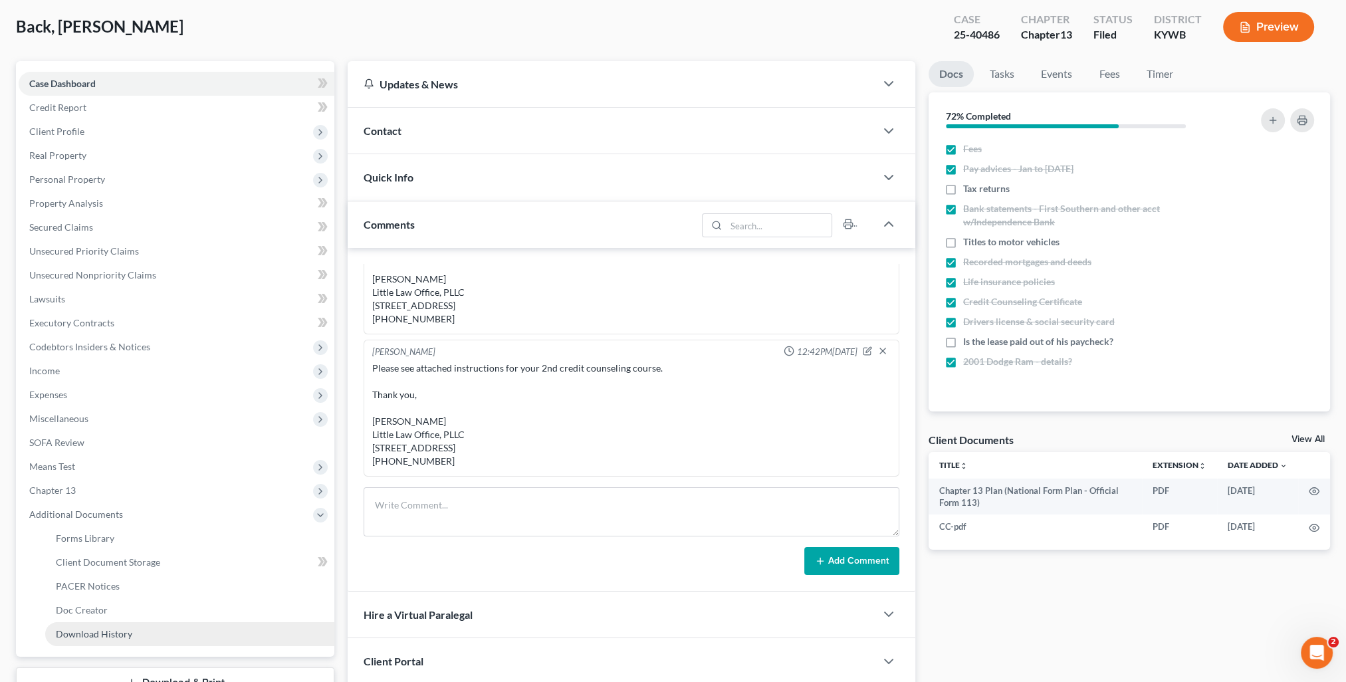
click at [101, 635] on span "Download History" at bounding box center [94, 633] width 76 height 11
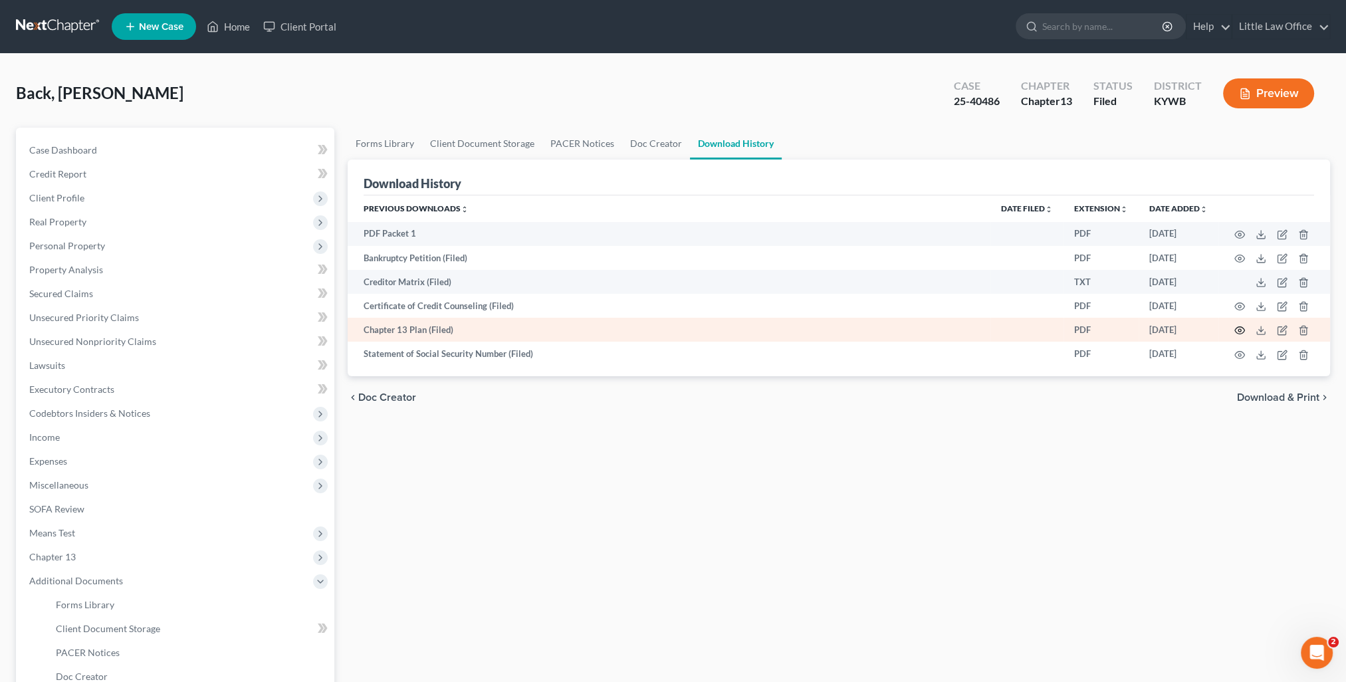
click at [1236, 331] on icon "button" at bounding box center [1239, 330] width 11 height 11
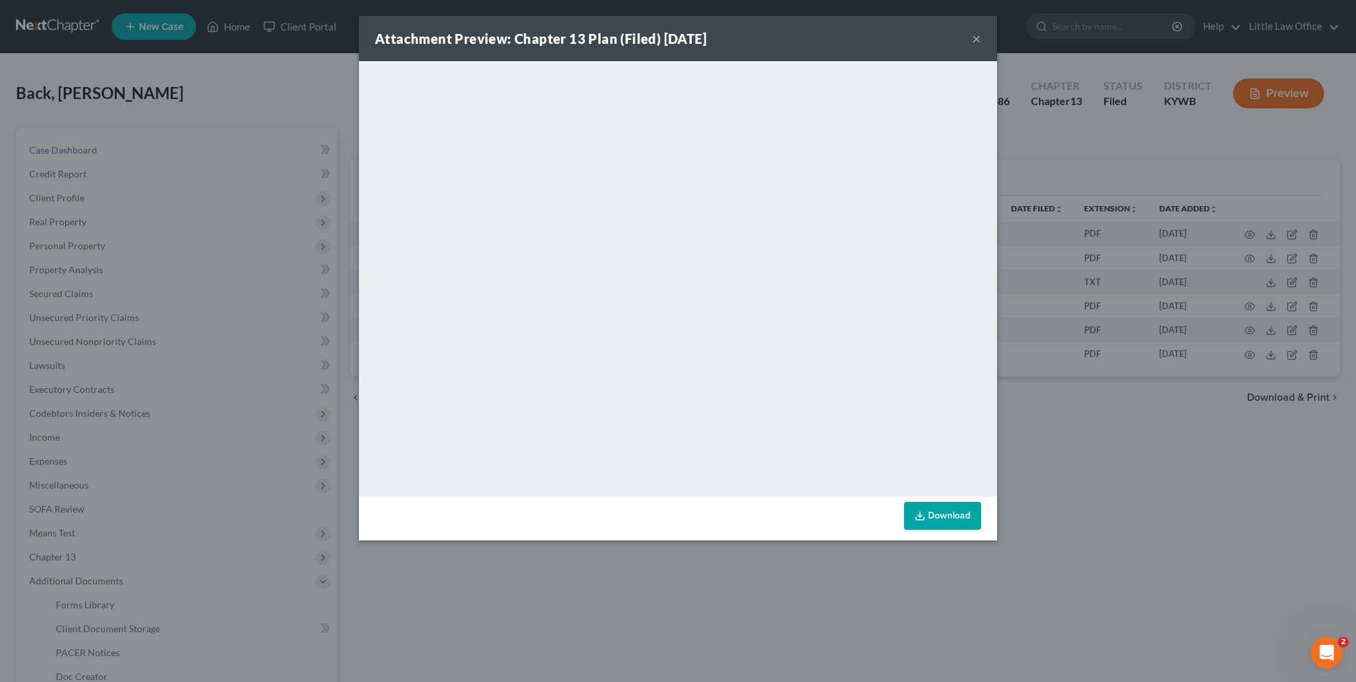
click at [978, 42] on button "×" at bounding box center [976, 39] width 9 height 16
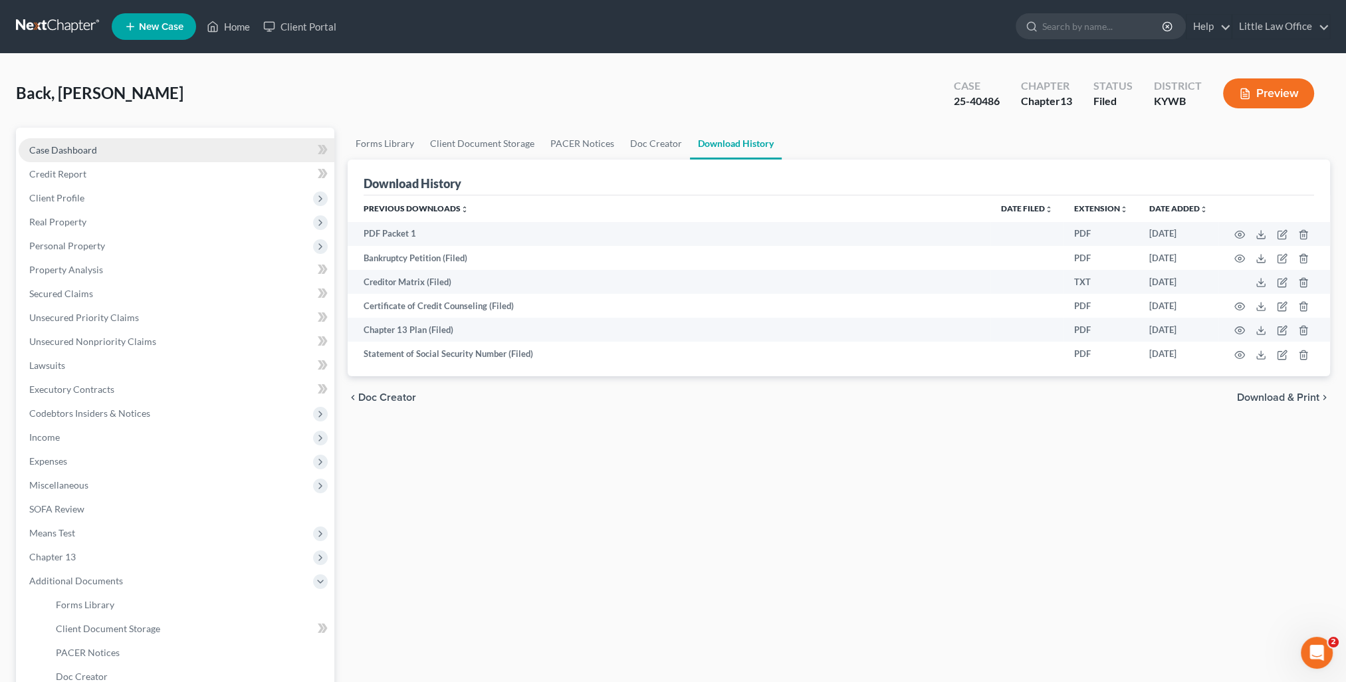
click at [56, 150] on span "Case Dashboard" at bounding box center [63, 149] width 68 height 11
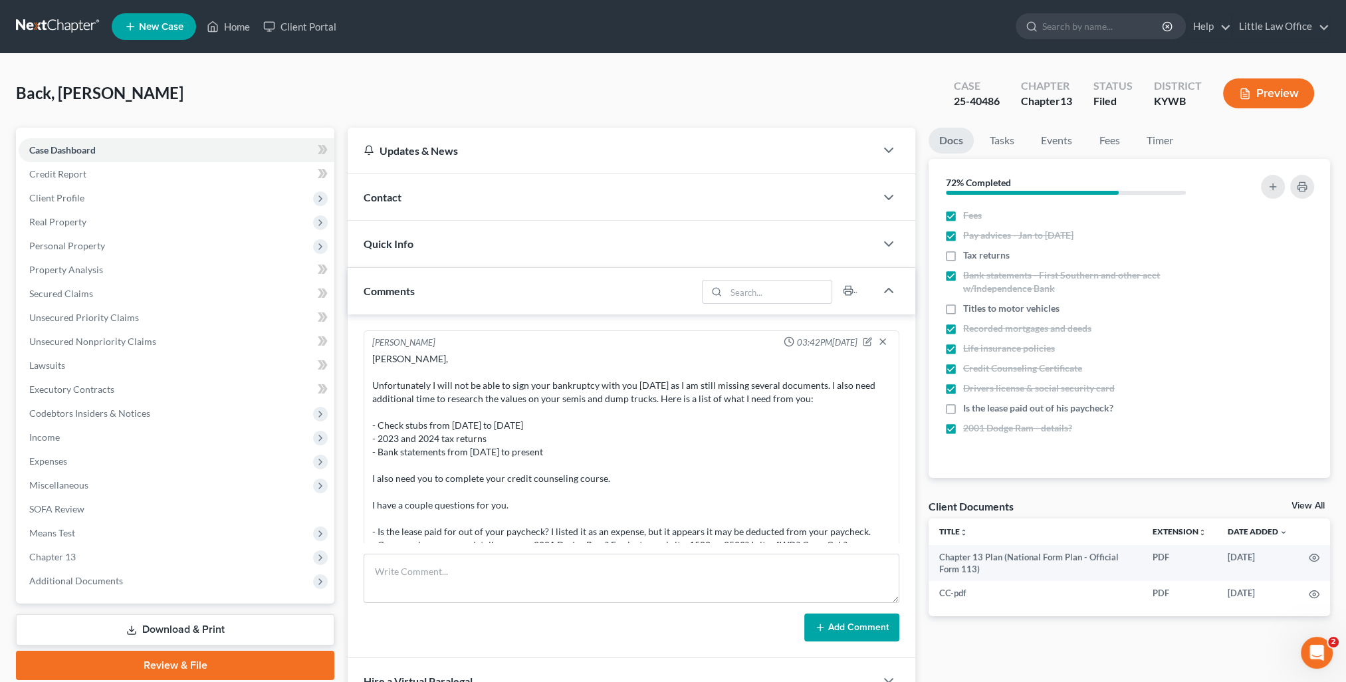
scroll to position [2248, 0]
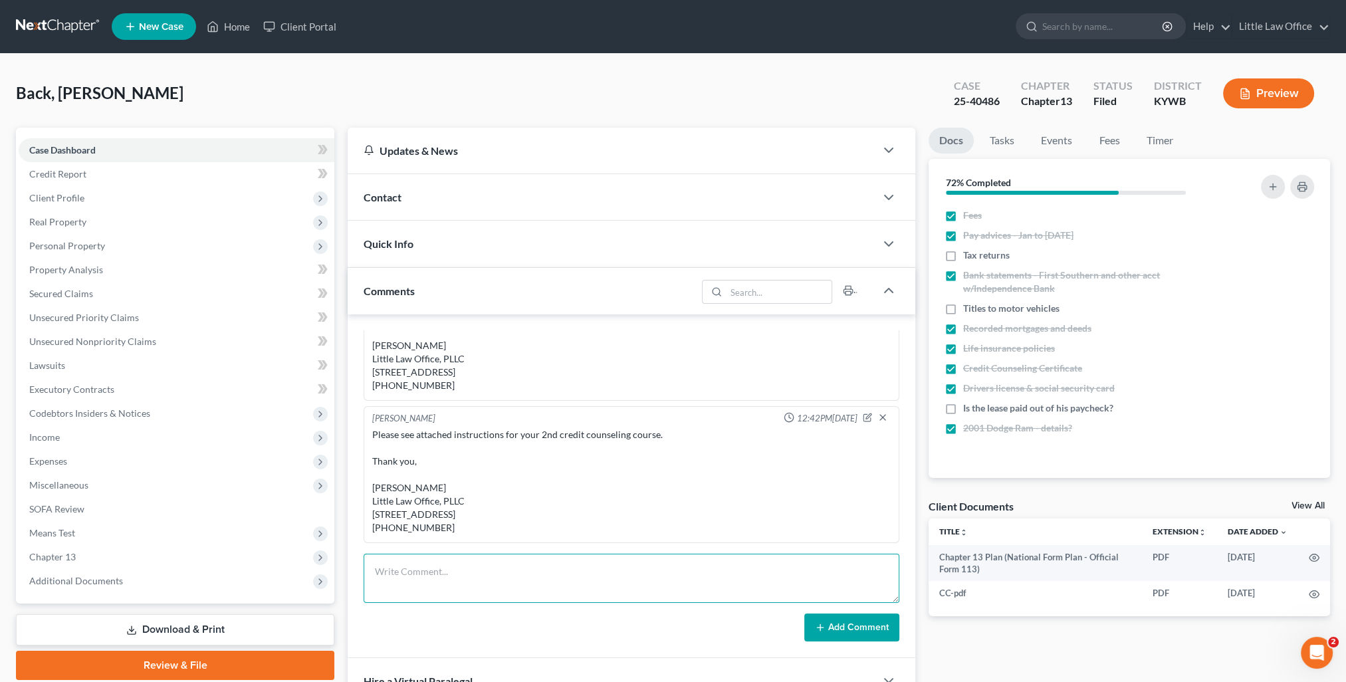
click at [529, 576] on textarea at bounding box center [632, 578] width 536 height 49
type textarea "I called and spoke to Samuel regarding Court next week (9/9). Advised him to ar…"
click at [867, 618] on button "Add Comment" at bounding box center [851, 628] width 95 height 28
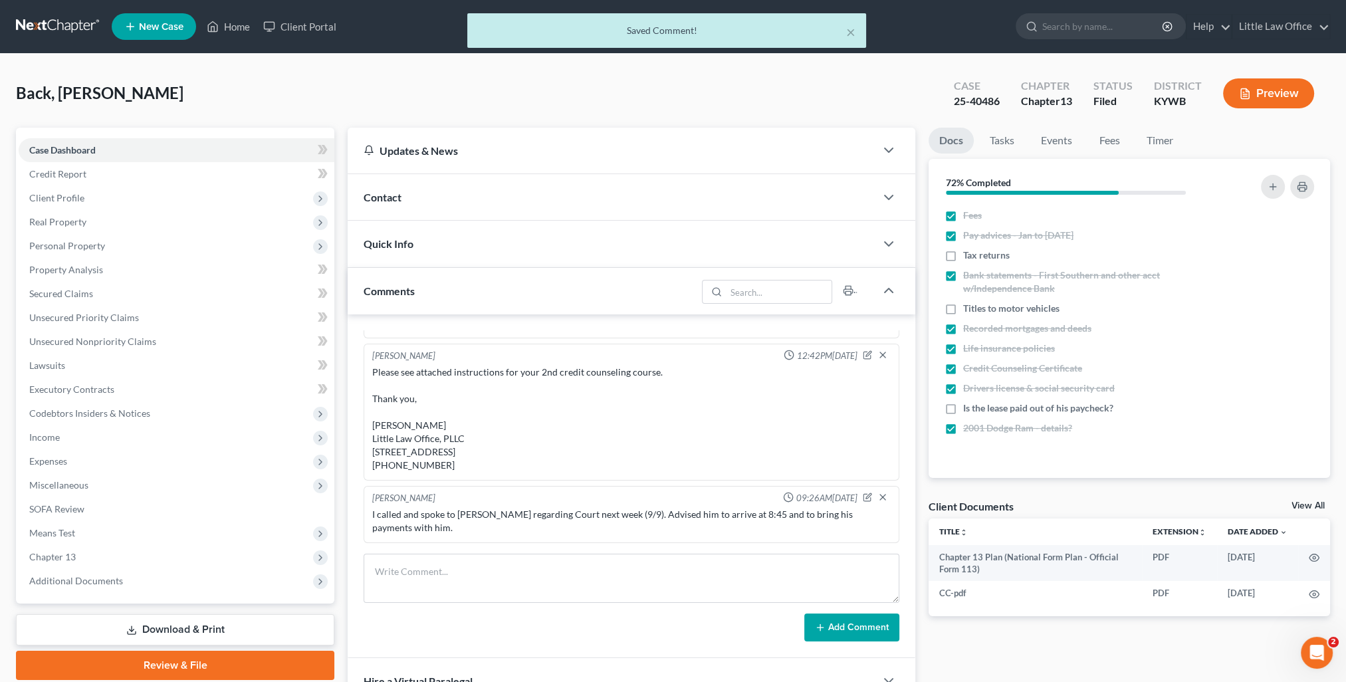
scroll to position [2310, 0]
click at [854, 38] on button "×" at bounding box center [850, 32] width 9 height 16
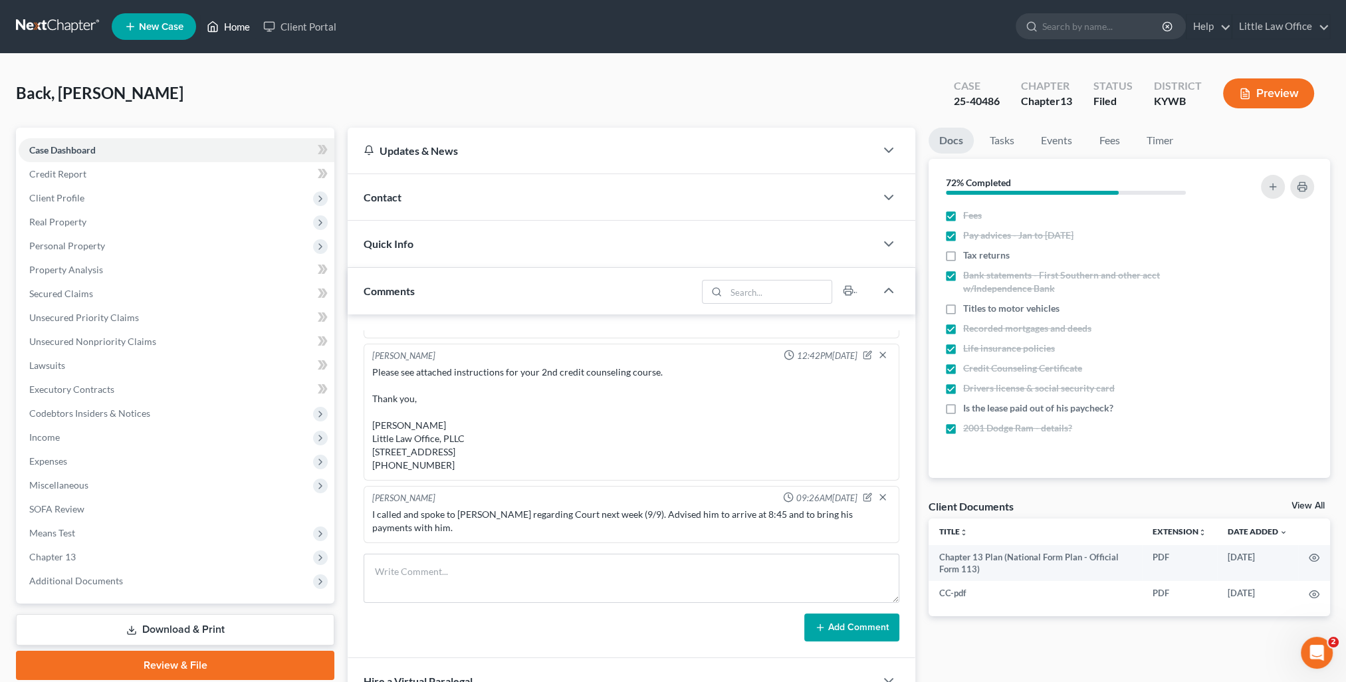
click at [223, 28] on link "Home" at bounding box center [228, 27] width 57 height 24
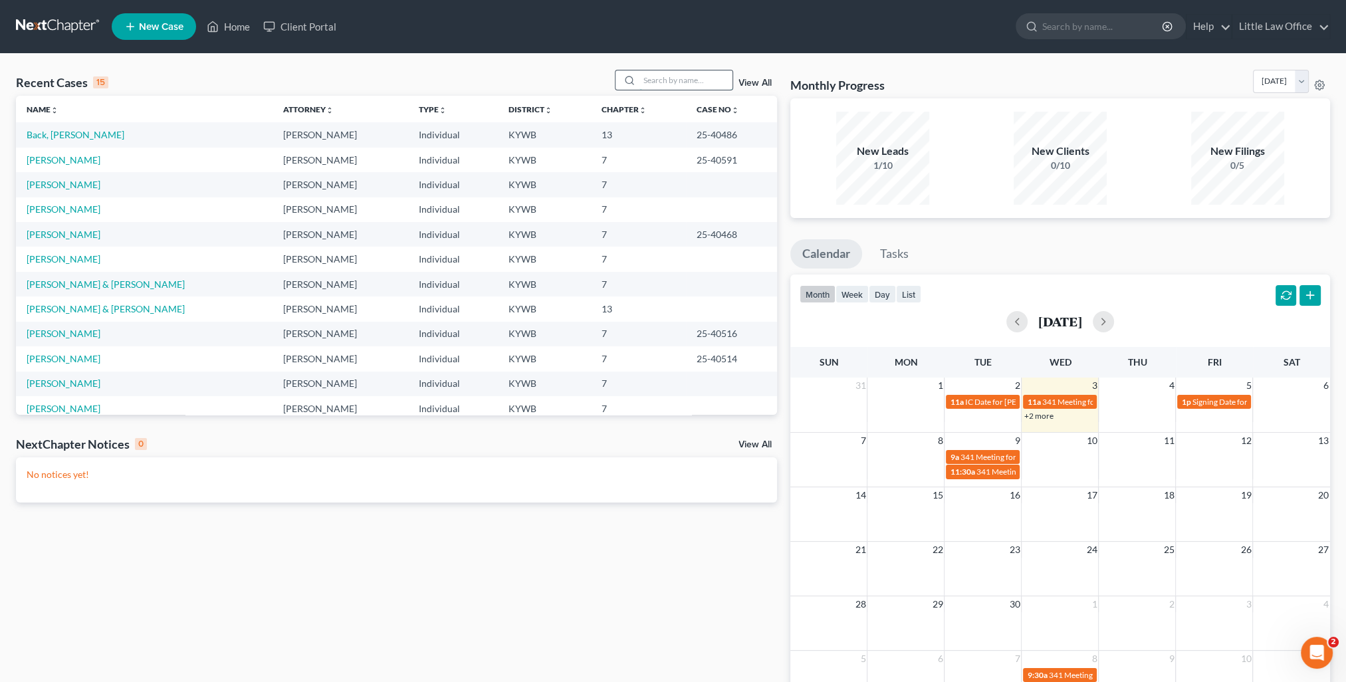
click at [663, 82] on input "search" at bounding box center [686, 79] width 93 height 19
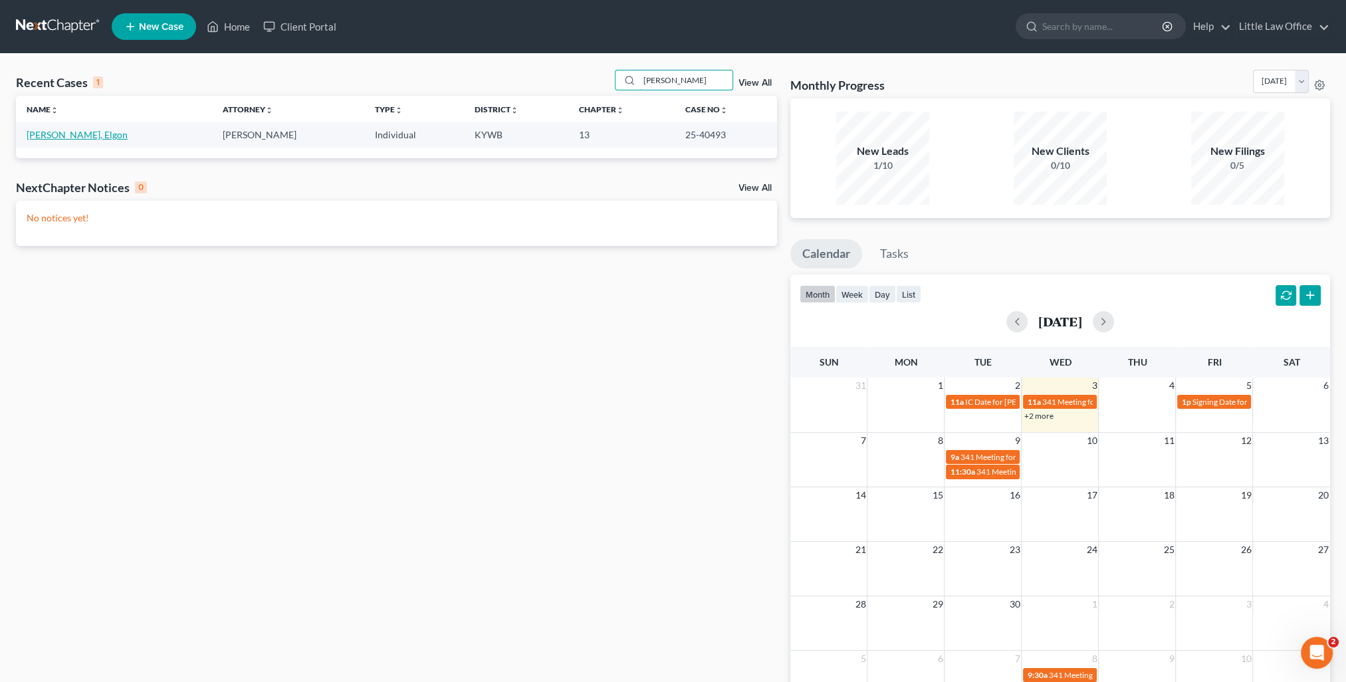
type input "harvey"
click at [72, 132] on link "Harvey, Elgon" at bounding box center [77, 134] width 101 height 11
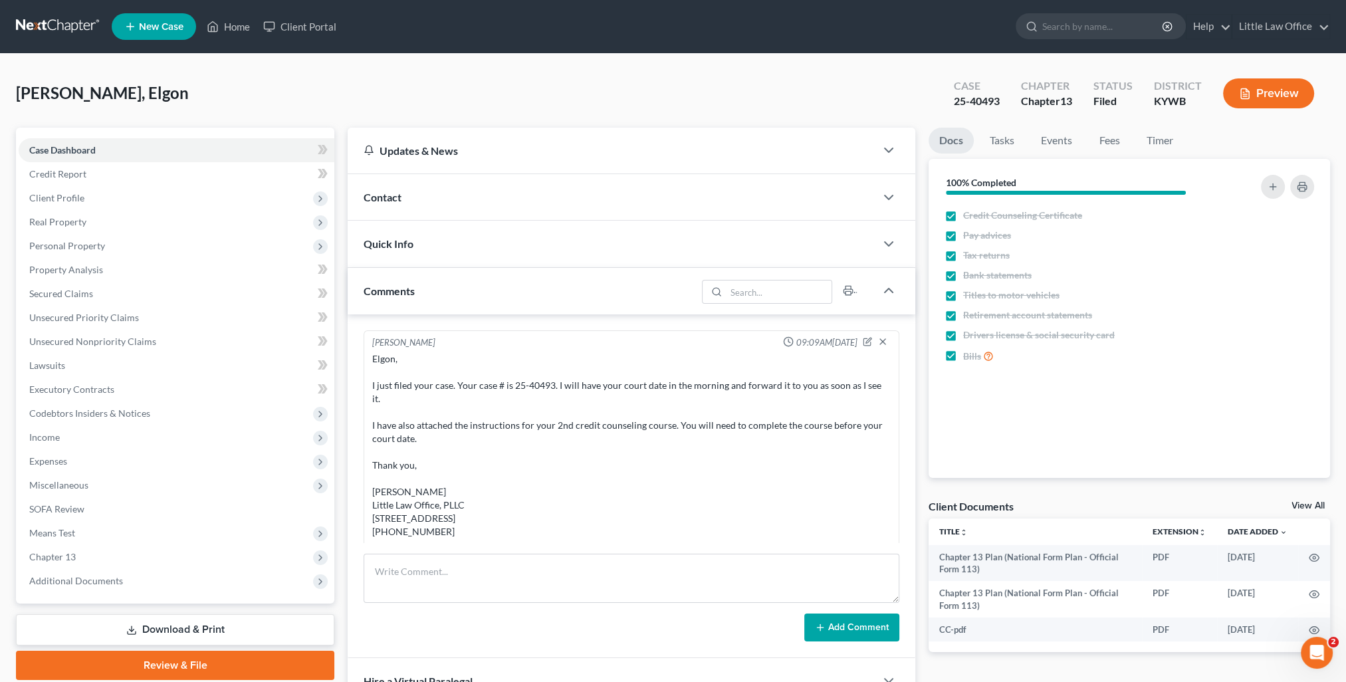
click at [395, 194] on span "Contact" at bounding box center [383, 197] width 38 height 13
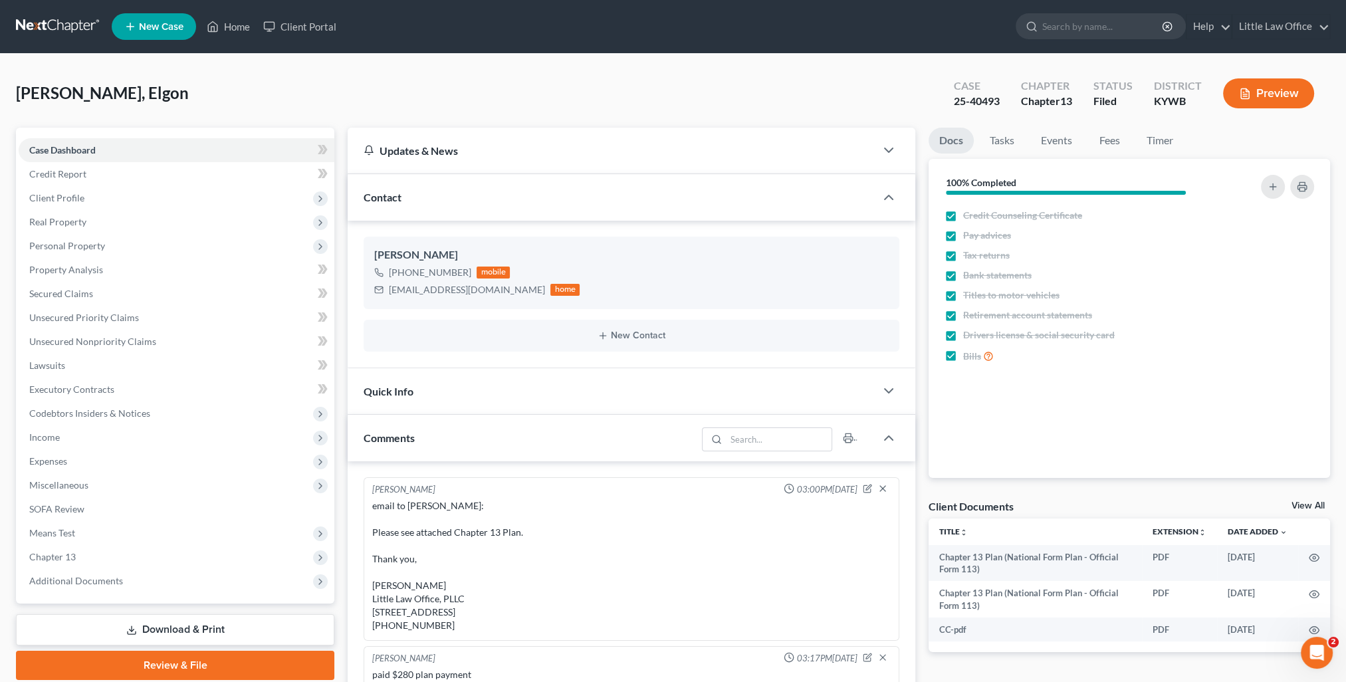
scroll to position [133, 0]
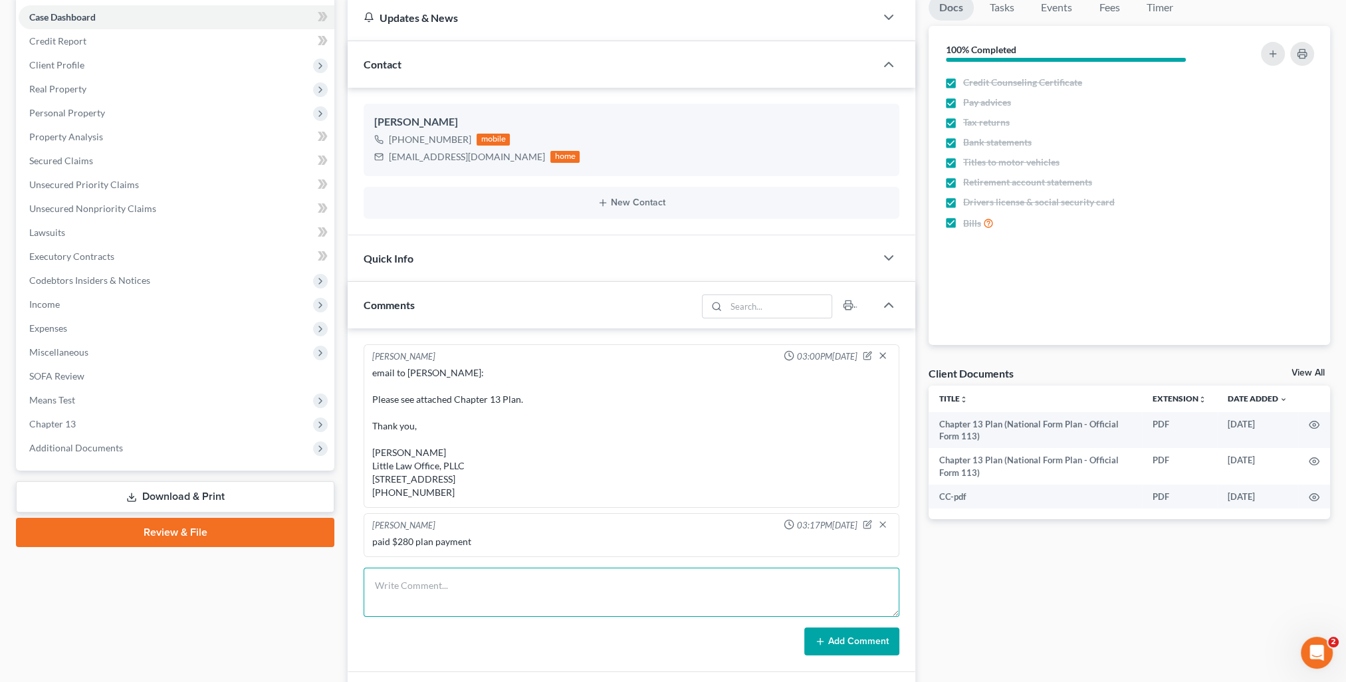
click at [525, 578] on textarea at bounding box center [632, 592] width 536 height 49
type textarea "Left message for client to call me. I need to remind him of court next week."
click at [862, 649] on button "Add Comment" at bounding box center [851, 642] width 95 height 28
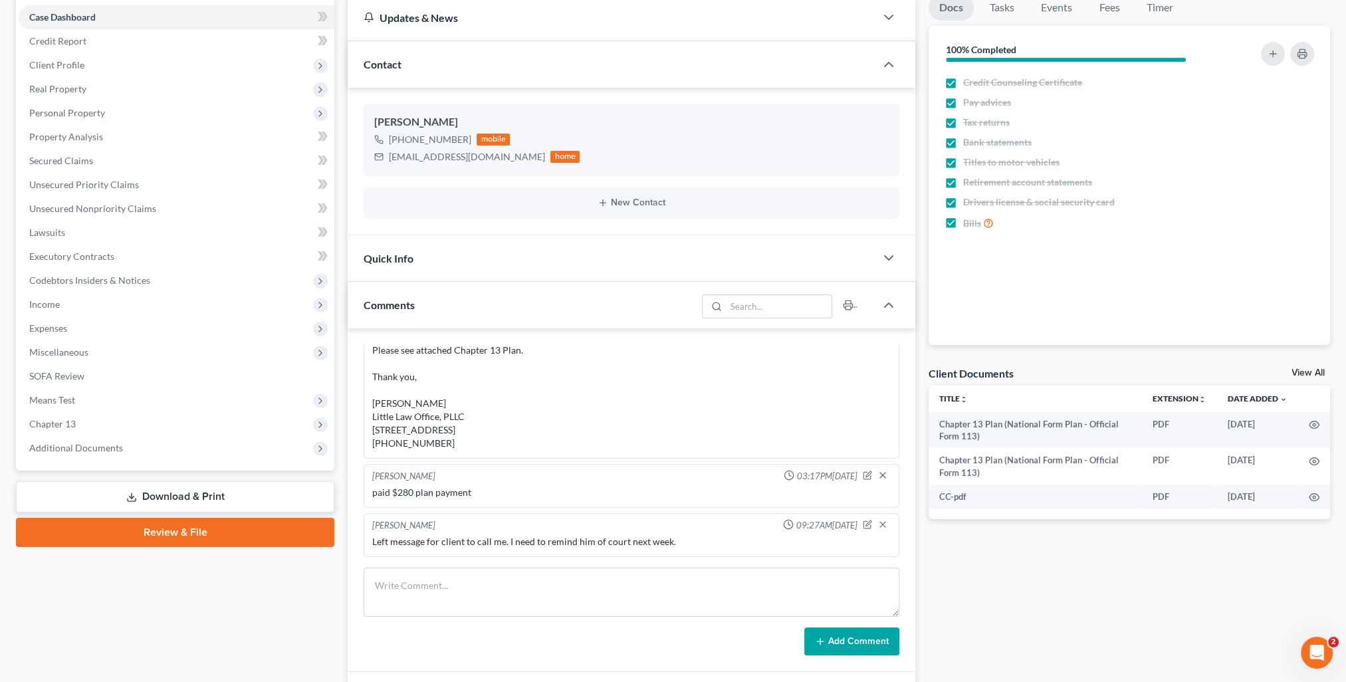
scroll to position [0, 0]
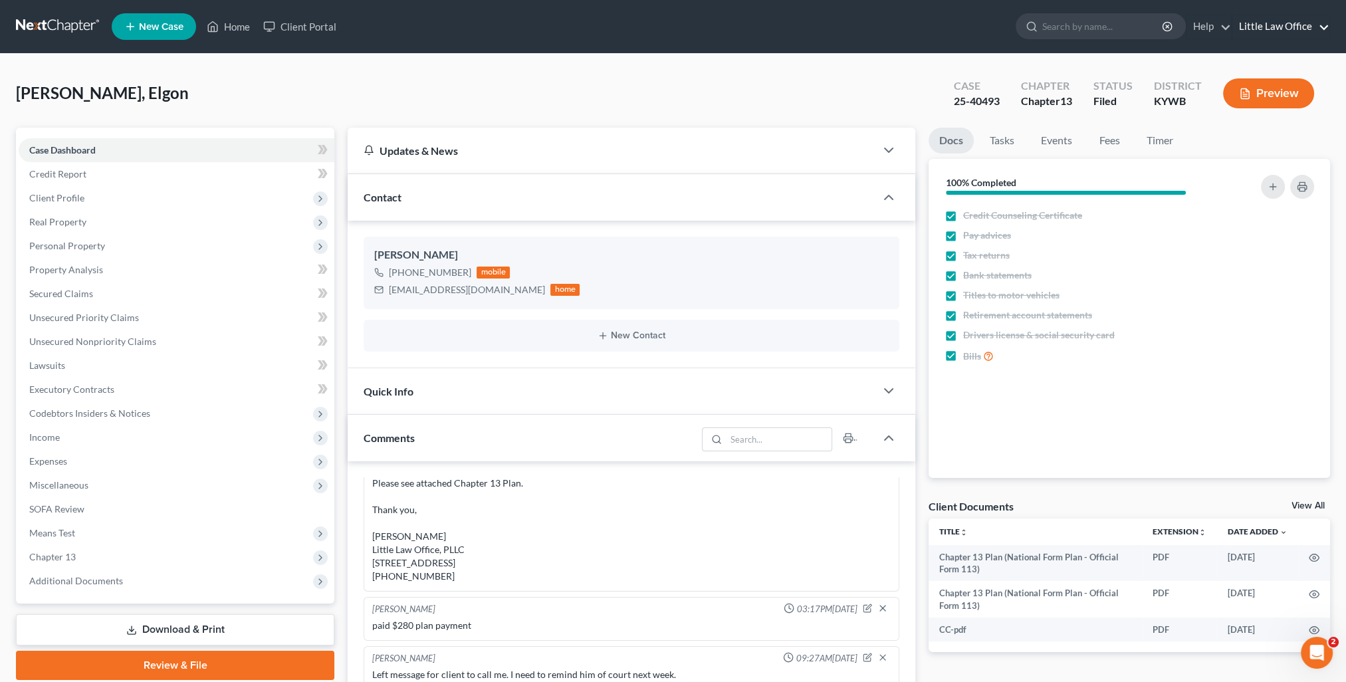
click at [1302, 33] on link "Little Law Office" at bounding box center [1280, 27] width 97 height 24
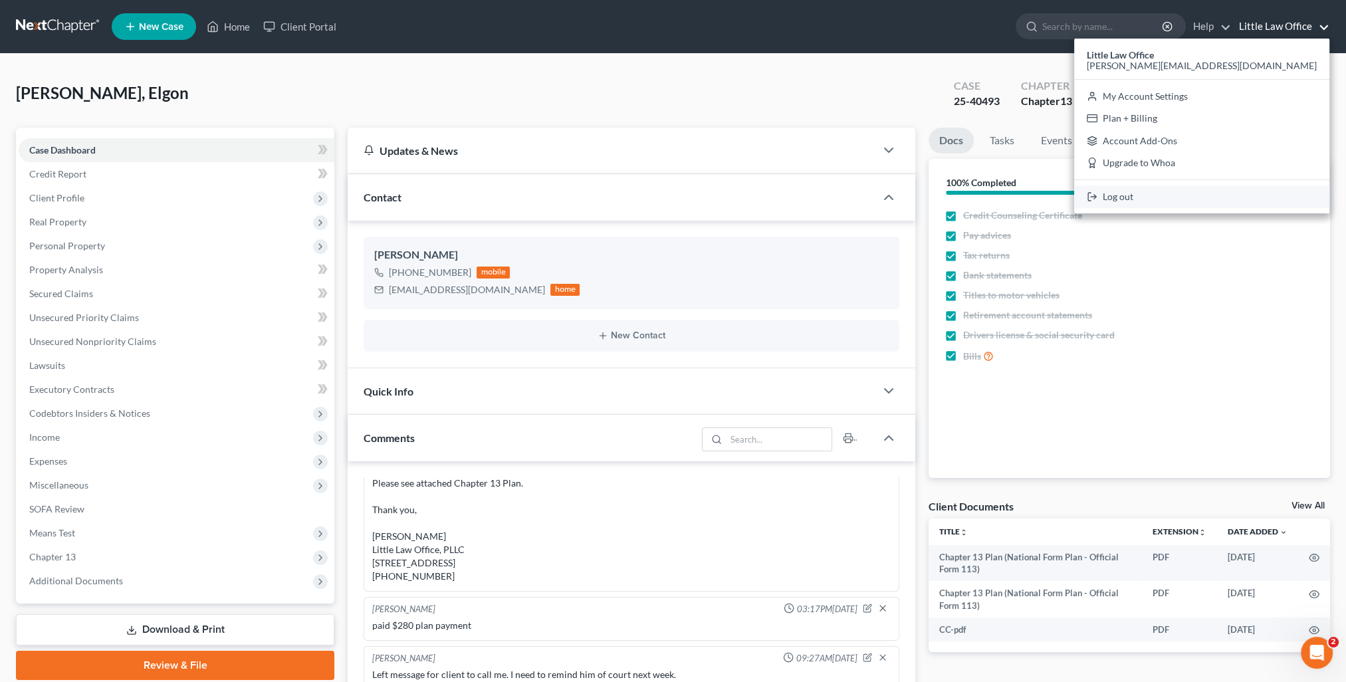
click at [1236, 193] on link "Log out" at bounding box center [1201, 196] width 255 height 23
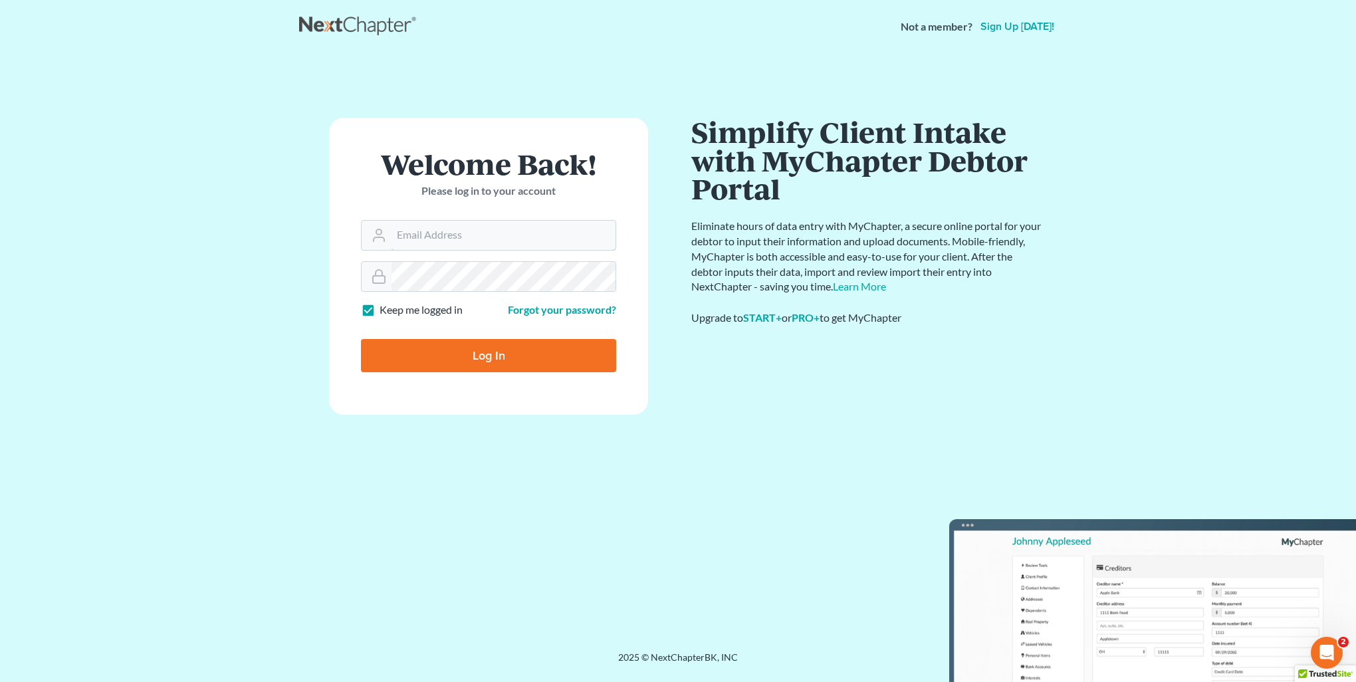
type input "[PERSON_NAME][EMAIL_ADDRESS][DOMAIN_NAME]"
click at [502, 358] on input "Log In" at bounding box center [488, 355] width 255 height 33
type input "Thinking..."
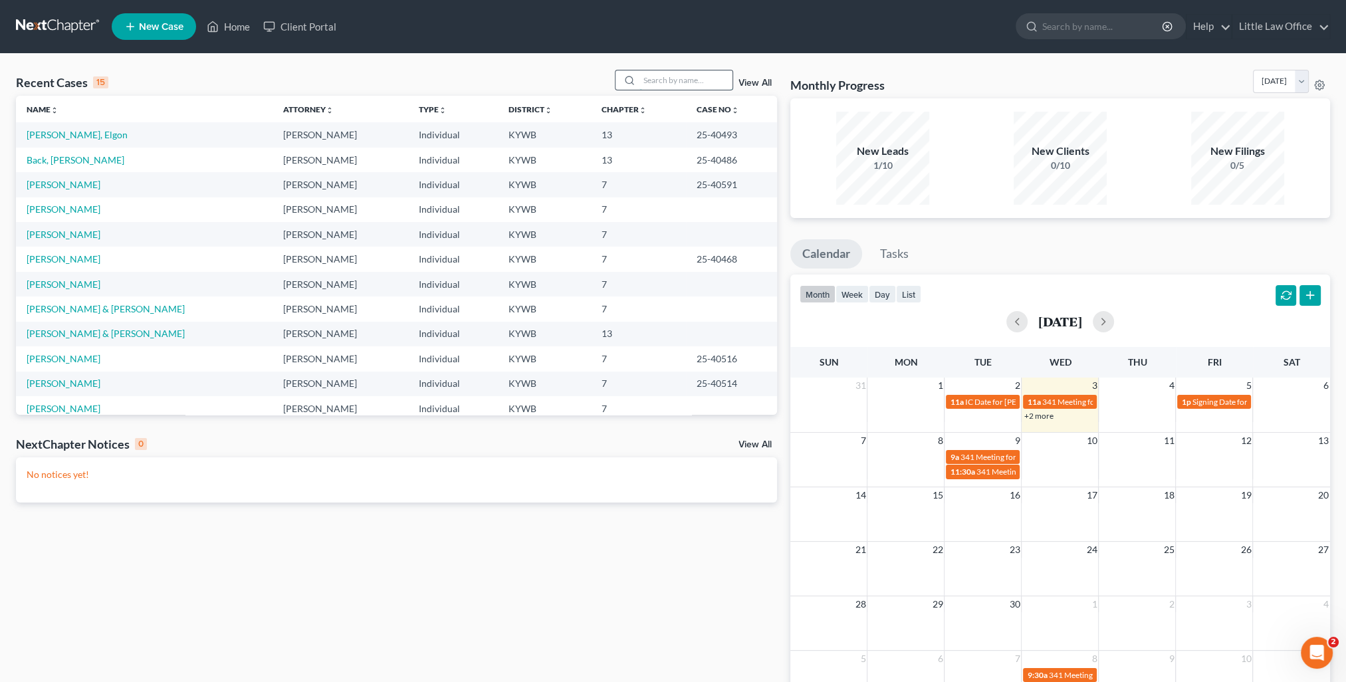
click at [659, 82] on input "search" at bounding box center [686, 79] width 93 height 19
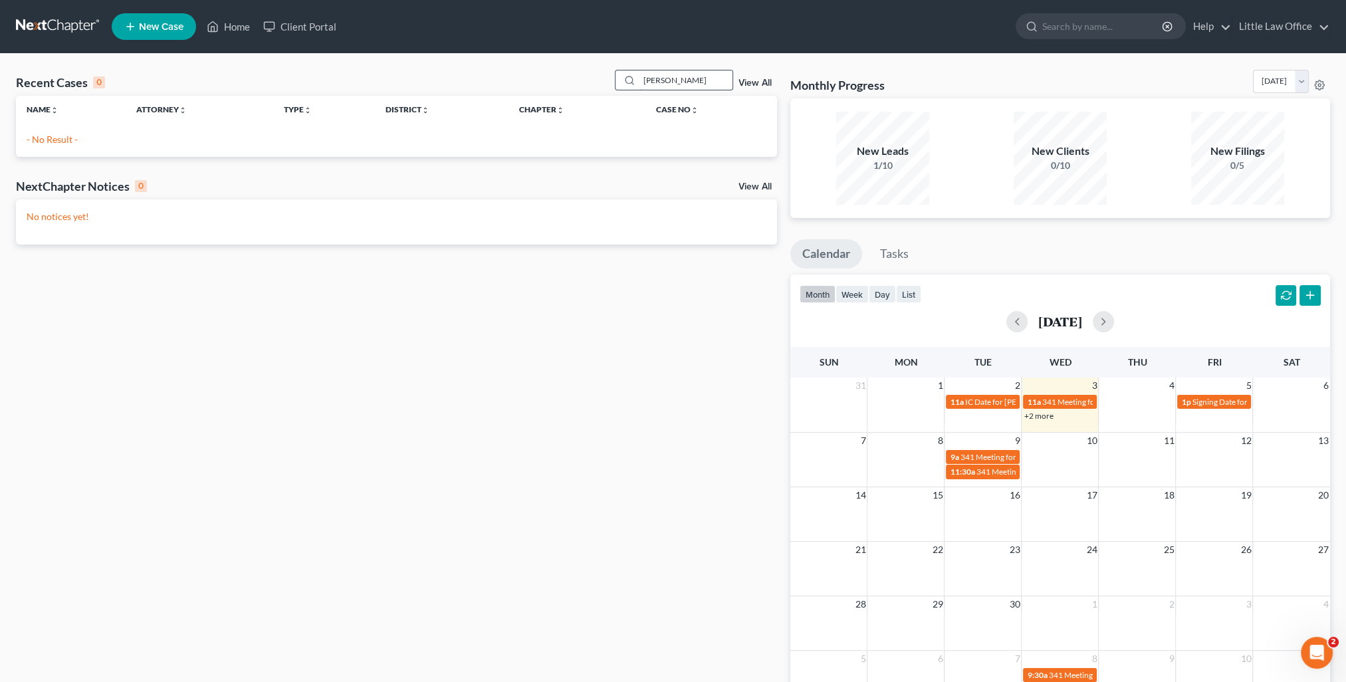
click at [649, 81] on input "carter" at bounding box center [686, 79] width 93 height 19
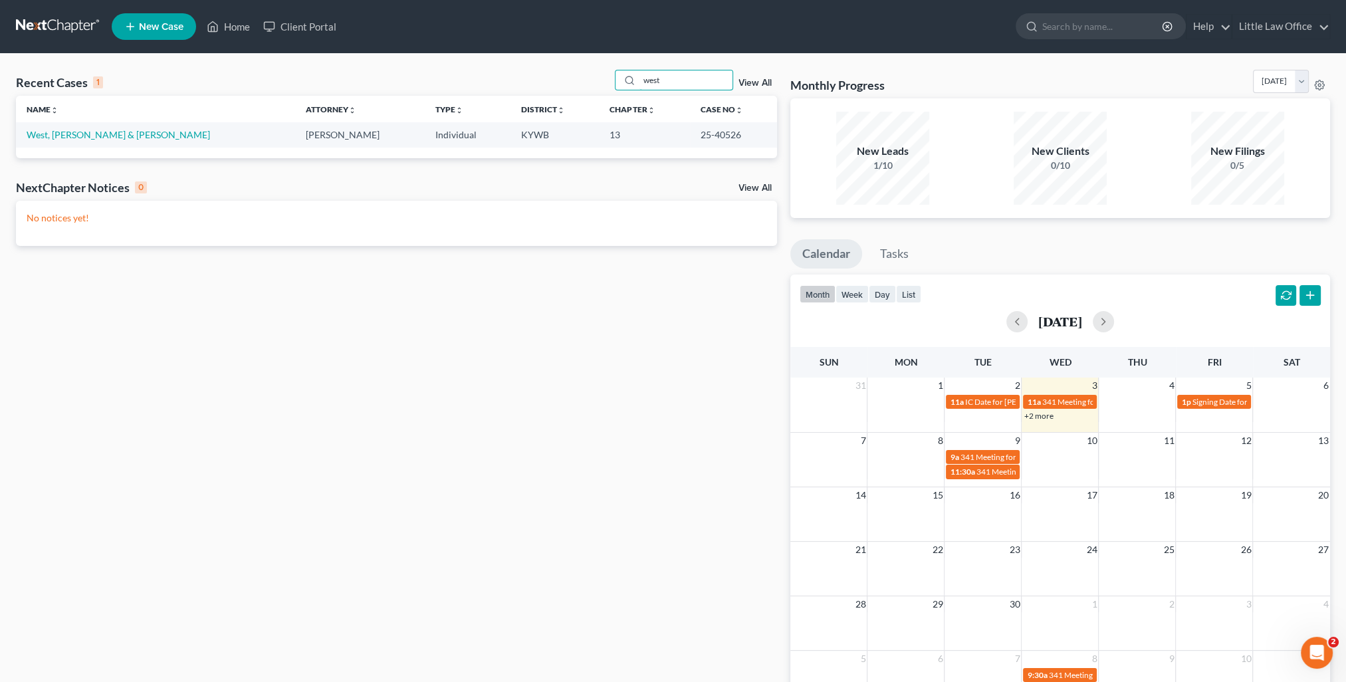
type input "west"
click at [106, 128] on td "West, Caryssa & Hannah" at bounding box center [155, 134] width 279 height 25
click at [105, 132] on link "West, Caryssa & Hannah" at bounding box center [118, 134] width 183 height 11
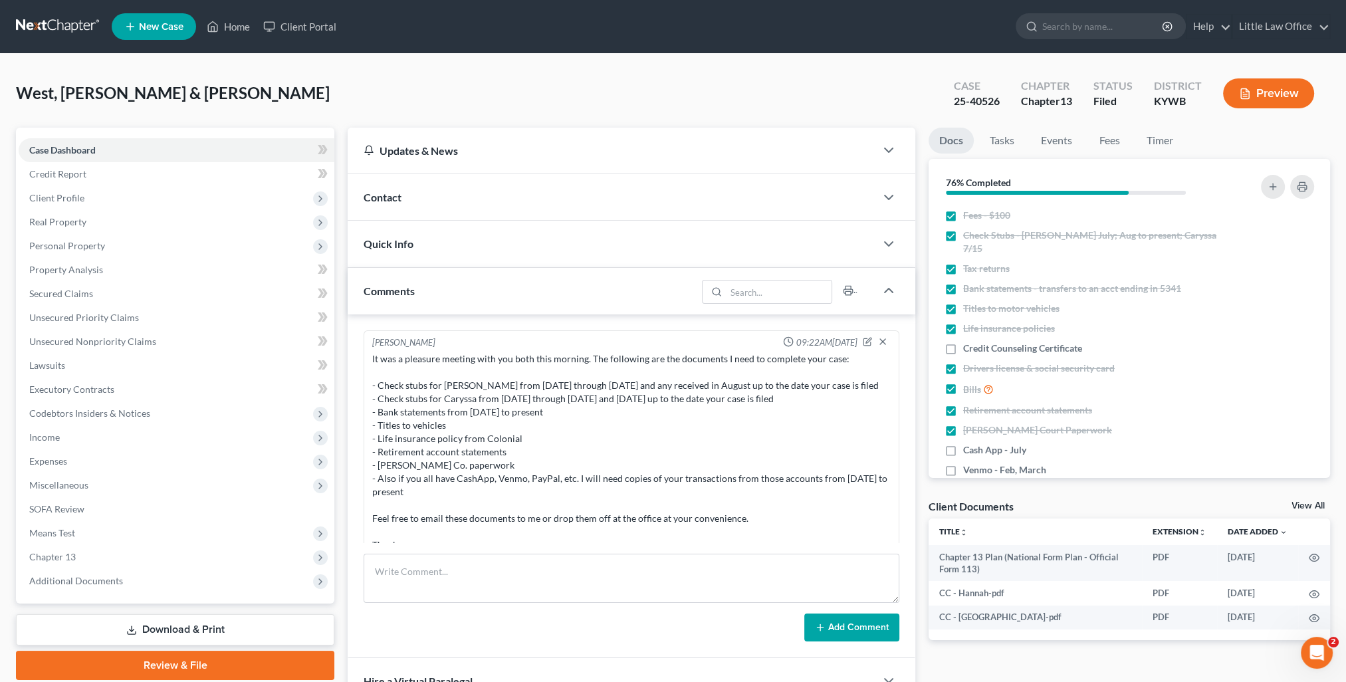
scroll to position [2590, 0]
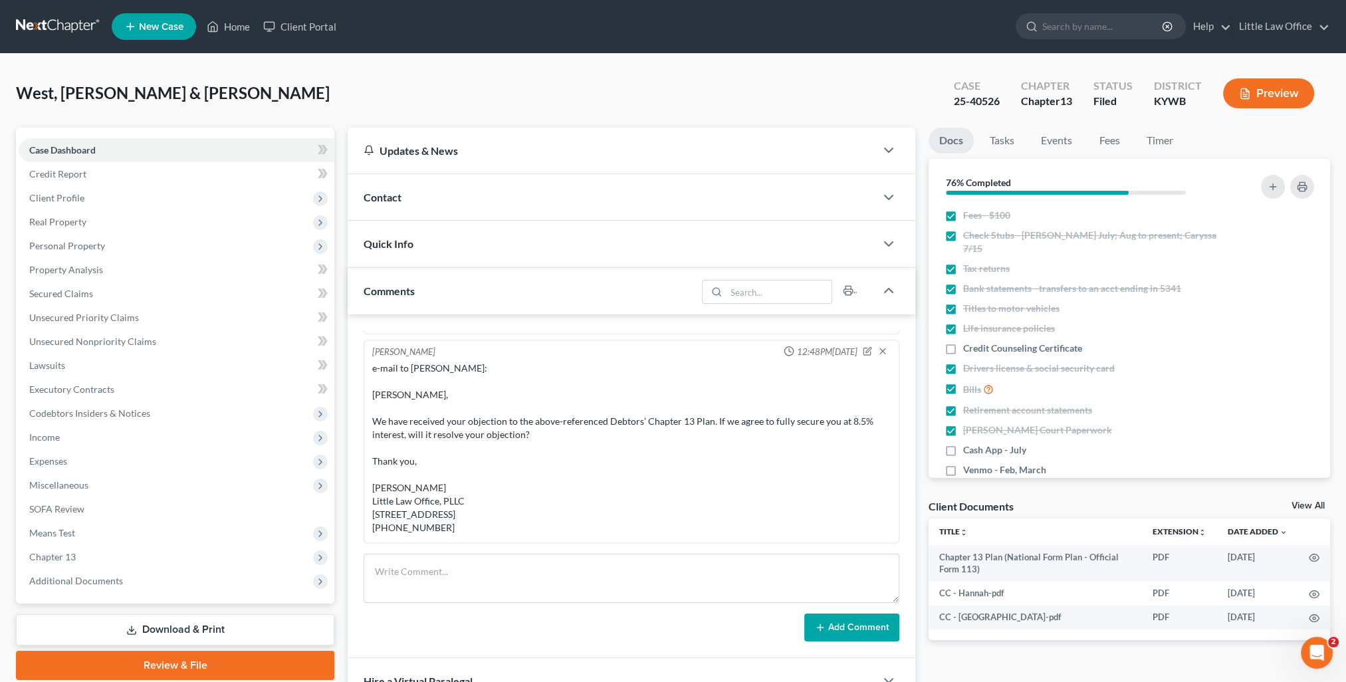
click at [452, 190] on div "Contact" at bounding box center [612, 197] width 528 height 46
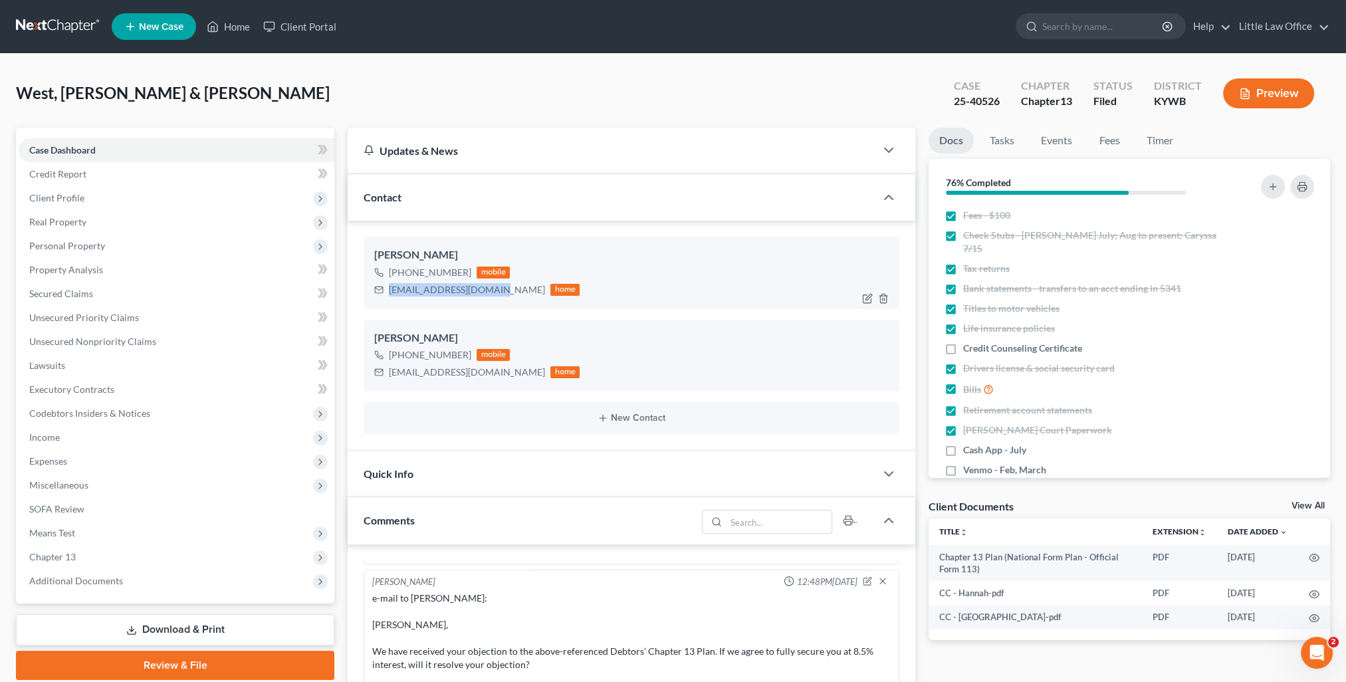
drag, startPoint x: 387, startPoint y: 285, endPoint x: 495, endPoint y: 298, distance: 108.5
click at [495, 298] on div "Caryssa West +1 (270) 584-3606 mobile caryssaw0413@gmail.com home" at bounding box center [632, 273] width 536 height 72
copy div "caryssaw0413@gmail.com"
click at [462, 480] on div "Quick Info" at bounding box center [612, 474] width 528 height 46
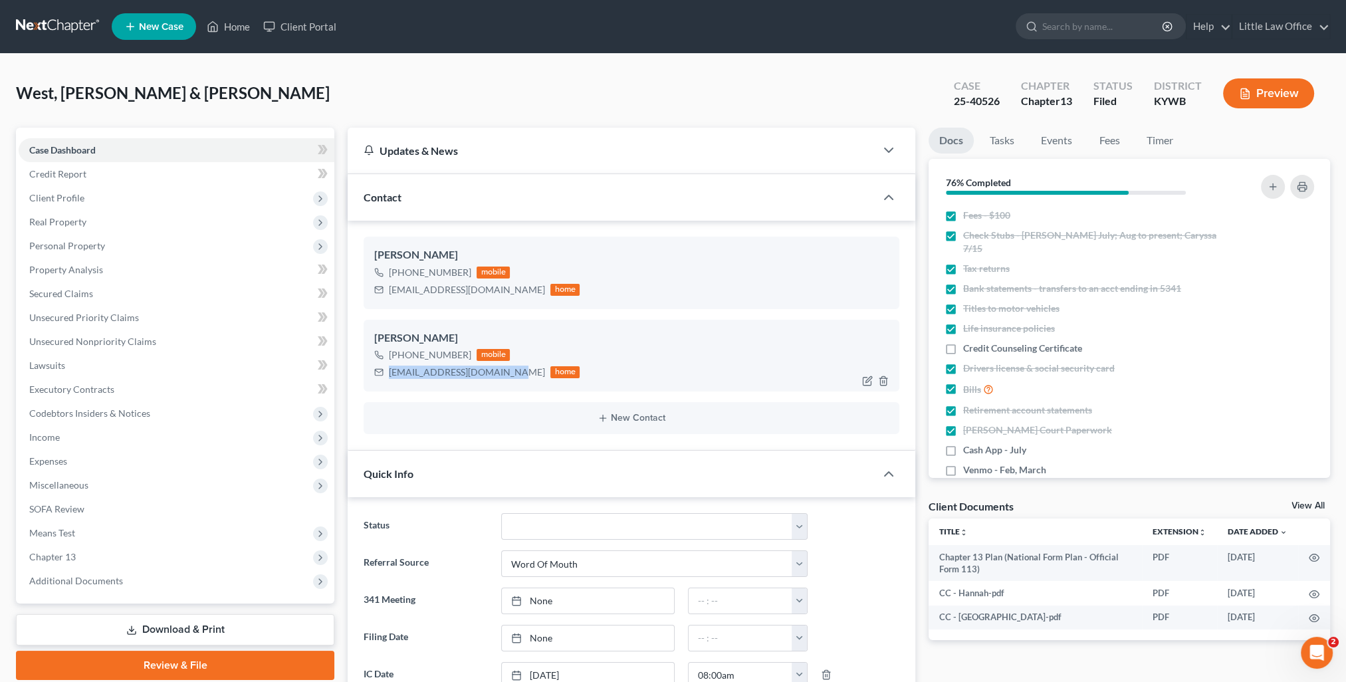
drag, startPoint x: 386, startPoint y: 369, endPoint x: 507, endPoint y: 382, distance: 121.0
click at [507, 382] on div "Hannah West +1 (270) 584-3437 mobile hannah.west13@outlook.com home" at bounding box center [632, 356] width 536 height 72
copy div "hannah.west13@outlook.com"
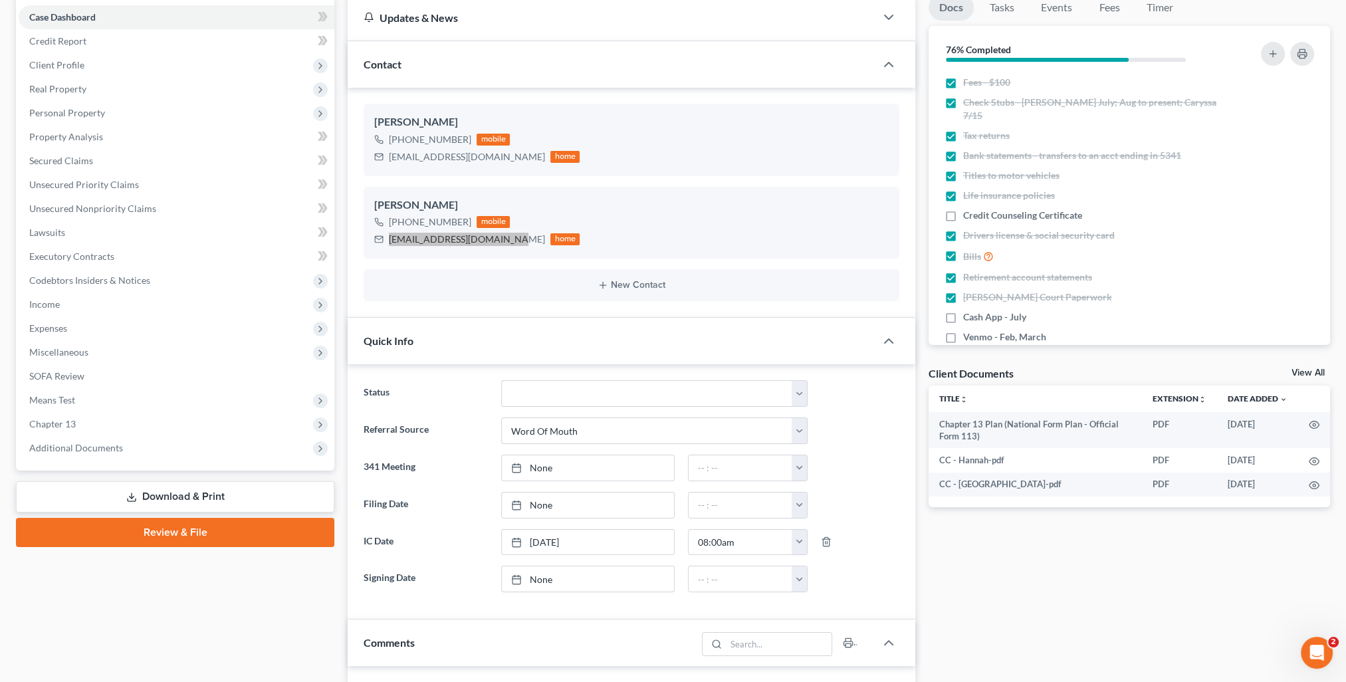
scroll to position [199, 0]
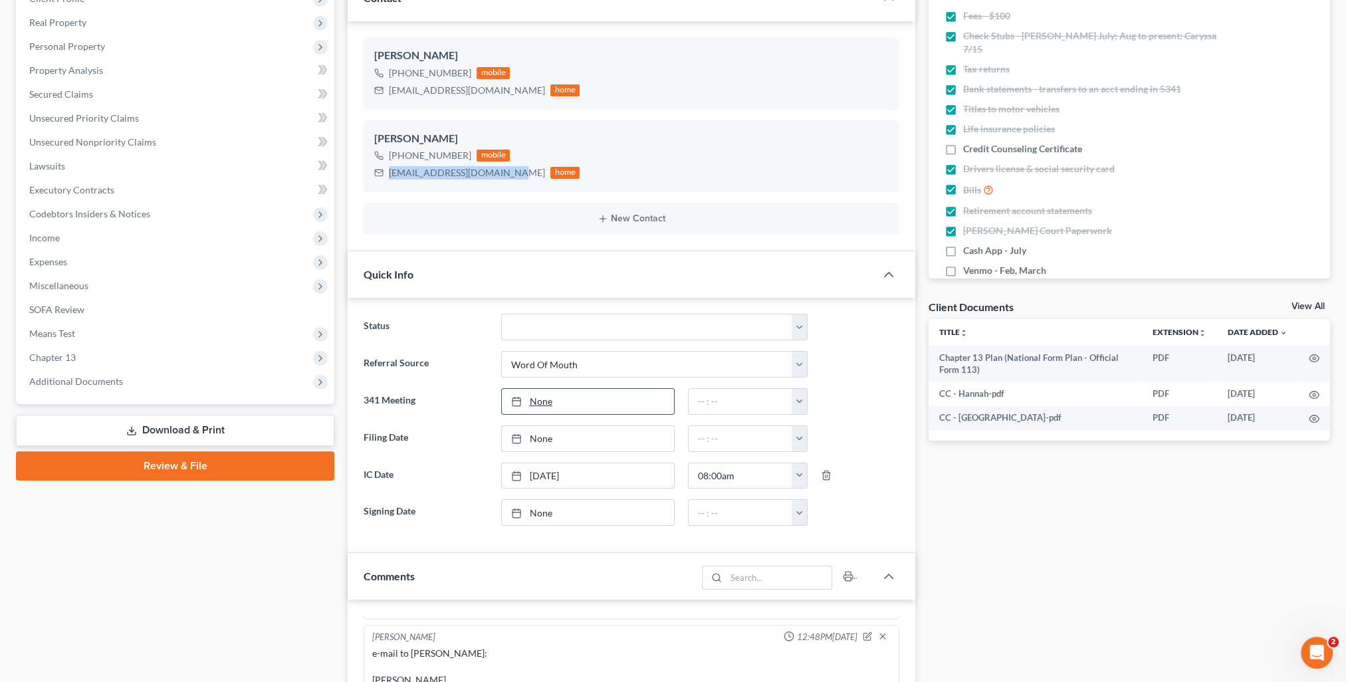
type input "9/3/2025"
click at [542, 407] on link "None" at bounding box center [588, 401] width 172 height 25
click at [572, 404] on link "9/8/2025" at bounding box center [588, 401] width 172 height 25
click at [797, 404] on button "button" at bounding box center [799, 401] width 15 height 25
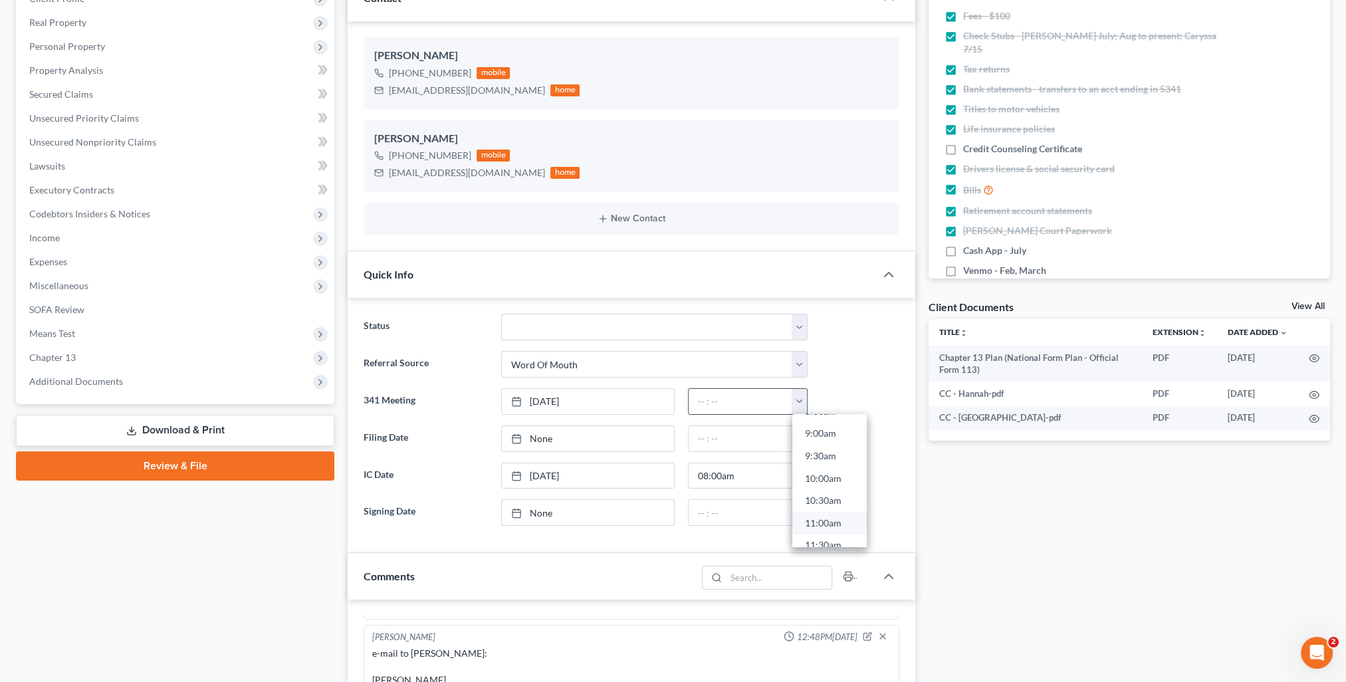
click at [842, 528] on link "11:00am" at bounding box center [829, 523] width 74 height 23
type input "11:00am"
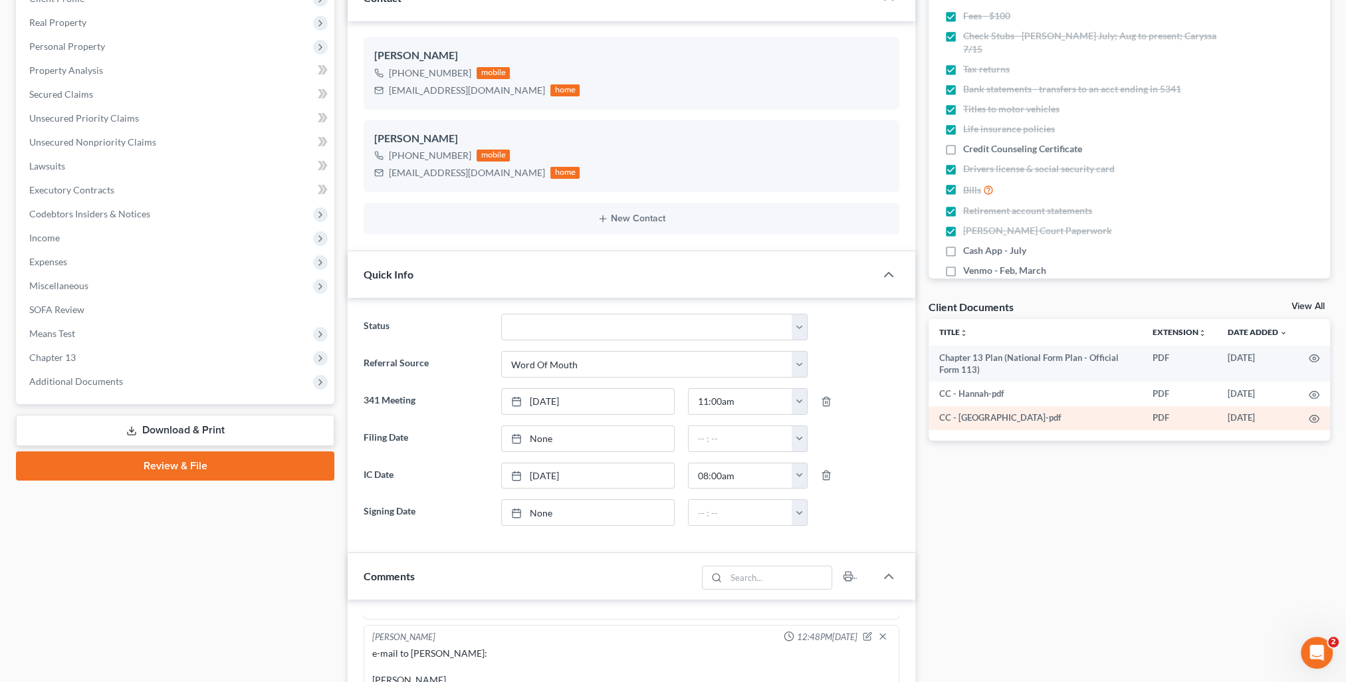
scroll to position [66, 0]
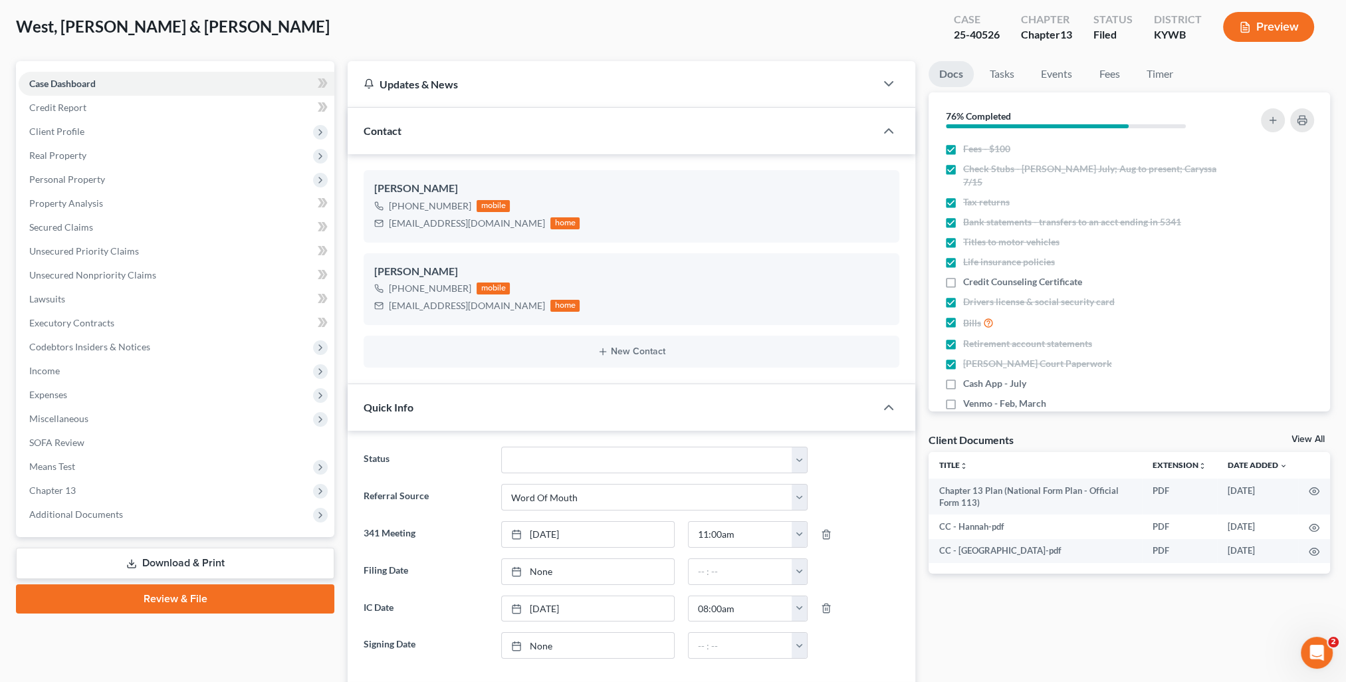
click at [469, 134] on div "Contact" at bounding box center [612, 131] width 528 height 46
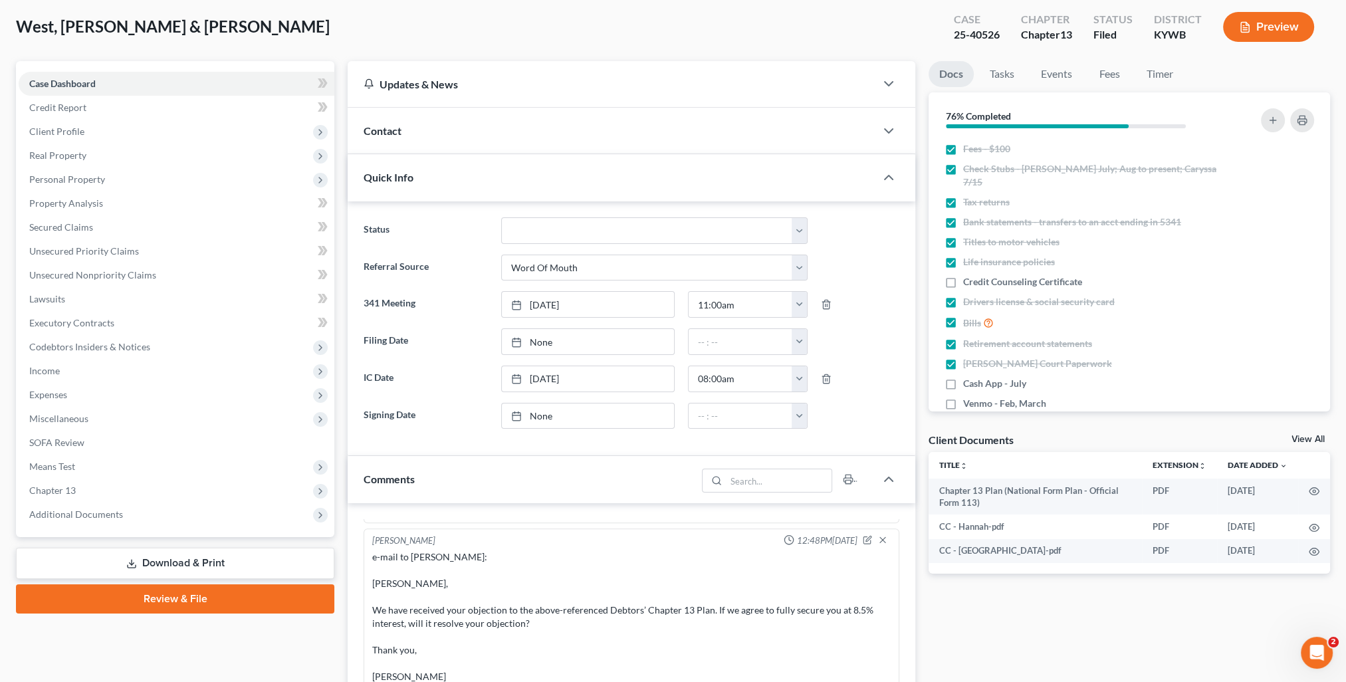
click at [459, 179] on div "Quick Info" at bounding box center [612, 177] width 528 height 46
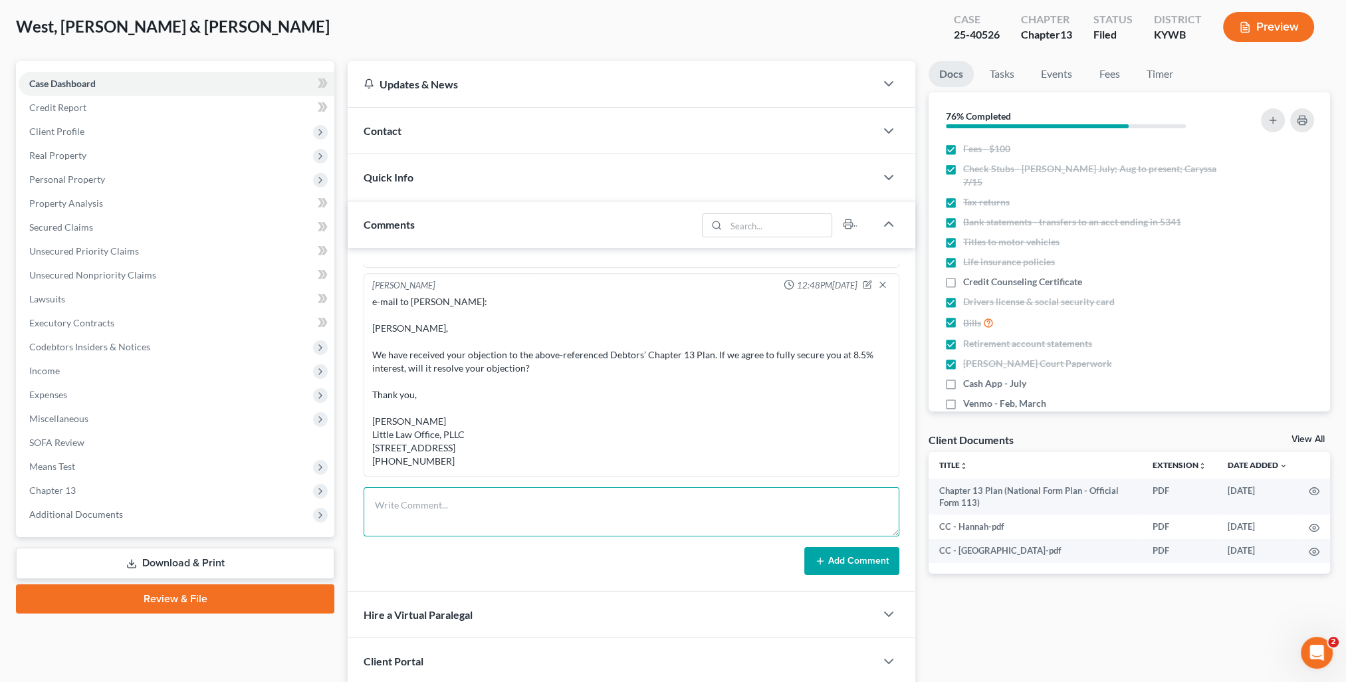
click at [492, 520] on textarea at bounding box center [632, 511] width 536 height 49
paste textarea "Just a reminder that your court date is 9/9/25 at 11:00 AM. Please arrive at ou…"
type textarea "Just a reminder that your court date is 9/9/25 at 11:00 AM. Please arrive at ou…"
click at [870, 556] on button "Add Comment" at bounding box center [851, 561] width 95 height 28
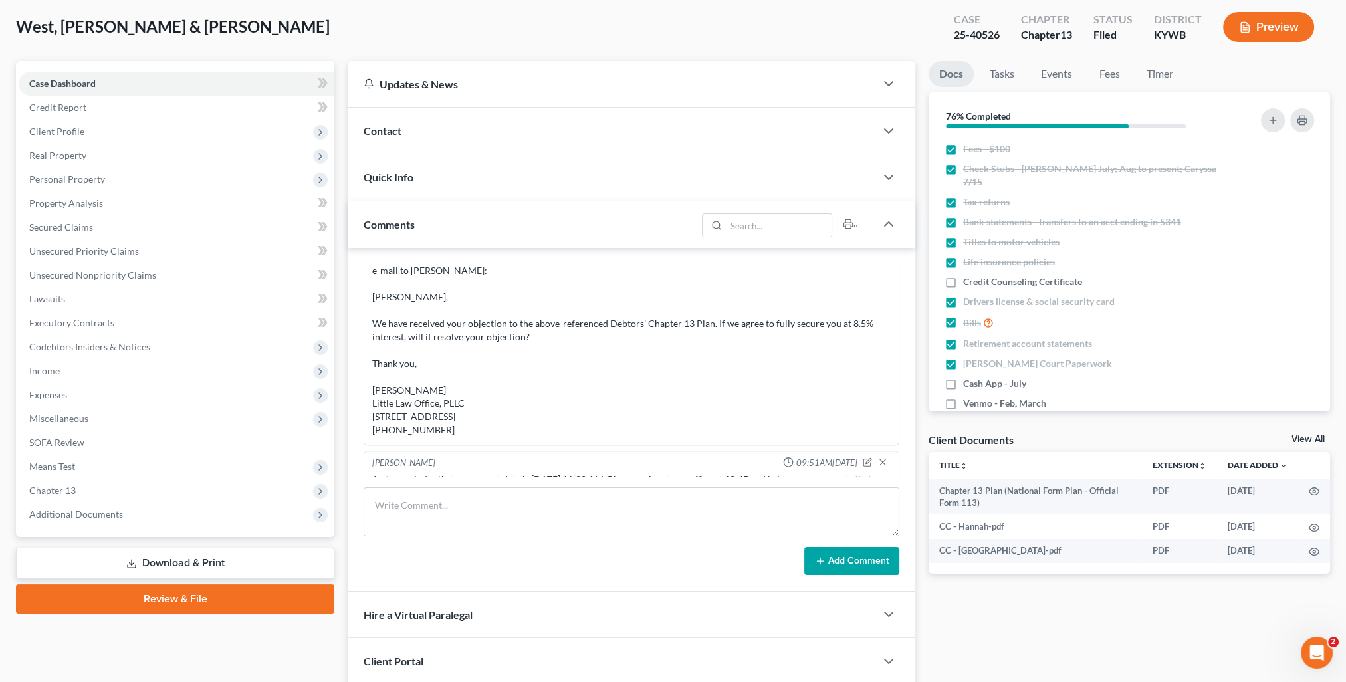
scroll to position [0, 0]
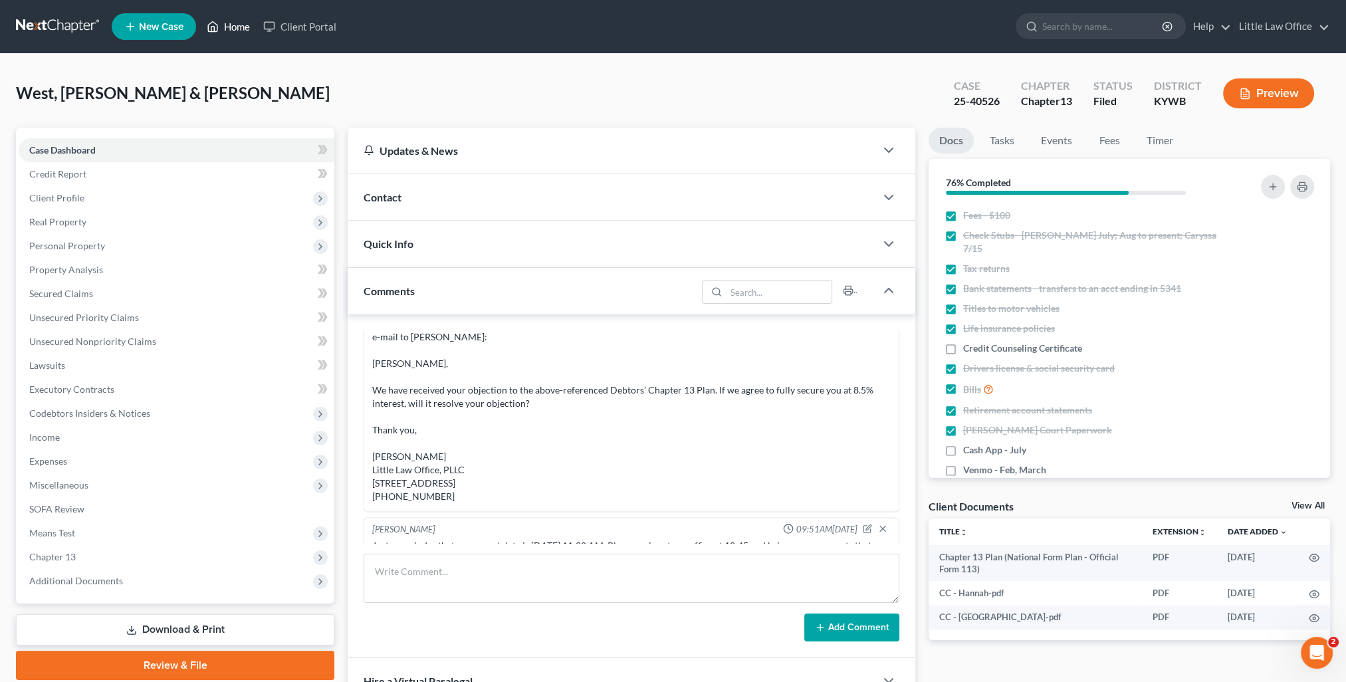
click at [239, 33] on link "Home" at bounding box center [228, 27] width 57 height 24
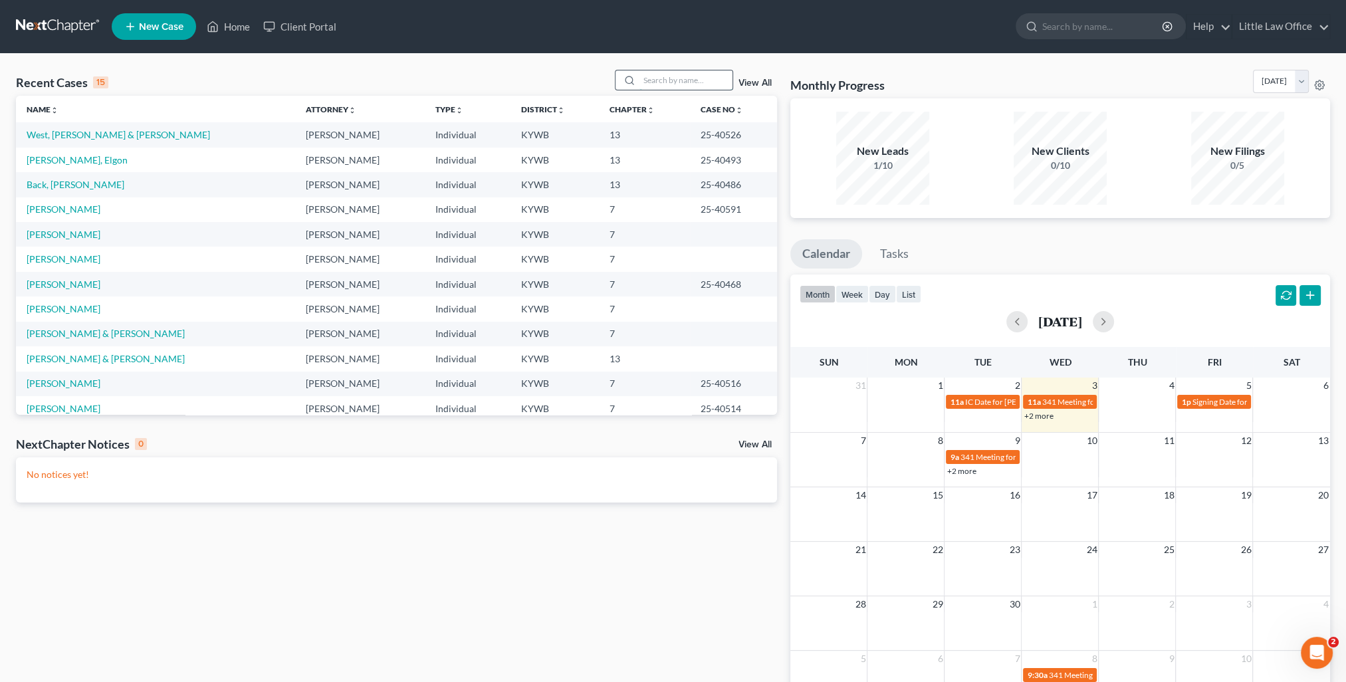
click at [689, 81] on input "search" at bounding box center [686, 79] width 93 height 19
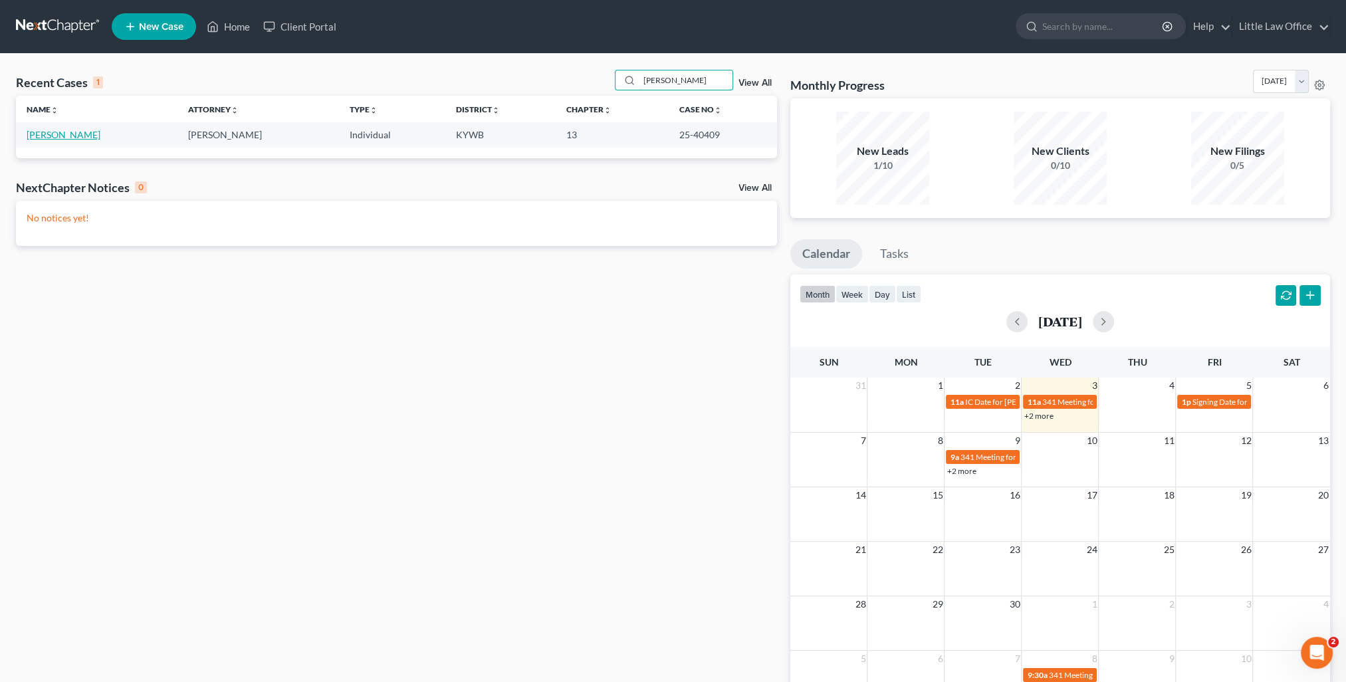
type input "mcgregor"
click at [73, 138] on link "McGregor, Melissa" at bounding box center [64, 134] width 74 height 11
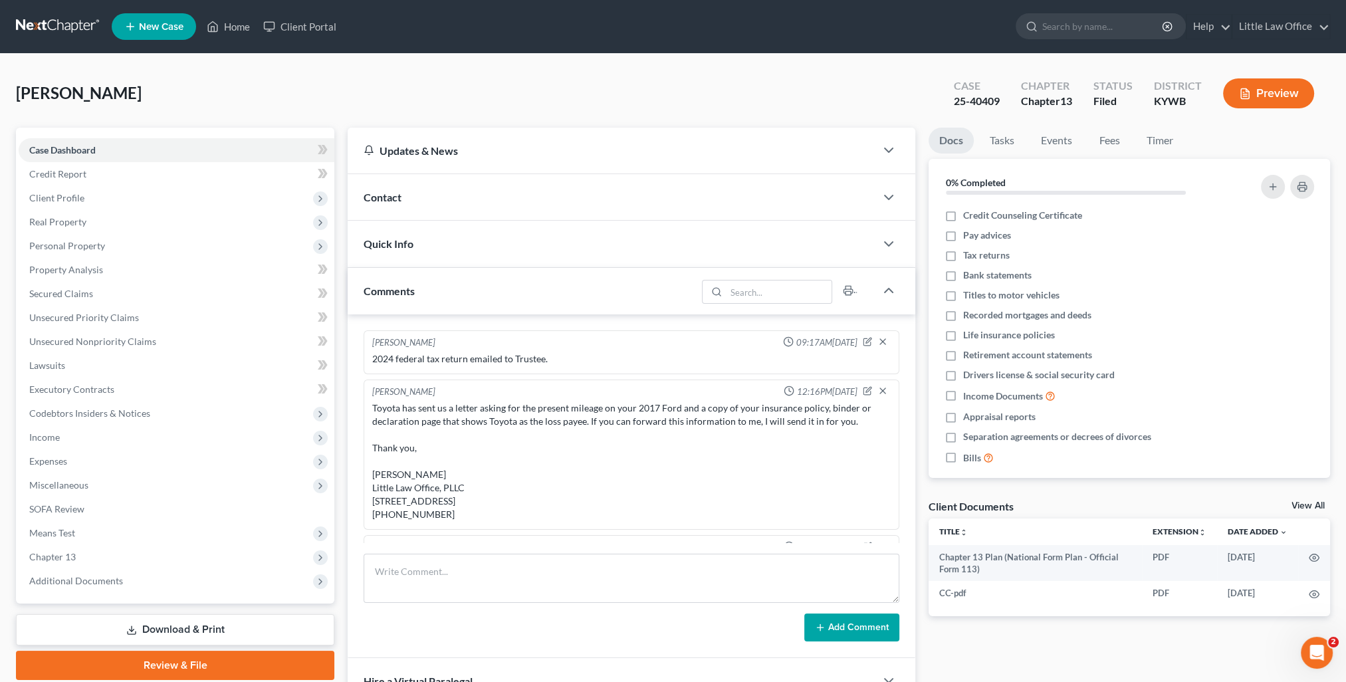
click at [404, 198] on div "Contact" at bounding box center [612, 197] width 528 height 46
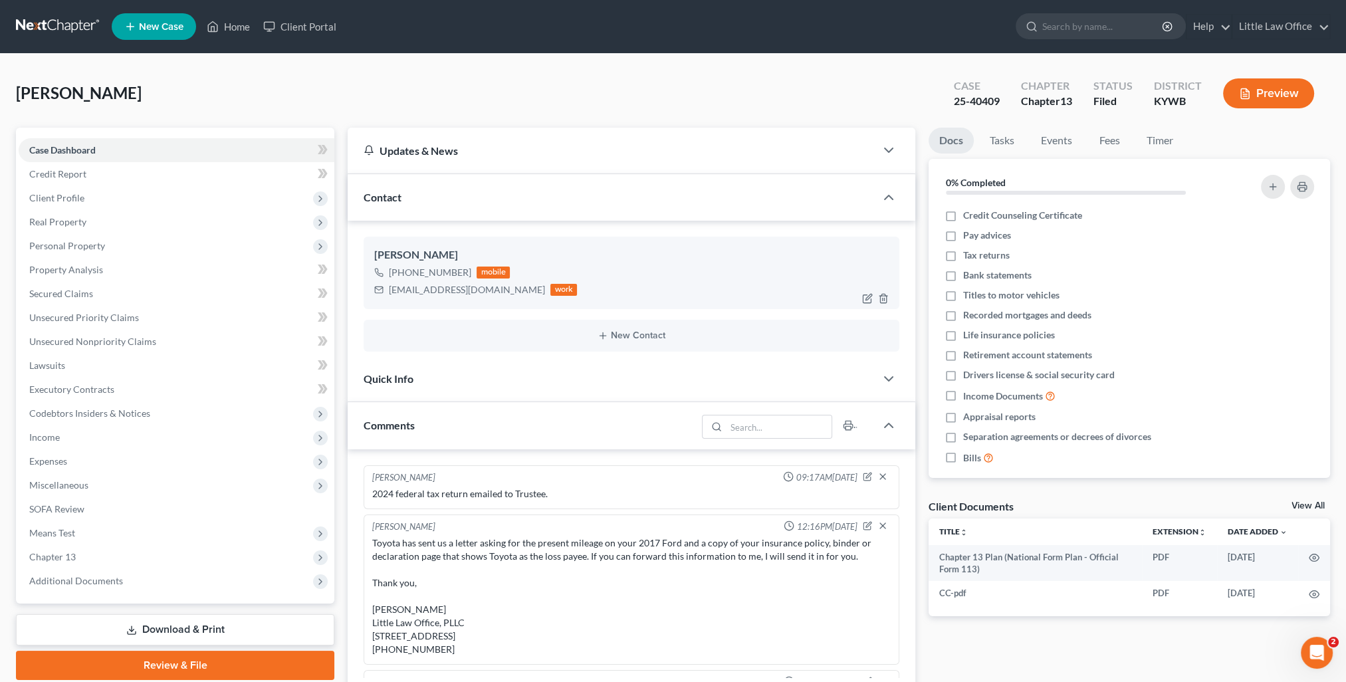
scroll to position [1064, 0]
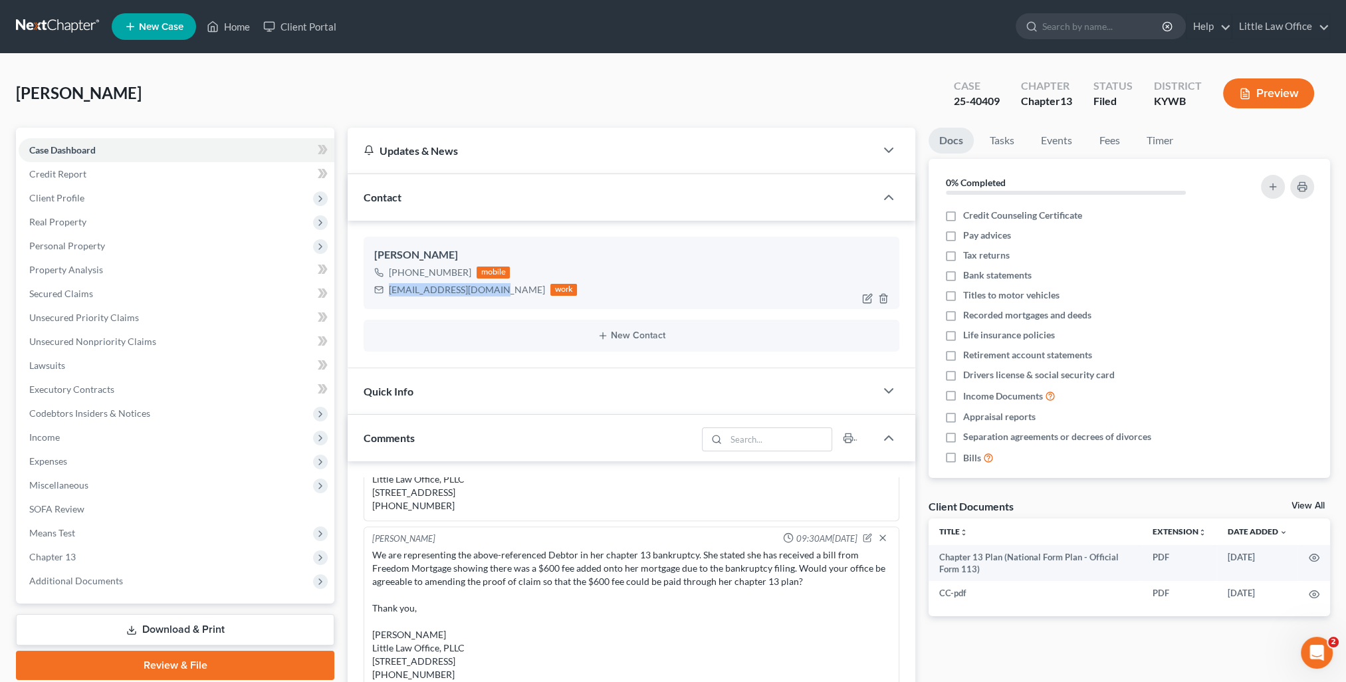
drag, startPoint x: 388, startPoint y: 288, endPoint x: 497, endPoint y: 288, distance: 109.0
click at [497, 288] on div "mmcGregor@carhartt.com work" at bounding box center [475, 289] width 203 height 17
copy div "mmcGregor@carhartt.com"
drag, startPoint x: 584, startPoint y: 119, endPoint x: 698, endPoint y: 114, distance: 114.4
click at [606, 117] on div "McGregor, Melissa Upgraded Case 25-40409 Chapter Chapter 13 Status Filed Distri…" at bounding box center [673, 99] width 1314 height 58
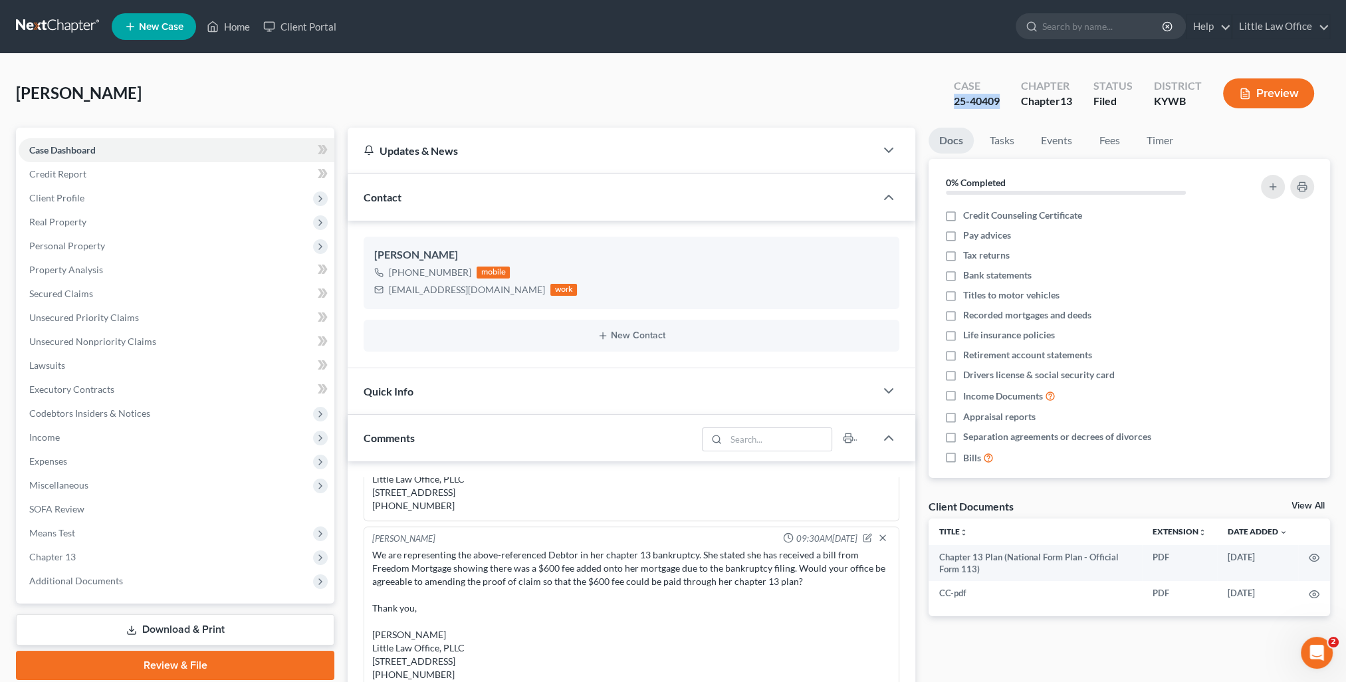
drag, startPoint x: 973, startPoint y: 106, endPoint x: 997, endPoint y: 113, distance: 25.5
click at [997, 113] on div "Case 25-40409" at bounding box center [976, 94] width 67 height 39
copy div "25-40409"
click at [399, 289] on div "mmcGregor@carhartt.com" at bounding box center [467, 289] width 156 height 13
drag, startPoint x: 412, startPoint y: 294, endPoint x: 499, endPoint y: 302, distance: 87.5
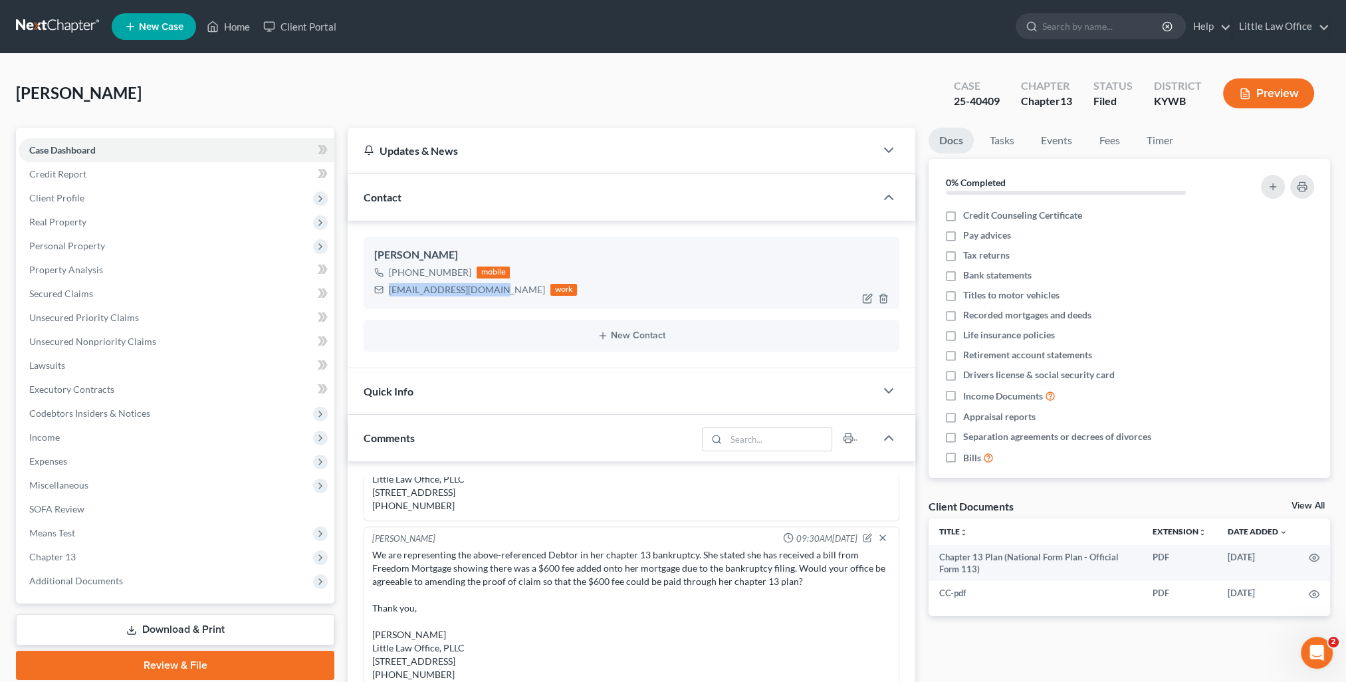
click at [499, 302] on div "Melissa McGregor +1 (270) 836-5463 mobile mmcGregor@carhartt.com work" at bounding box center [632, 273] width 536 height 72
copy div "mmcGregor@carhartt.com"
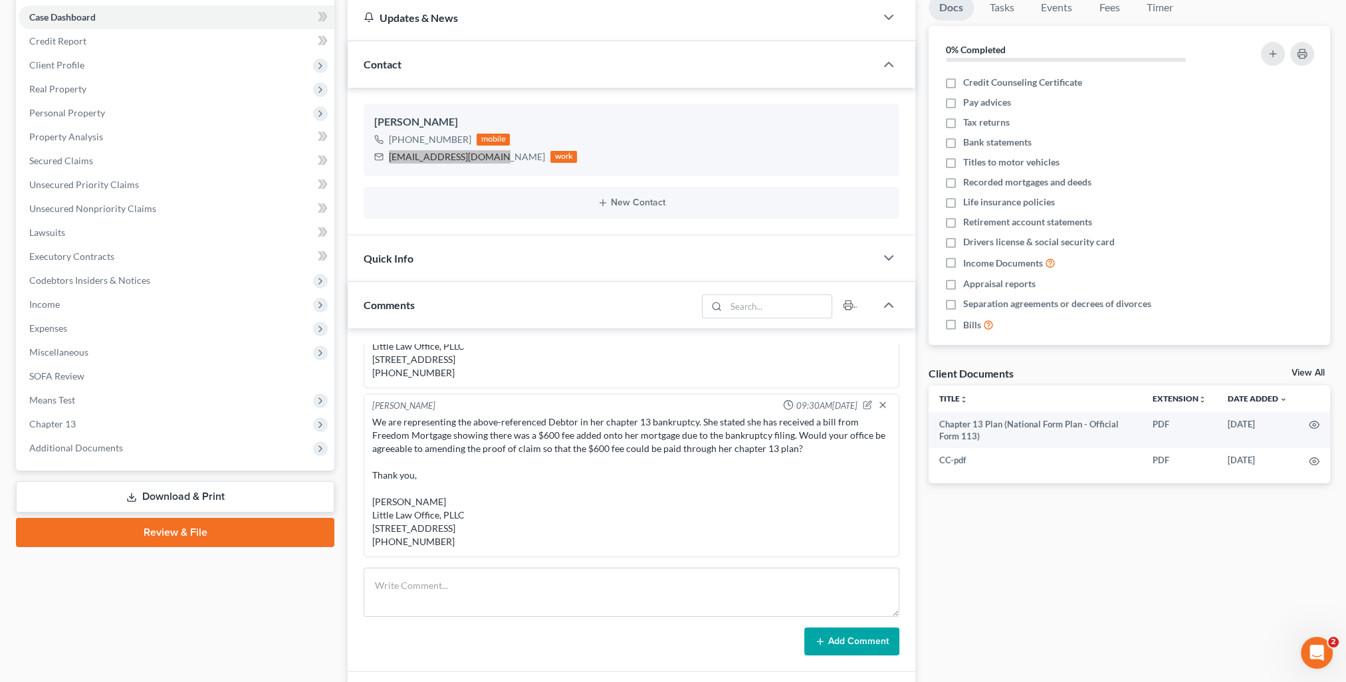
scroll to position [266, 0]
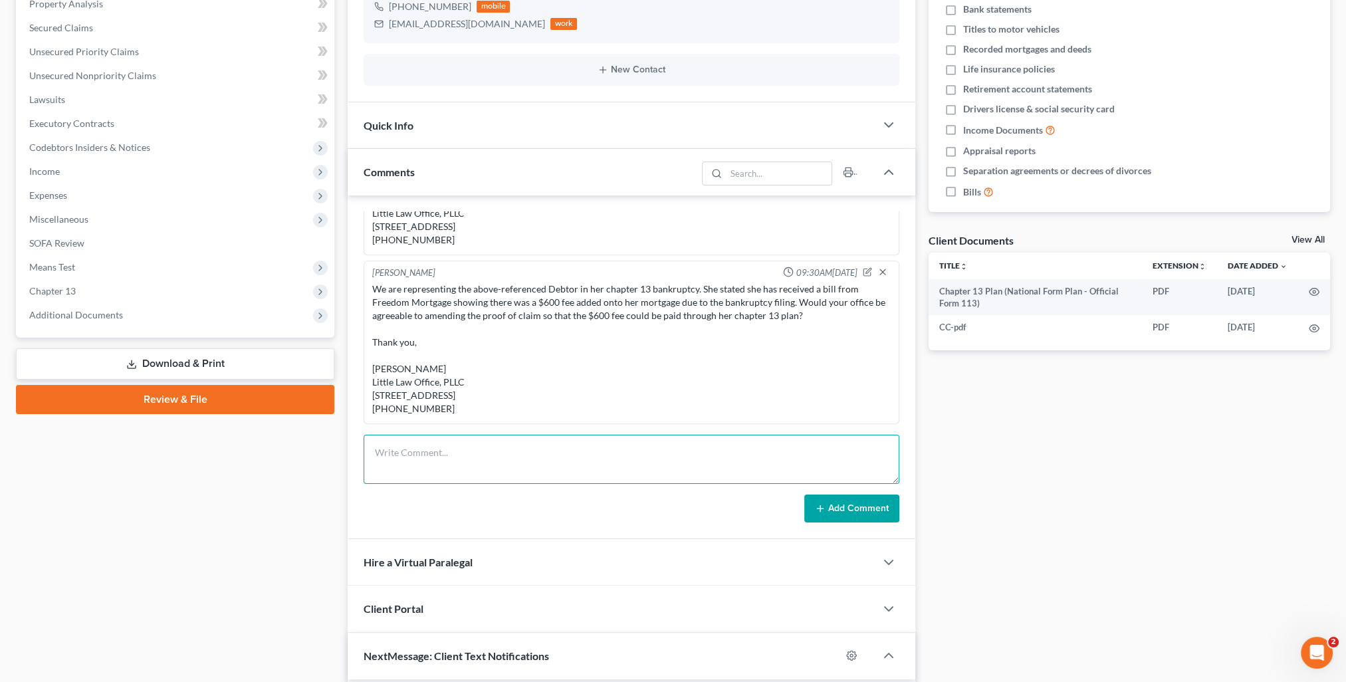
click at [468, 465] on textarea at bounding box center [632, 459] width 536 height 49
paste textarea "Melissa, Just a reminder that your Court date is 9/9/25 at 11:00 AM. Please arr…"
type textarea "Melissa, Just a reminder that your Court date is 9/9/25 at 11:00 AM. Please arr…"
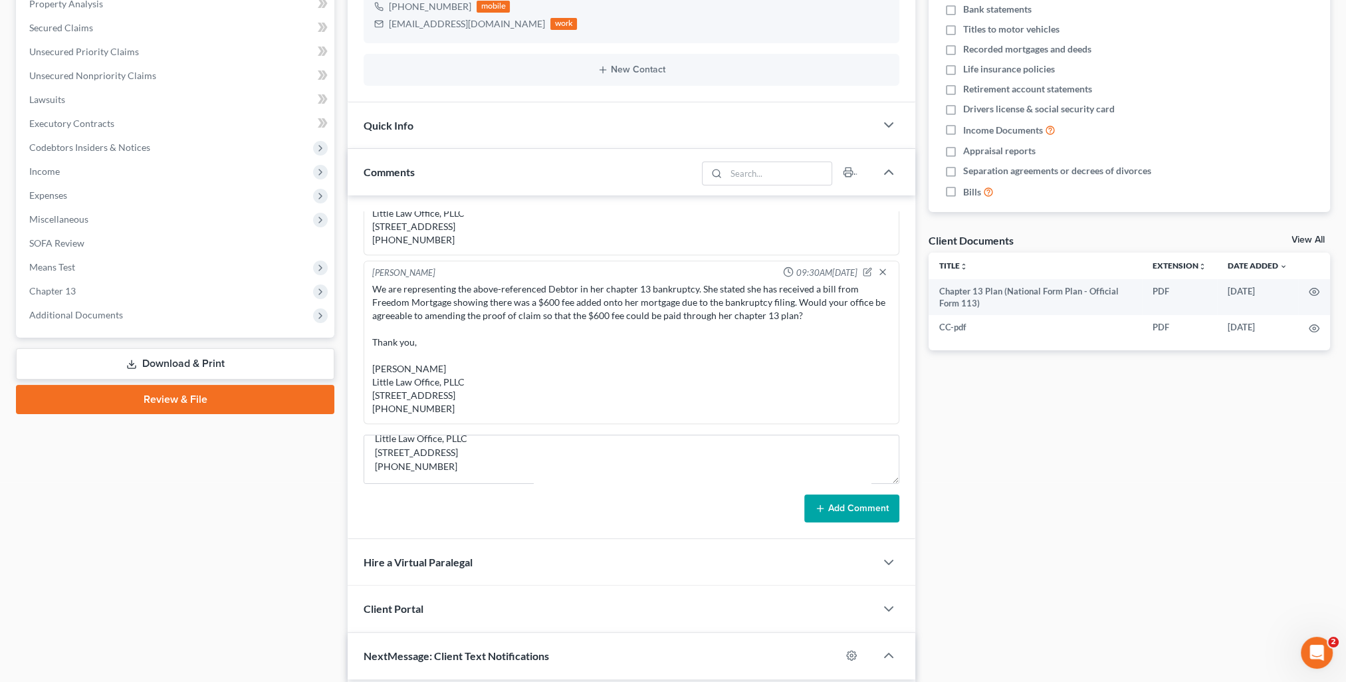
click at [857, 515] on button "Add Comment" at bounding box center [851, 509] width 95 height 28
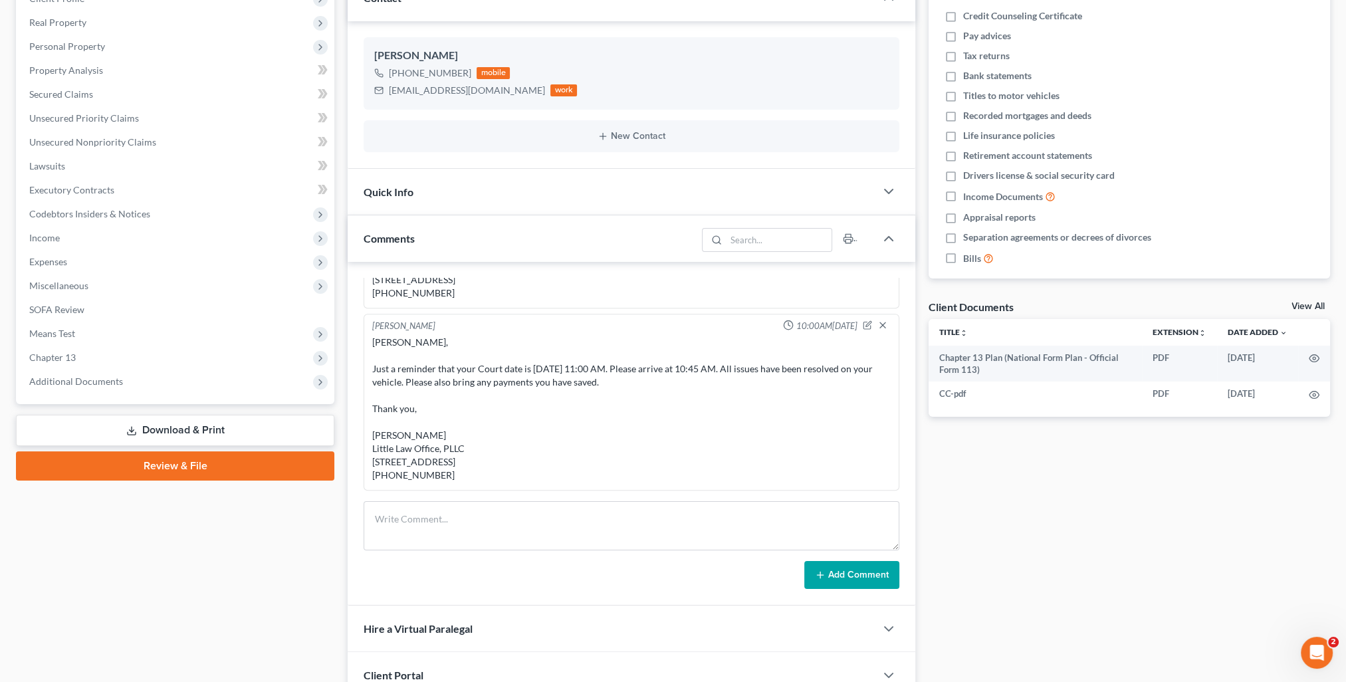
scroll to position [0, 0]
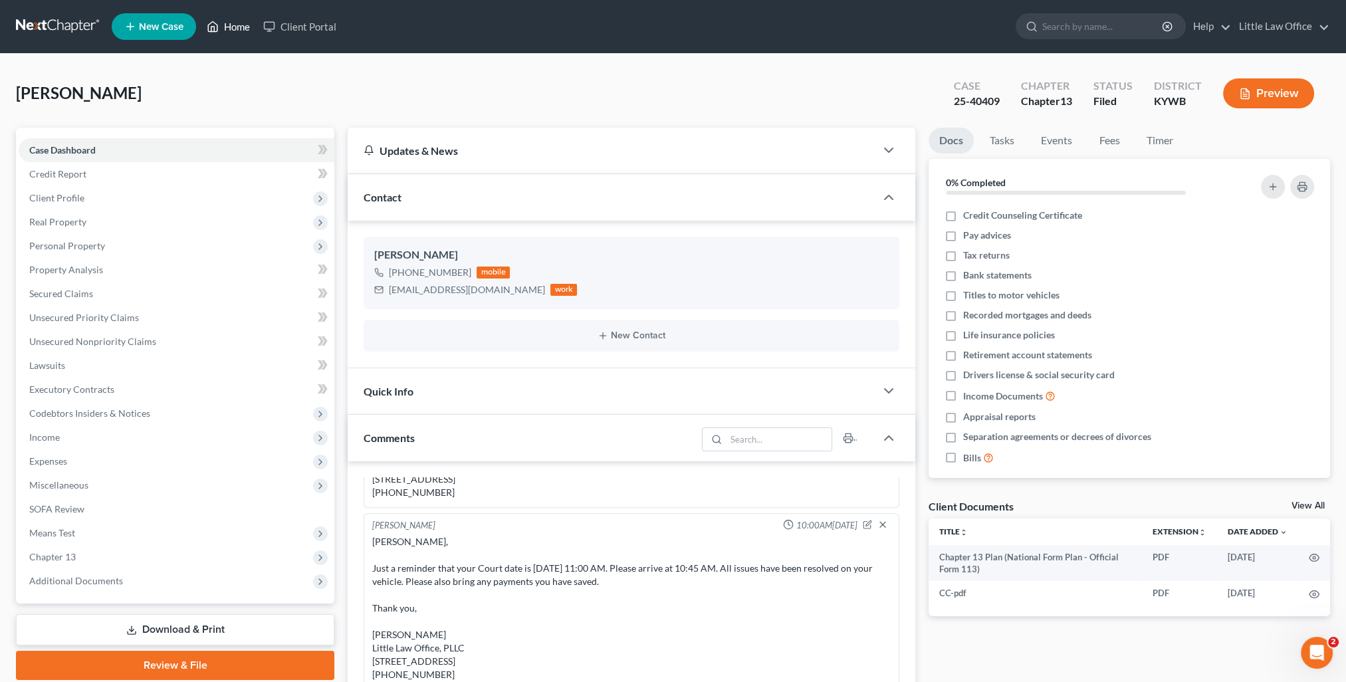
click at [231, 35] on link "Home" at bounding box center [228, 27] width 57 height 24
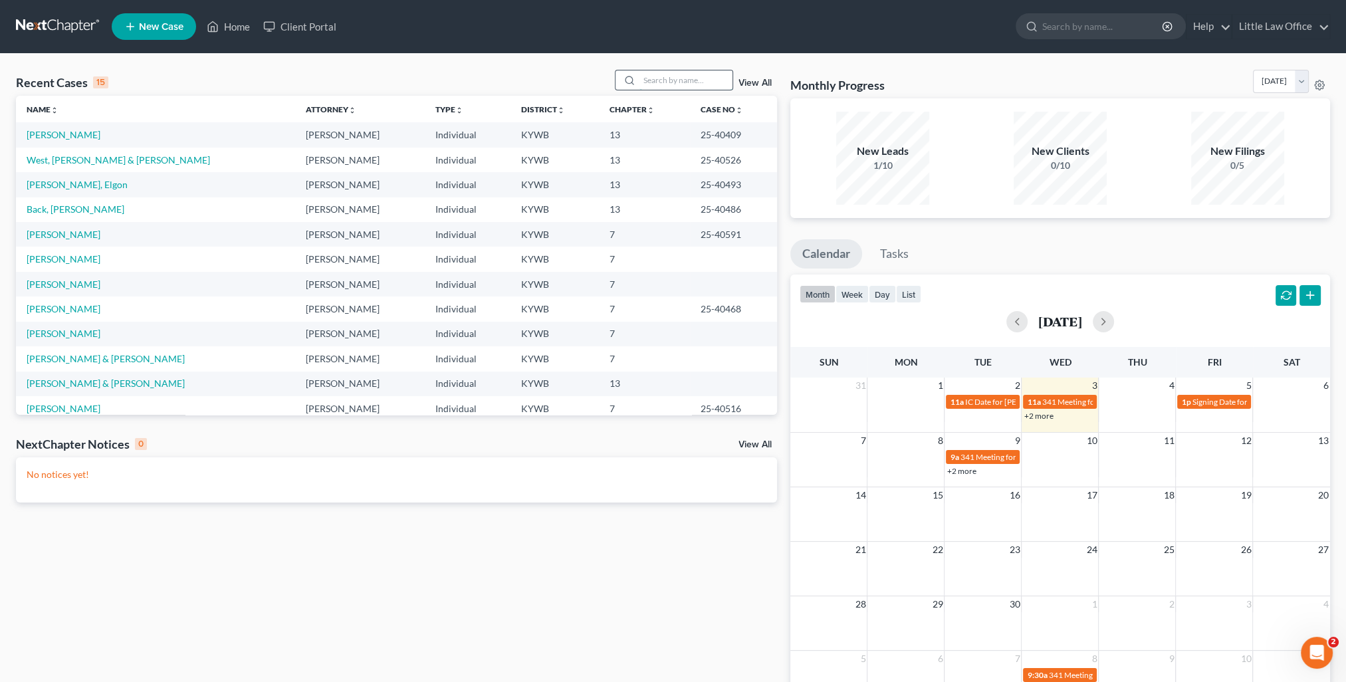
click at [654, 84] on input "search" at bounding box center [686, 79] width 93 height 19
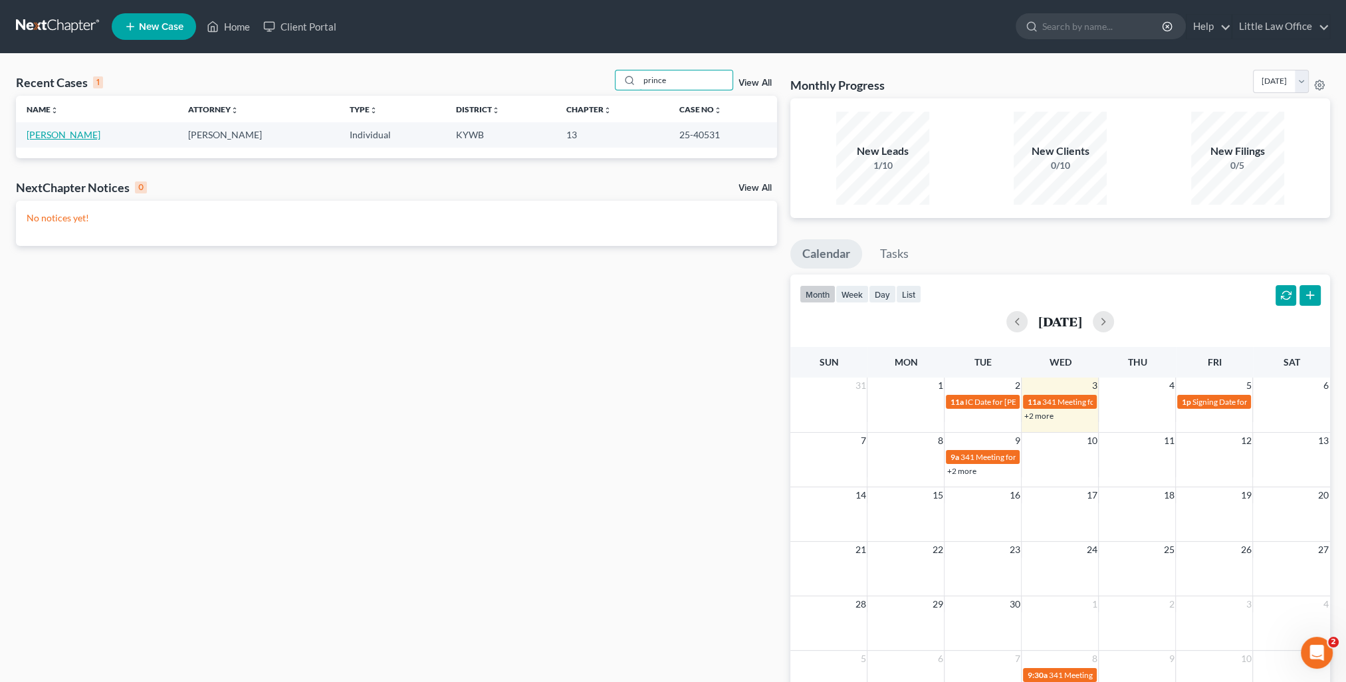
type input "prince"
click at [73, 140] on link "Prince, George" at bounding box center [64, 134] width 74 height 11
select select "0"
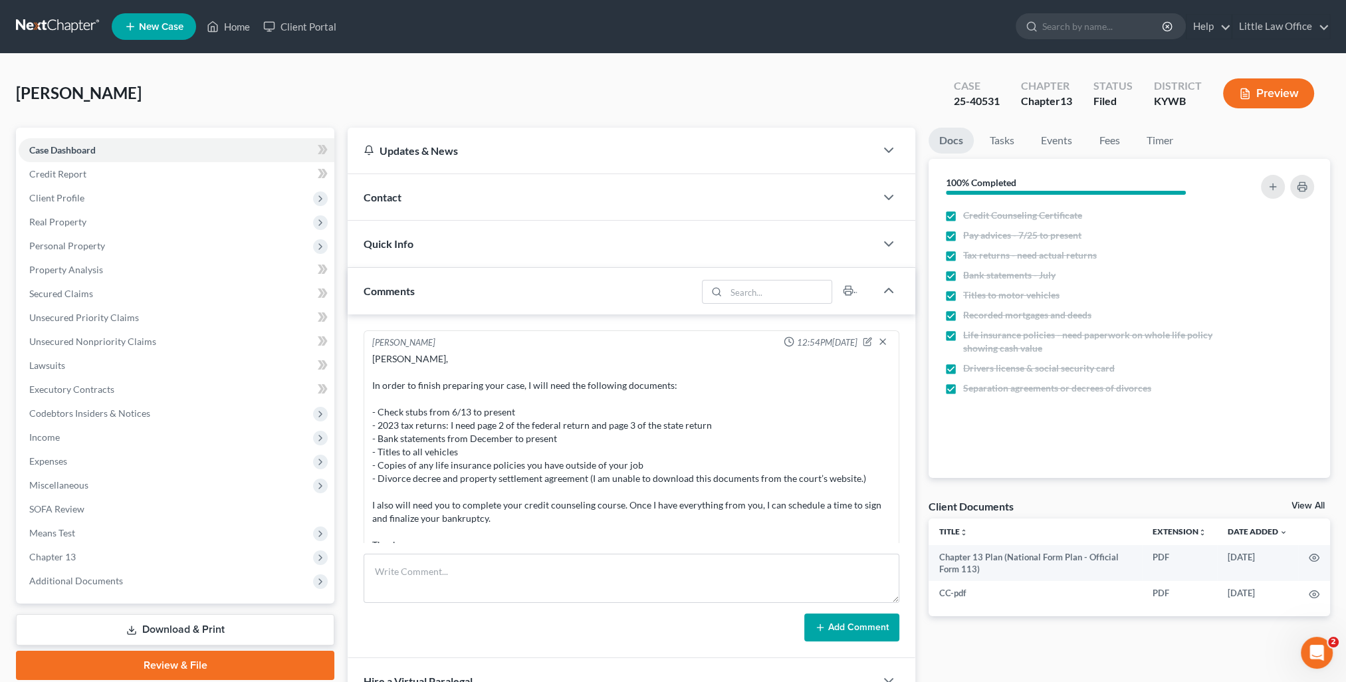
scroll to position [2510, 0]
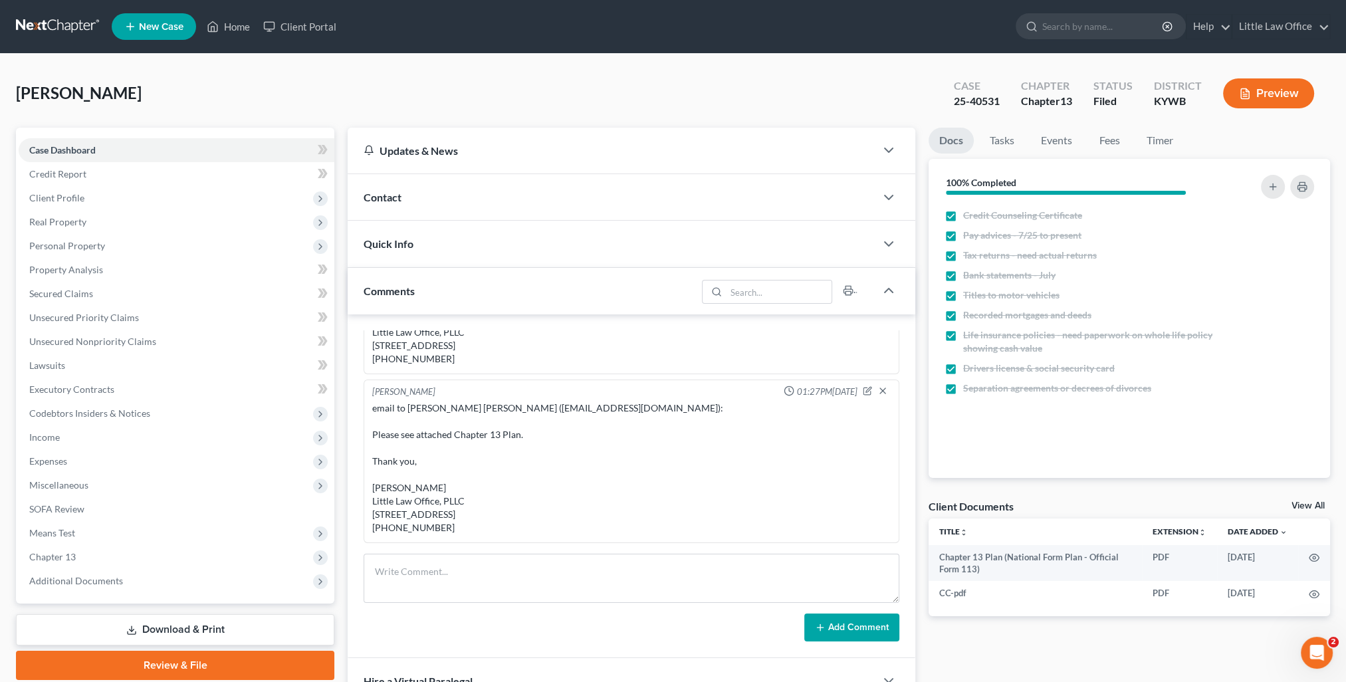
click at [431, 244] on div "Quick Info" at bounding box center [612, 244] width 528 height 46
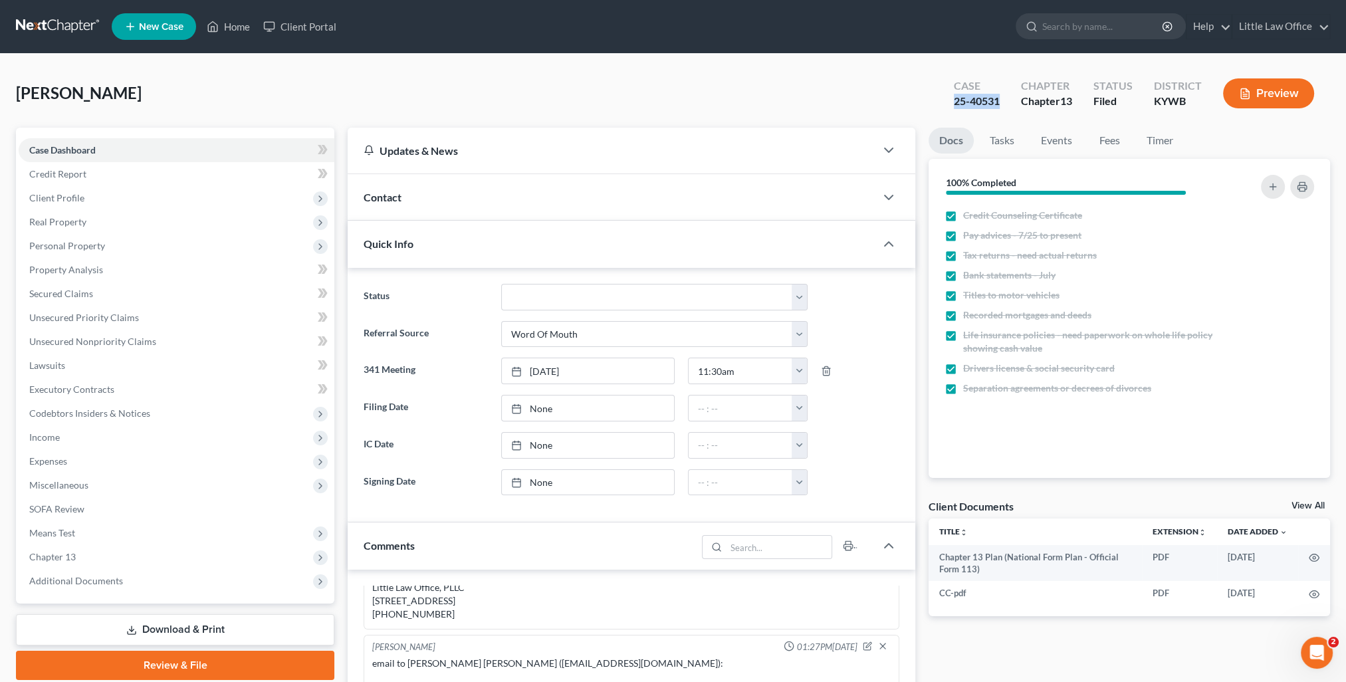
drag, startPoint x: 949, startPoint y: 101, endPoint x: 1000, endPoint y: 102, distance: 51.2
click at [1000, 102] on div "Case 25-40531" at bounding box center [976, 94] width 67 height 39
copy div "25-40531"
click at [386, 176] on div "Contact" at bounding box center [612, 197] width 528 height 46
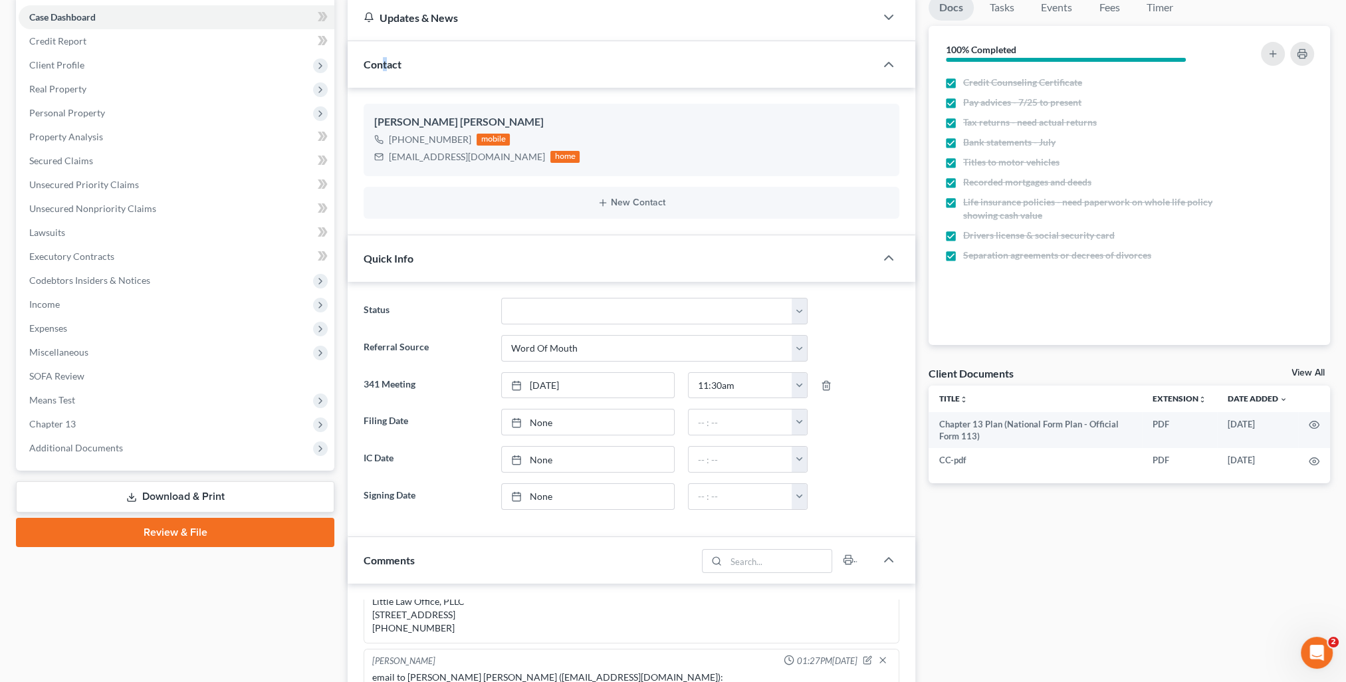
scroll to position [465, 0]
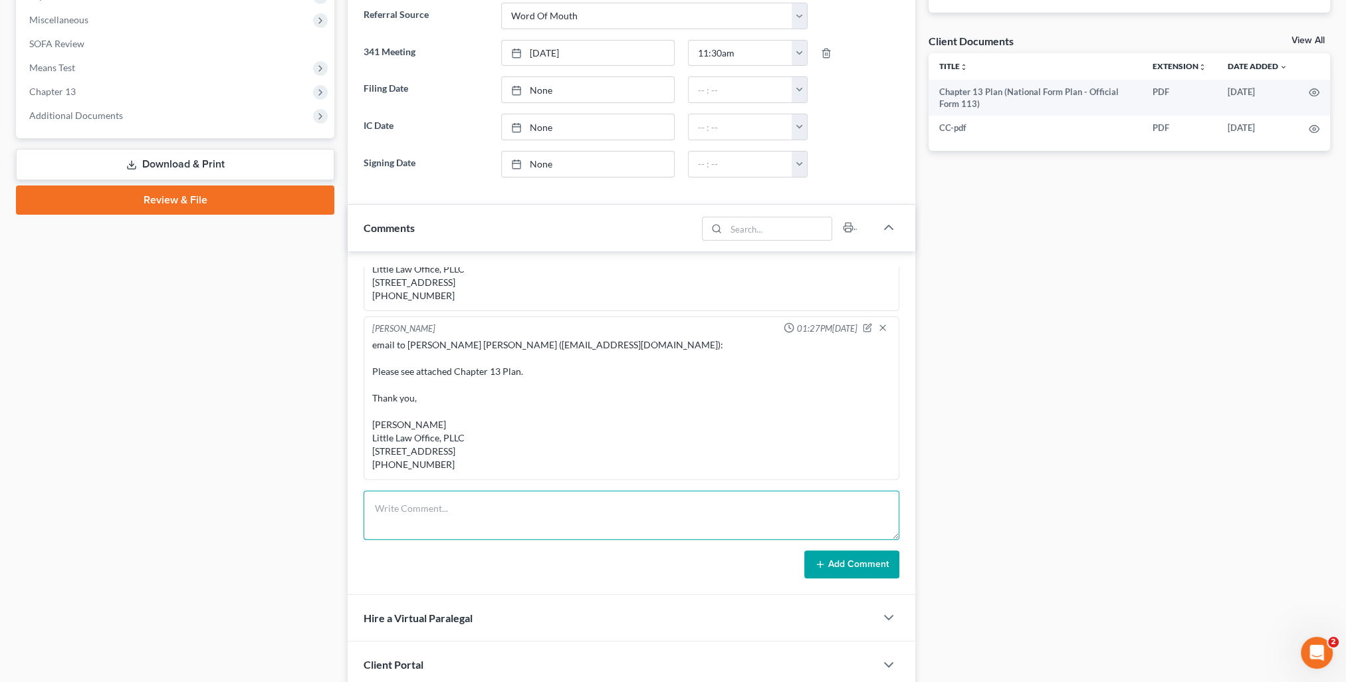
click at [496, 519] on textarea at bounding box center [632, 515] width 536 height 49
type textarea "I left a message for Phillip. I need to talk to him about Court next week."
click at [820, 564] on line at bounding box center [820, 564] width 0 height 6
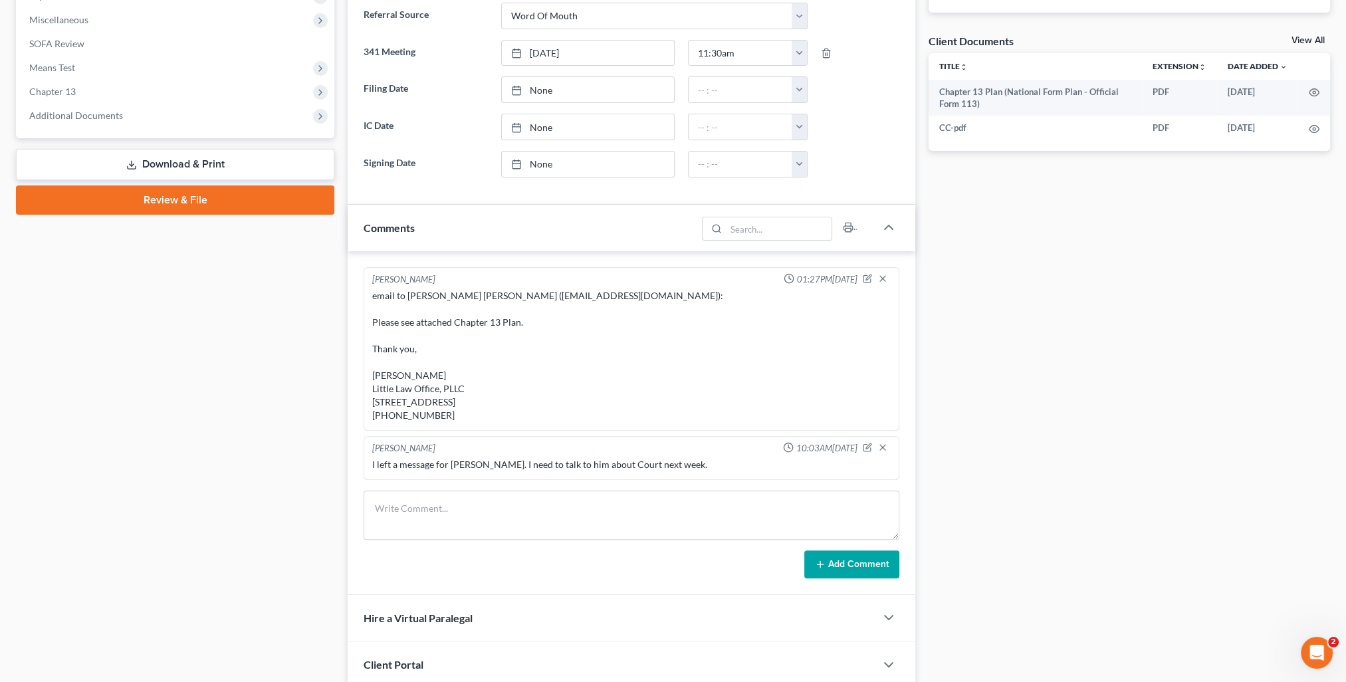
scroll to position [199, 0]
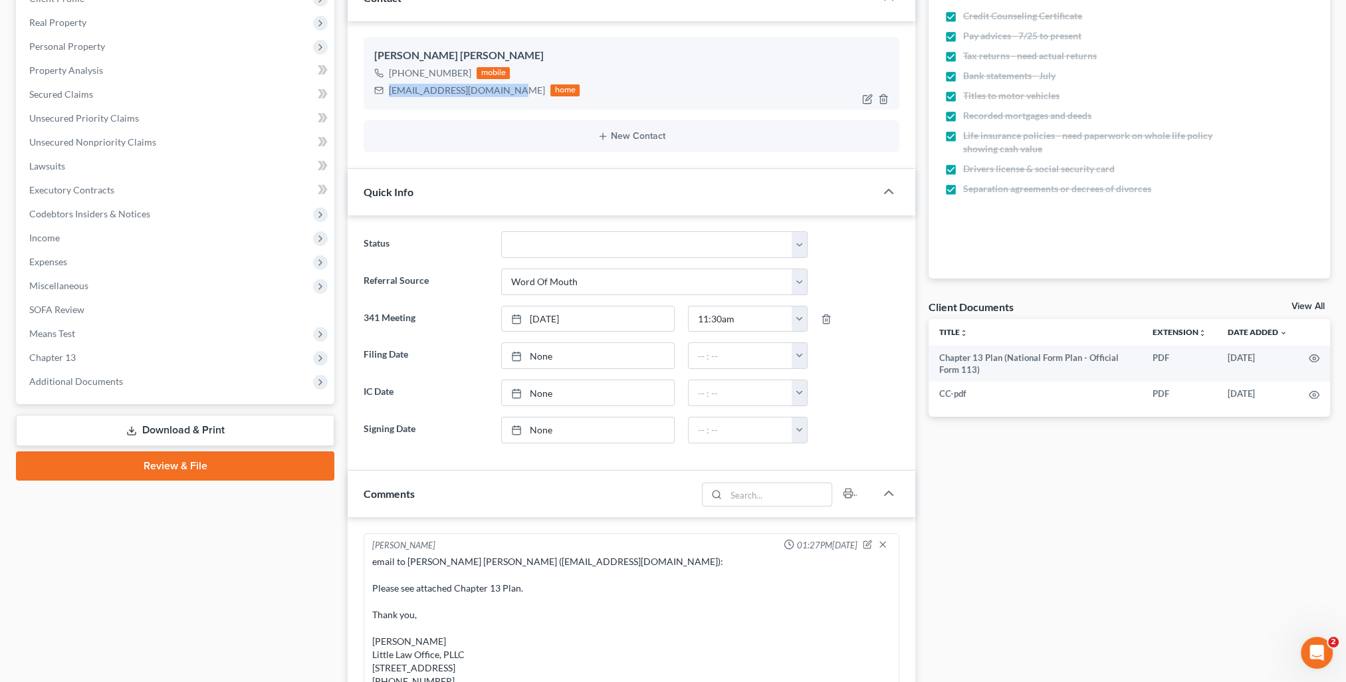
drag, startPoint x: 385, startPoint y: 90, endPoint x: 497, endPoint y: 98, distance: 112.0
click at [497, 98] on div "George Prince II +1 (270) 339-9975 mobile phillipprinceii@yahoo.com home" at bounding box center [632, 73] width 536 height 72
copy div "phillipprinceii@yahoo.com"
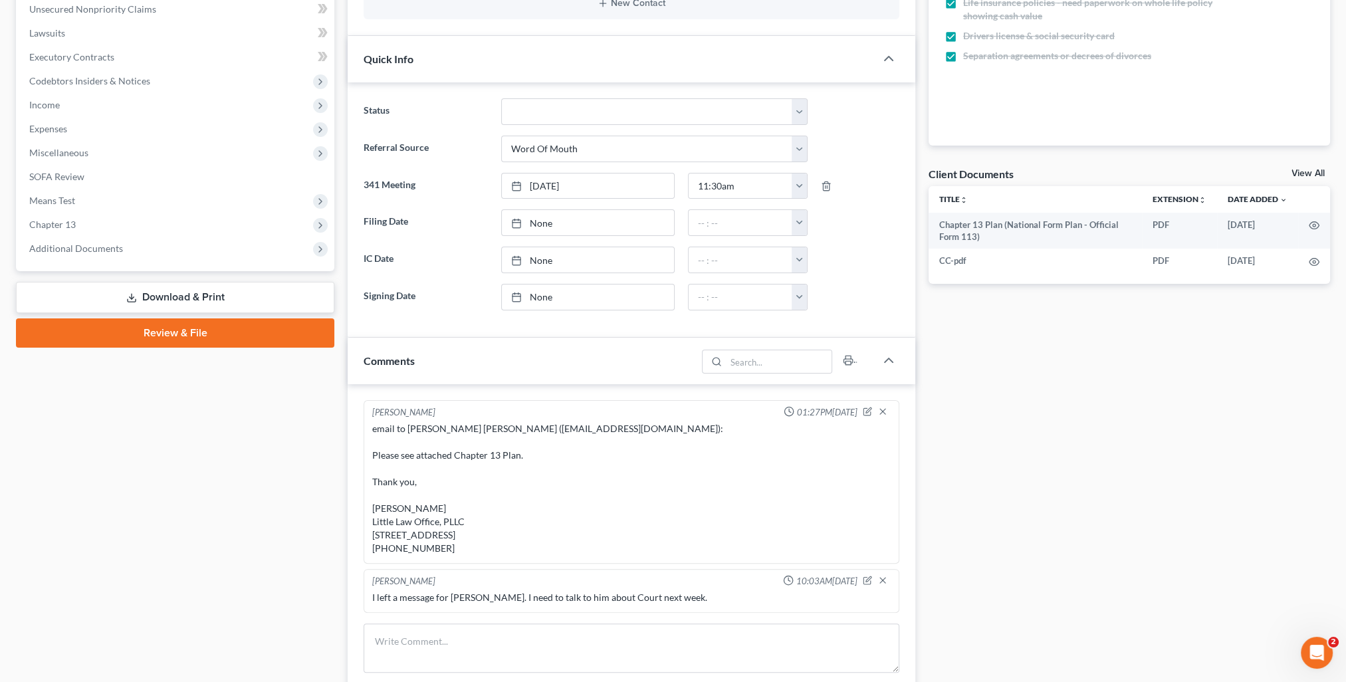
scroll to position [532, 0]
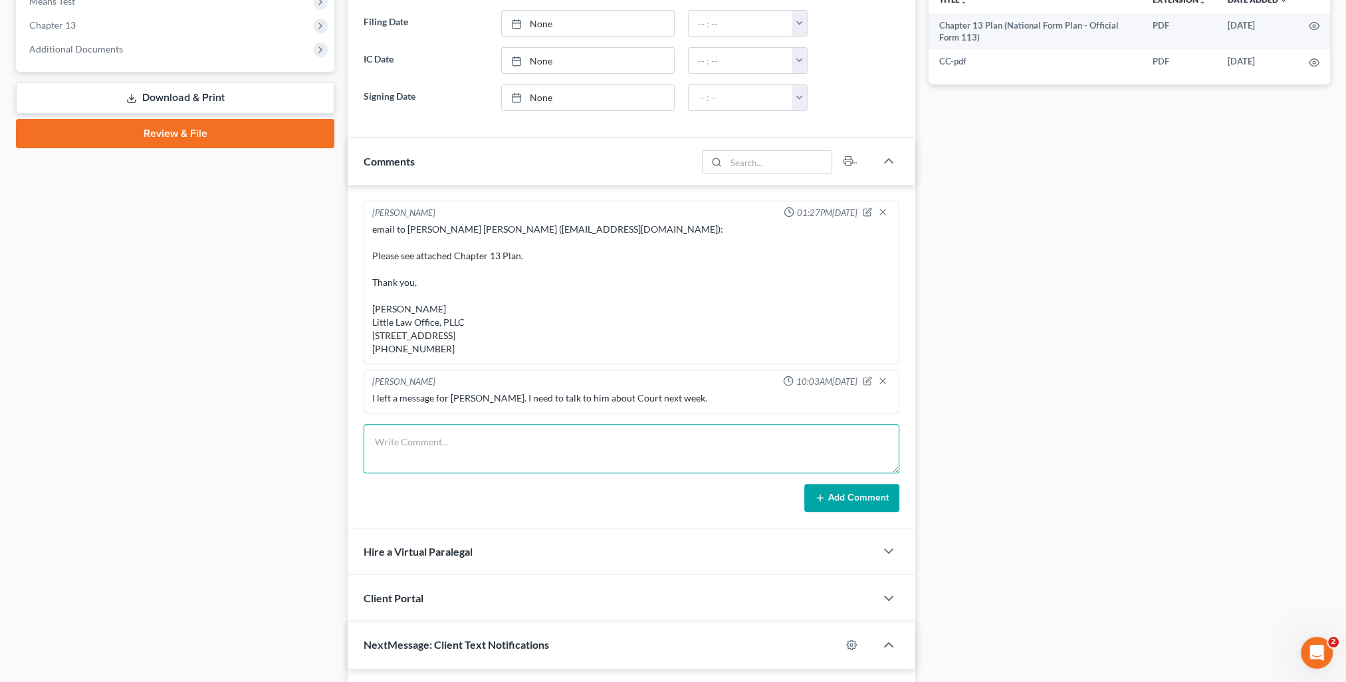
click at [493, 455] on textarea at bounding box center [632, 448] width 536 height 49
paste textarea "Phillip, I left you a message to call me back. I just wanted to remind you of y…"
type textarea "Phillip, I left you a message to call me back. I just wanted to remind you of y…"
click at [834, 493] on button "Add Comment" at bounding box center [851, 498] width 95 height 28
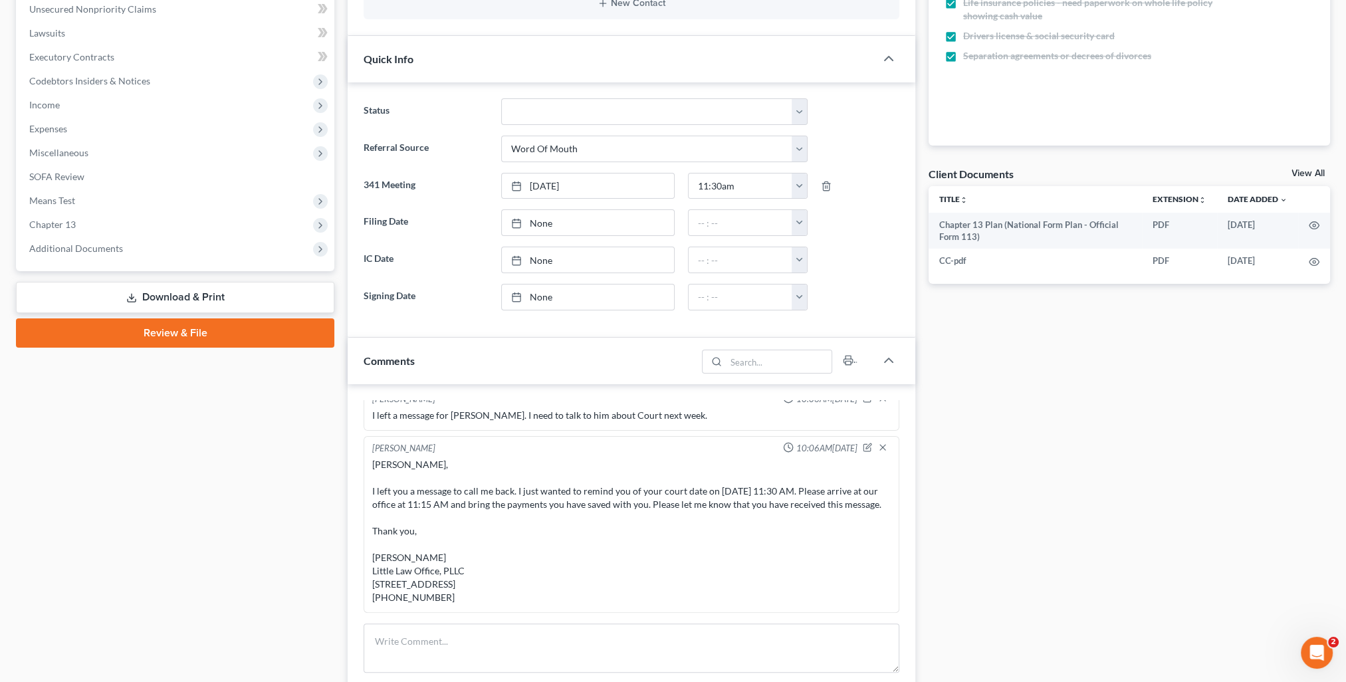
scroll to position [0, 0]
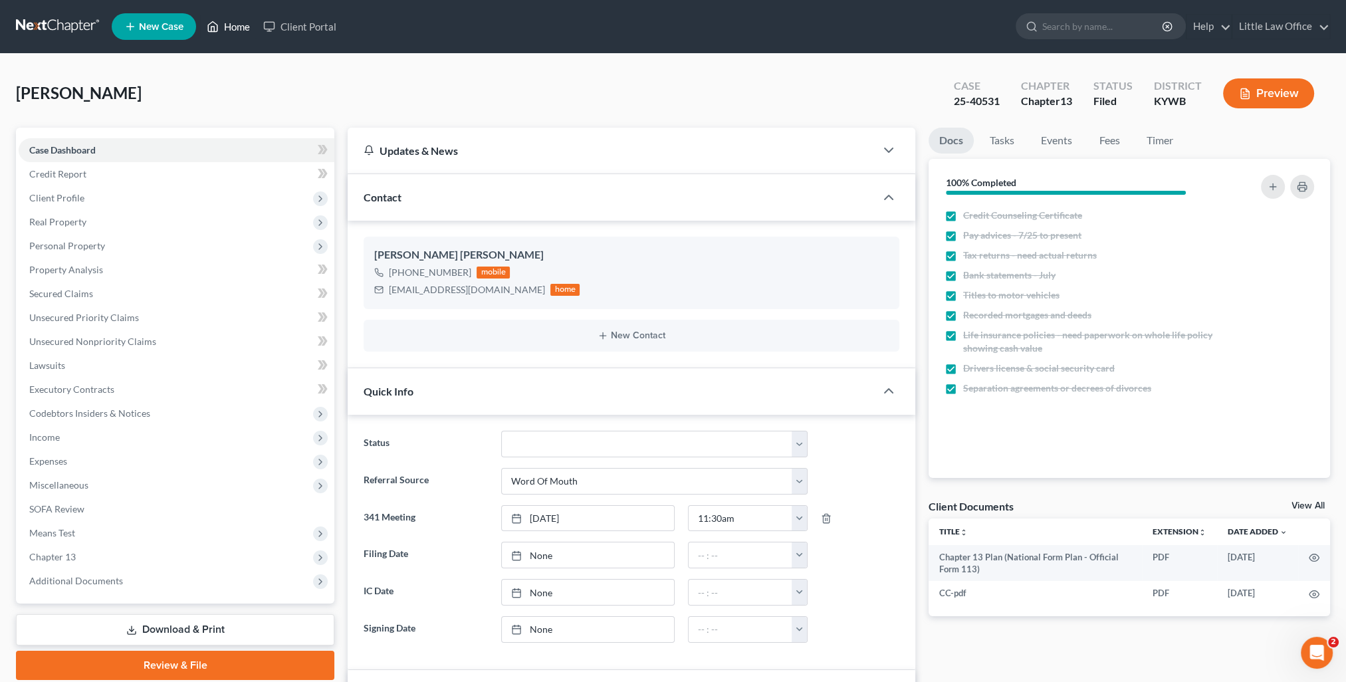
click at [245, 27] on link "Home" at bounding box center [228, 27] width 57 height 24
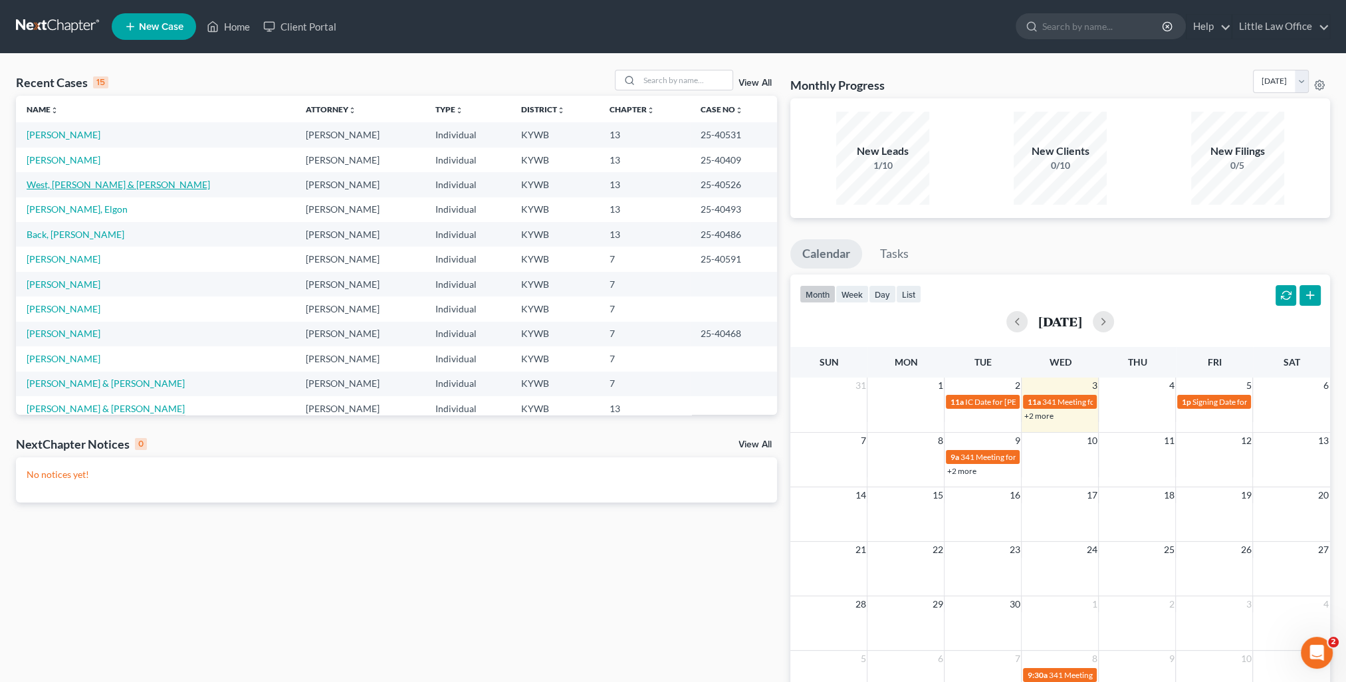
click at [43, 189] on link "West, Caryssa & Hannah" at bounding box center [118, 184] width 183 height 11
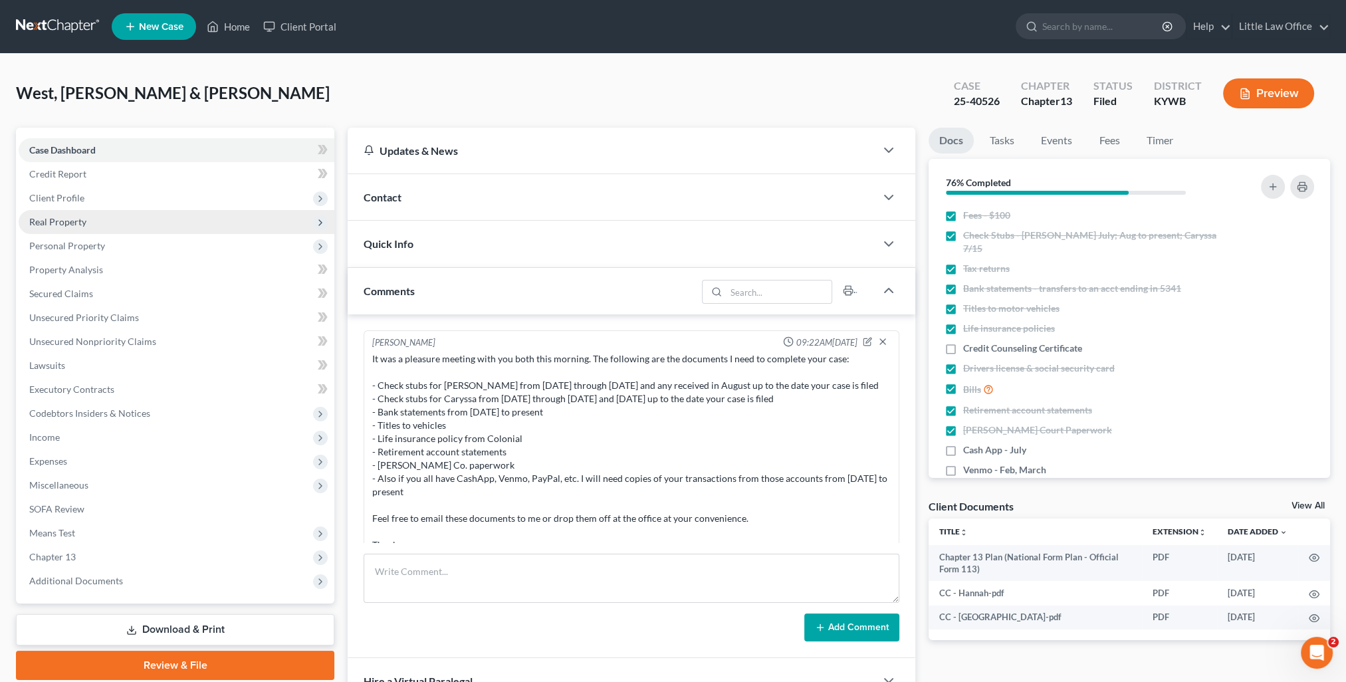
scroll to position [2758, 0]
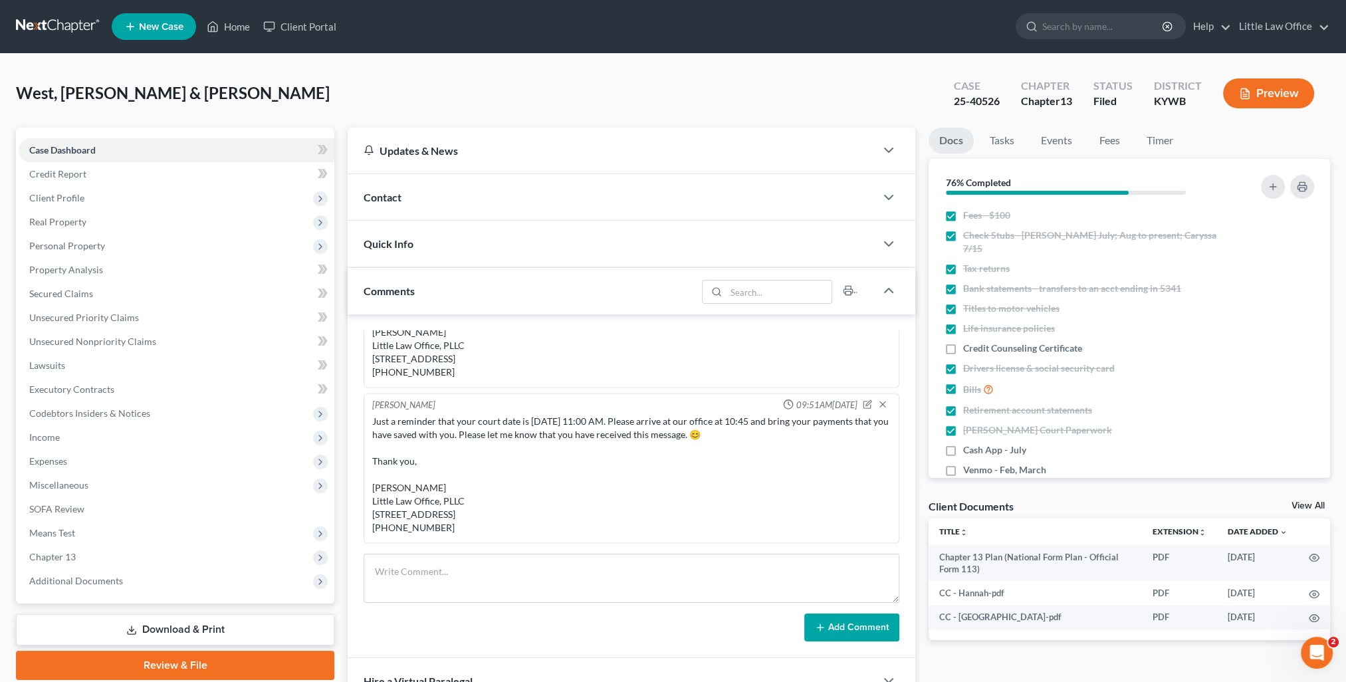
click at [405, 249] on span "Quick Info" at bounding box center [389, 243] width 50 height 13
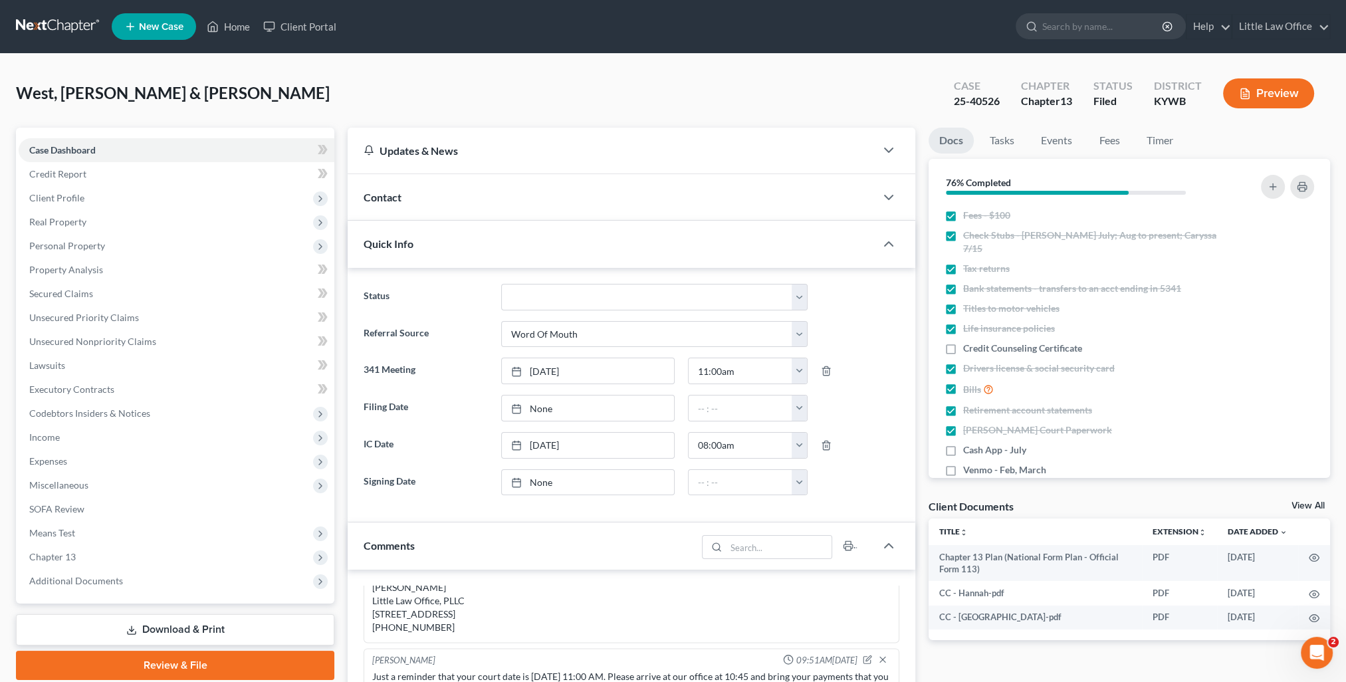
click at [441, 240] on div "Quick Info" at bounding box center [612, 244] width 528 height 46
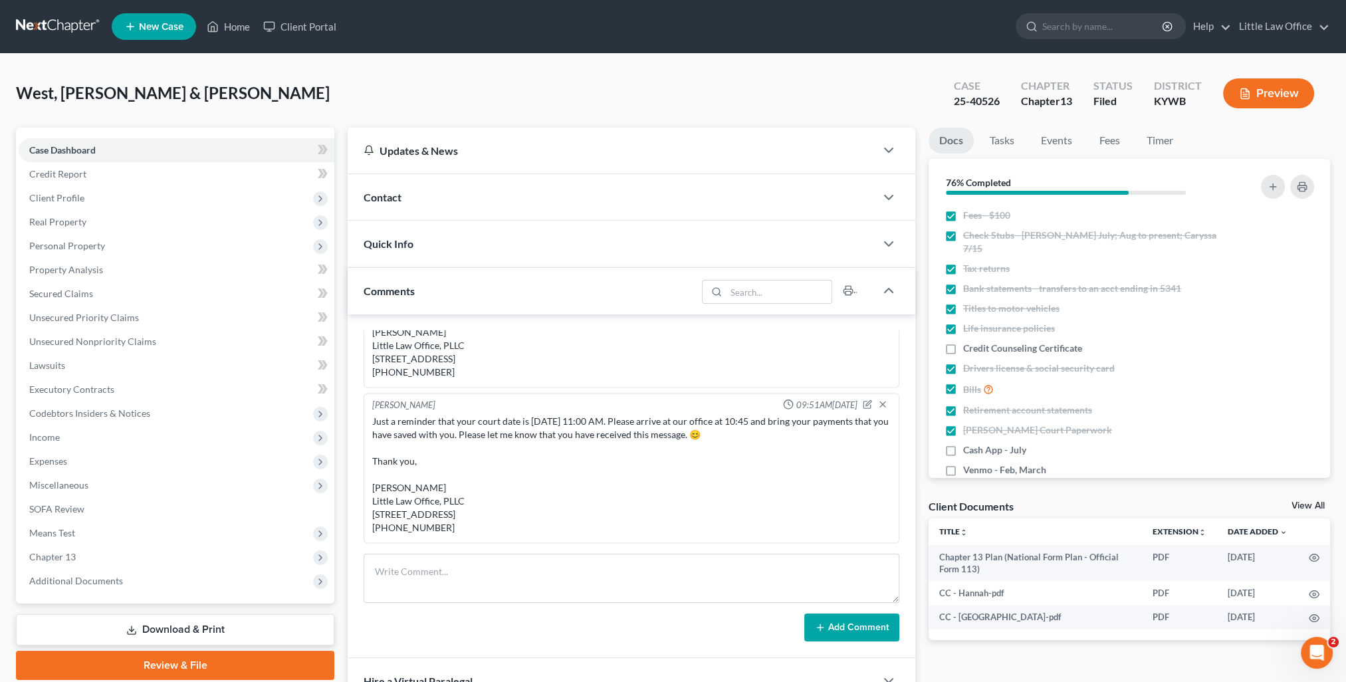
scroll to position [66, 0]
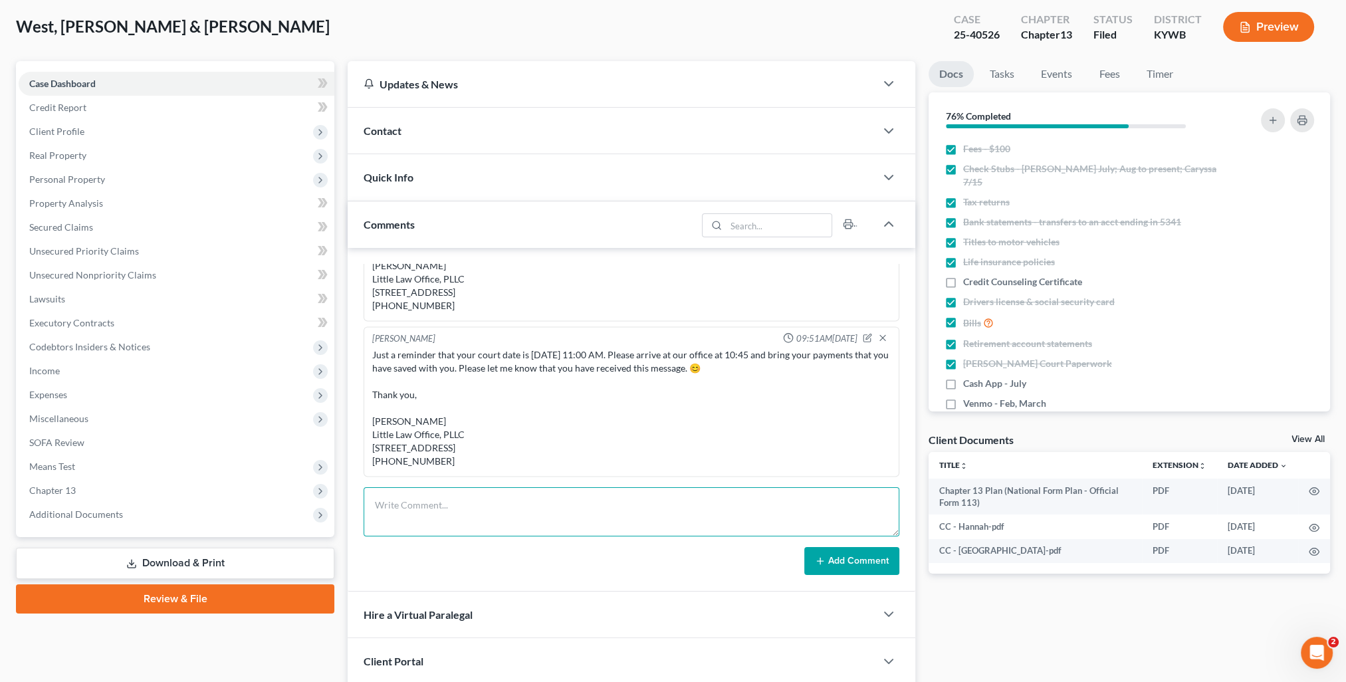
click at [483, 507] on textarea at bounding box center [632, 511] width 536 height 49
paste textarea "Yes. One payment will take care of your August payment. 😊 Thank you, Kristi Ful…"
type textarea "Yes. One payment will take care of your August payment. 😊 Thank you, Kristi Ful…"
click at [860, 570] on button "Add Comment" at bounding box center [851, 561] width 95 height 28
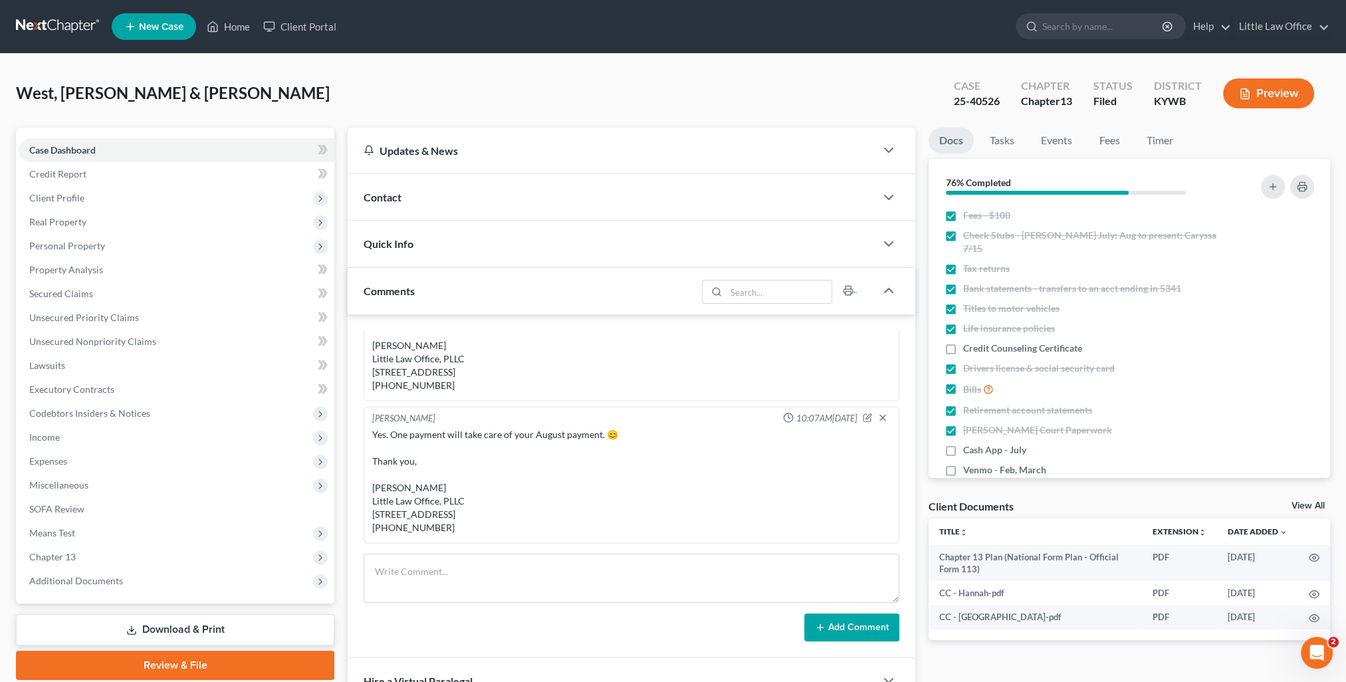
scroll to position [2781, 0]
click at [247, 32] on link "Home" at bounding box center [228, 27] width 57 height 24
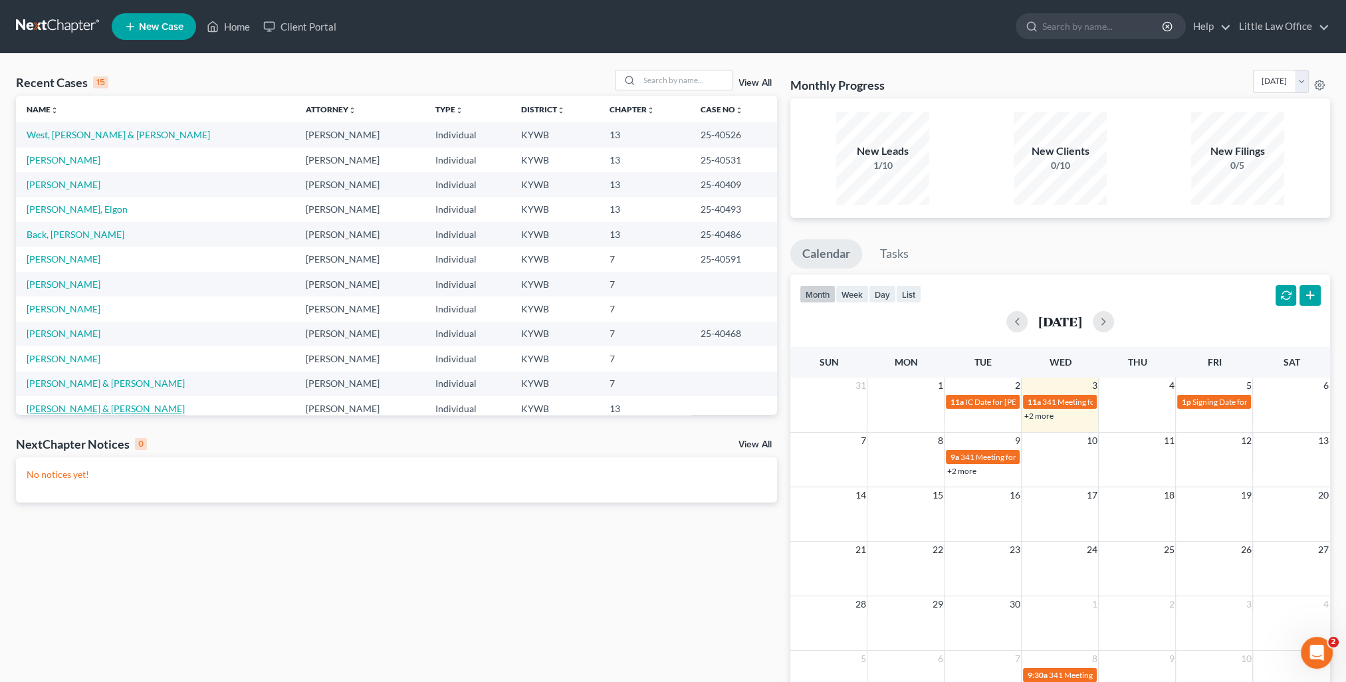
click at [118, 407] on link "Woodruff, Michael & Crystal" at bounding box center [106, 408] width 158 height 11
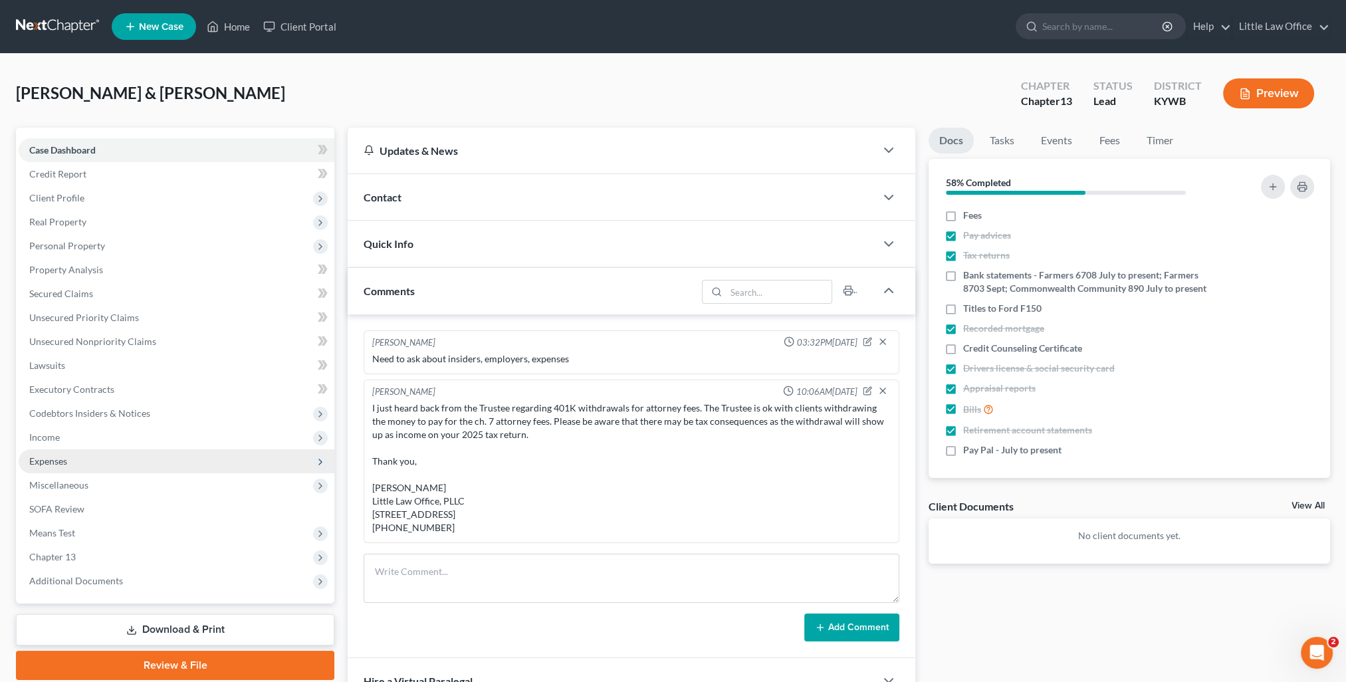
scroll to position [403, 0]
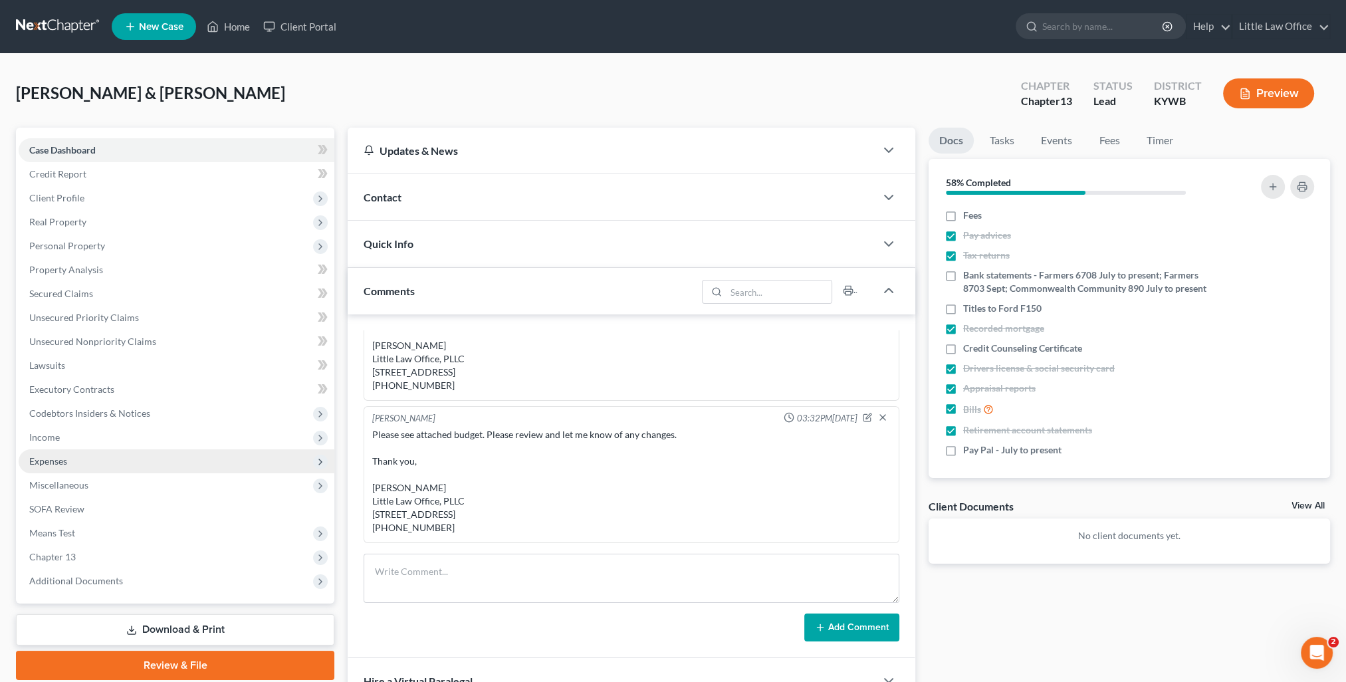
click at [64, 456] on span "Expenses" at bounding box center [48, 460] width 38 height 11
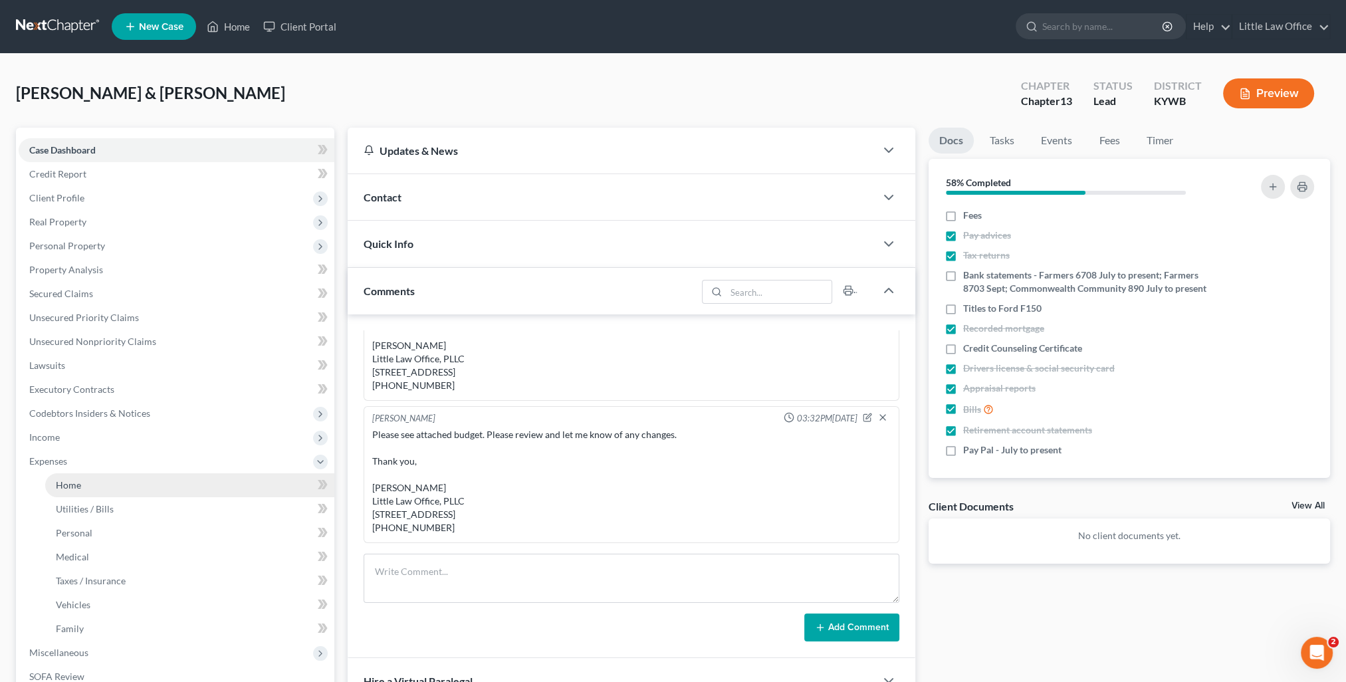
click at [80, 478] on link "Home" at bounding box center [189, 485] width 289 height 24
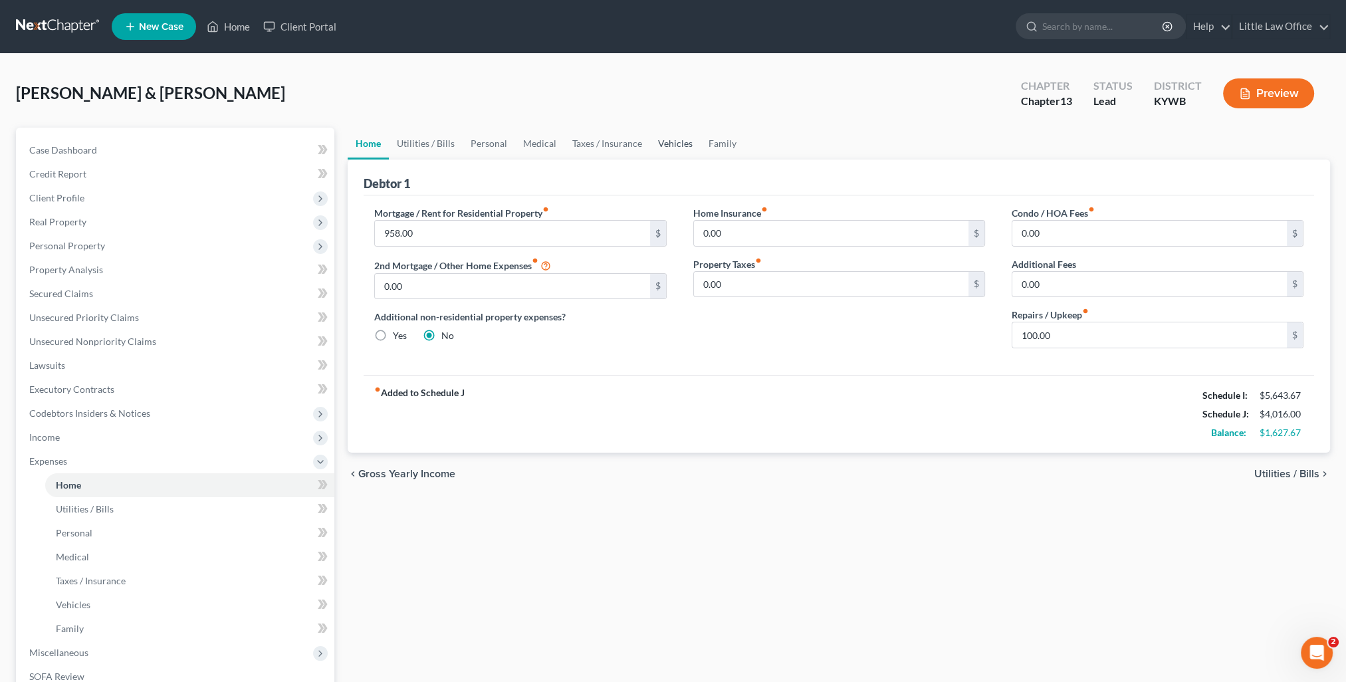
click at [657, 134] on link "Vehicles" at bounding box center [675, 144] width 51 height 32
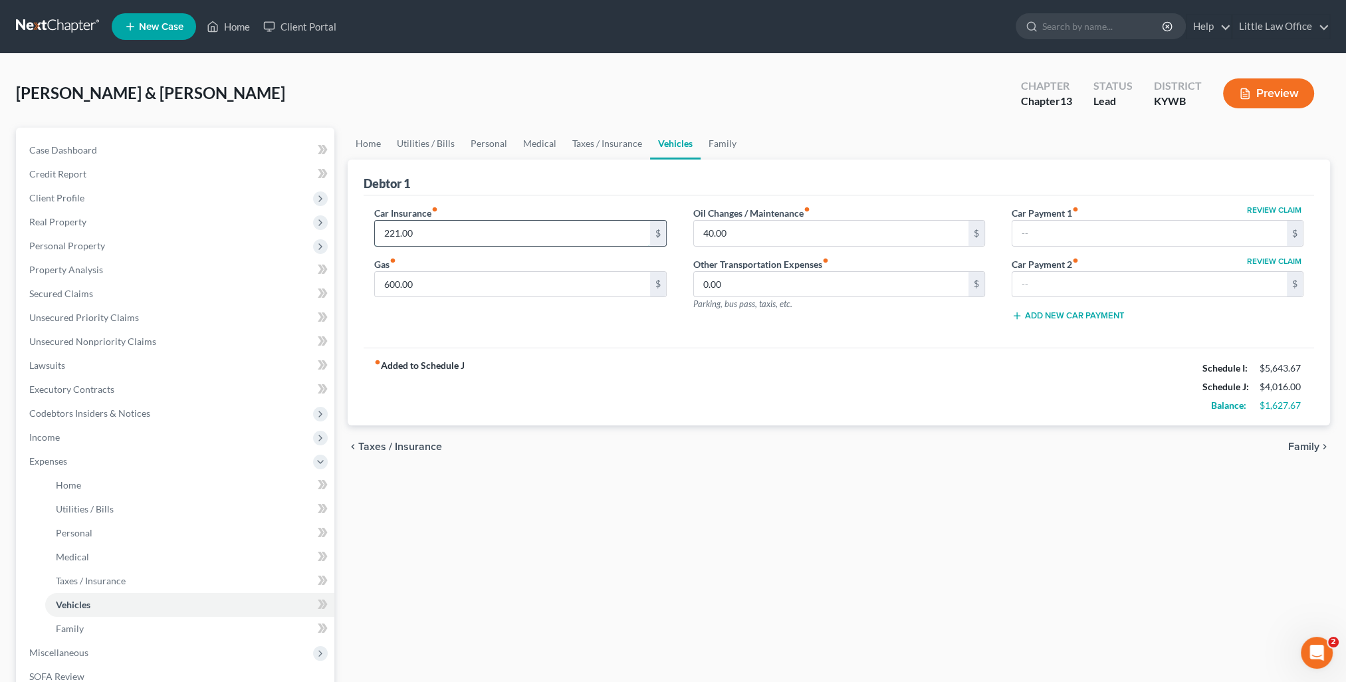
click at [456, 238] on input "221.00" at bounding box center [512, 233] width 275 height 25
click at [509, 227] on input "221.00" at bounding box center [512, 233] width 275 height 25
drag, startPoint x: 469, startPoint y: 230, endPoint x: 374, endPoint y: 236, distance: 95.3
click at [374, 236] on div "Car Insurance fiber_manual_record 221.00 $ Gas fiber_manual_record 600.00 $" at bounding box center [520, 269] width 318 height 126
type input "365"
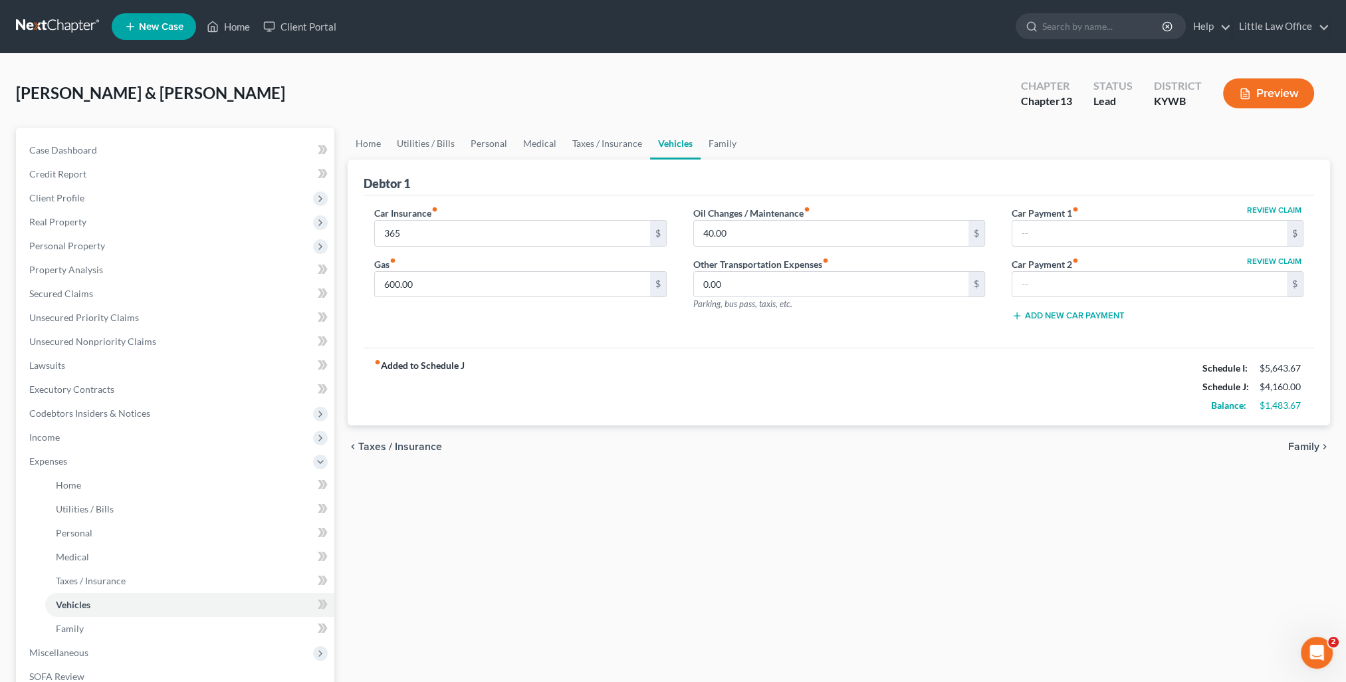
click at [615, 343] on div "Car Insurance fiber_manual_record 365 $ Gas fiber_manual_record 600.00 $ Oil Ch…" at bounding box center [839, 271] width 951 height 153
click at [544, 315] on div "Car Insurance fiber_manual_record 365 $ Gas fiber_manual_record 600.00 $" at bounding box center [520, 269] width 318 height 126
click at [717, 145] on link "Family" at bounding box center [723, 144] width 44 height 32
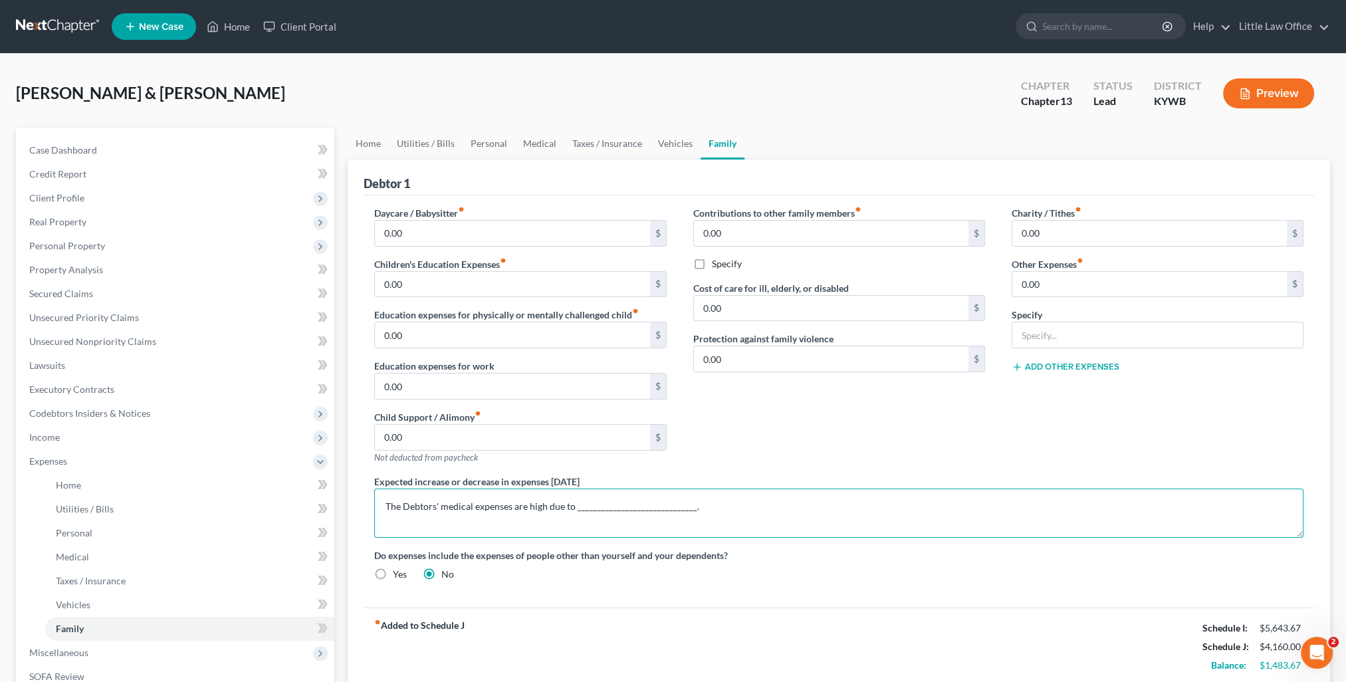
click at [699, 511] on textarea "The Debtors' medical expenses are high due to ______________________________." at bounding box center [838, 513] width 929 height 49
drag, startPoint x: 590, startPoint y: 511, endPoint x: 588, endPoint y: 518, distance: 7.8
drag, startPoint x: 588, startPoint y: 518, endPoint x: 723, endPoint y: 497, distance: 136.6
click at [723, 497] on textarea "The Debtors' medical expenses are high due to ______________________________. T…" at bounding box center [838, 513] width 929 height 49
type textarea "The Debtors' medical expenses are high due to ______________________________. T…"
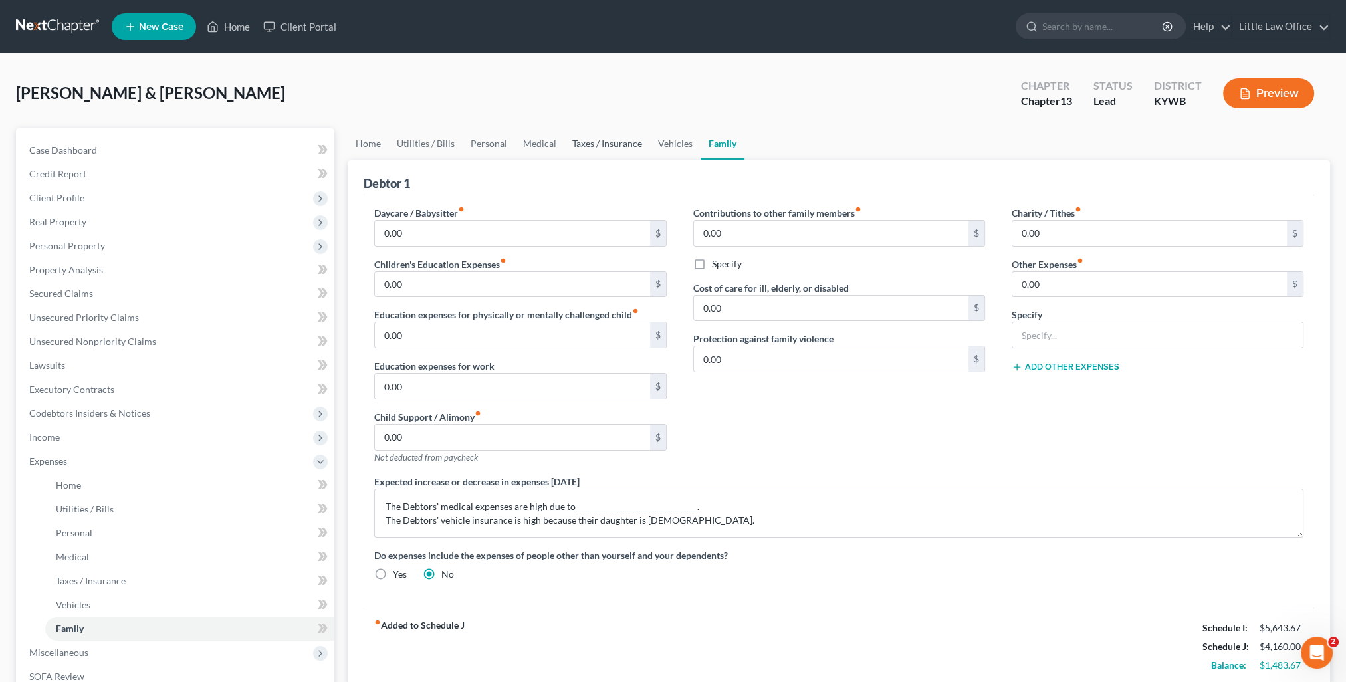
click at [590, 140] on link "Taxes / Insurance" at bounding box center [607, 144] width 86 height 32
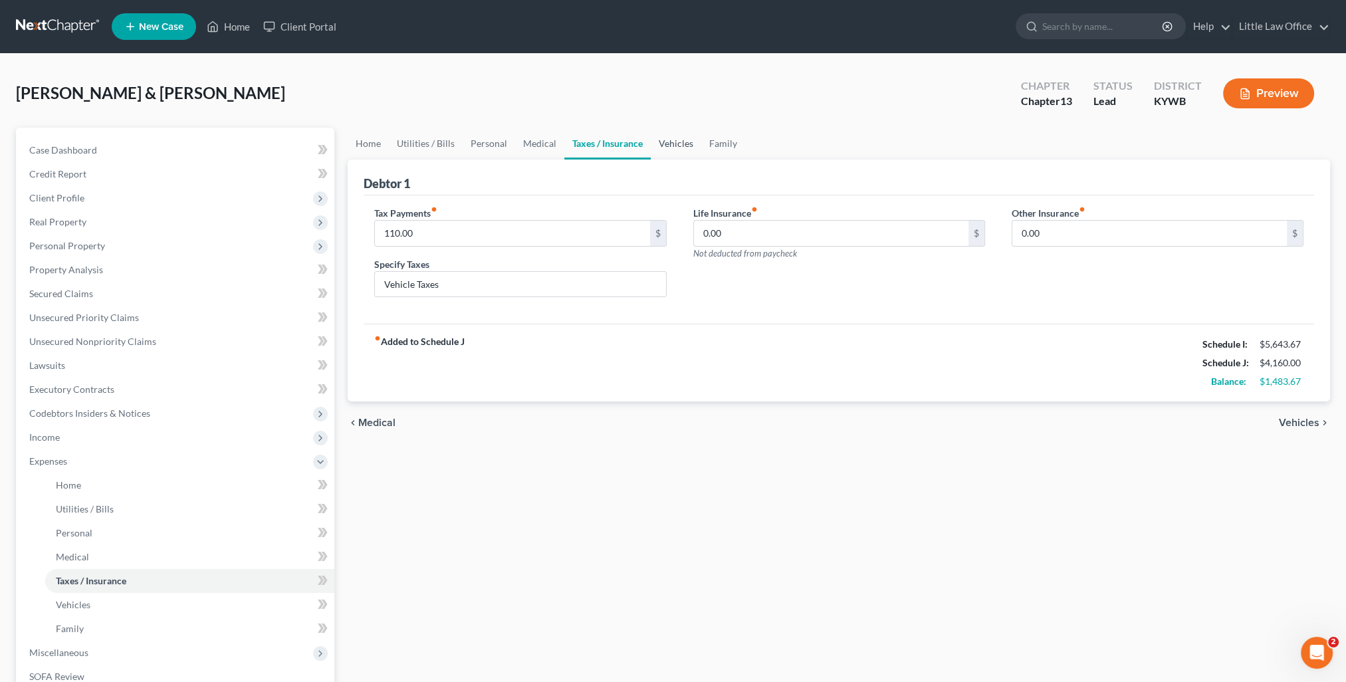
click at [676, 142] on link "Vehicles" at bounding box center [676, 144] width 51 height 32
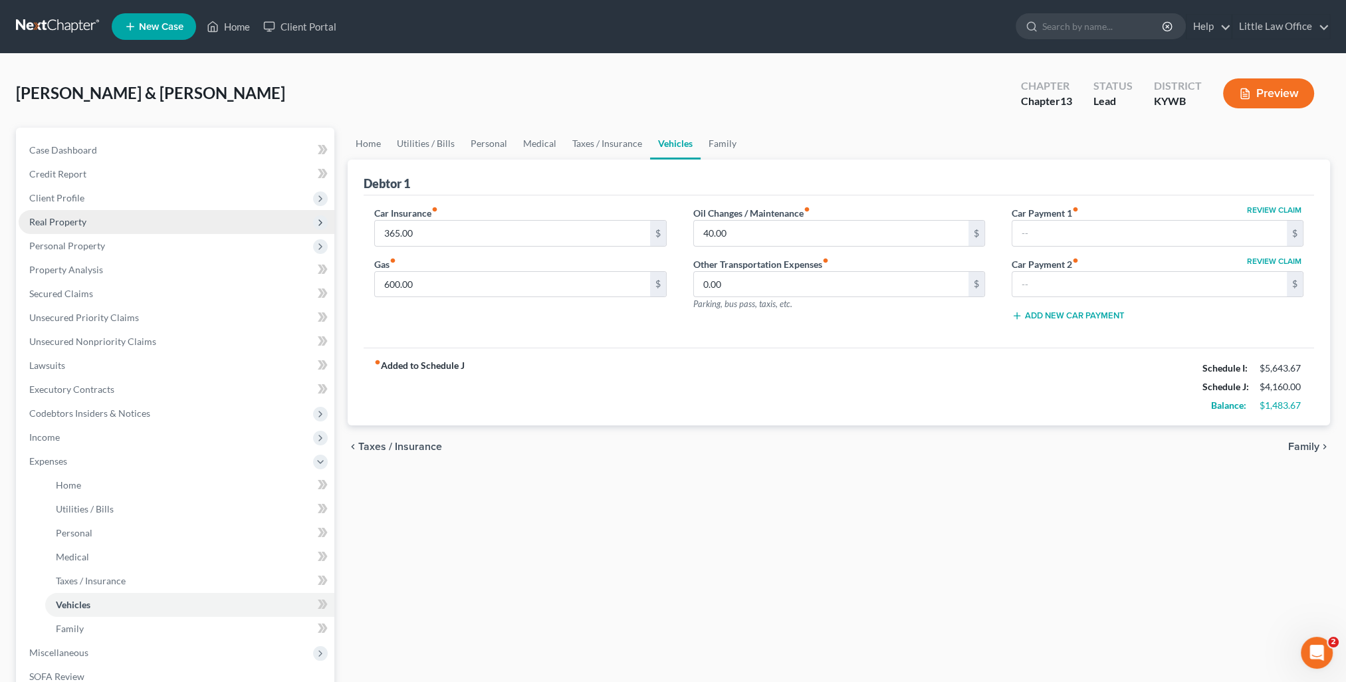
click at [96, 211] on span "Real Property" at bounding box center [177, 222] width 316 height 24
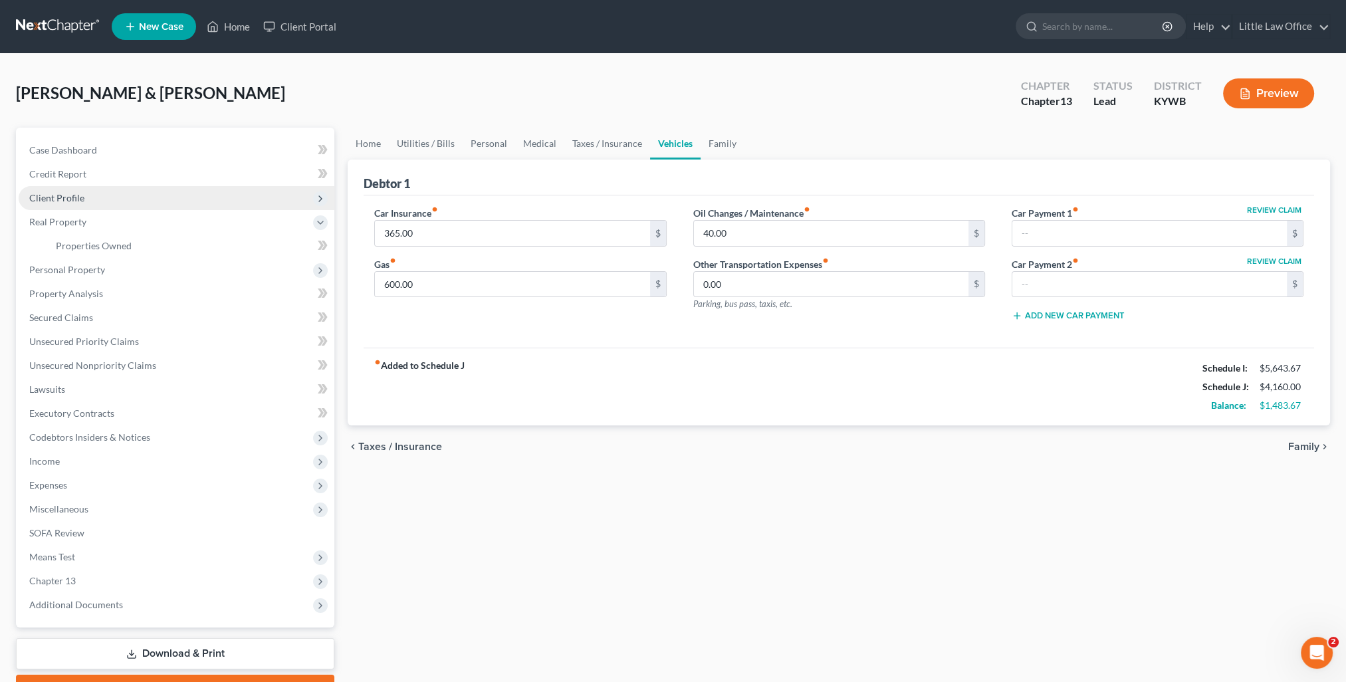
click at [91, 199] on span "Client Profile" at bounding box center [177, 198] width 316 height 24
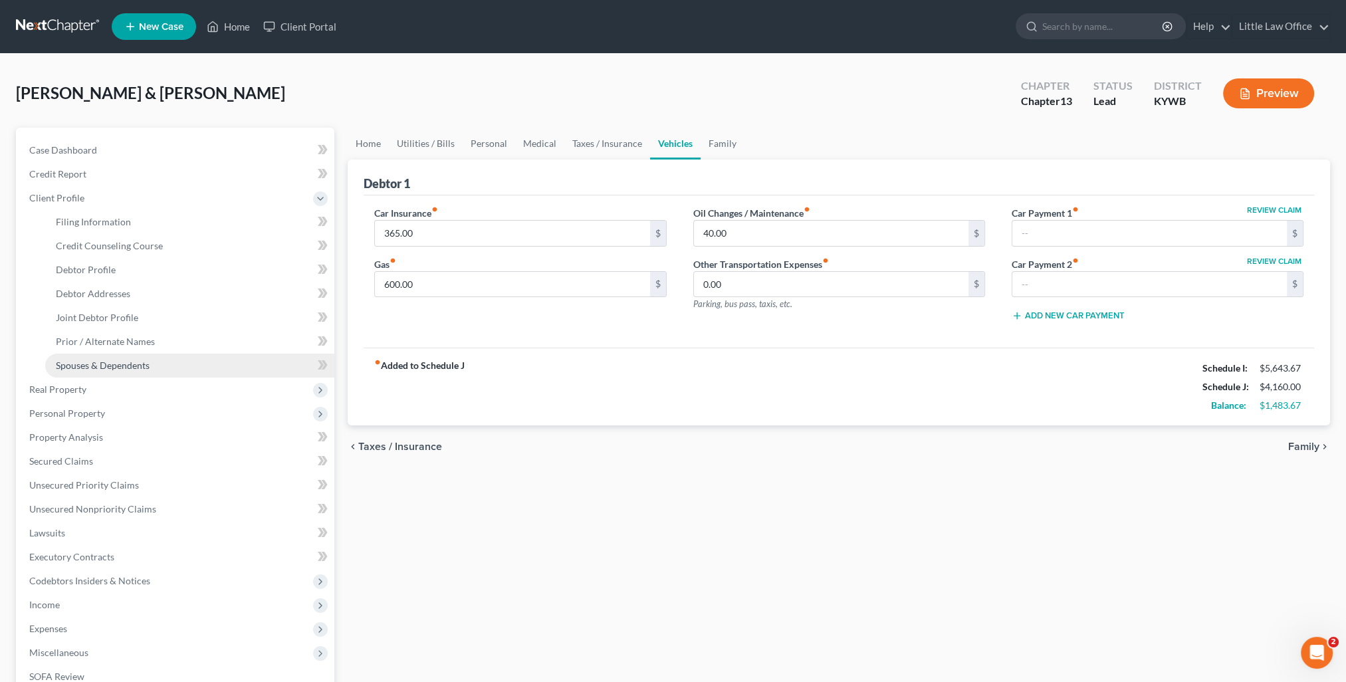
click at [148, 367] on span "Spouses & Dependents" at bounding box center [103, 365] width 94 height 11
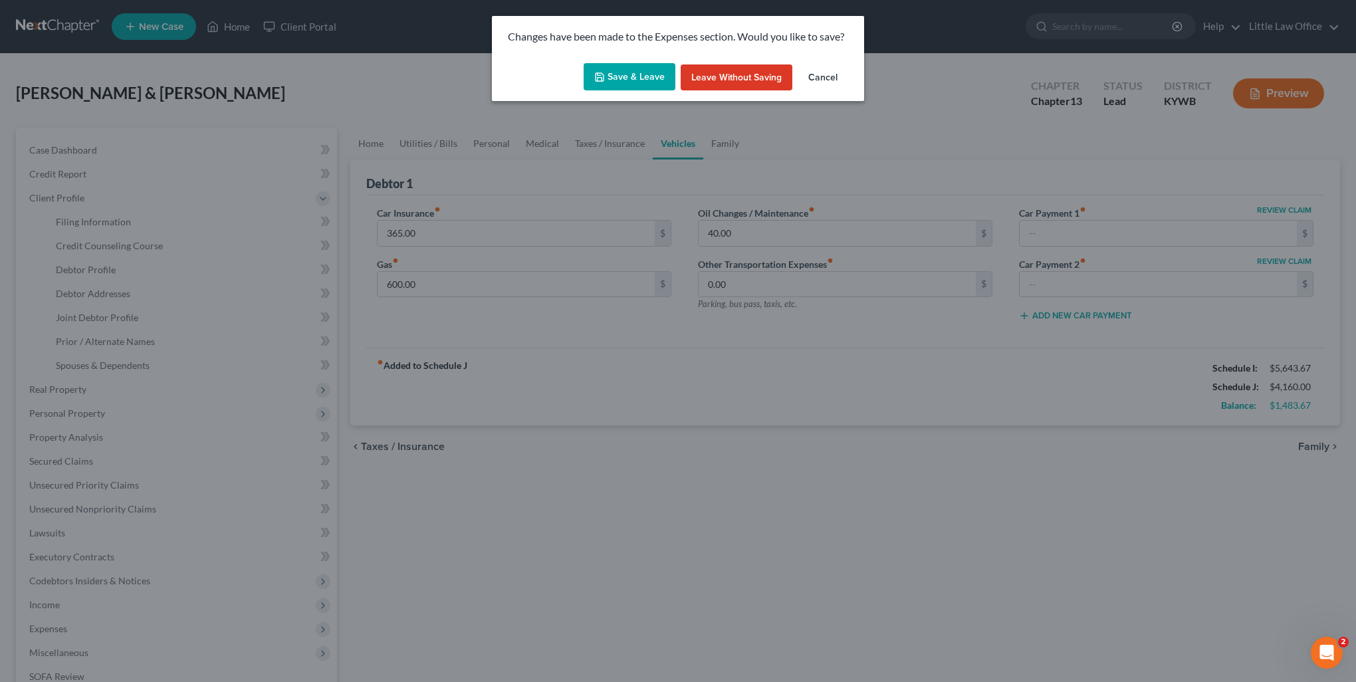
click at [622, 86] on button "Save & Leave" at bounding box center [630, 77] width 92 height 28
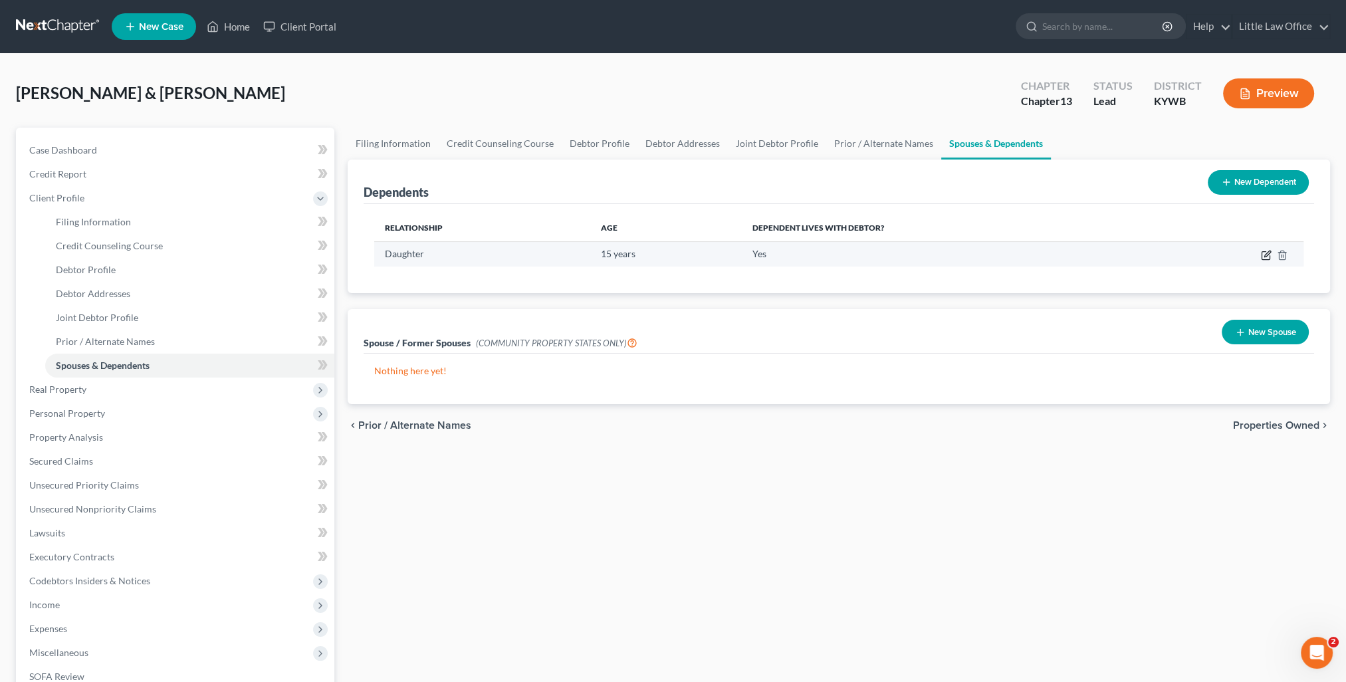
click at [1268, 254] on icon "button" at bounding box center [1266, 255] width 11 height 11
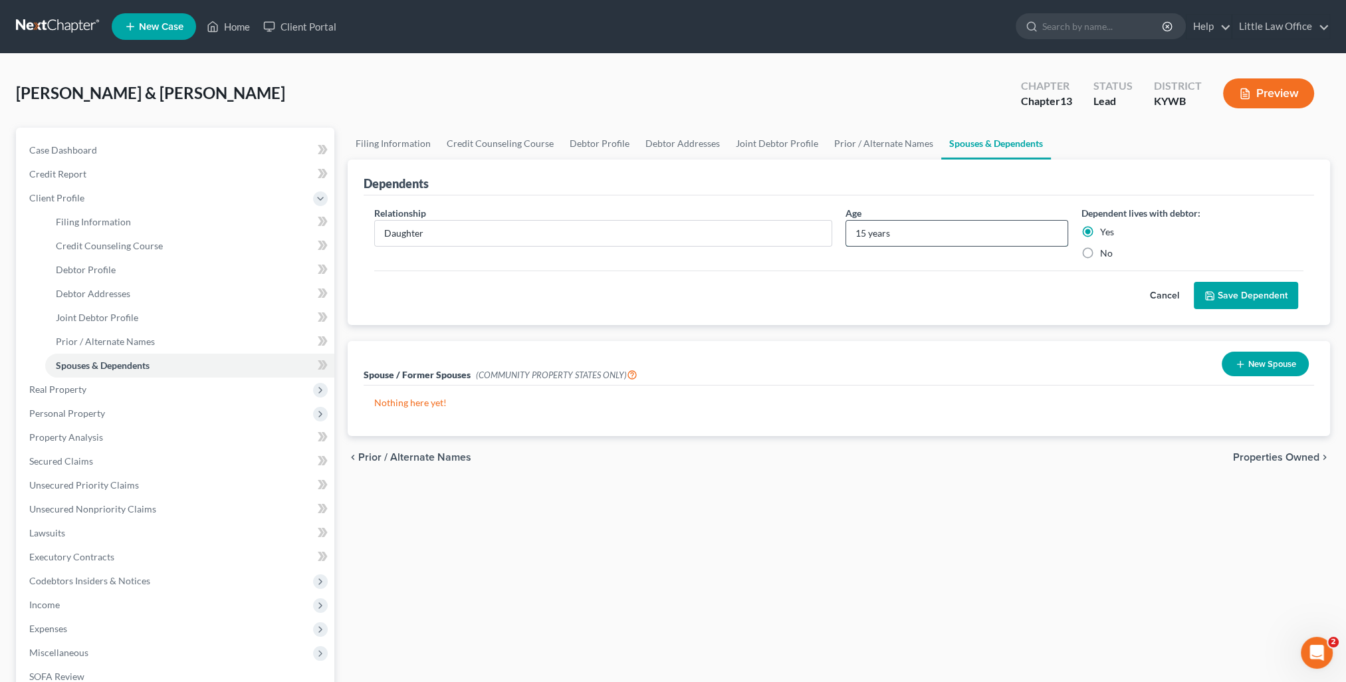
drag, startPoint x: 855, startPoint y: 231, endPoint x: 862, endPoint y: 238, distance: 9.9
click at [857, 233] on input "15 years" at bounding box center [956, 233] width 221 height 25
type input "16 years"
click at [1271, 292] on button "Save Dependent" at bounding box center [1246, 296] width 104 height 28
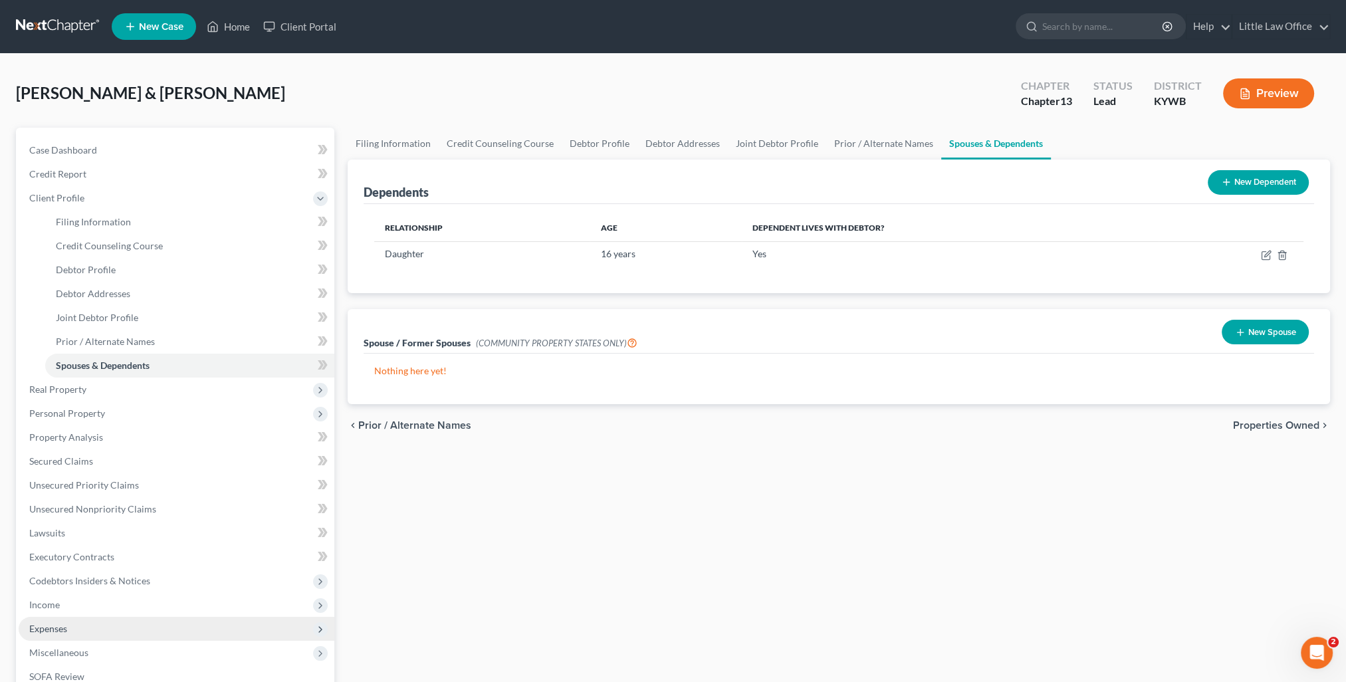
click at [27, 626] on span "Expenses" at bounding box center [177, 629] width 316 height 24
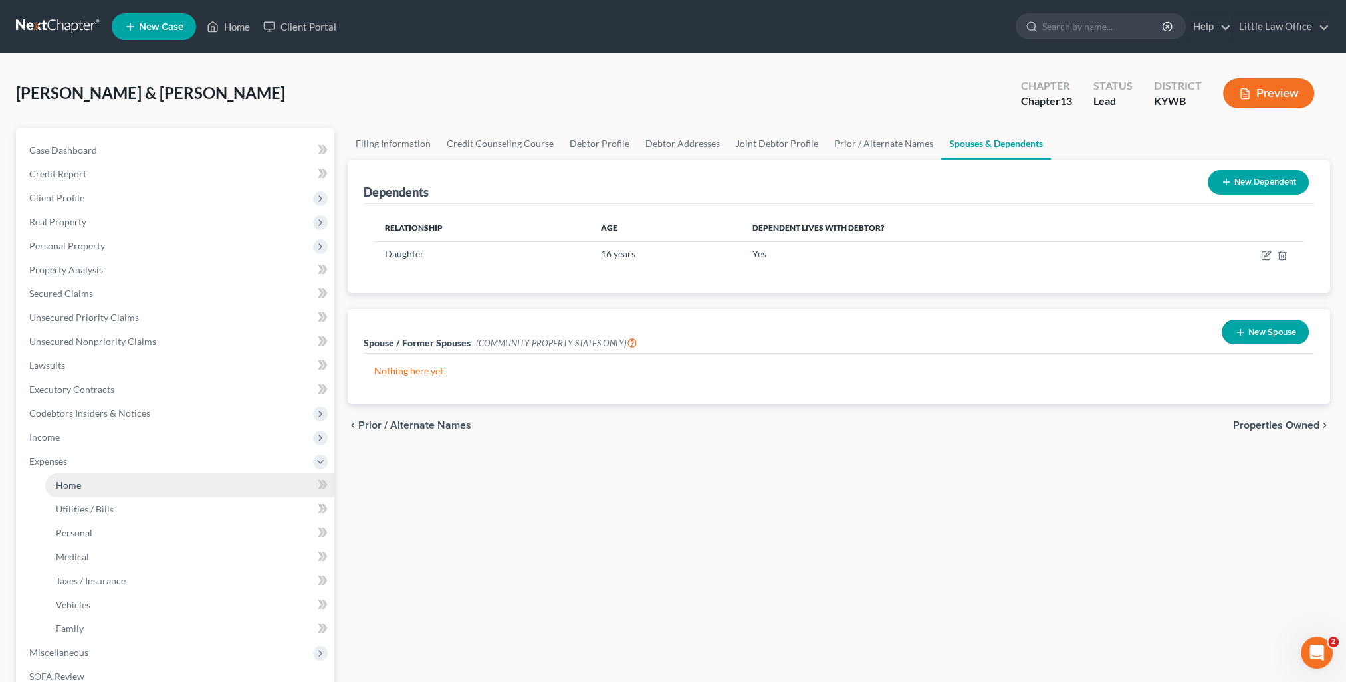
click at [59, 493] on link "Home" at bounding box center [189, 485] width 289 height 24
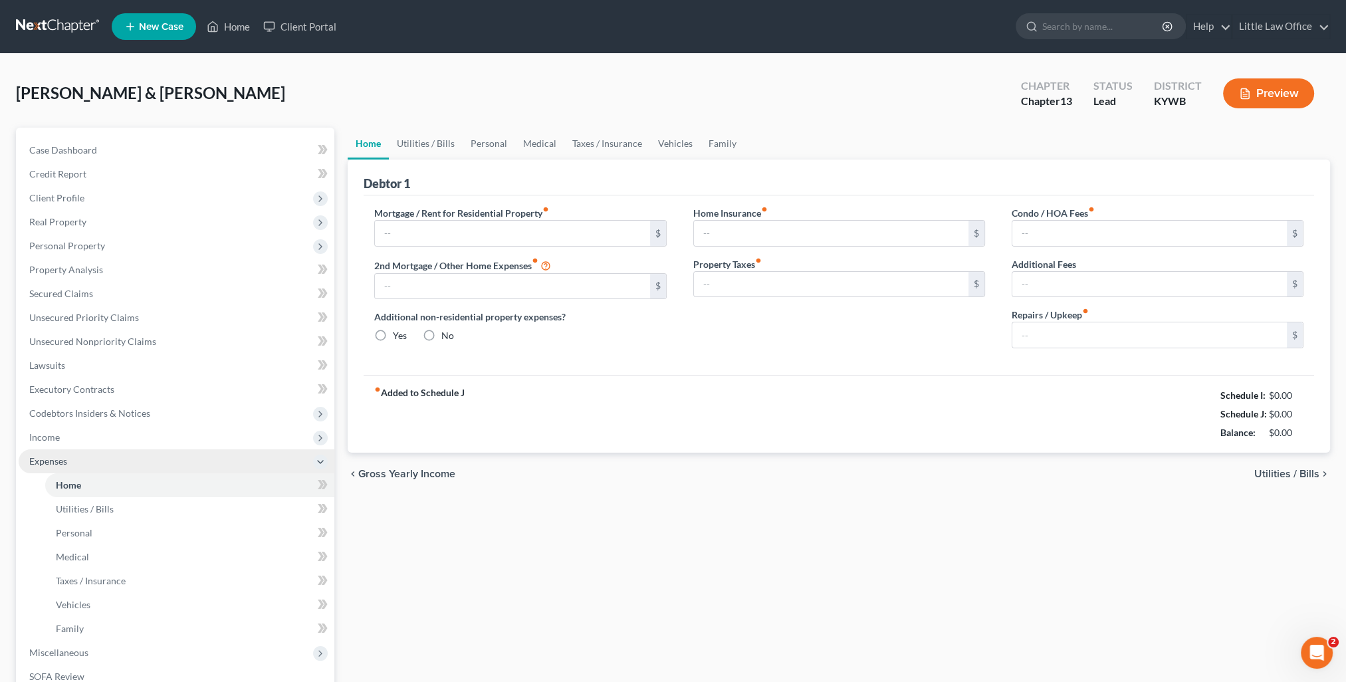
type input "958.00"
type input "0.00"
radio input "true"
type input "0.00"
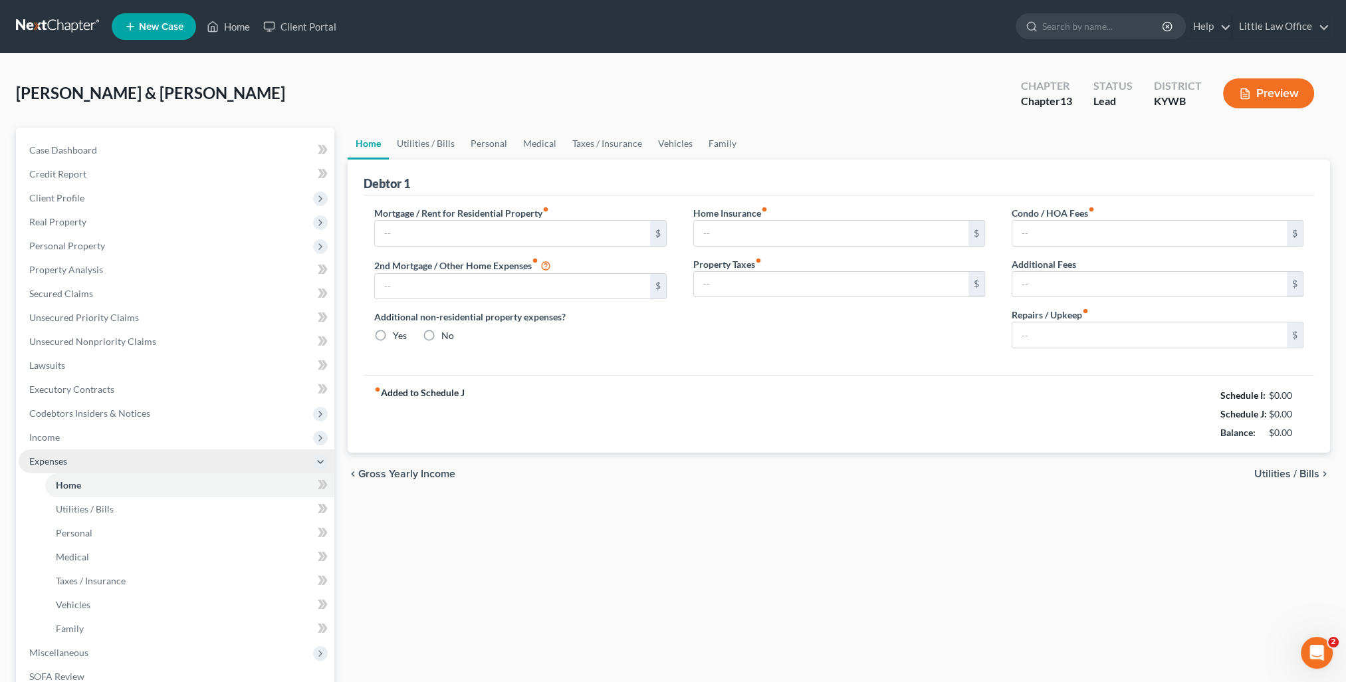
type input "0.00"
type input "100.00"
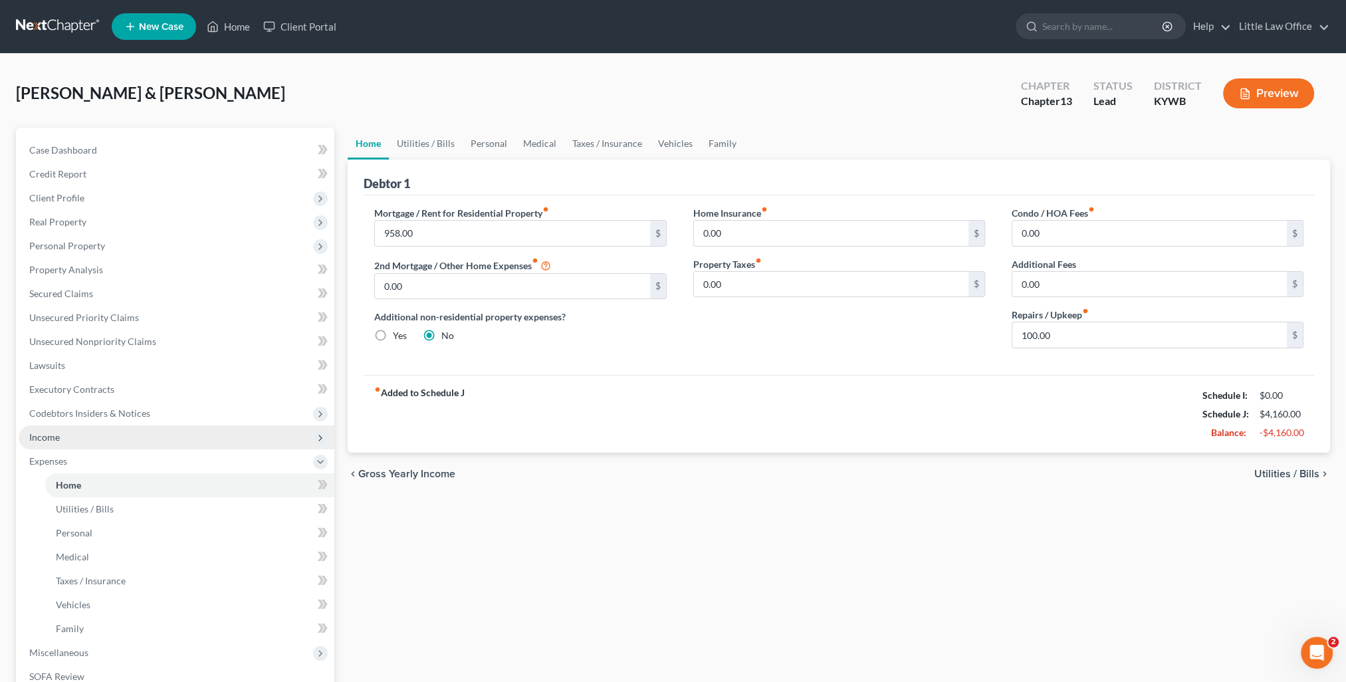
click at [43, 442] on span "Income" at bounding box center [44, 436] width 31 height 11
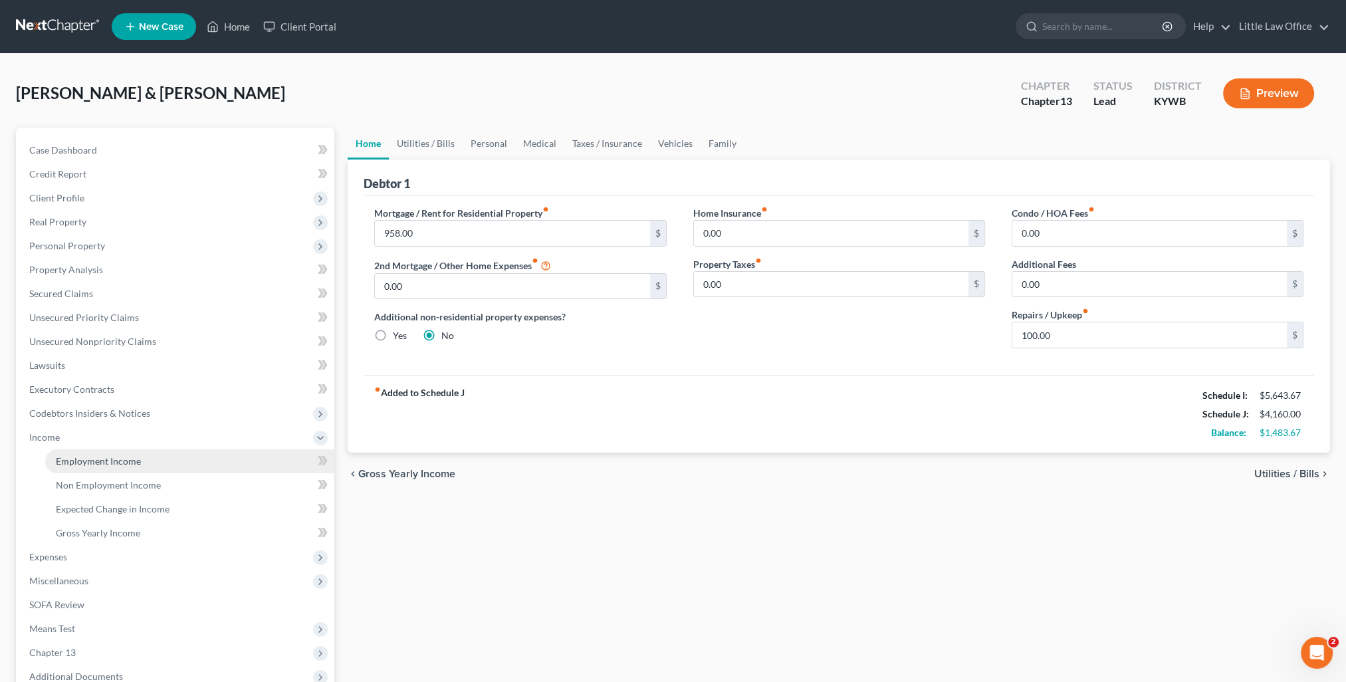
click at [88, 464] on span "Employment Income" at bounding box center [98, 460] width 85 height 11
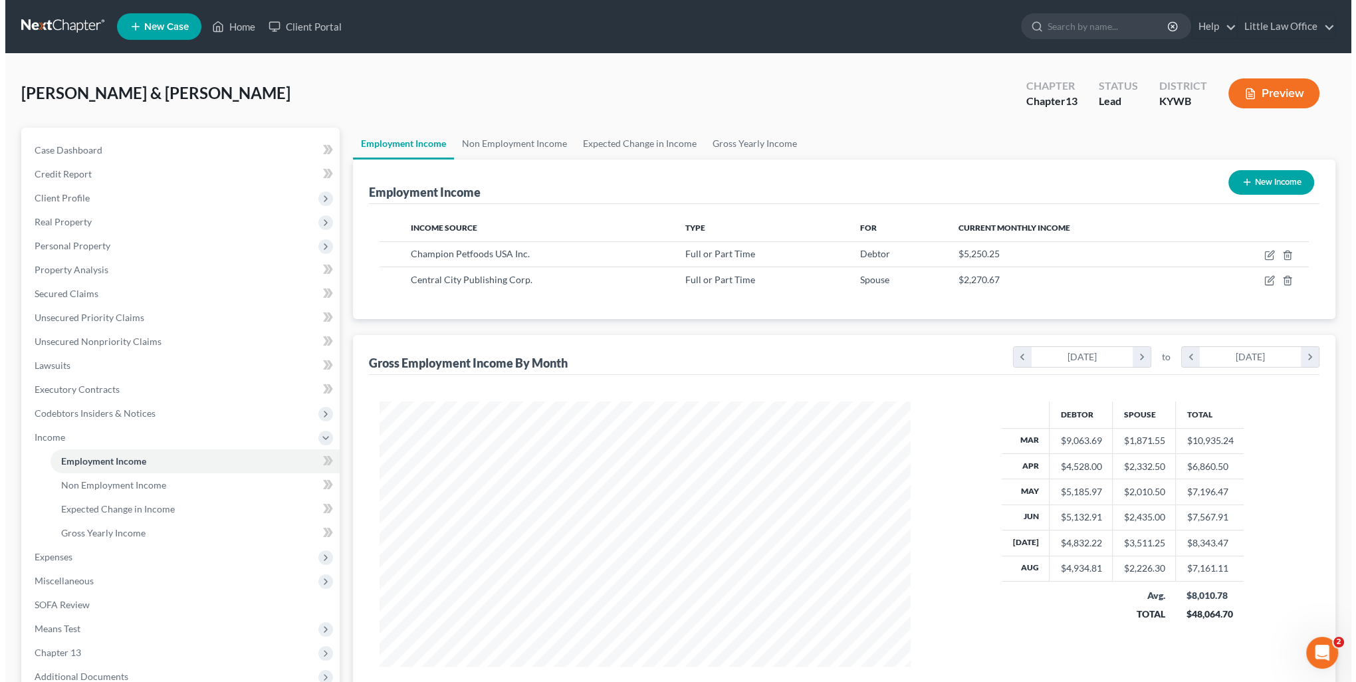
scroll to position [265, 558]
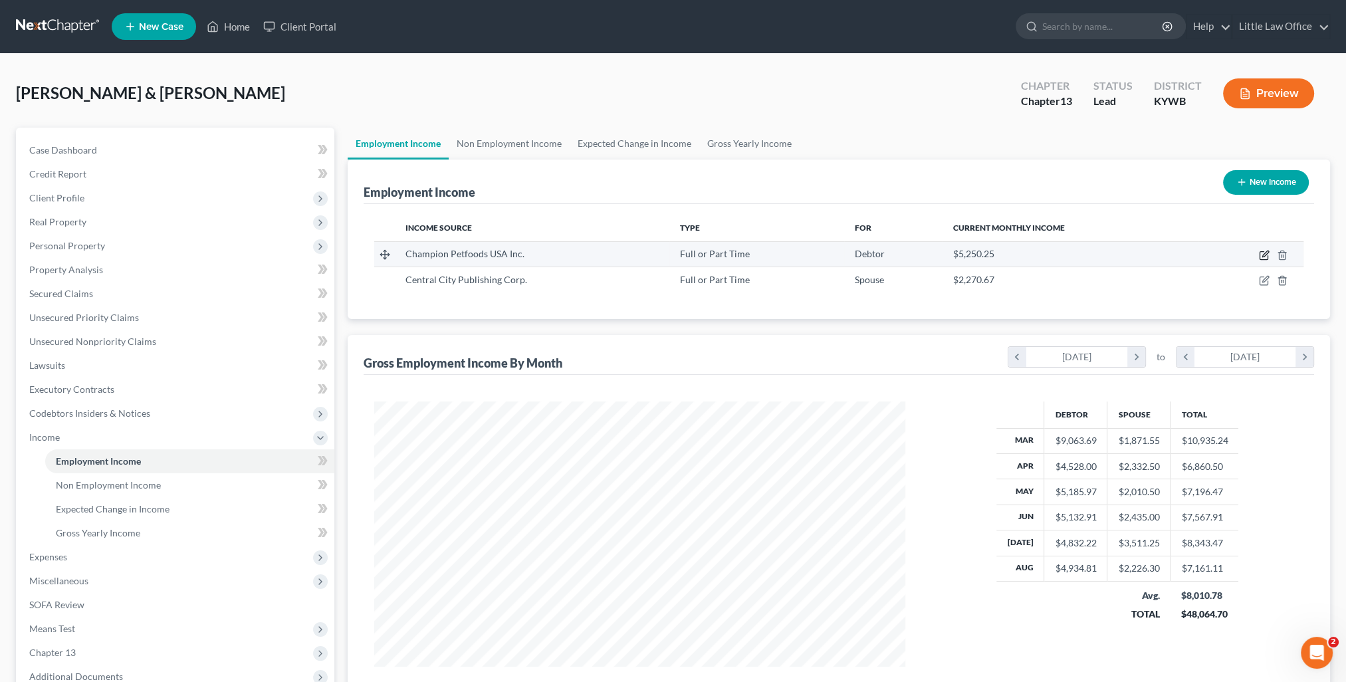
click at [1262, 253] on icon "button" at bounding box center [1264, 255] width 11 height 11
select select "0"
select select "18"
select select "2"
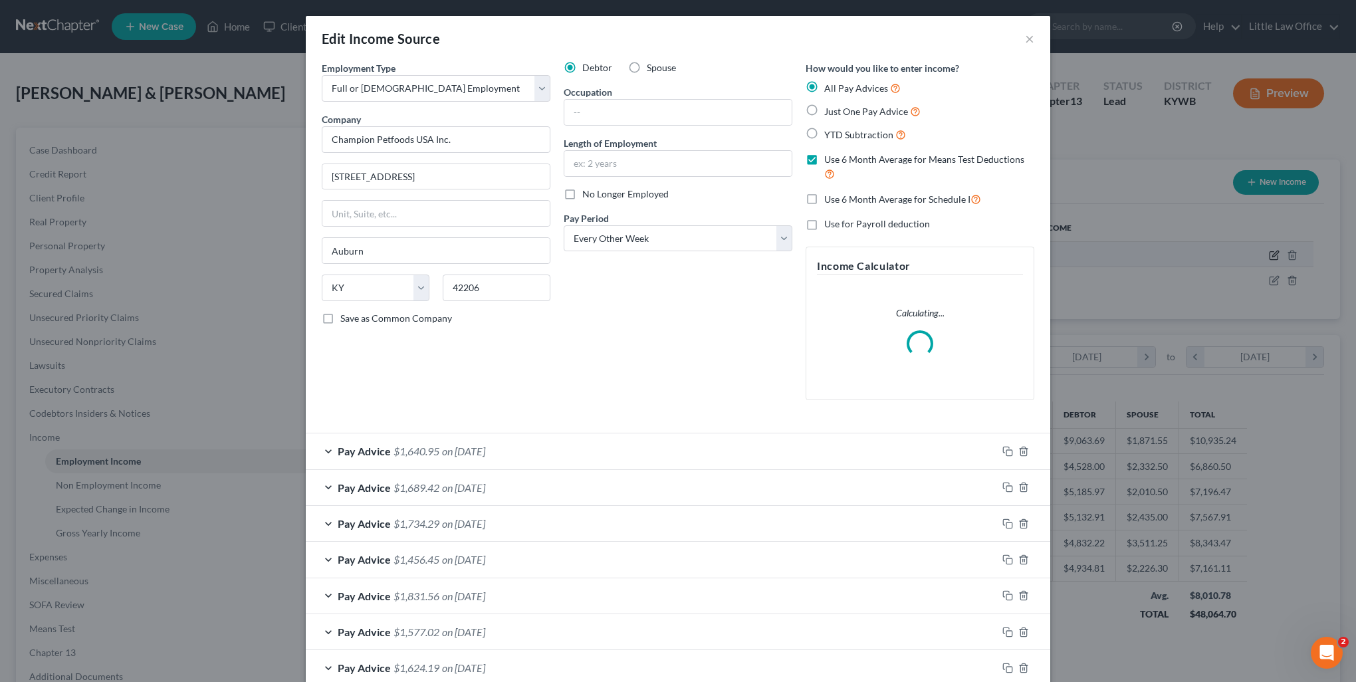
scroll to position [267, 561]
click at [539, 455] on div "Pay Advice $1,640.95 on 08/29/2025" at bounding box center [651, 450] width 691 height 35
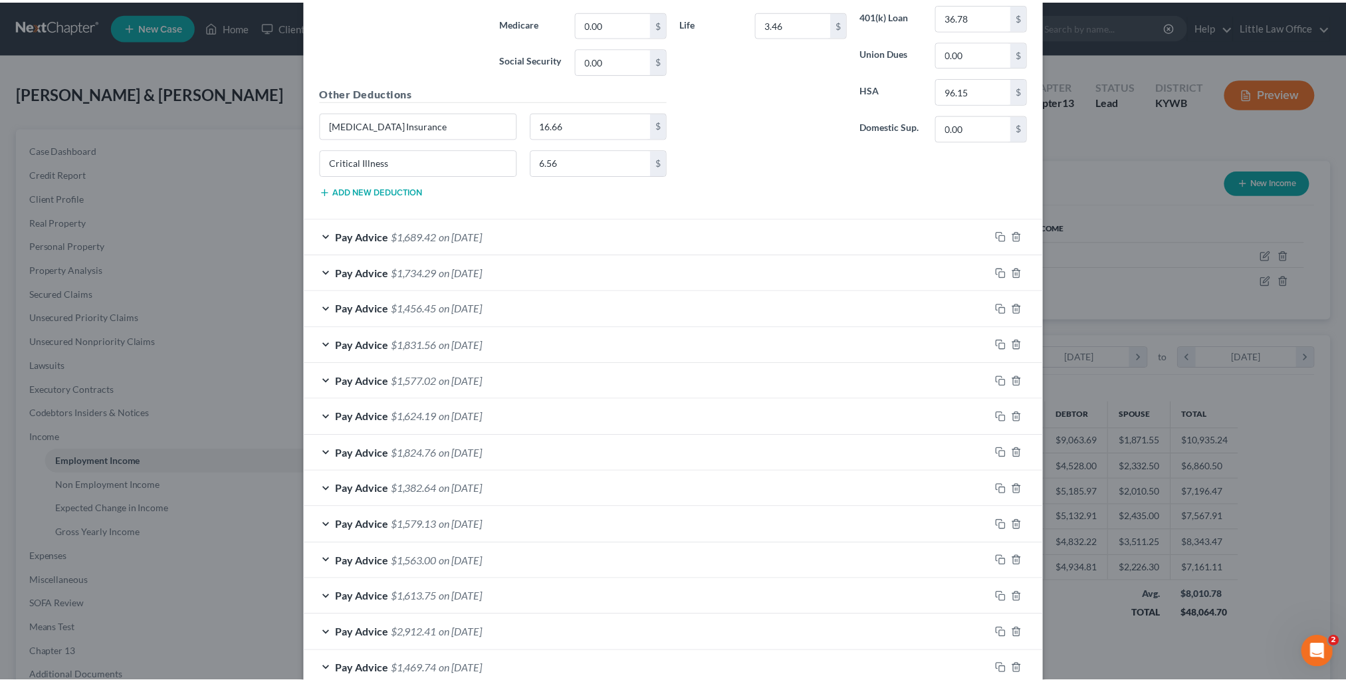
scroll to position [840, 0]
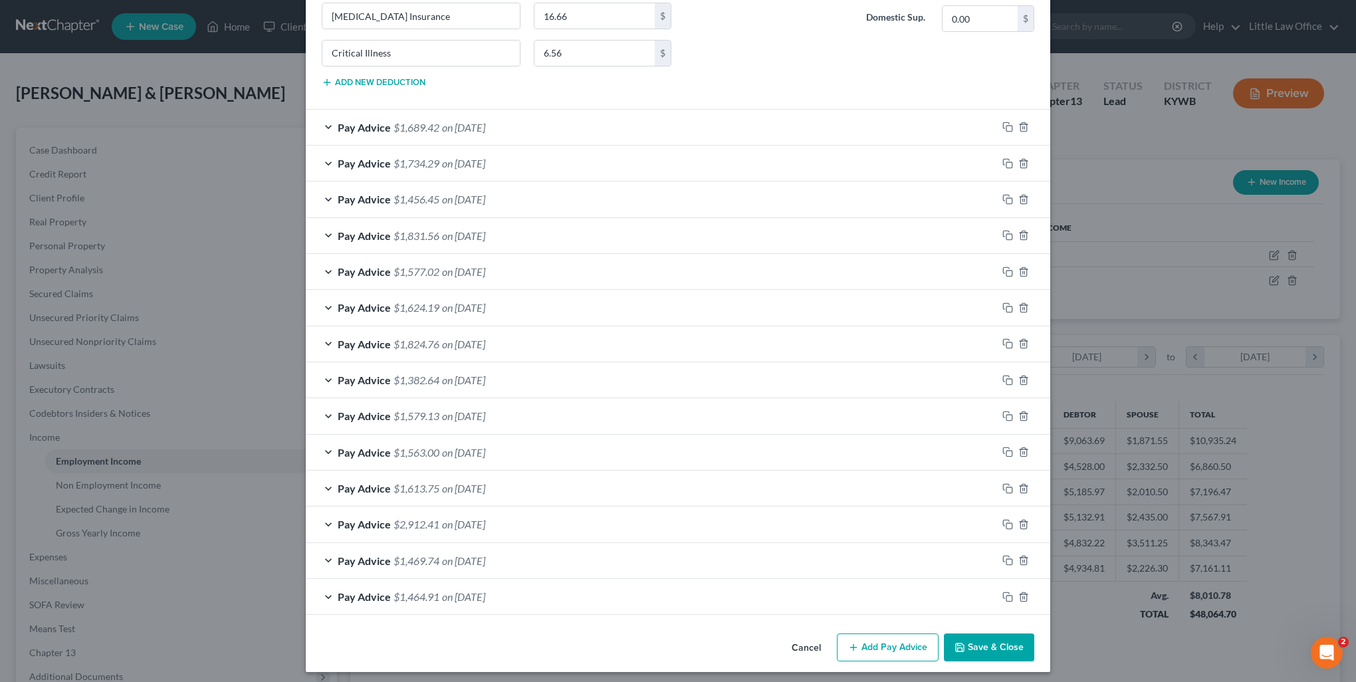
click at [973, 636] on button "Save & Close" at bounding box center [989, 648] width 90 height 28
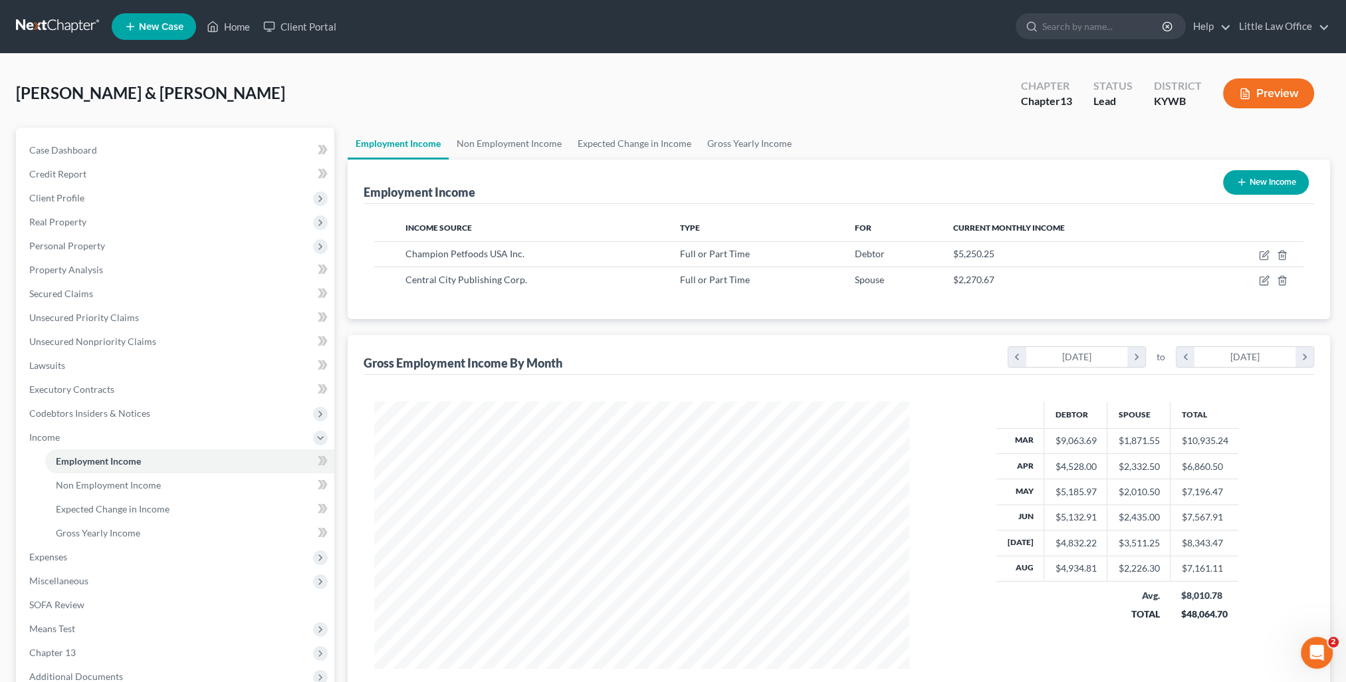
scroll to position [265, 558]
click at [1254, 93] on button "Preview" at bounding box center [1268, 93] width 91 height 30
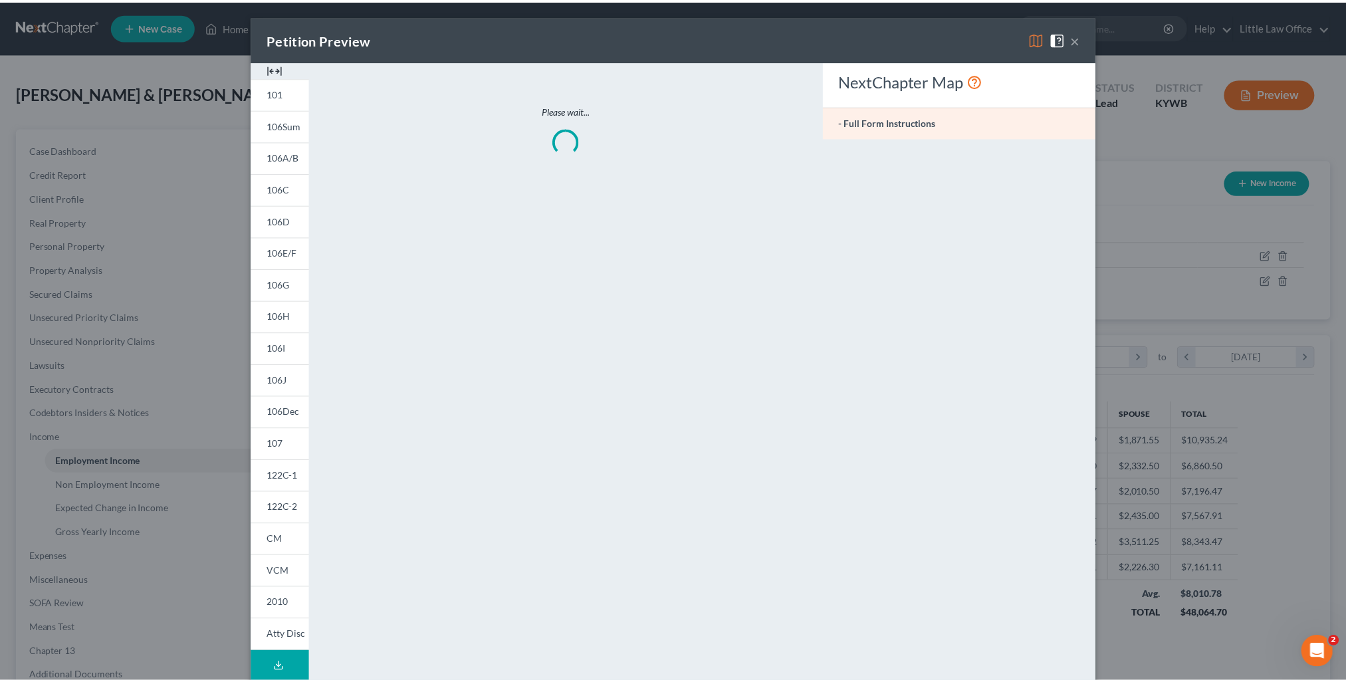
scroll to position [267, 561]
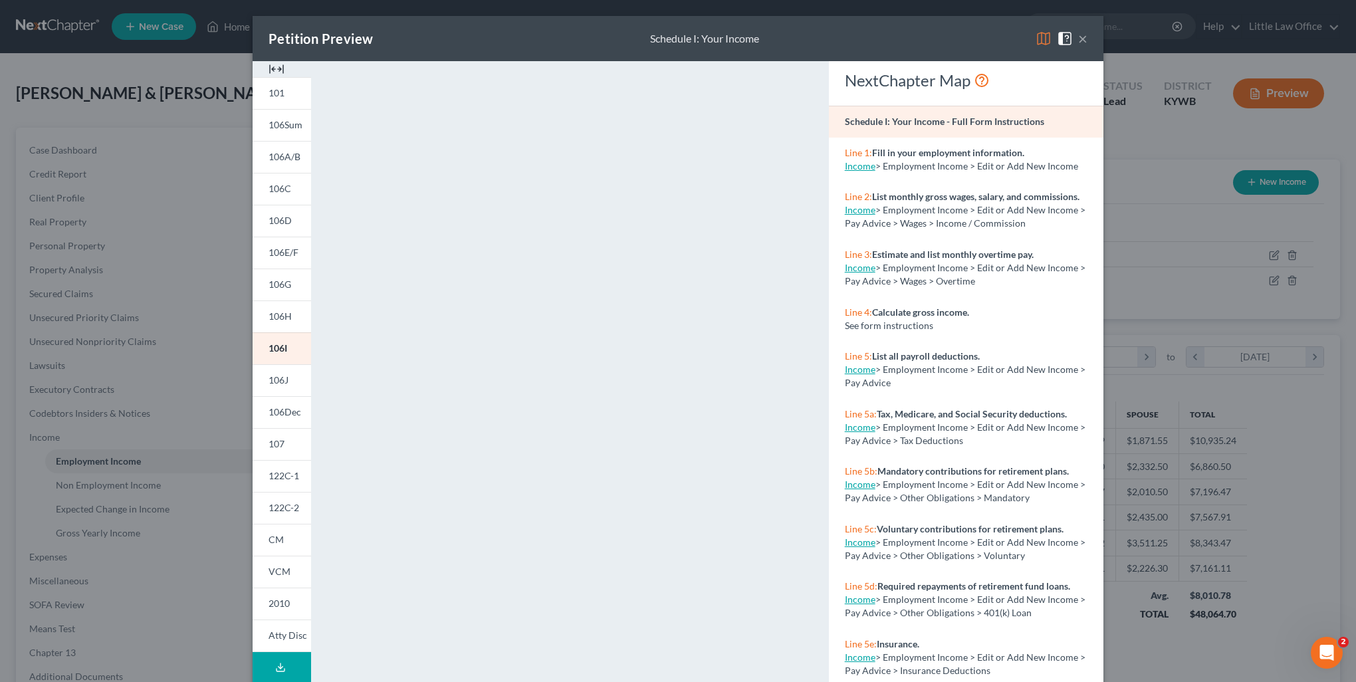
click at [1078, 41] on button "×" at bounding box center [1082, 39] width 9 height 16
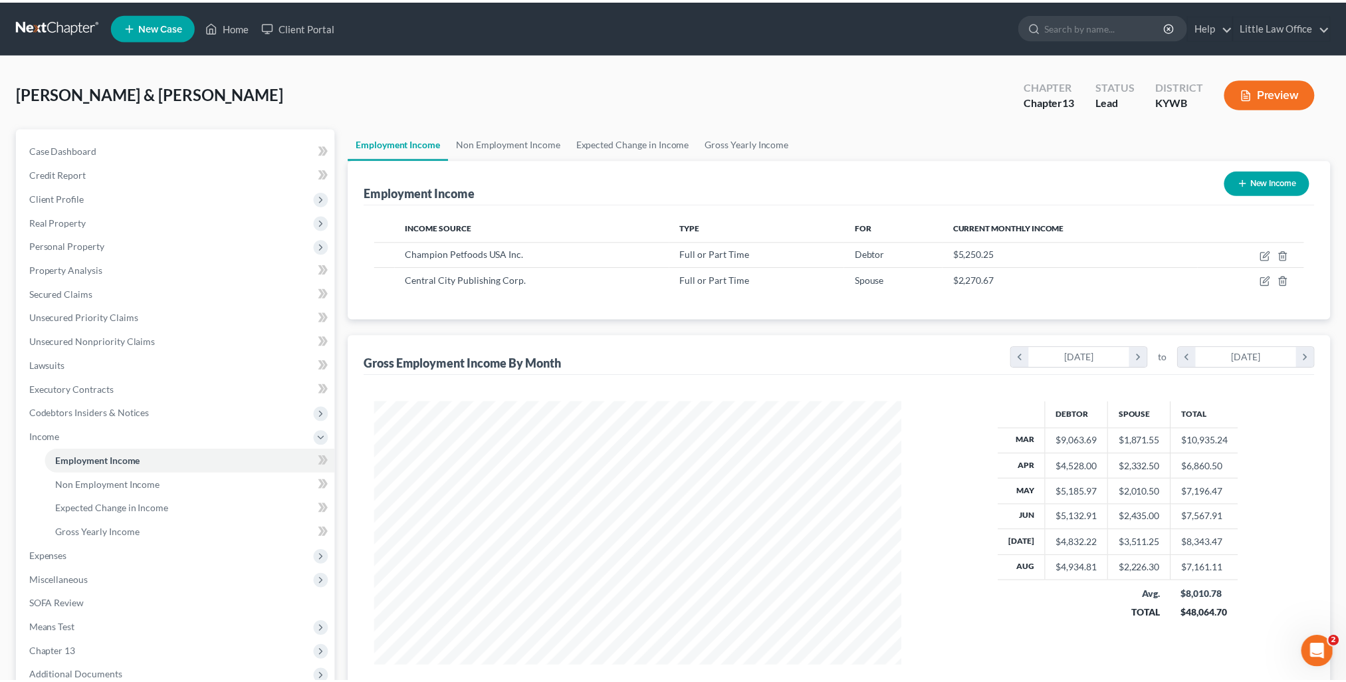
scroll to position [664509, 664217]
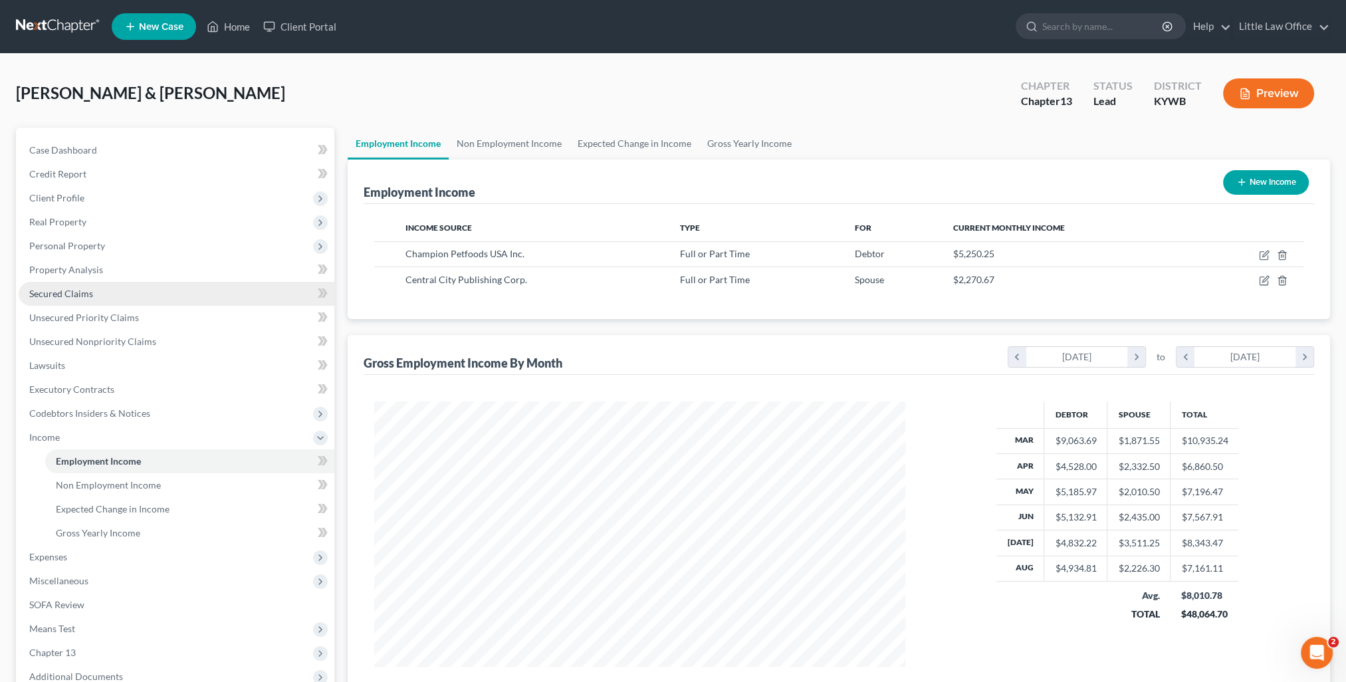
click at [61, 298] on span "Secured Claims" at bounding box center [61, 293] width 64 height 11
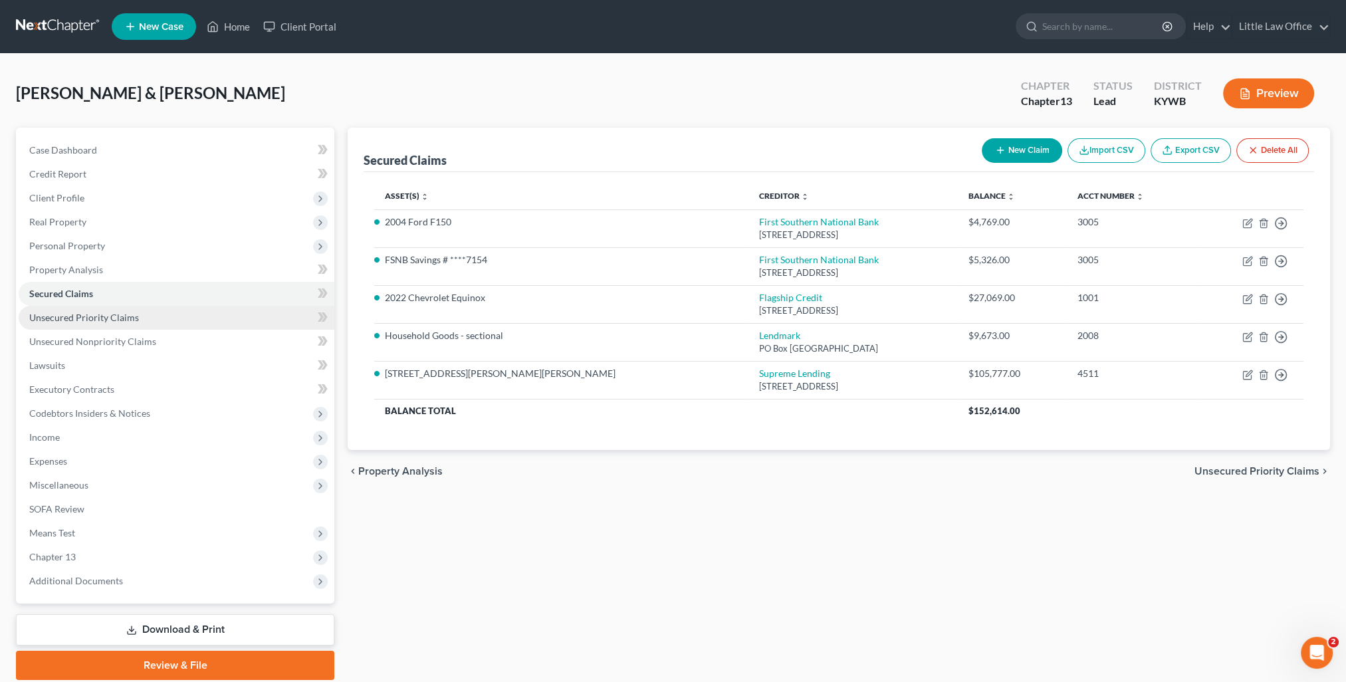
click at [106, 323] on link "Unsecured Priority Claims" at bounding box center [177, 318] width 316 height 24
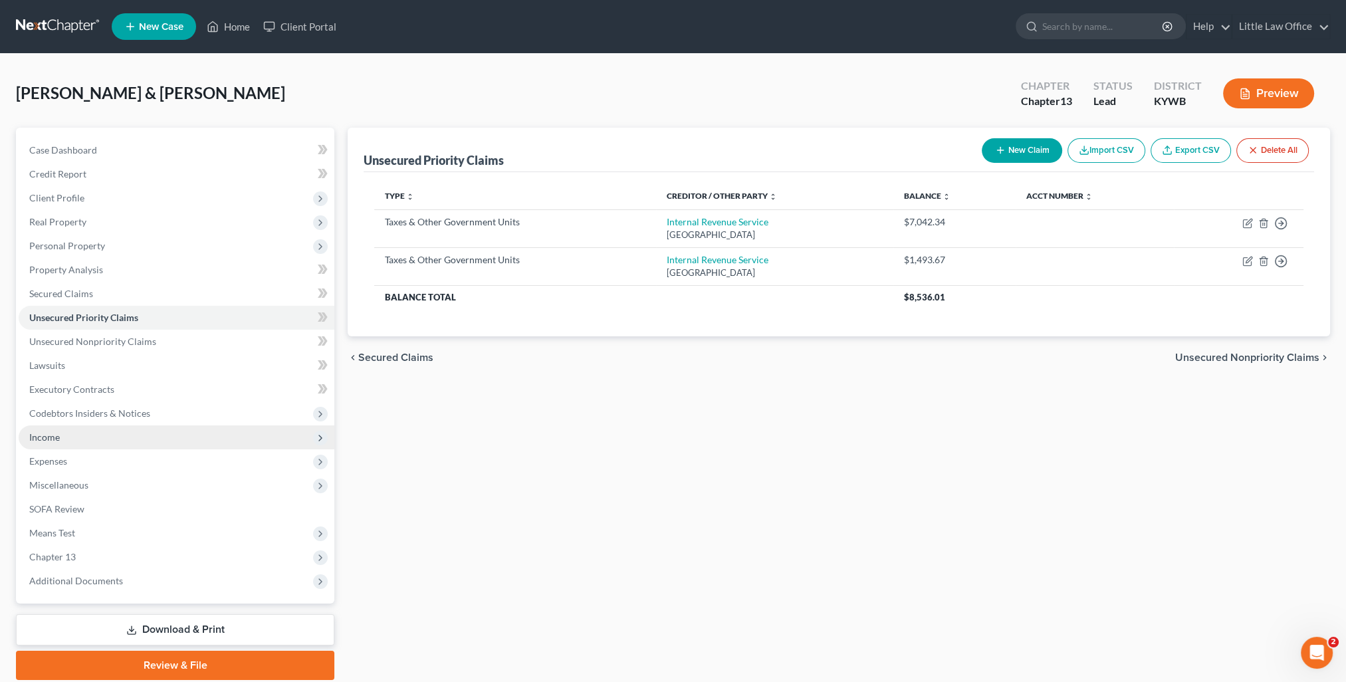
click at [66, 440] on span "Income" at bounding box center [177, 437] width 316 height 24
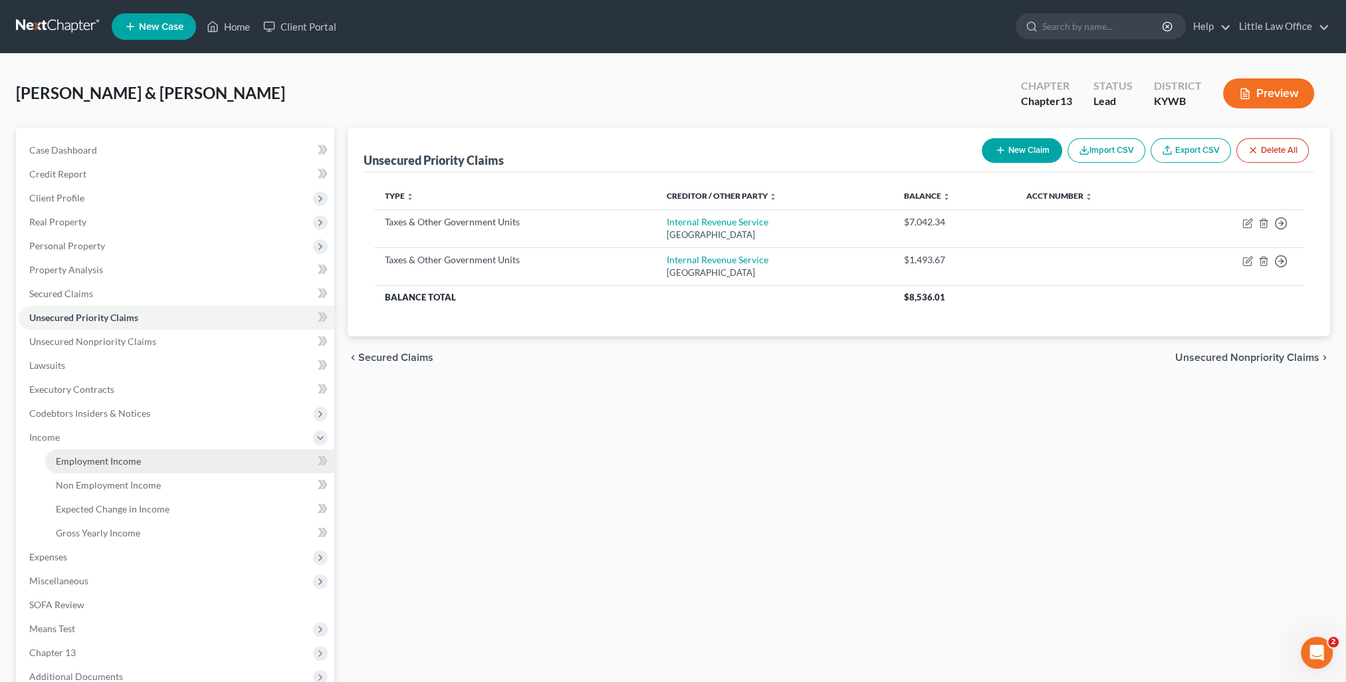
click at [80, 458] on span "Employment Income" at bounding box center [98, 460] width 85 height 11
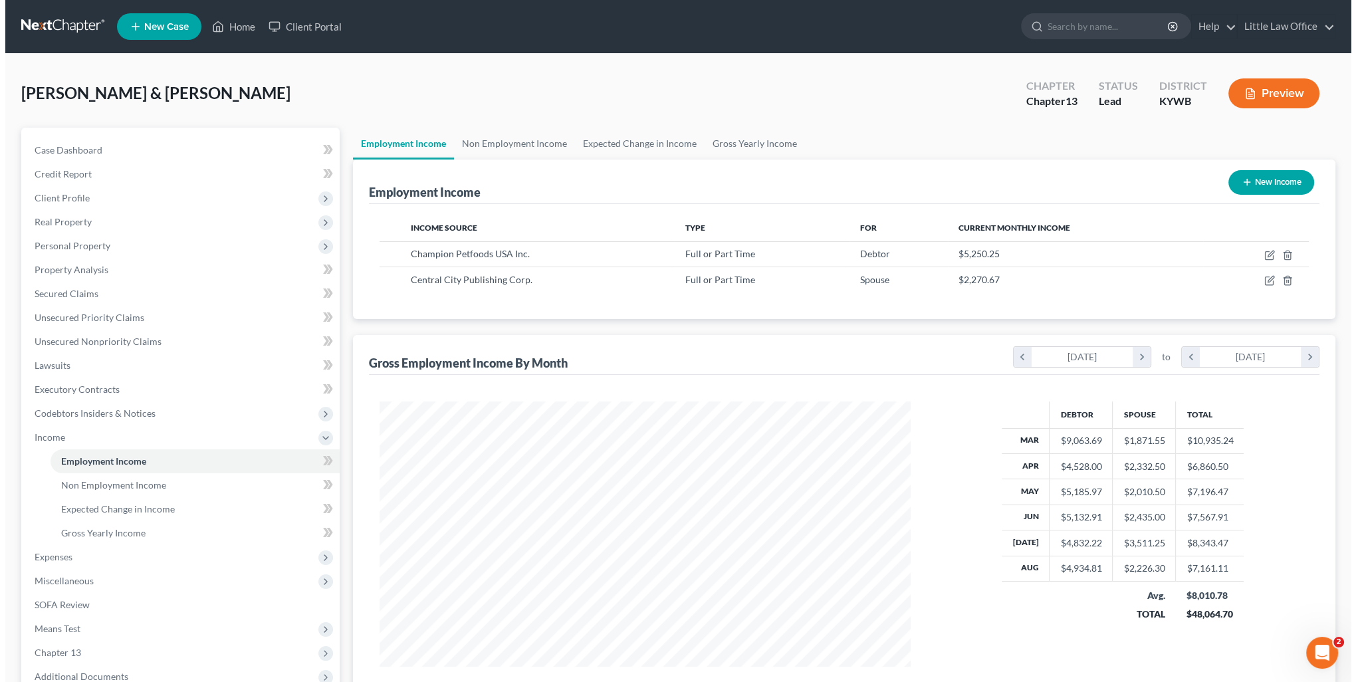
scroll to position [265, 558]
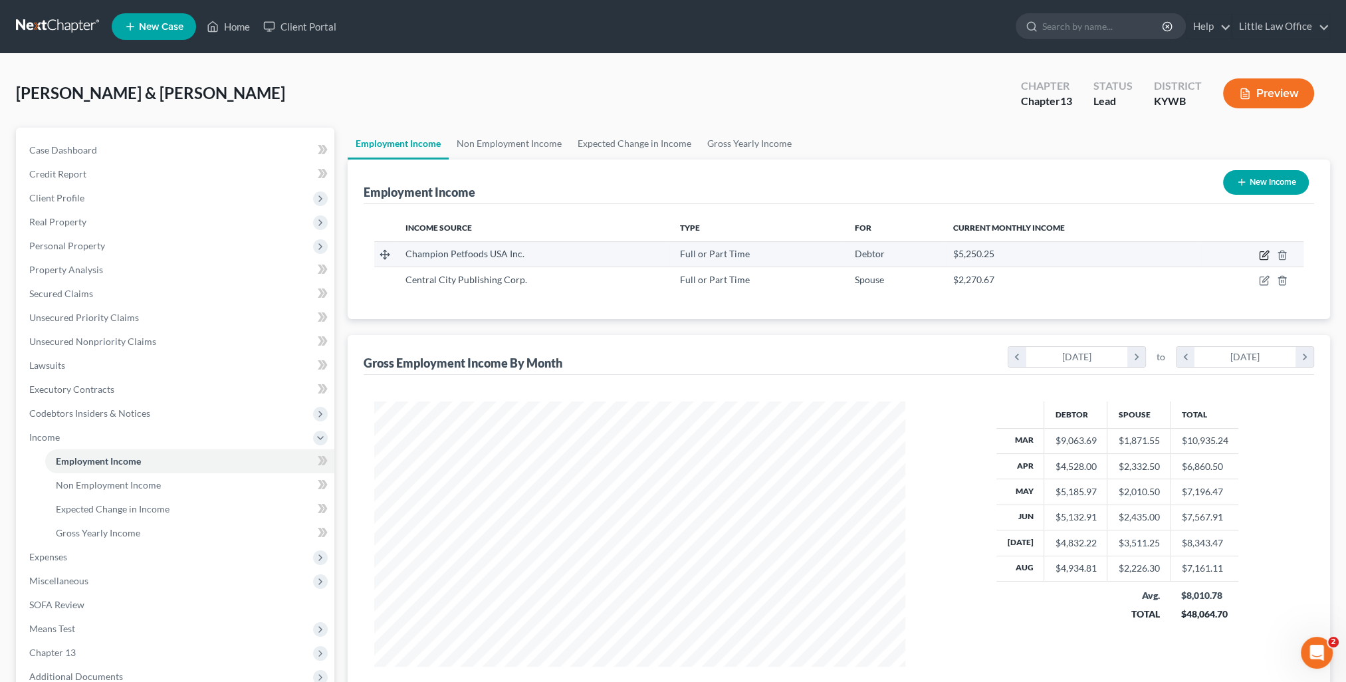
click at [1259, 254] on icon "button" at bounding box center [1264, 255] width 11 height 11
select select "0"
select select "18"
select select "2"
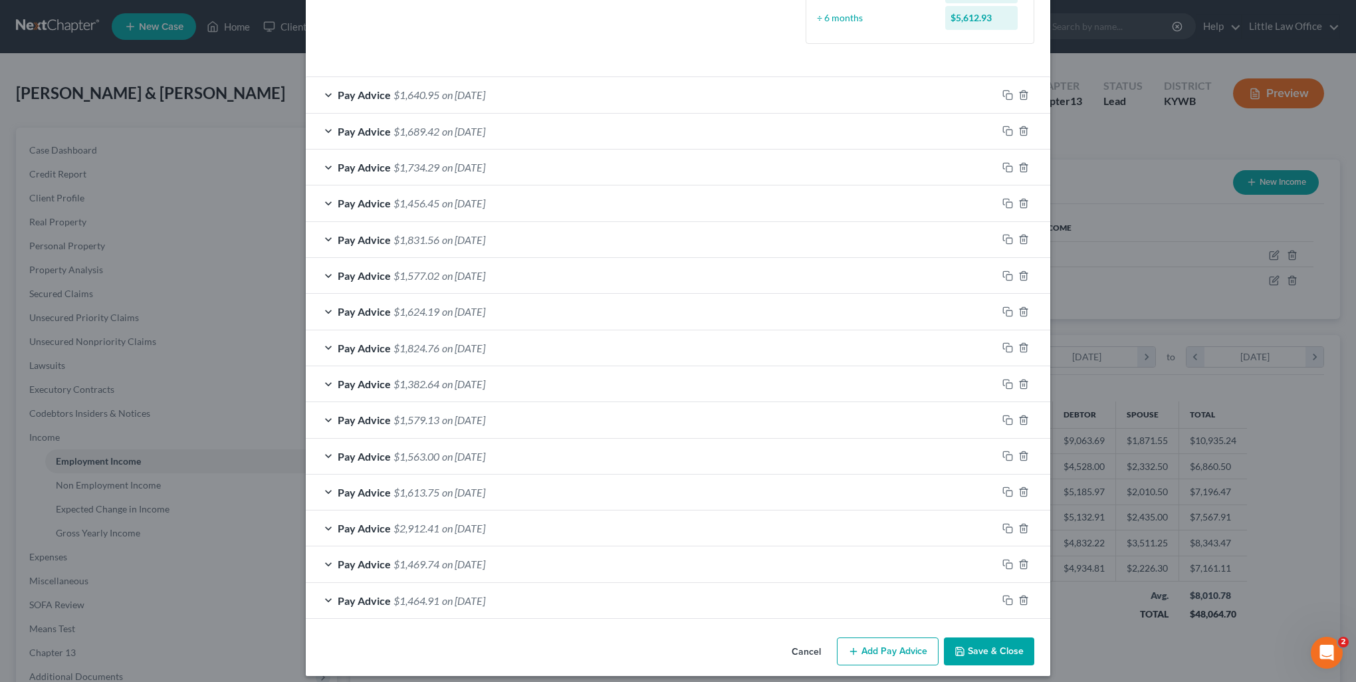
scroll to position [406, 0]
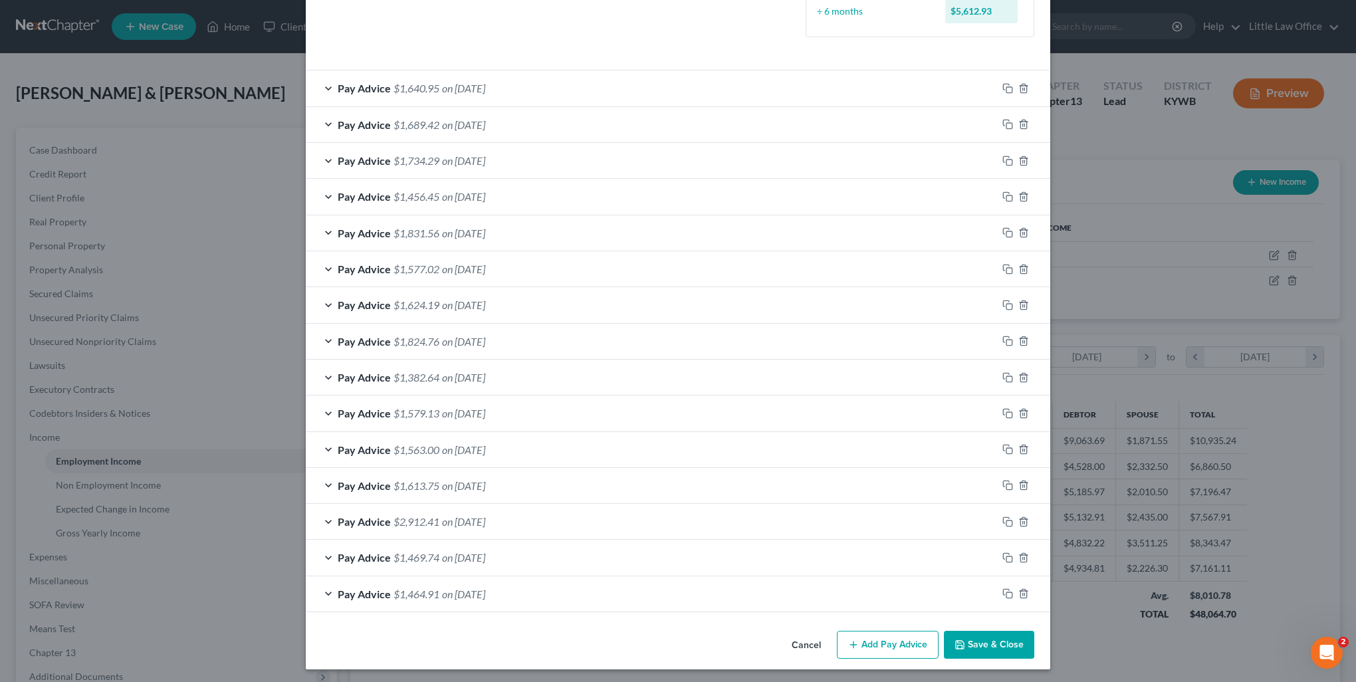
click at [433, 371] on span "$1,382.64" at bounding box center [417, 377] width 46 height 13
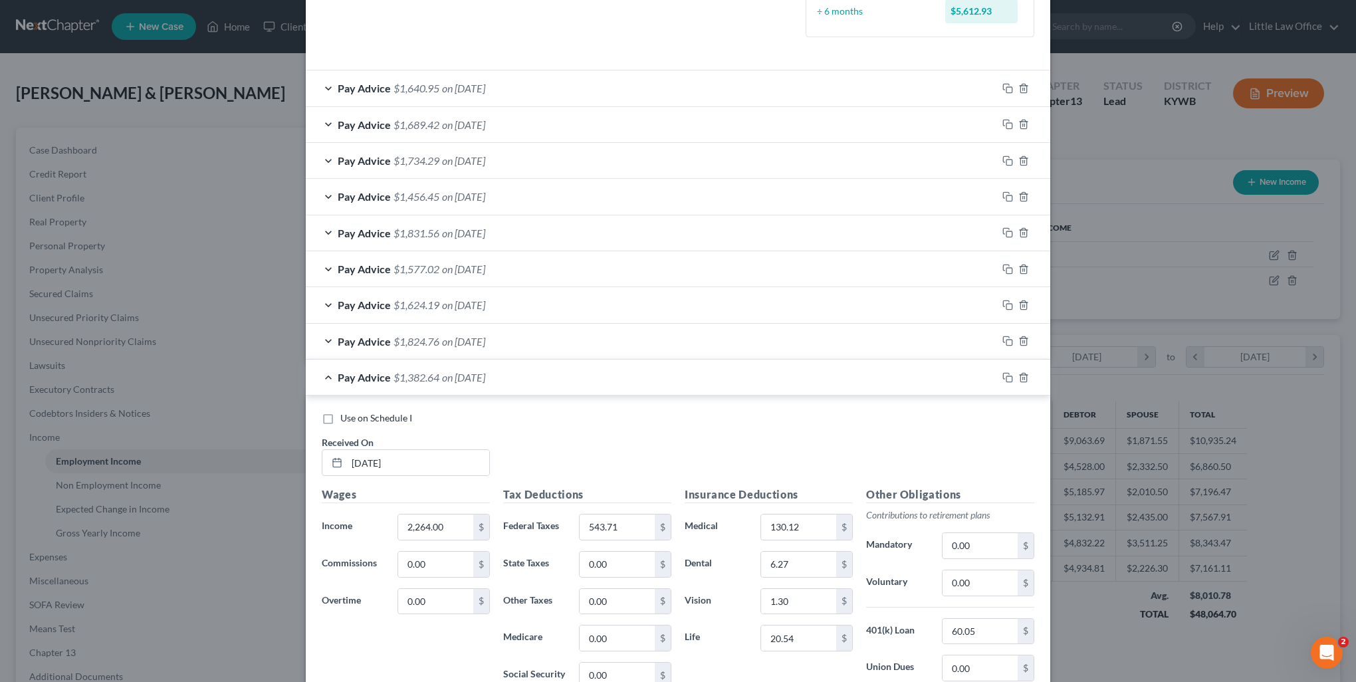
click at [340, 419] on label "Use on Schedule I" at bounding box center [376, 417] width 72 height 13
click at [346, 419] on input "Use on Schedule I" at bounding box center [350, 415] width 9 height 9
checkbox input "true"
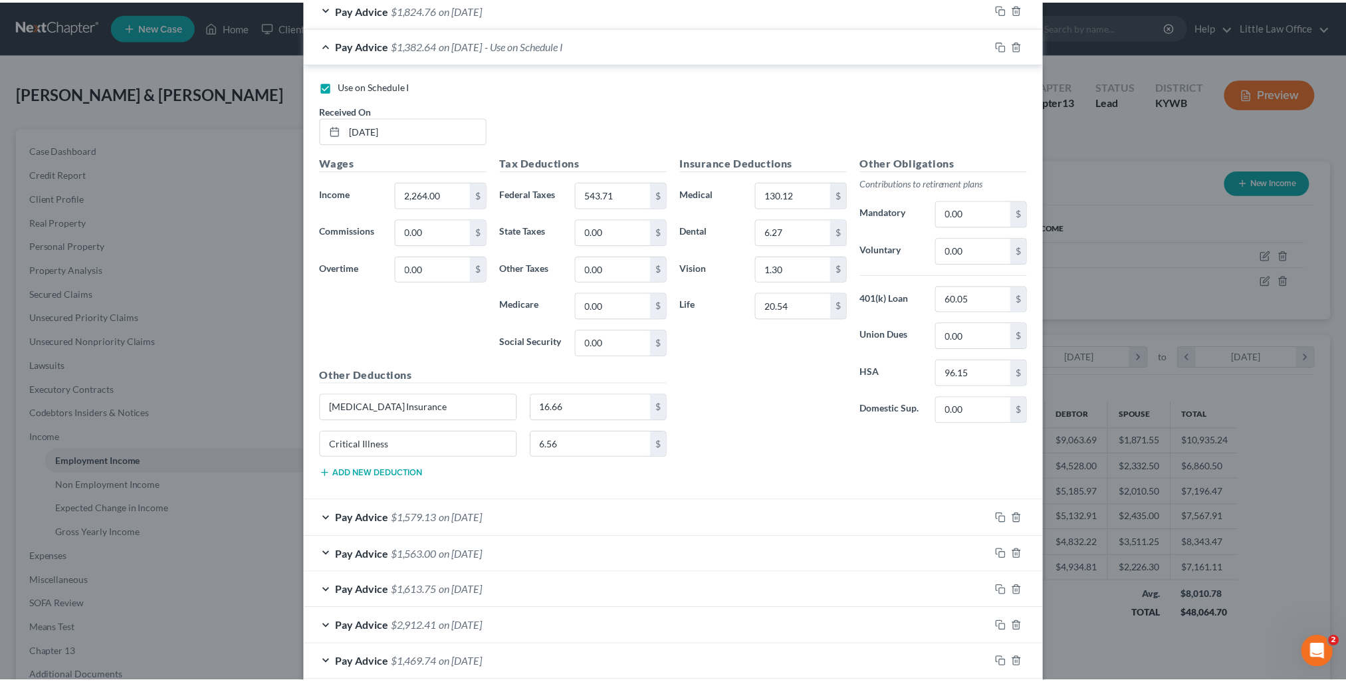
scroll to position [840, 0]
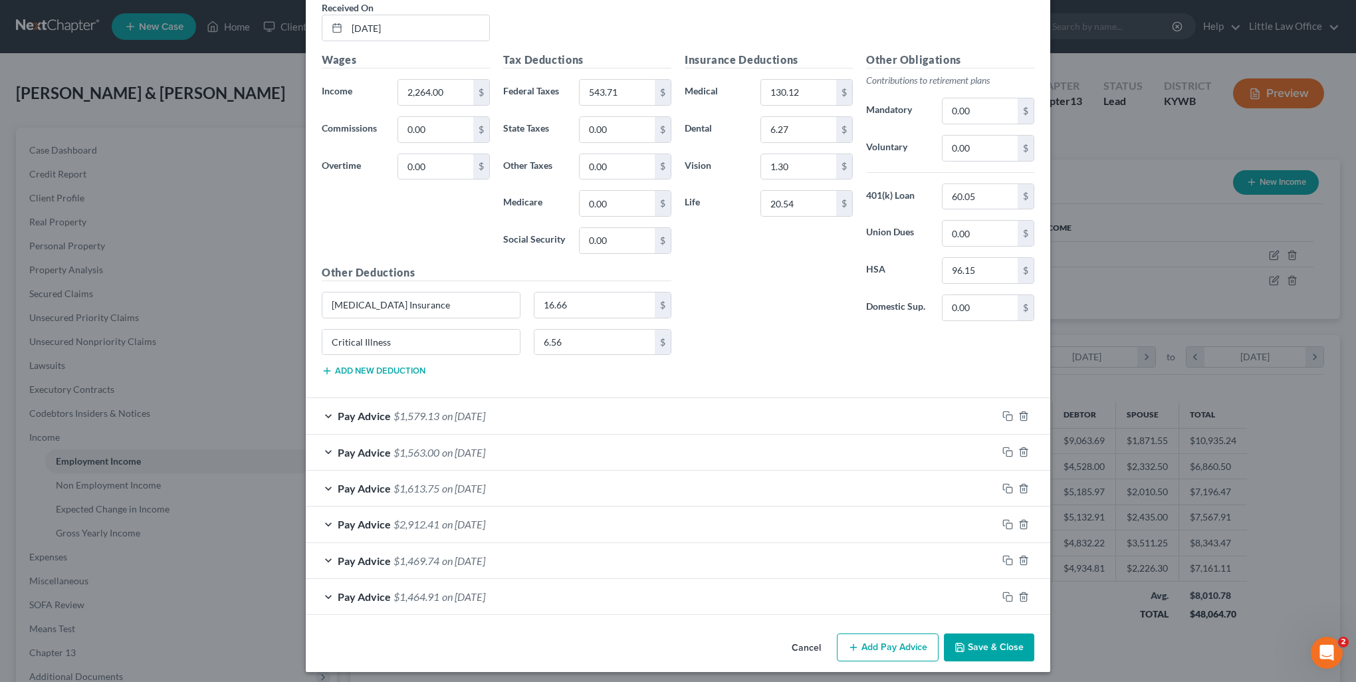
click at [995, 640] on button "Save & Close" at bounding box center [989, 648] width 90 height 28
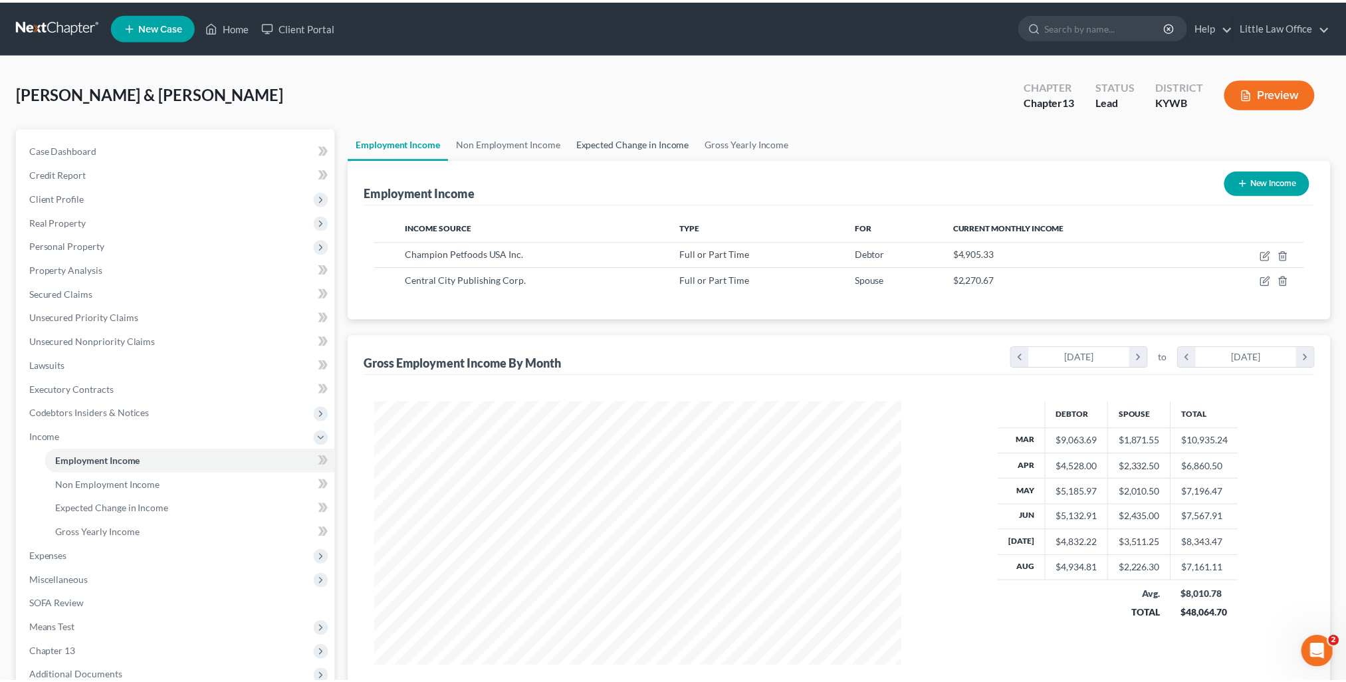
scroll to position [664509, 664217]
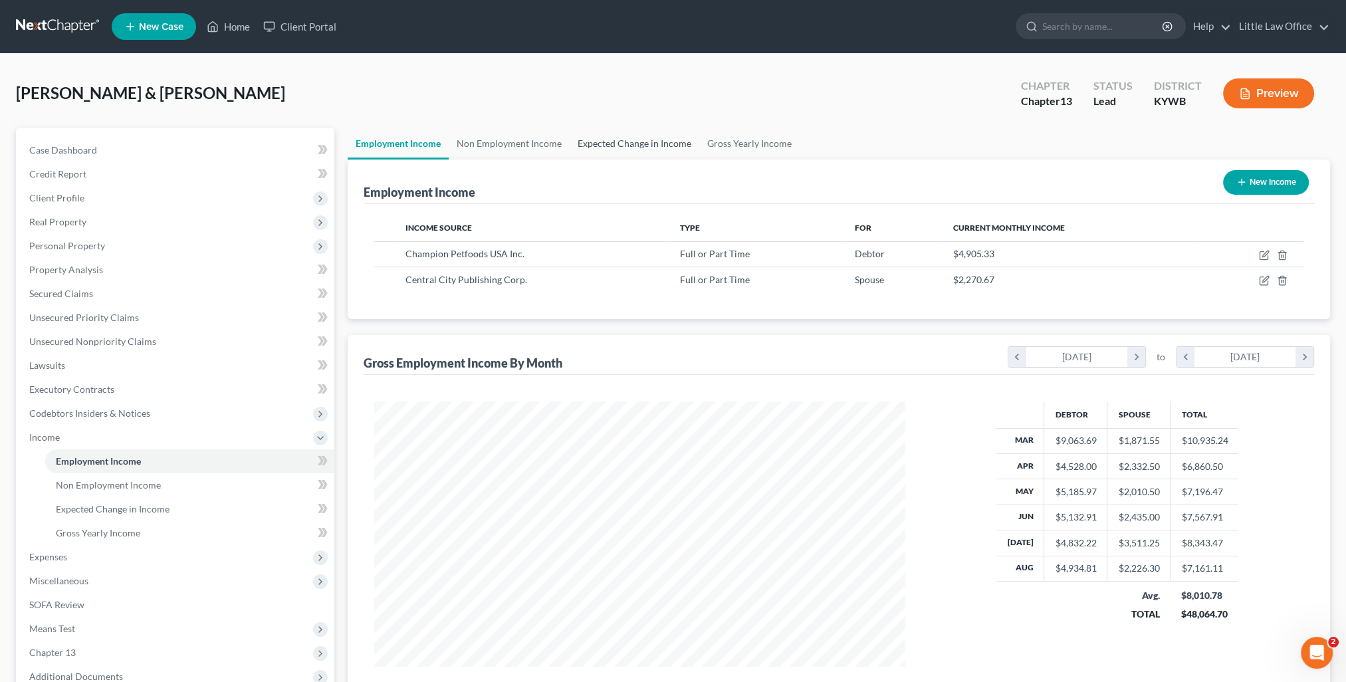
click at [630, 156] on link "Expected Change in Income" at bounding box center [635, 144] width 130 height 32
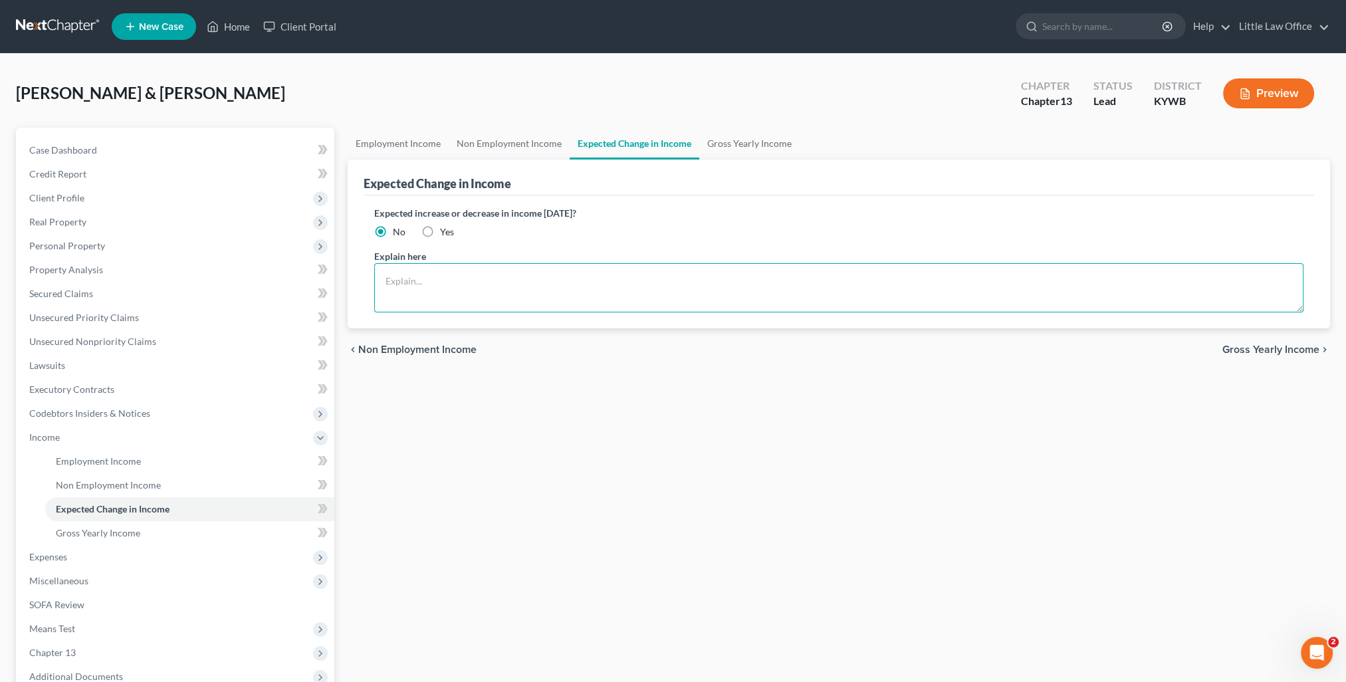
click at [544, 268] on textarea at bounding box center [838, 287] width 929 height 49
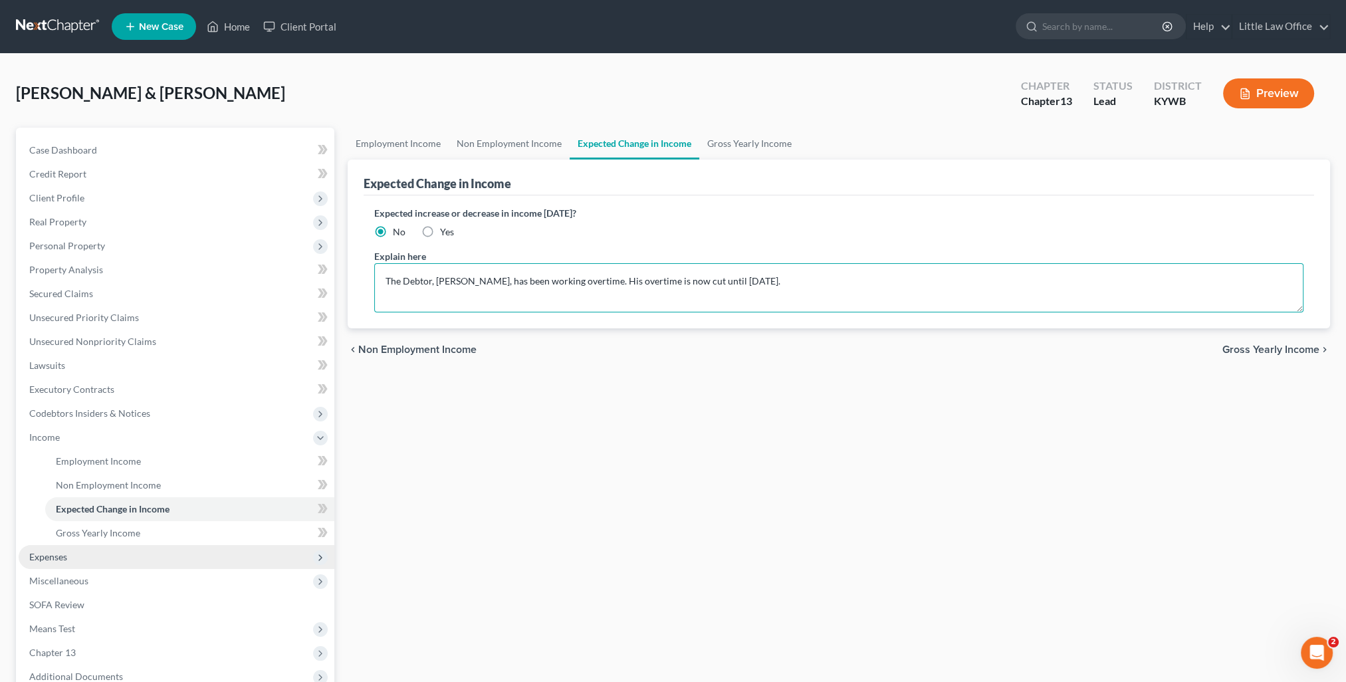
type textarea "The Debtor, Michael Woodruff, has been working overtime. His overtime is now cu…"
click at [76, 554] on span "Expenses" at bounding box center [177, 557] width 316 height 24
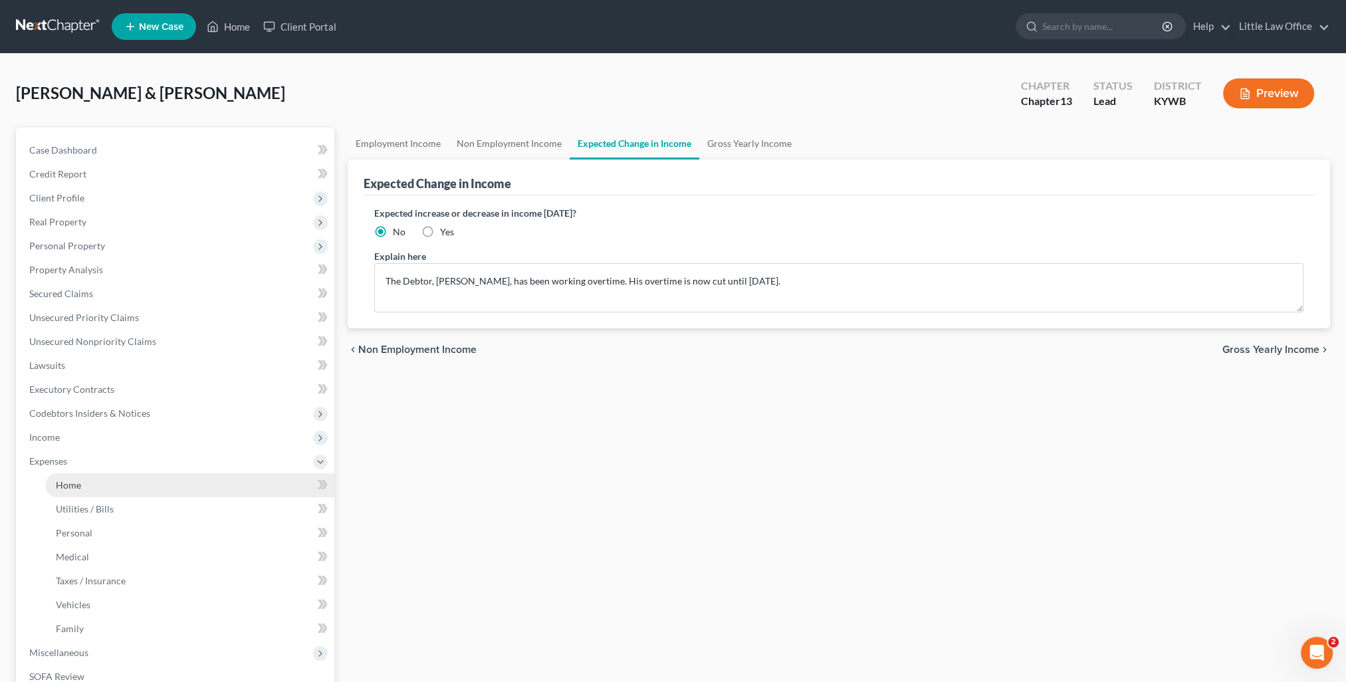
click at [56, 488] on span "Home" at bounding box center [68, 484] width 25 height 11
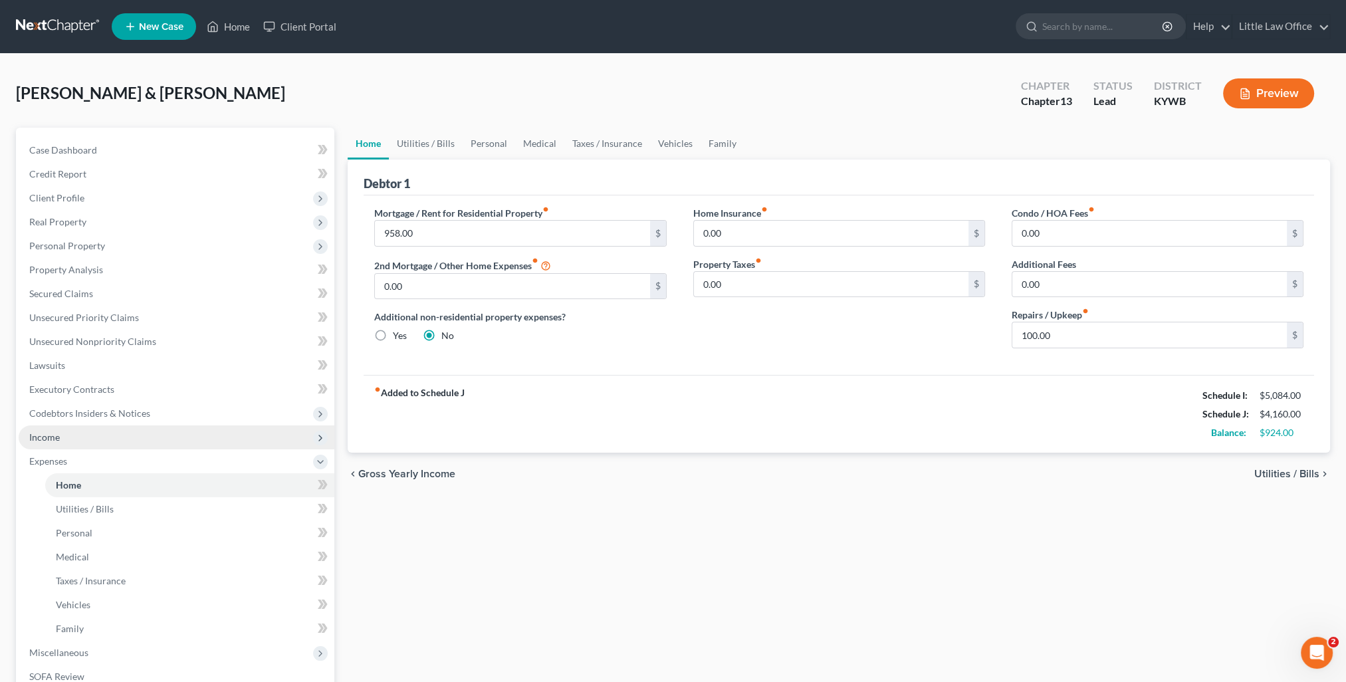
click at [78, 433] on span "Income" at bounding box center [177, 437] width 316 height 24
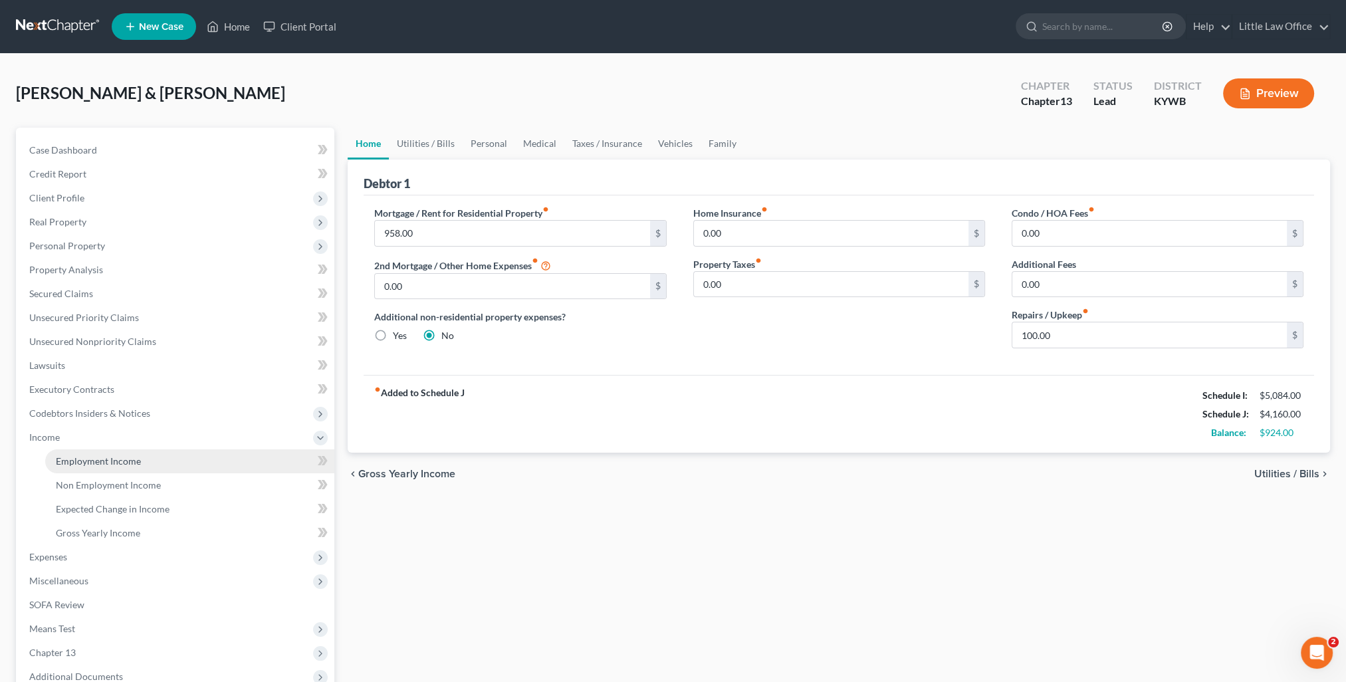
click at [90, 456] on span "Employment Income" at bounding box center [98, 460] width 85 height 11
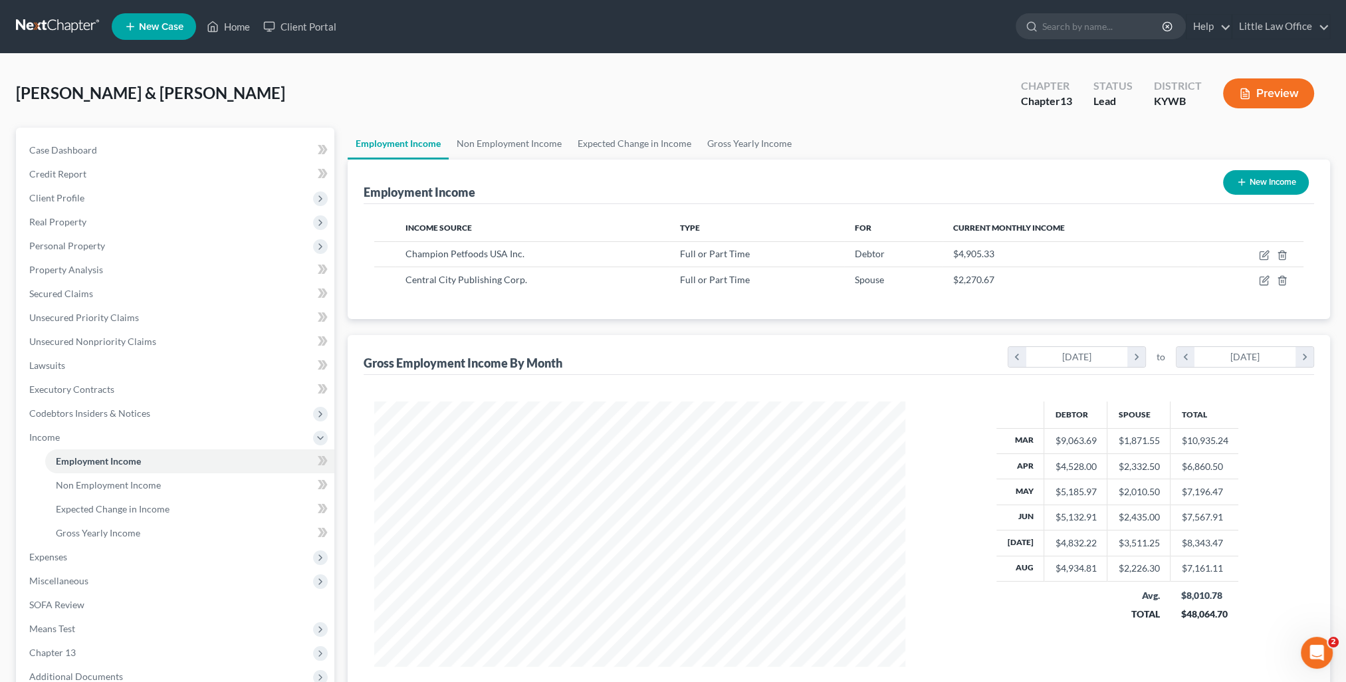
scroll to position [265, 558]
click at [80, 556] on span "Expenses" at bounding box center [177, 557] width 316 height 24
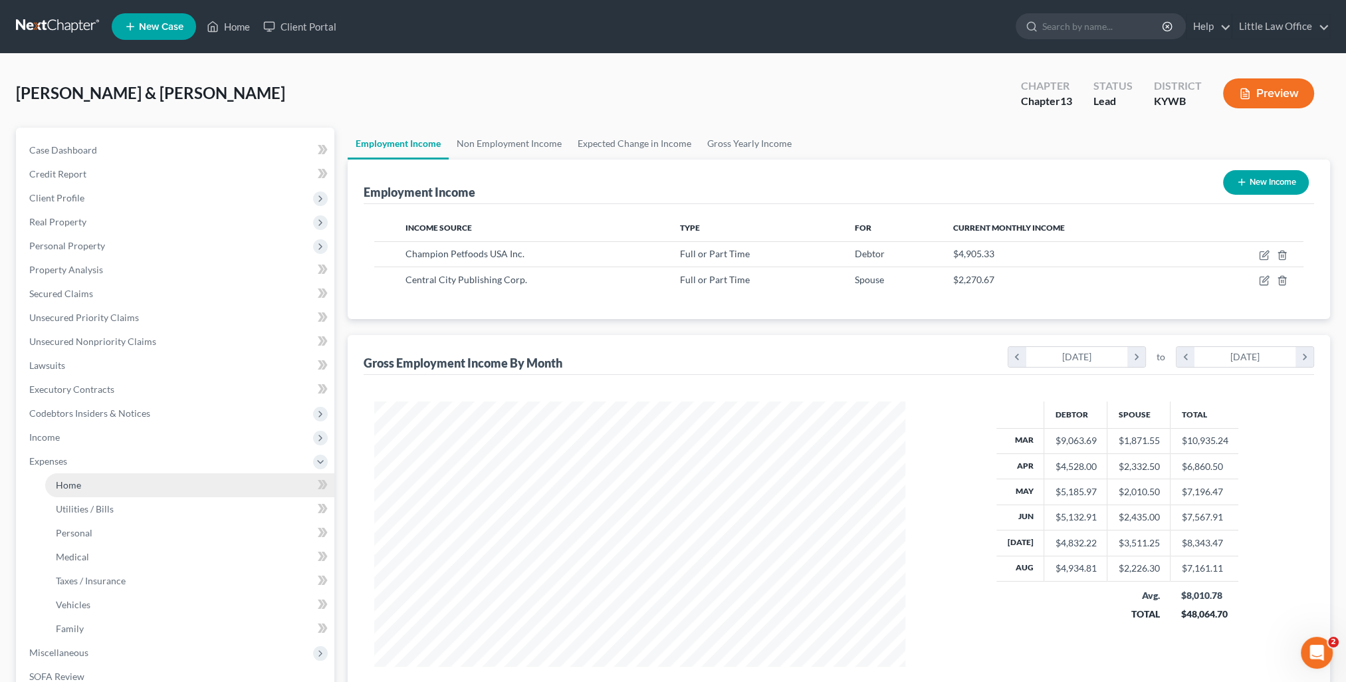
click at [67, 488] on span "Home" at bounding box center [68, 484] width 25 height 11
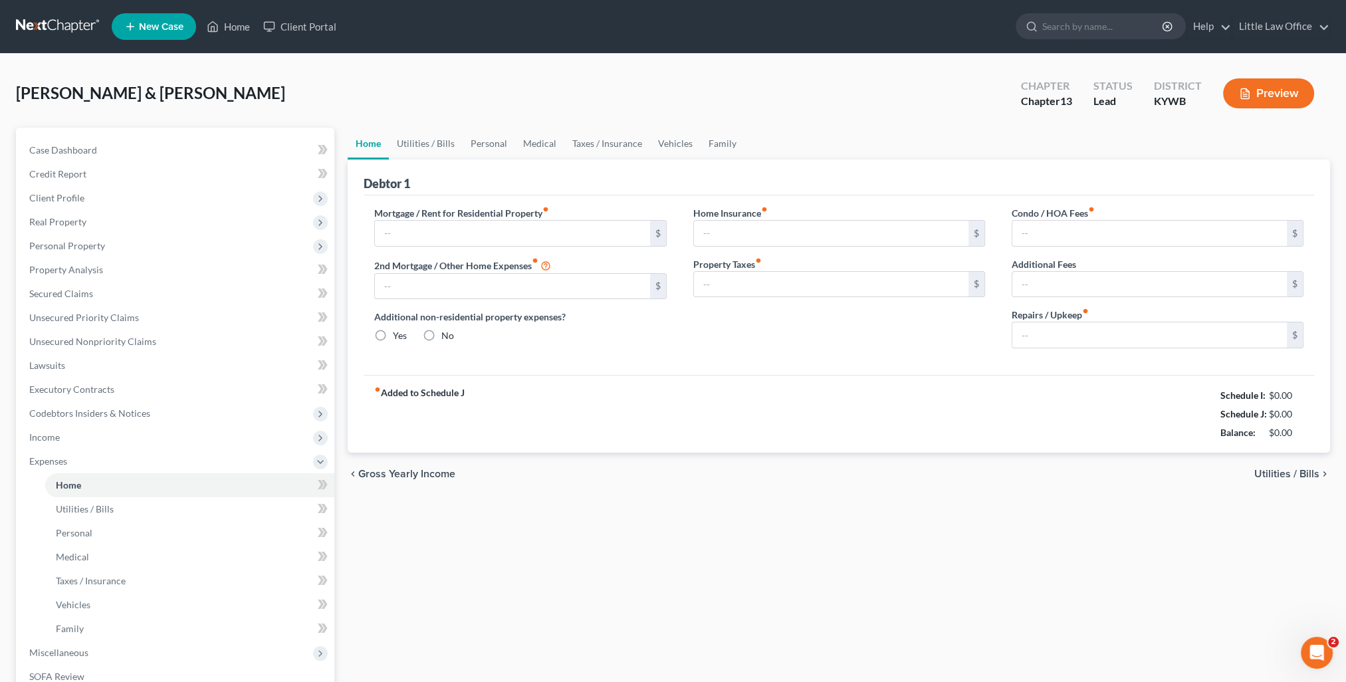
type input "958.00"
type input "0.00"
radio input "true"
type input "0.00"
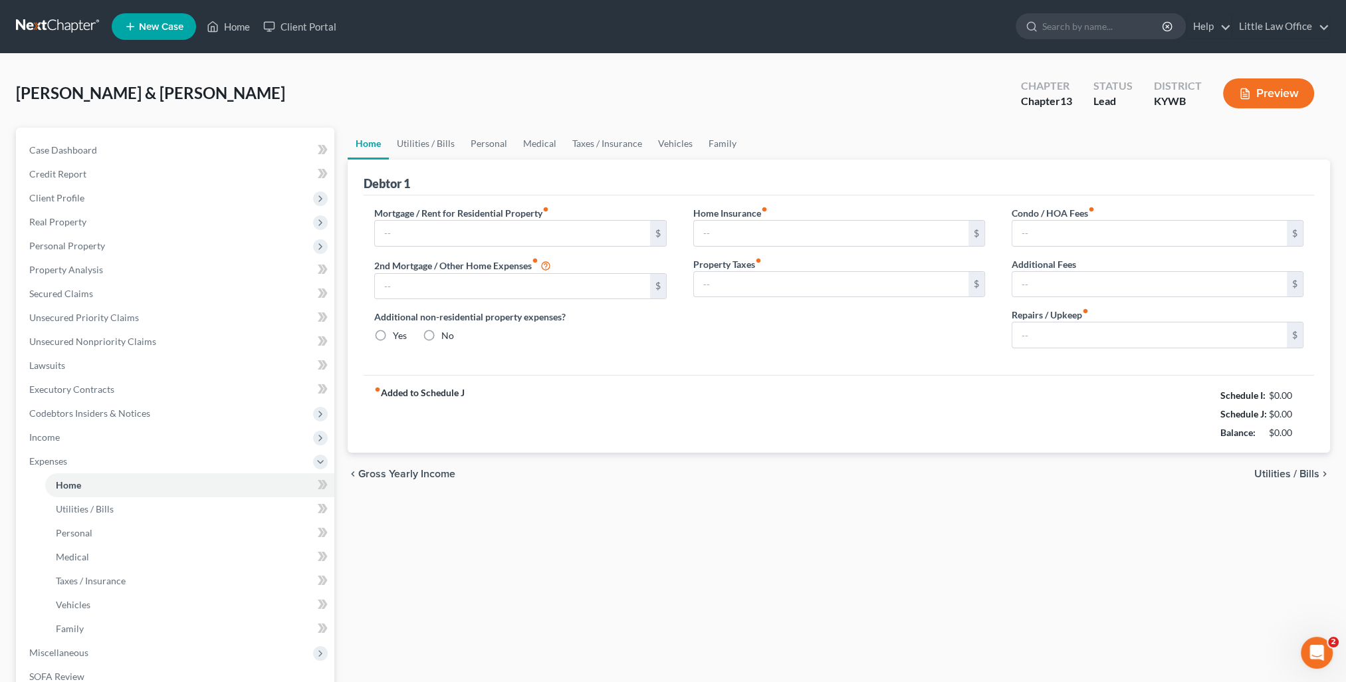
type input "0.00"
type input "100.00"
click at [83, 434] on span "Income" at bounding box center [177, 437] width 316 height 24
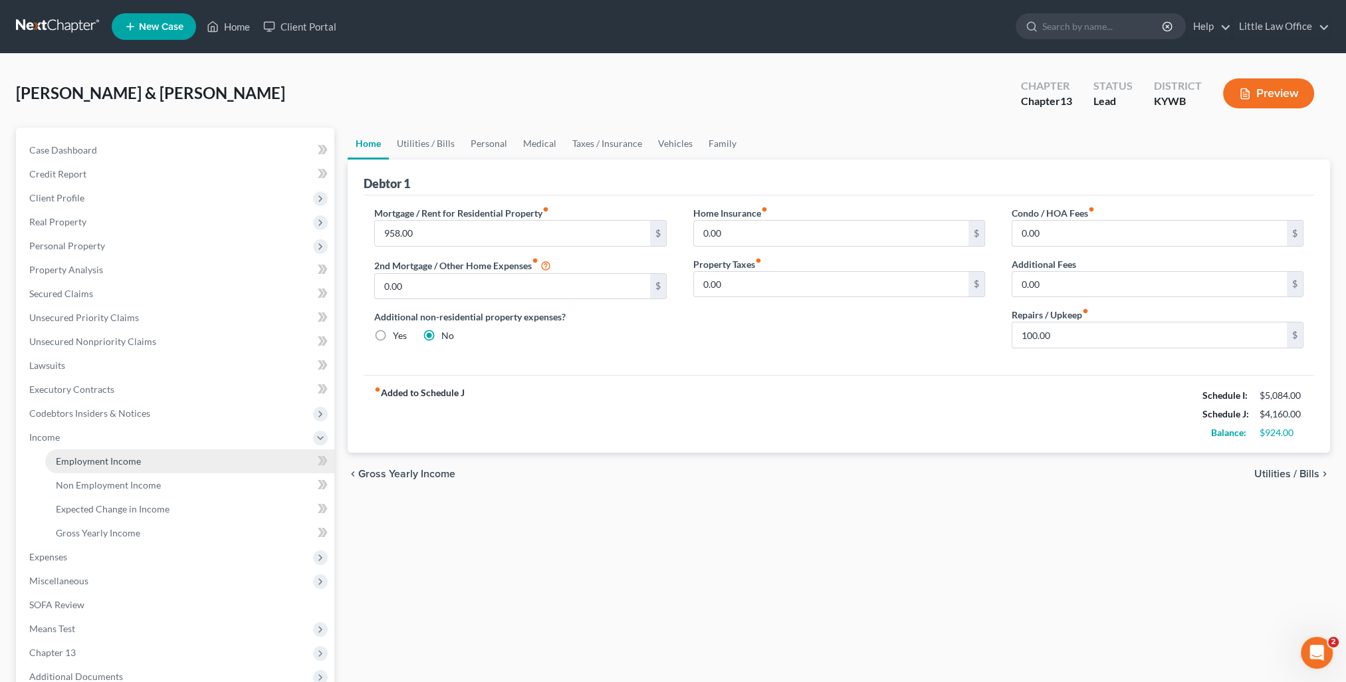
click at [91, 457] on span "Employment Income" at bounding box center [98, 460] width 85 height 11
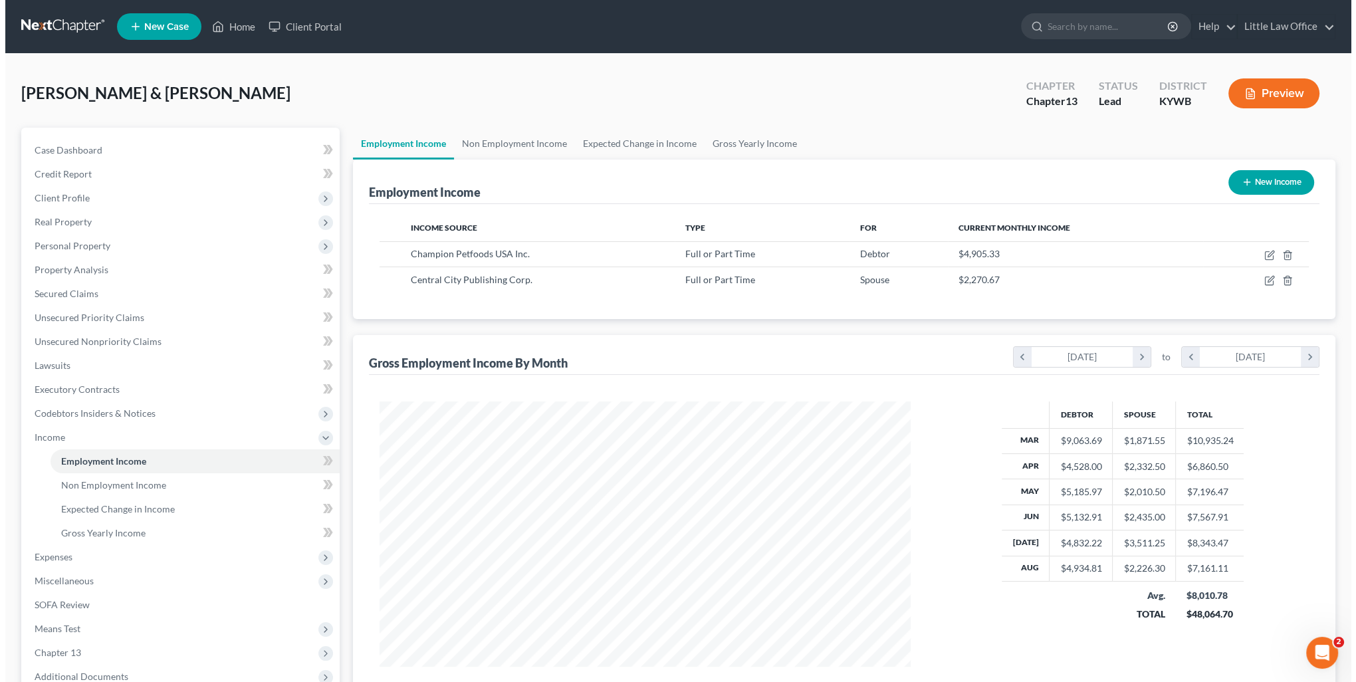
scroll to position [265, 558]
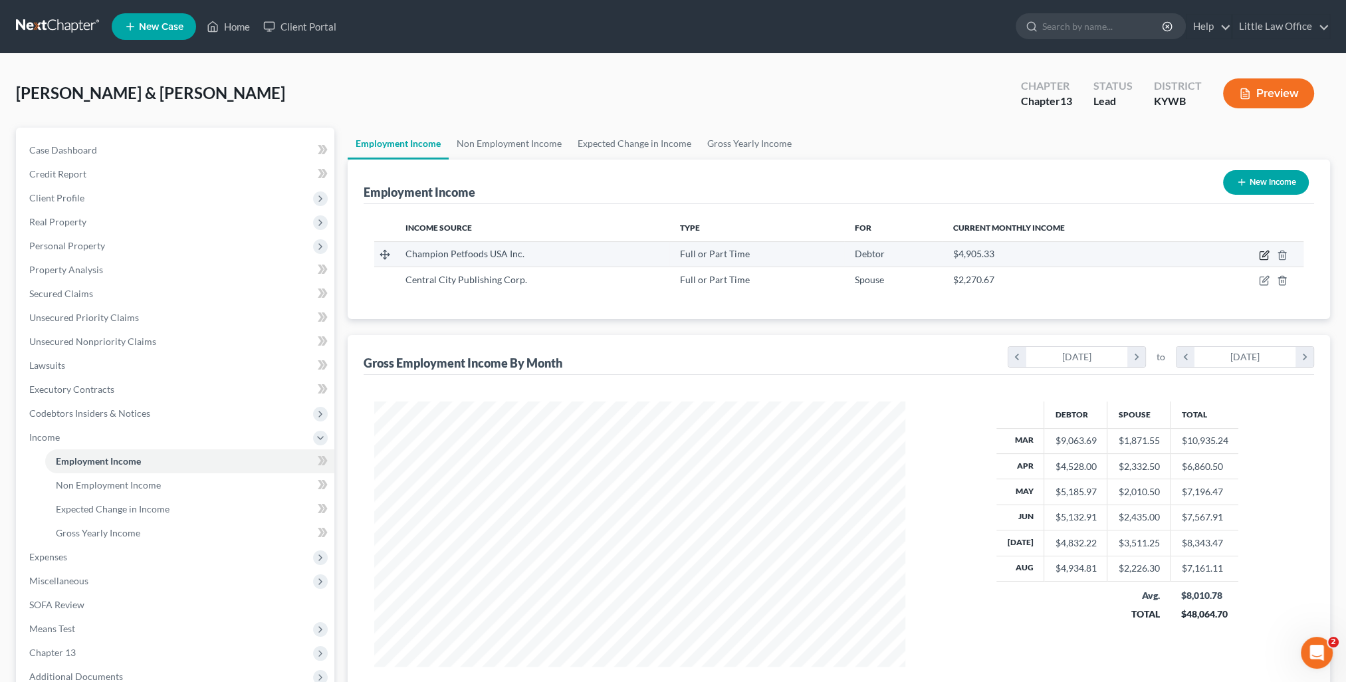
click at [1263, 254] on icon "button" at bounding box center [1265, 254] width 6 height 6
select select "0"
select select "18"
select select "2"
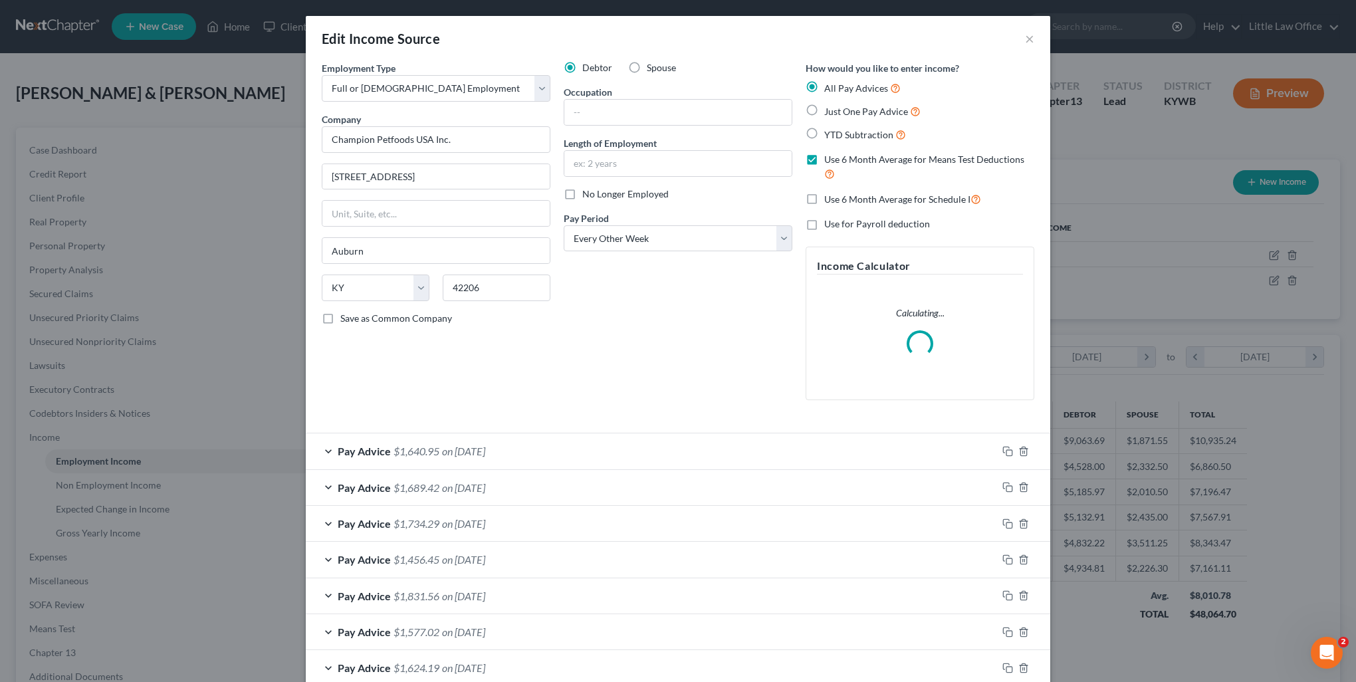
scroll to position [266, 0]
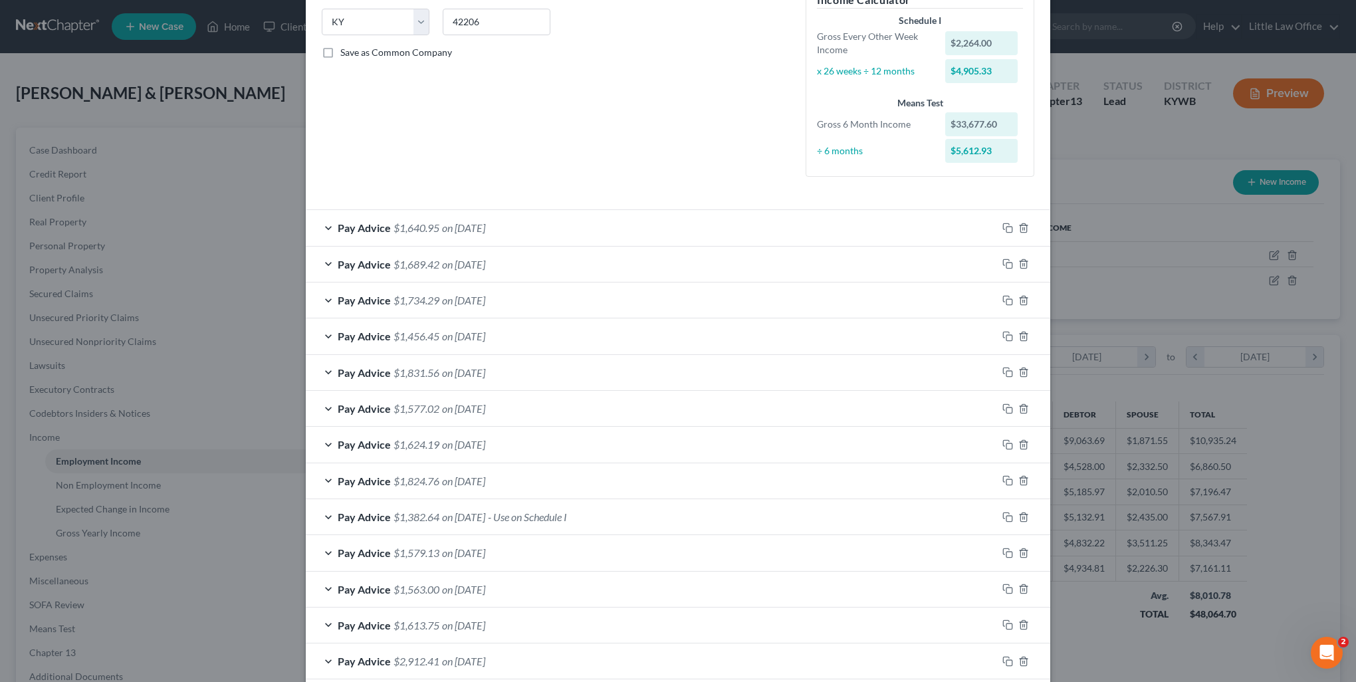
click at [542, 513] on span "- Use on Schedule I" at bounding box center [527, 517] width 79 height 13
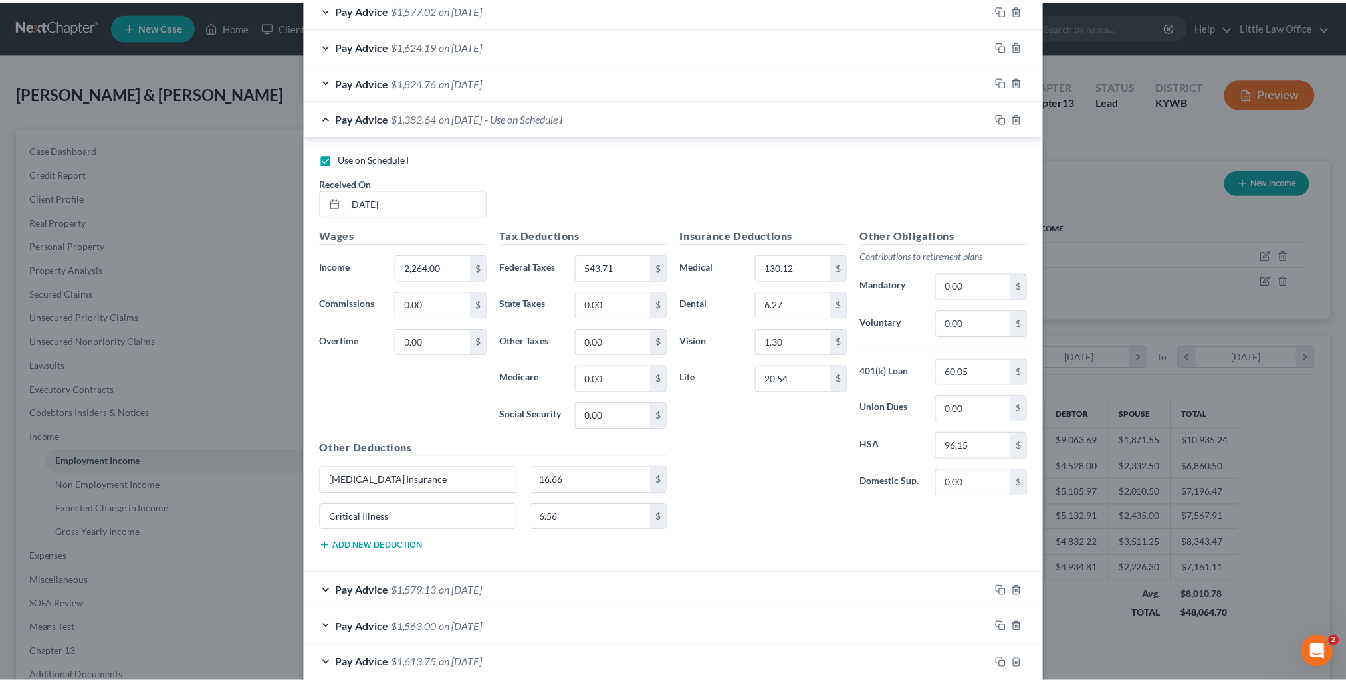
scroll to position [840, 0]
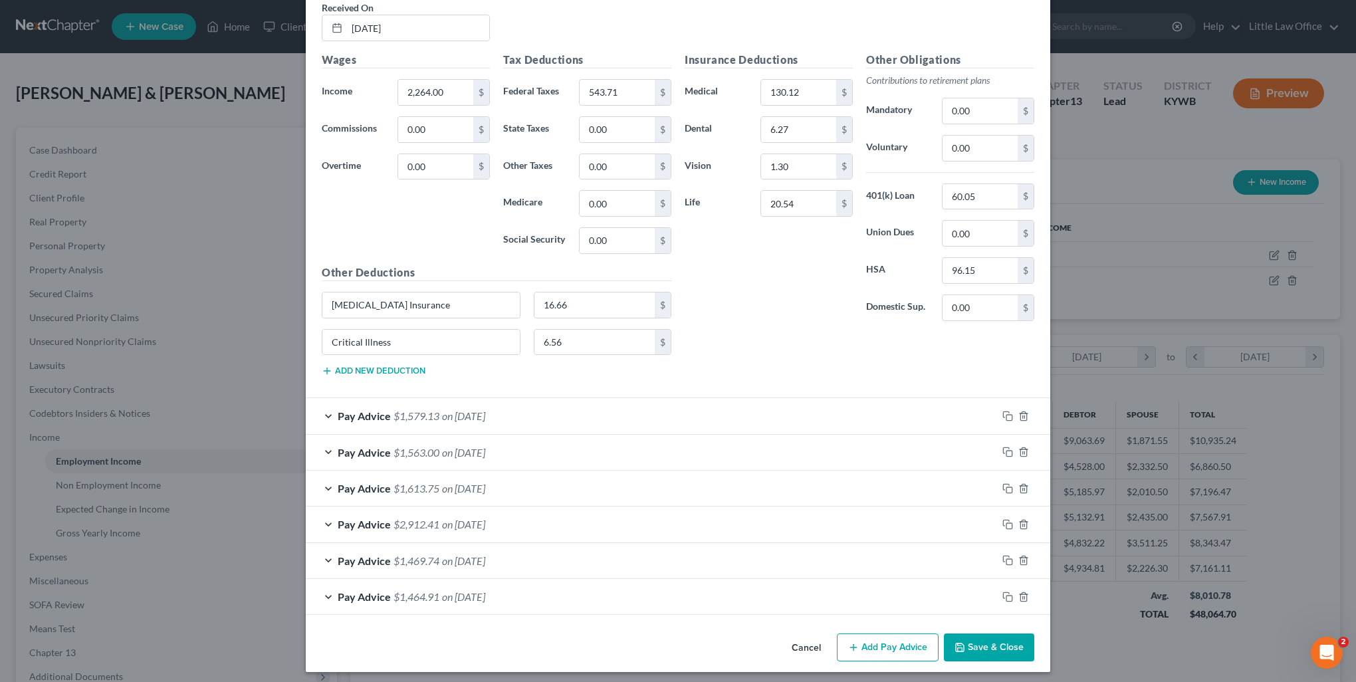
click at [973, 647] on button "Save & Close" at bounding box center [989, 648] width 90 height 28
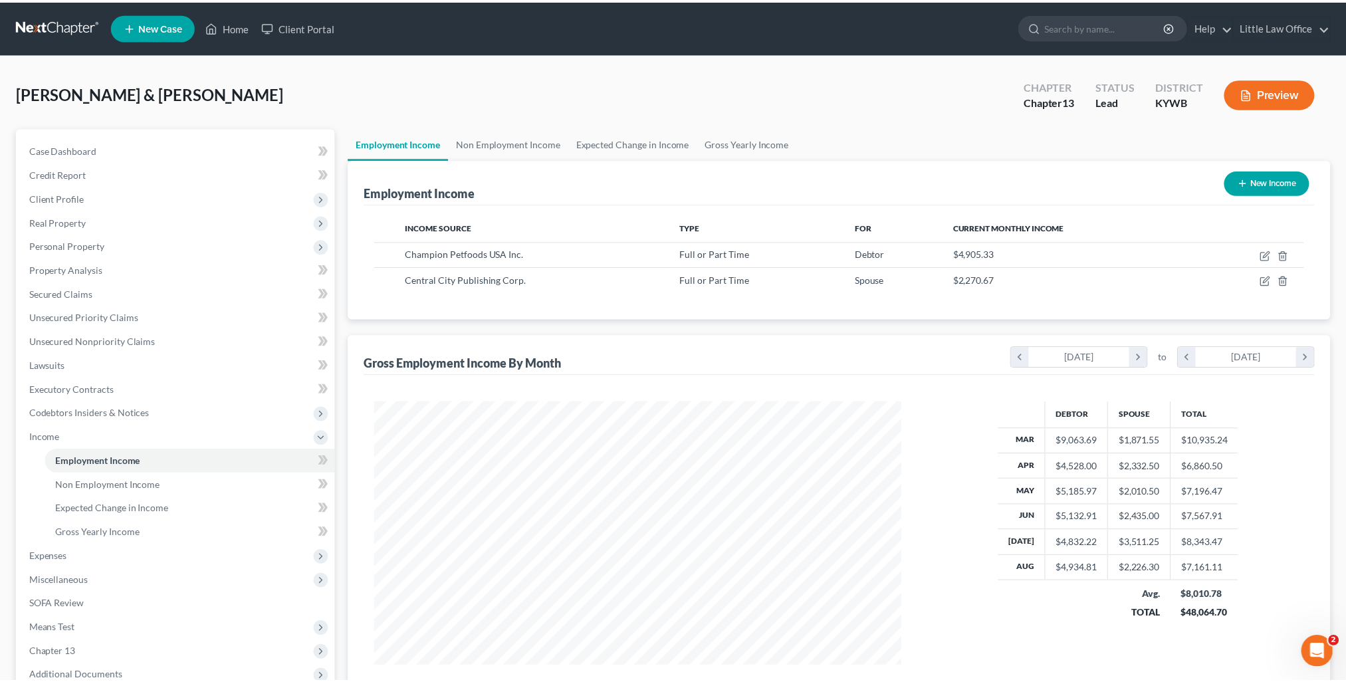
scroll to position [664509, 664217]
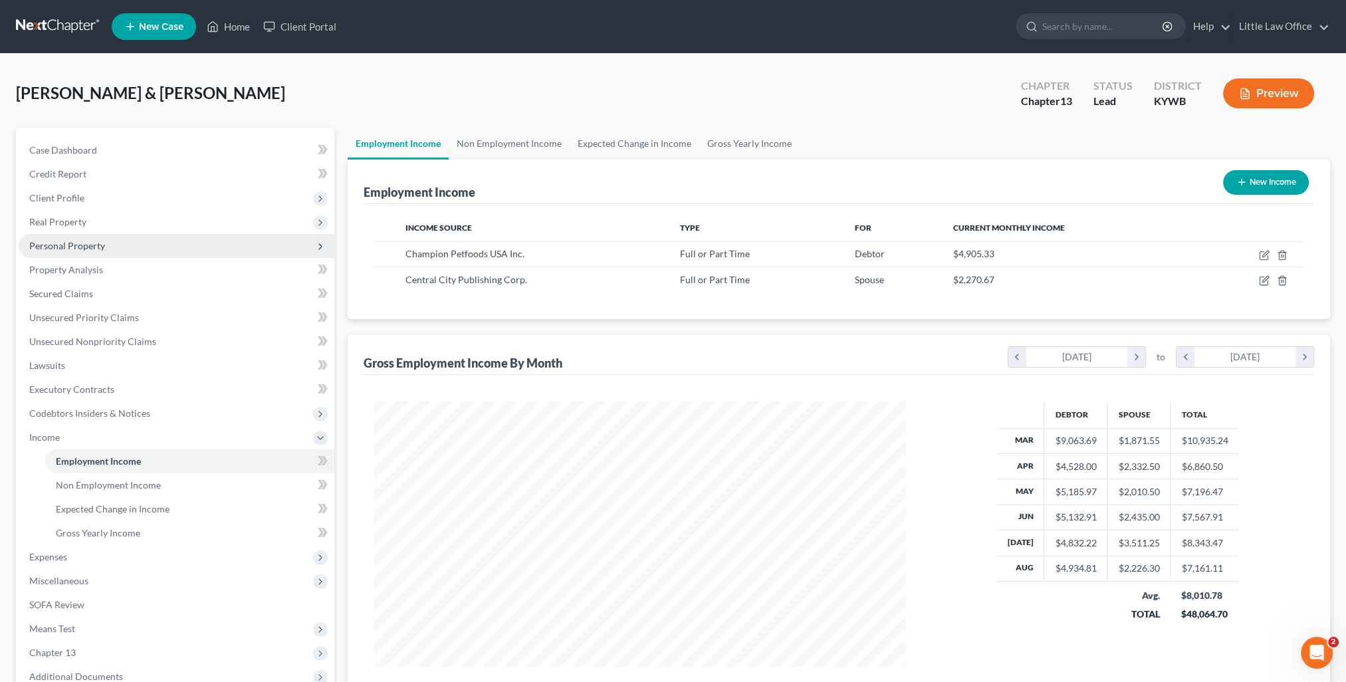
click at [62, 248] on span "Personal Property" at bounding box center [67, 245] width 76 height 11
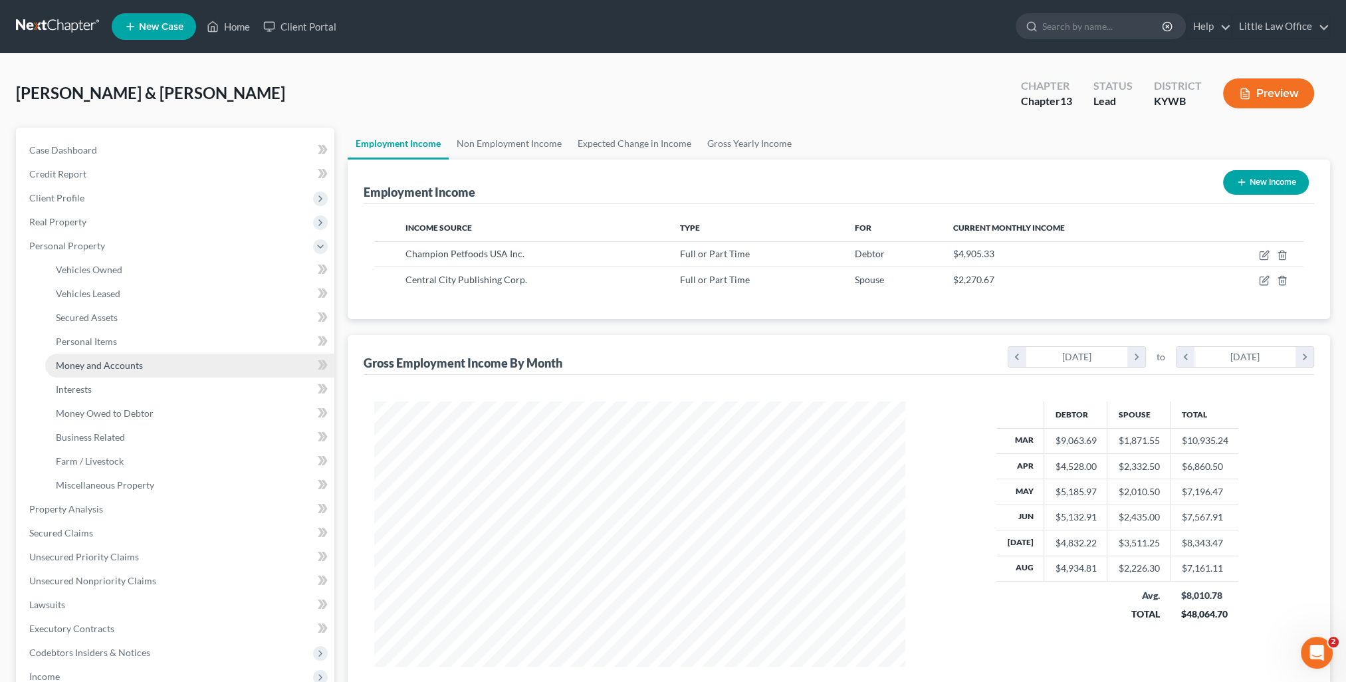
click at [110, 360] on span "Money and Accounts" at bounding box center [99, 365] width 87 height 11
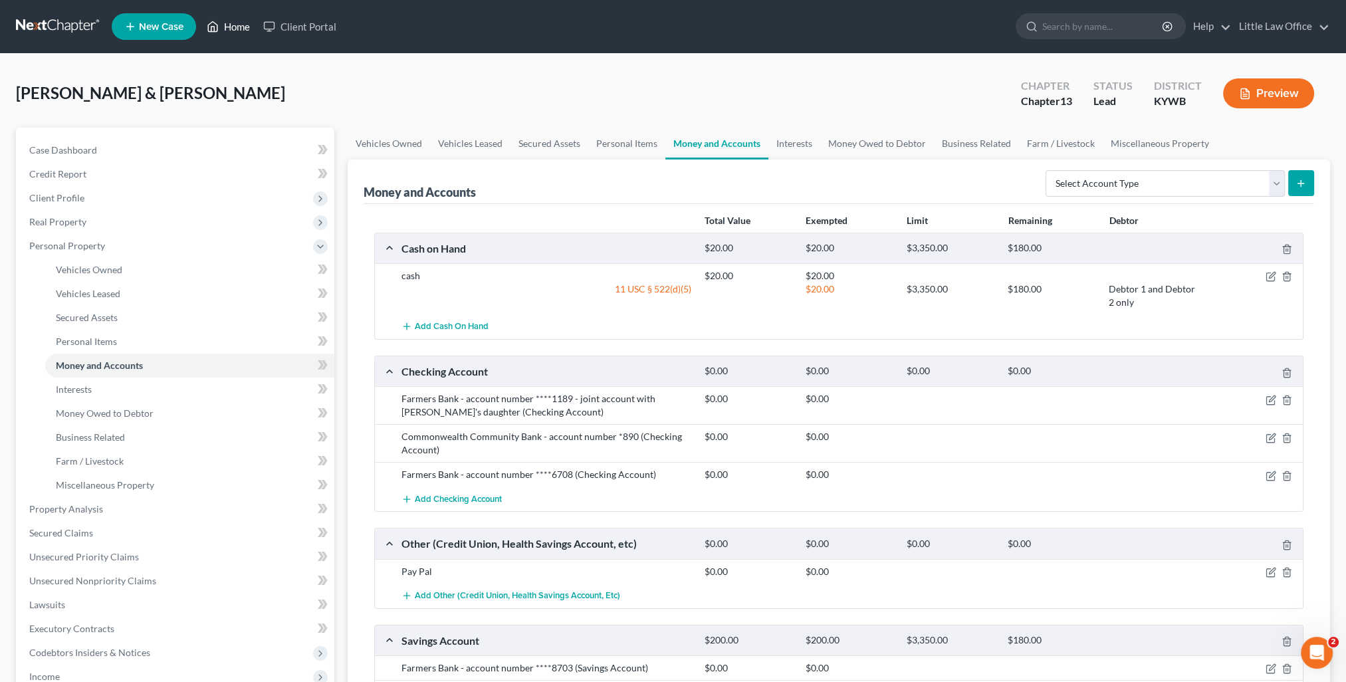
click at [229, 28] on link "Home" at bounding box center [228, 27] width 57 height 24
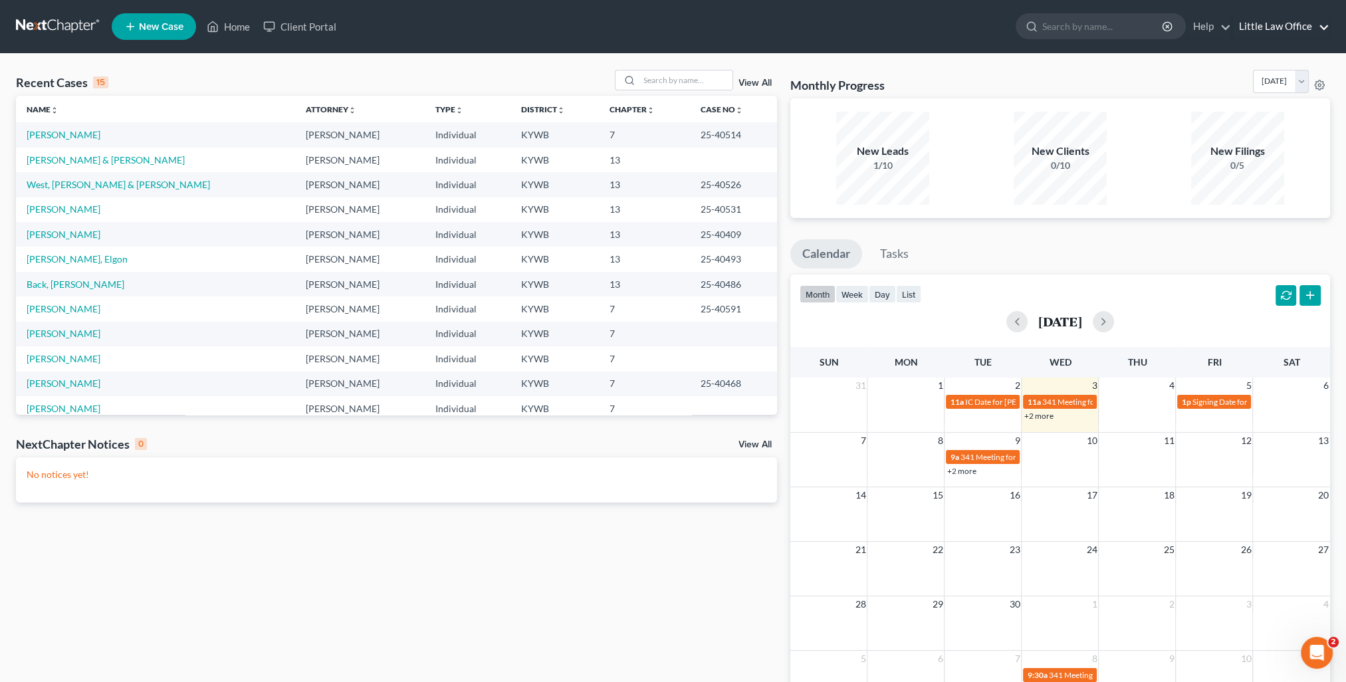
click at [1261, 34] on link "Little Law Office" at bounding box center [1280, 27] width 97 height 24
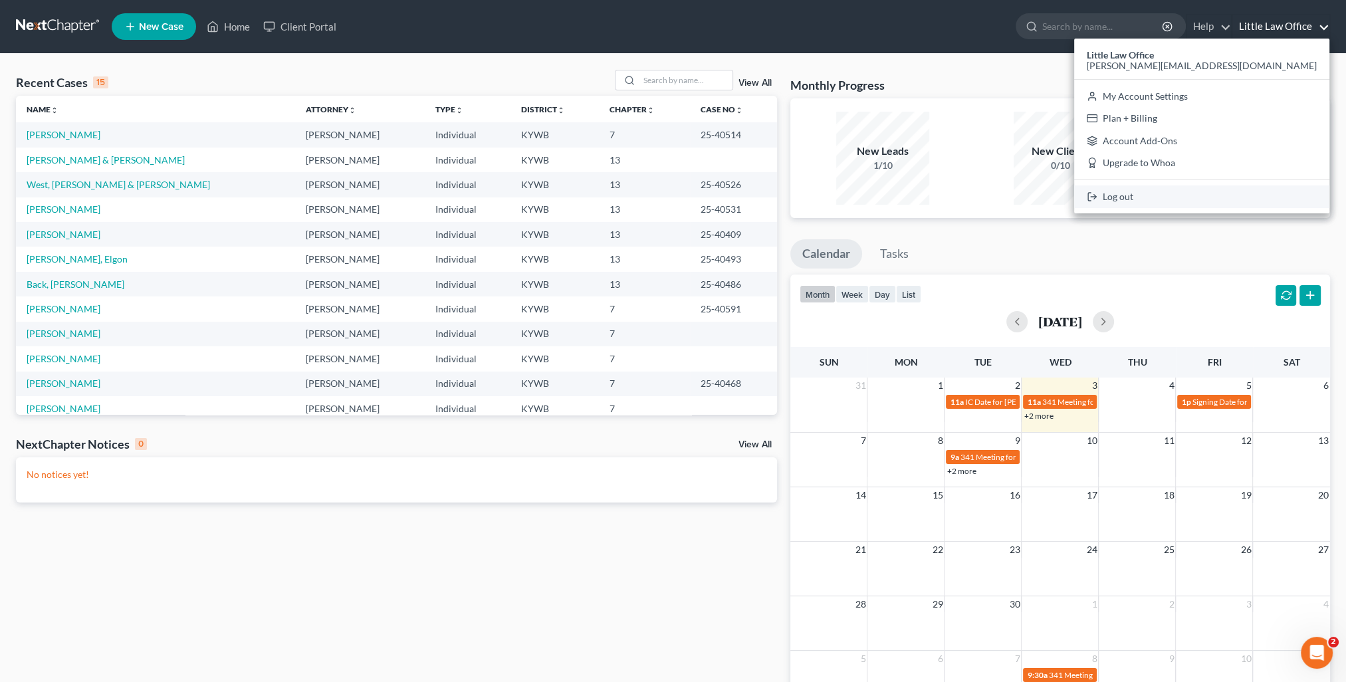
click at [1238, 204] on link "Log out" at bounding box center [1201, 196] width 255 height 23
